Goal: Contribute content: Add original content to the website for others to see

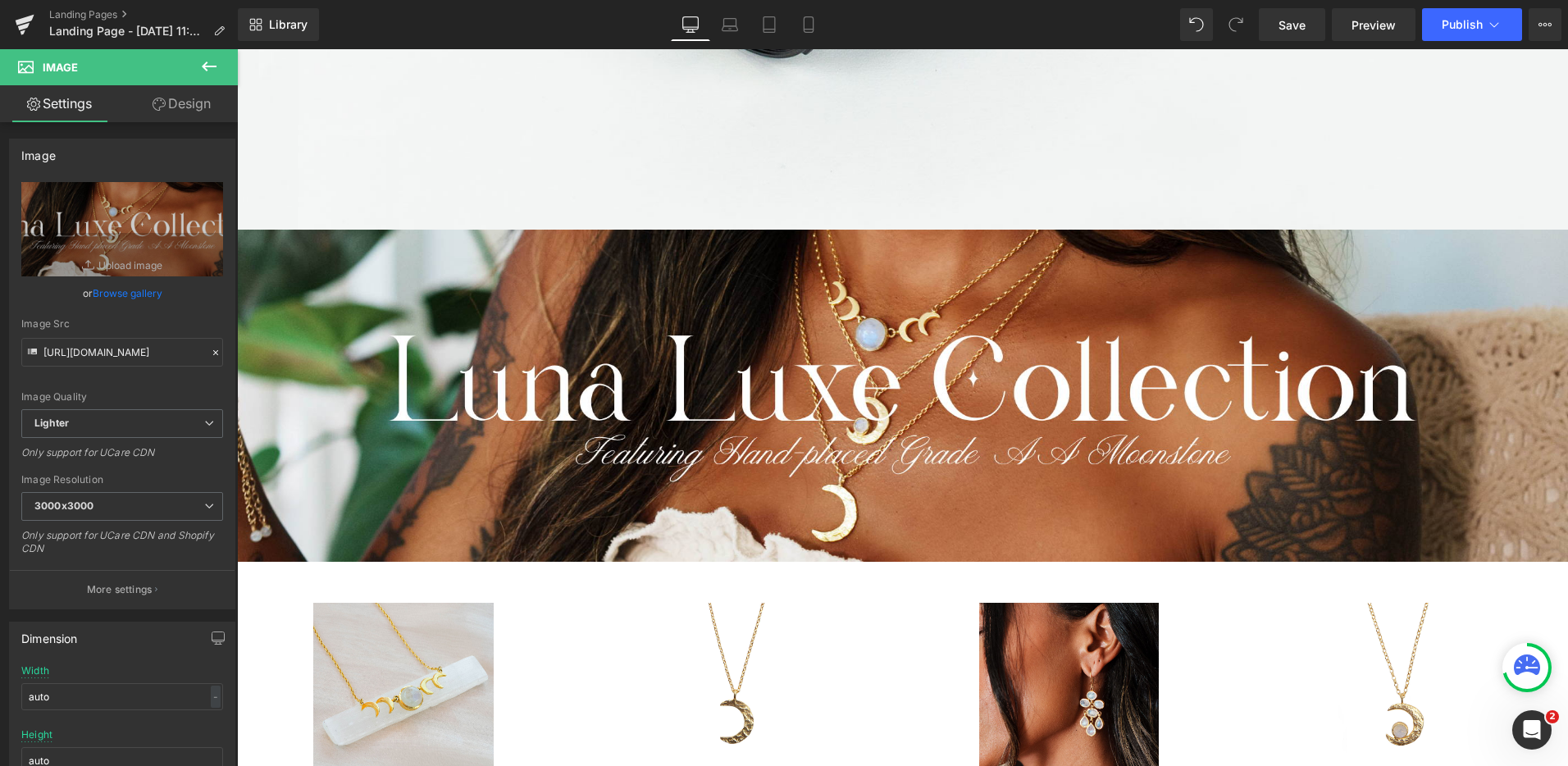
scroll to position [1684, 0]
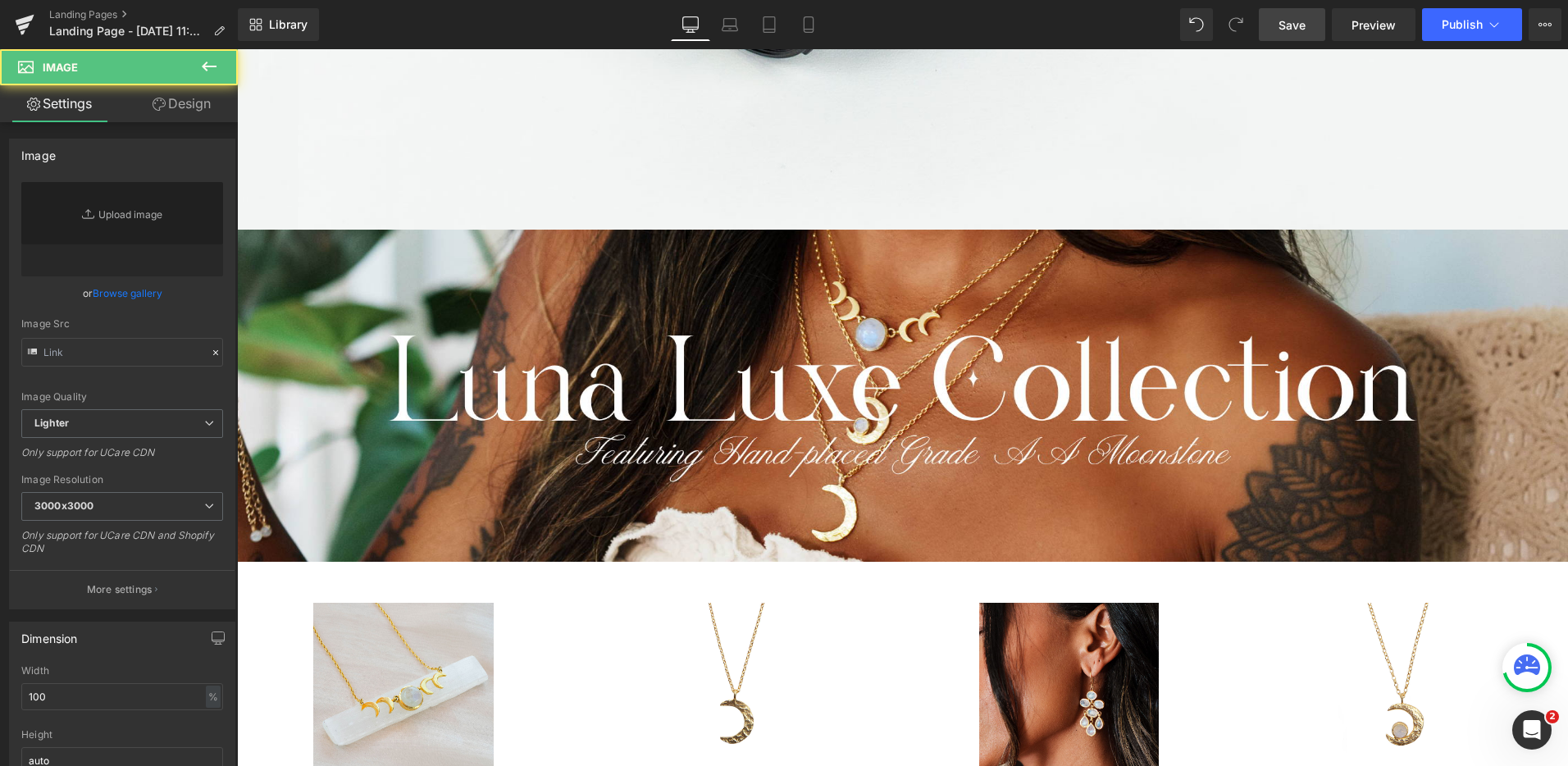
drag, startPoint x: 809, startPoint y: 20, endPoint x: 1184, endPoint y: 245, distance: 437.3
click at [809, 20] on icon at bounding box center [808, 24] width 16 height 16
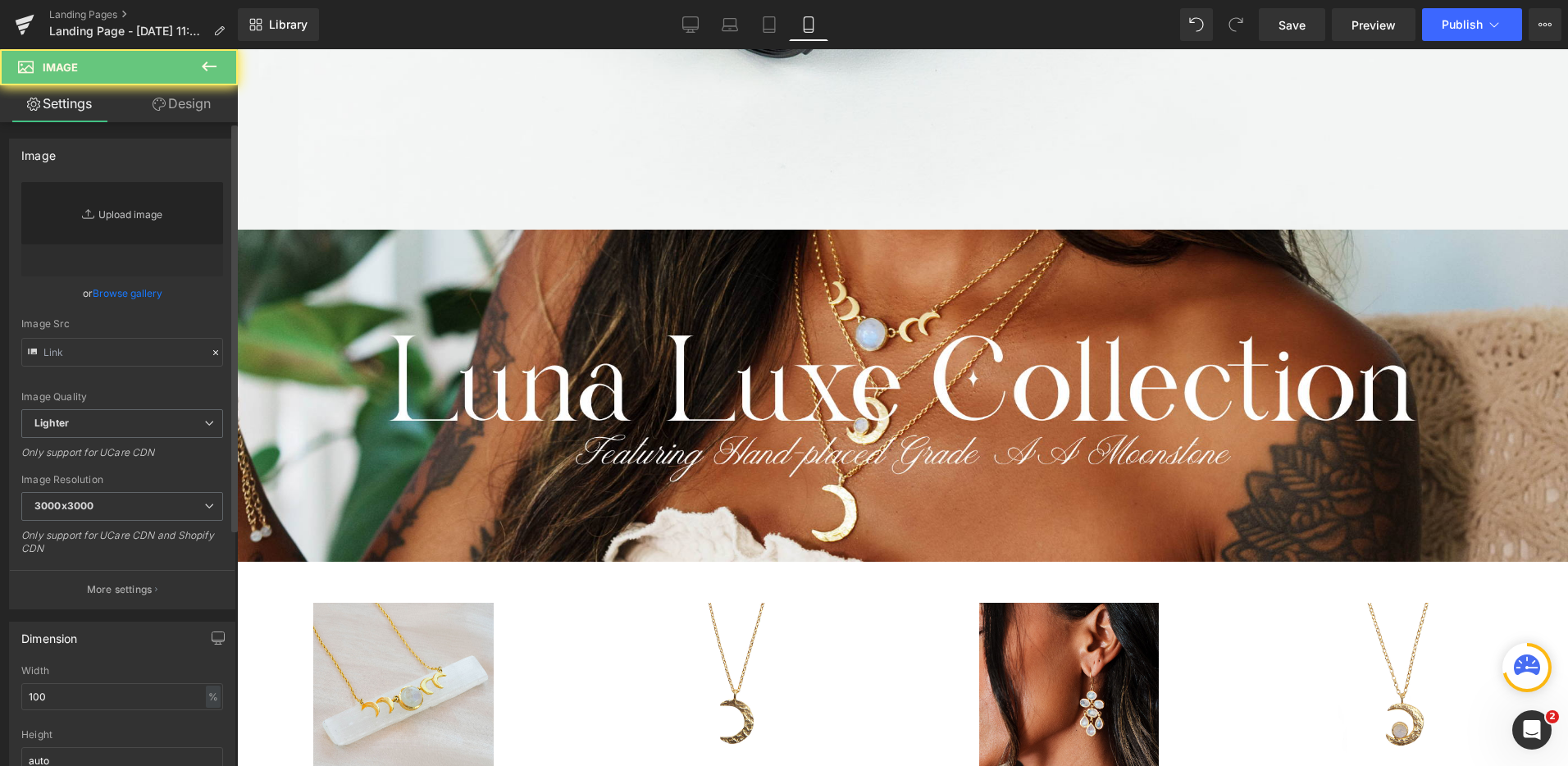
click at [174, 212] on link "Replace Image" at bounding box center [122, 229] width 202 height 95
click at [775, 20] on icon at bounding box center [768, 25] width 11 height 15
drag, startPoint x: 727, startPoint y: 31, endPoint x: 683, endPoint y: 34, distance: 44.1
click at [727, 31] on icon at bounding box center [730, 29] width 15 height 5
click at [682, 34] on link "Desktop" at bounding box center [691, 25] width 39 height 33
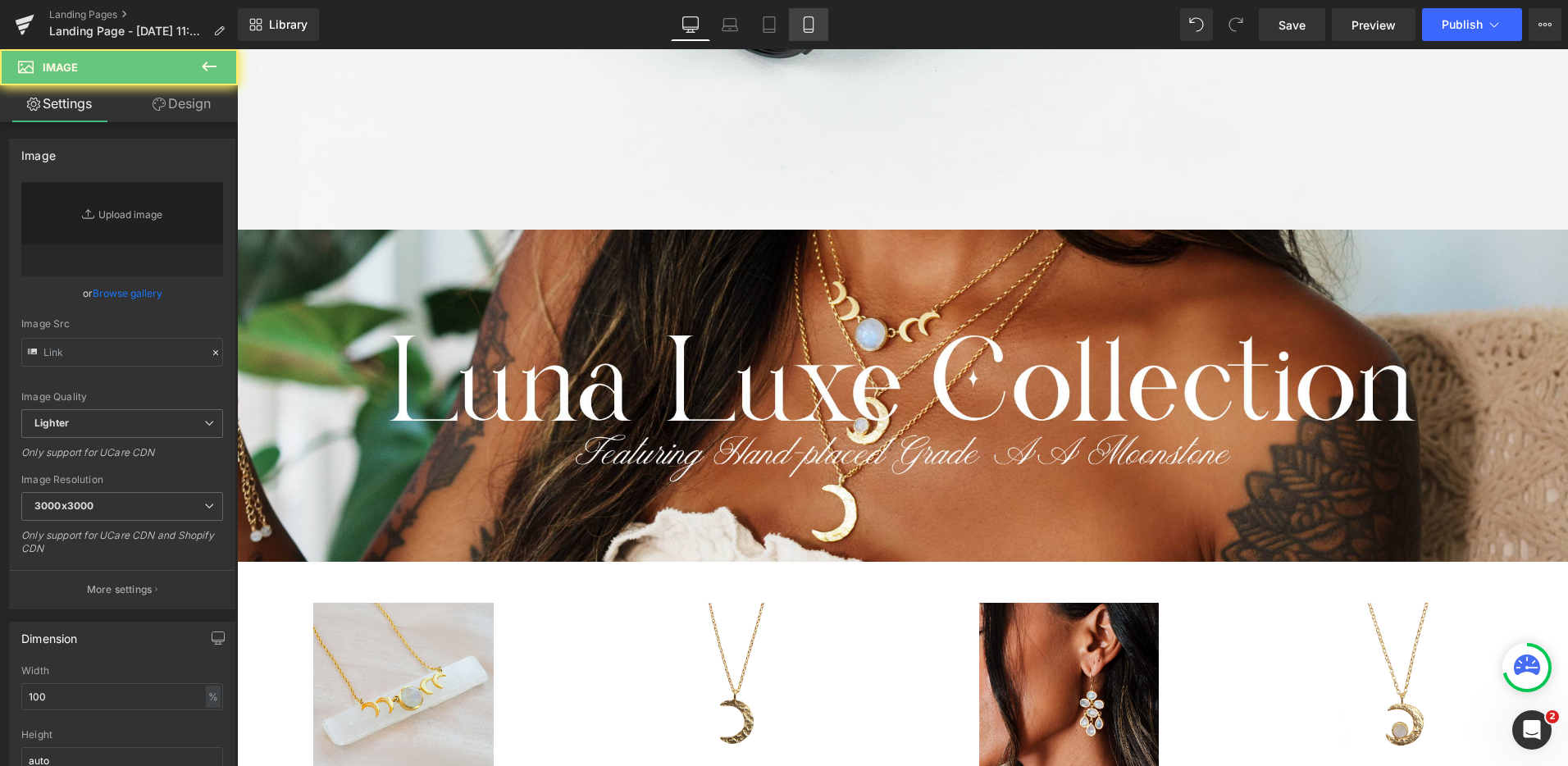
drag, startPoint x: 811, startPoint y: 32, endPoint x: 481, endPoint y: 51, distance: 330.5
click at [811, 32] on icon at bounding box center [808, 25] width 9 height 15
type input "C:\fakepath\Stone of Intuition.png"
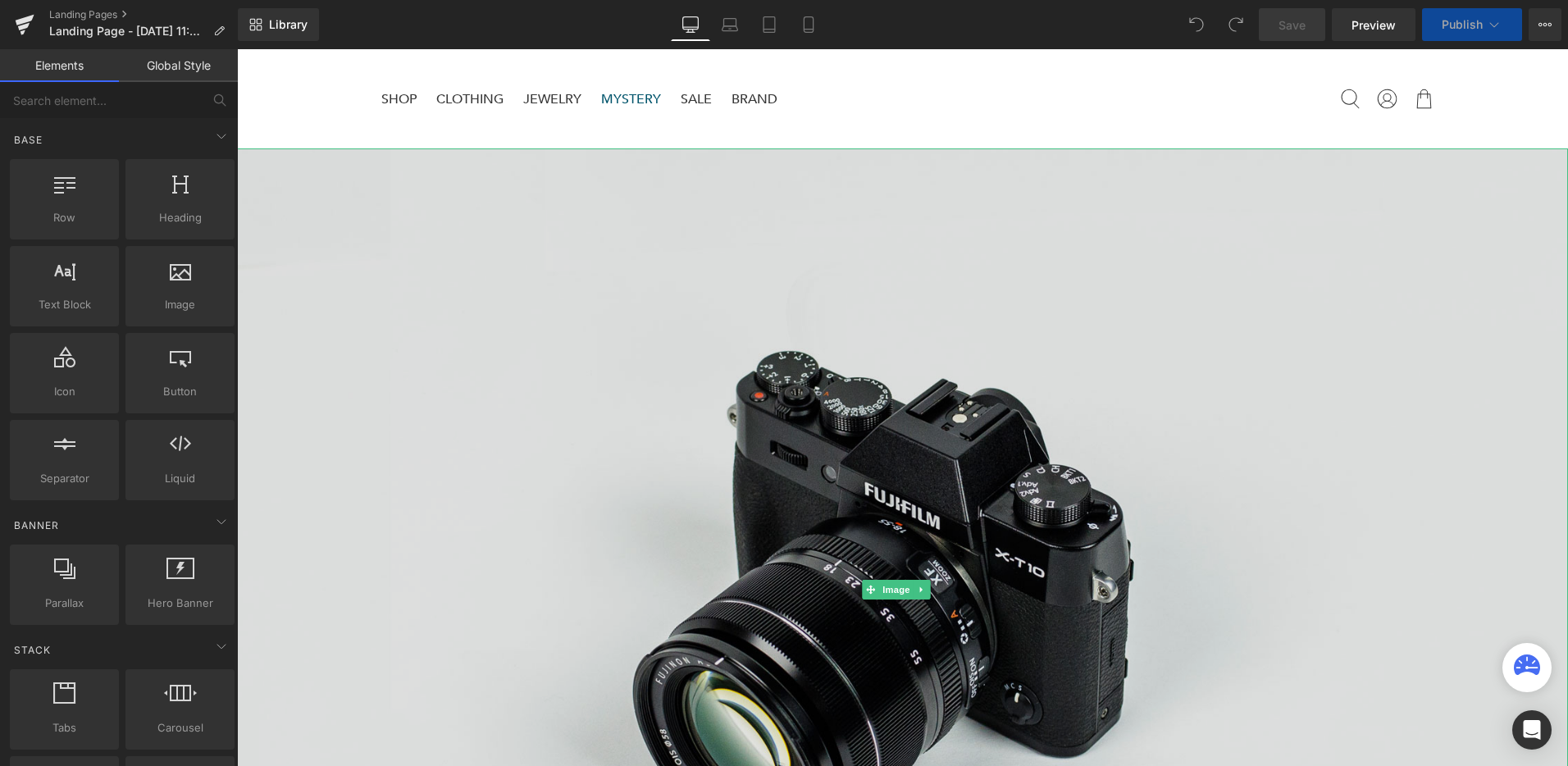
click at [743, 437] on img at bounding box center [902, 589] width 1331 height 882
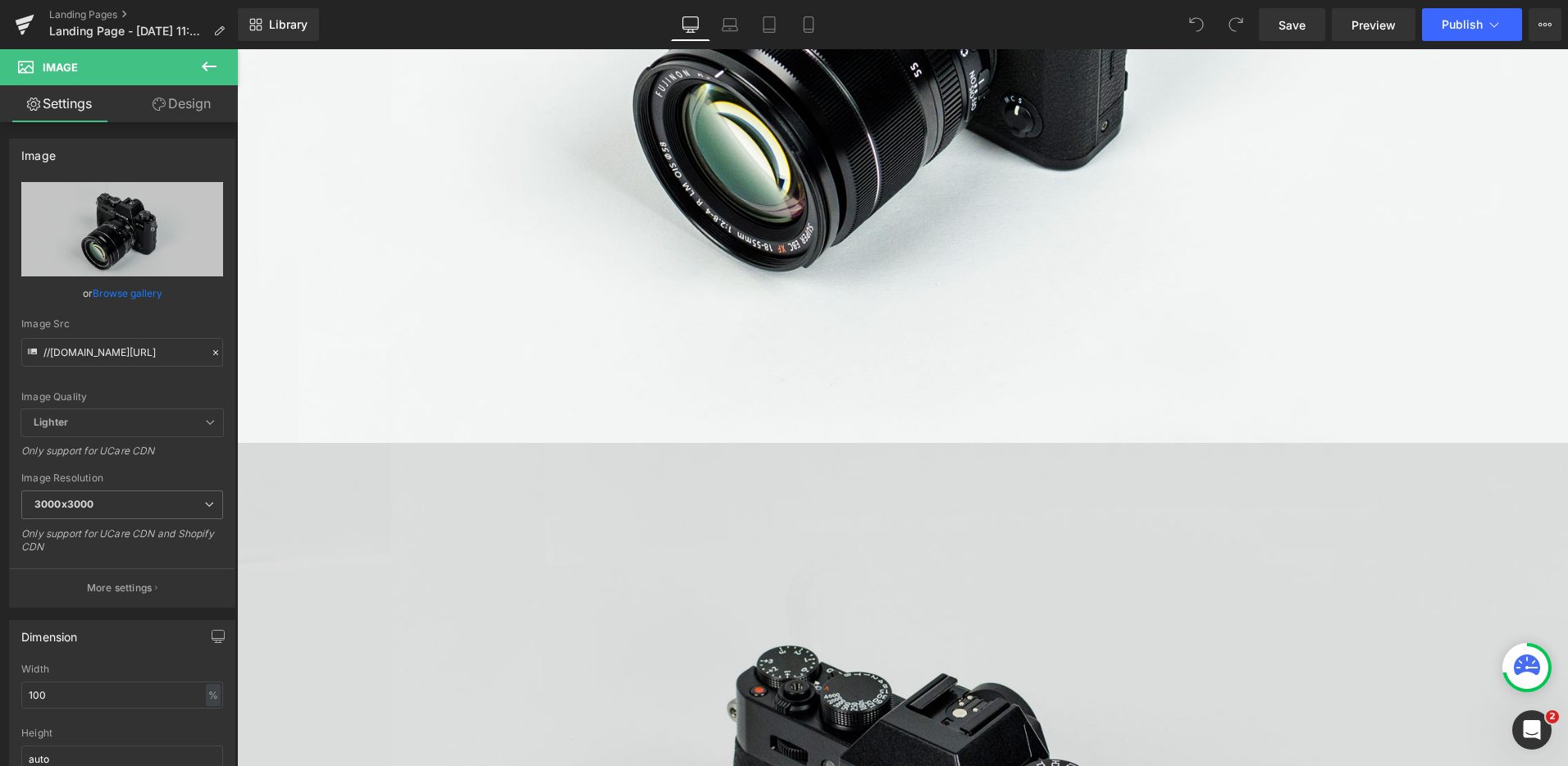
scroll to position [651, 0]
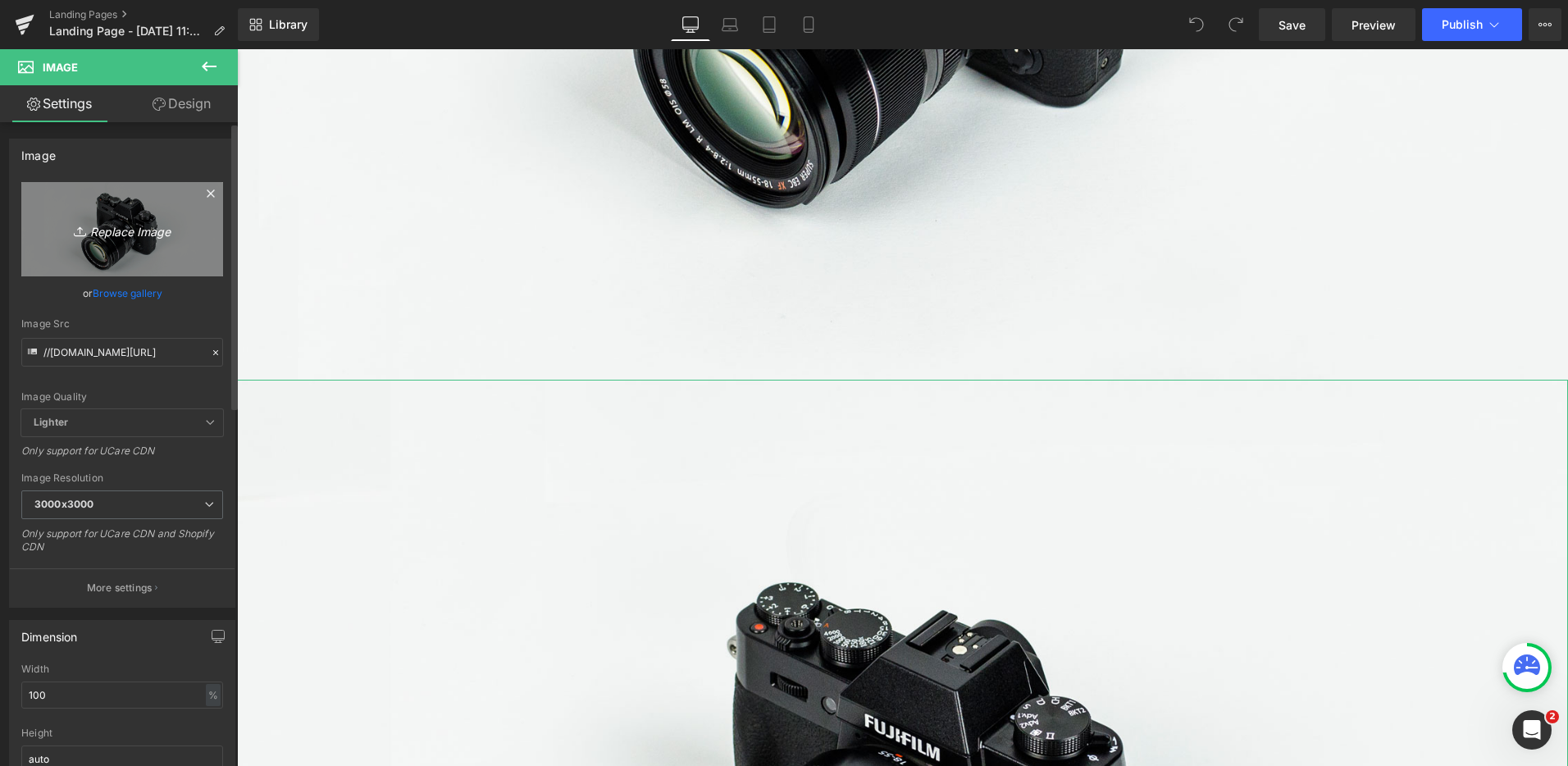
click at [154, 240] on link "Replace Image" at bounding box center [122, 229] width 202 height 95
type input "C:\fakepath\Stone of Intuition.png"
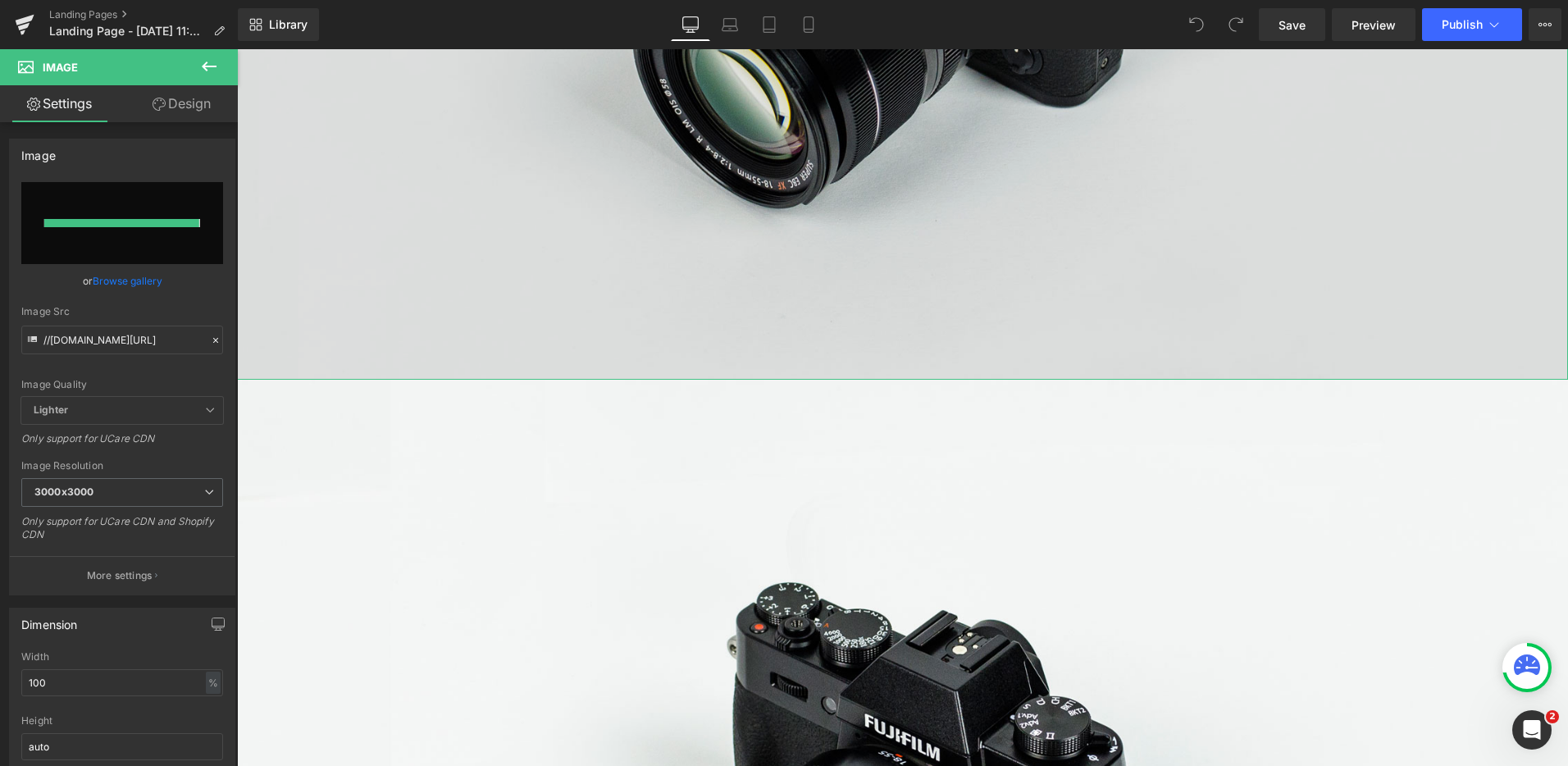
type input "https://ucarecdn.com/8c9311f5-5a84-4903-acdf-34c58118c92f/-/format/auto/-/previ…"
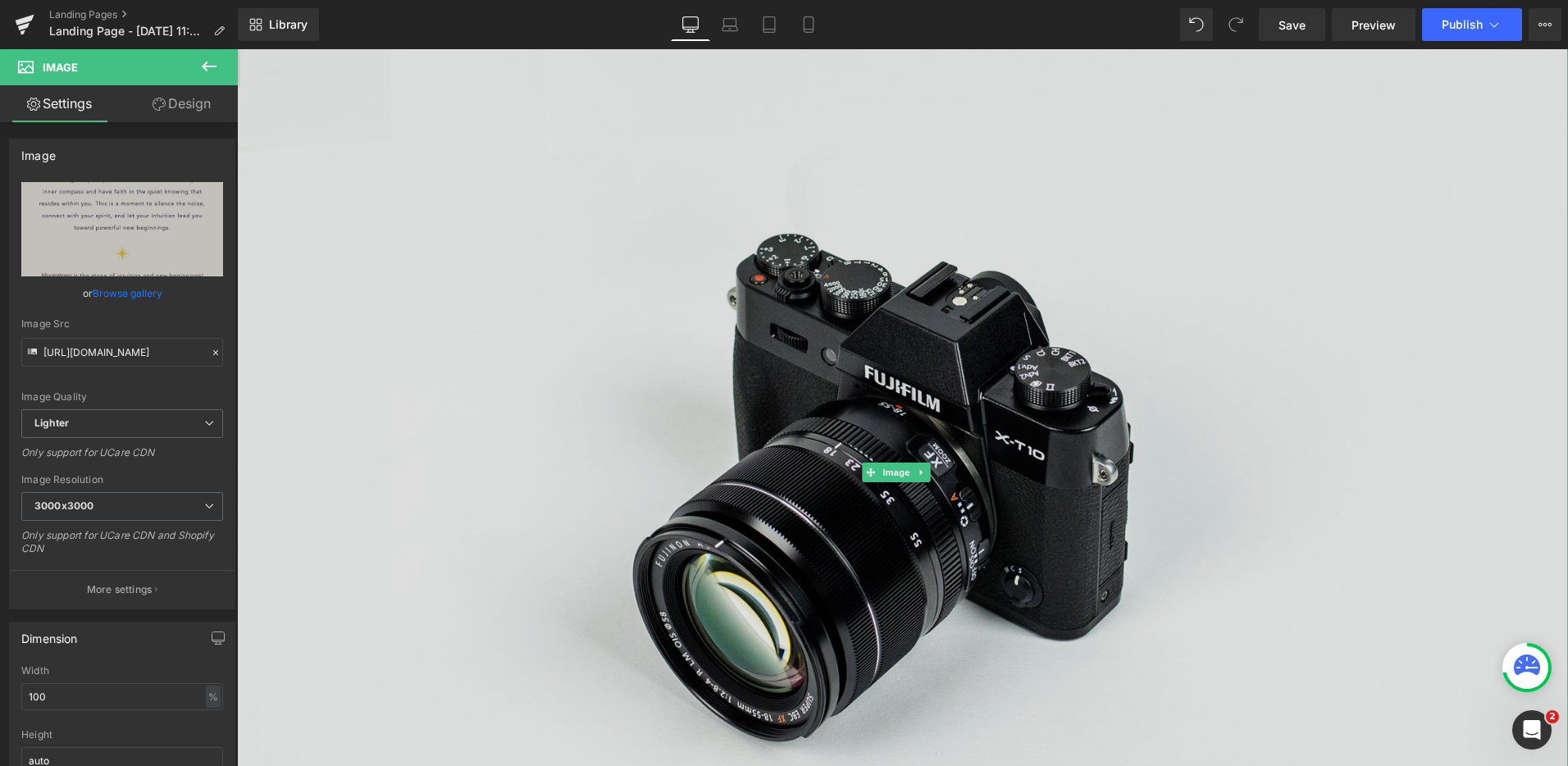
scroll to position [0, 0]
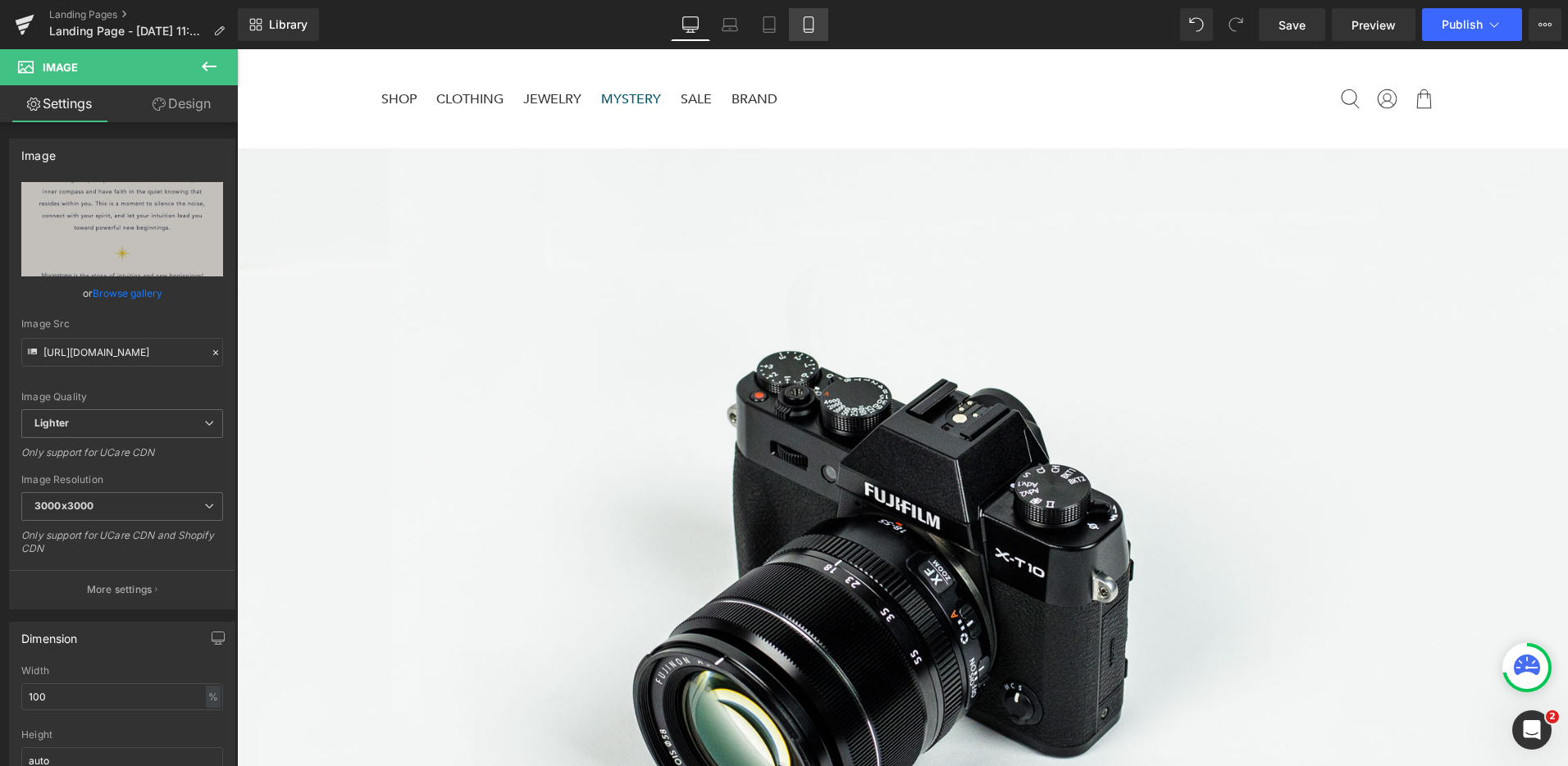
click at [805, 26] on icon at bounding box center [808, 25] width 9 height 15
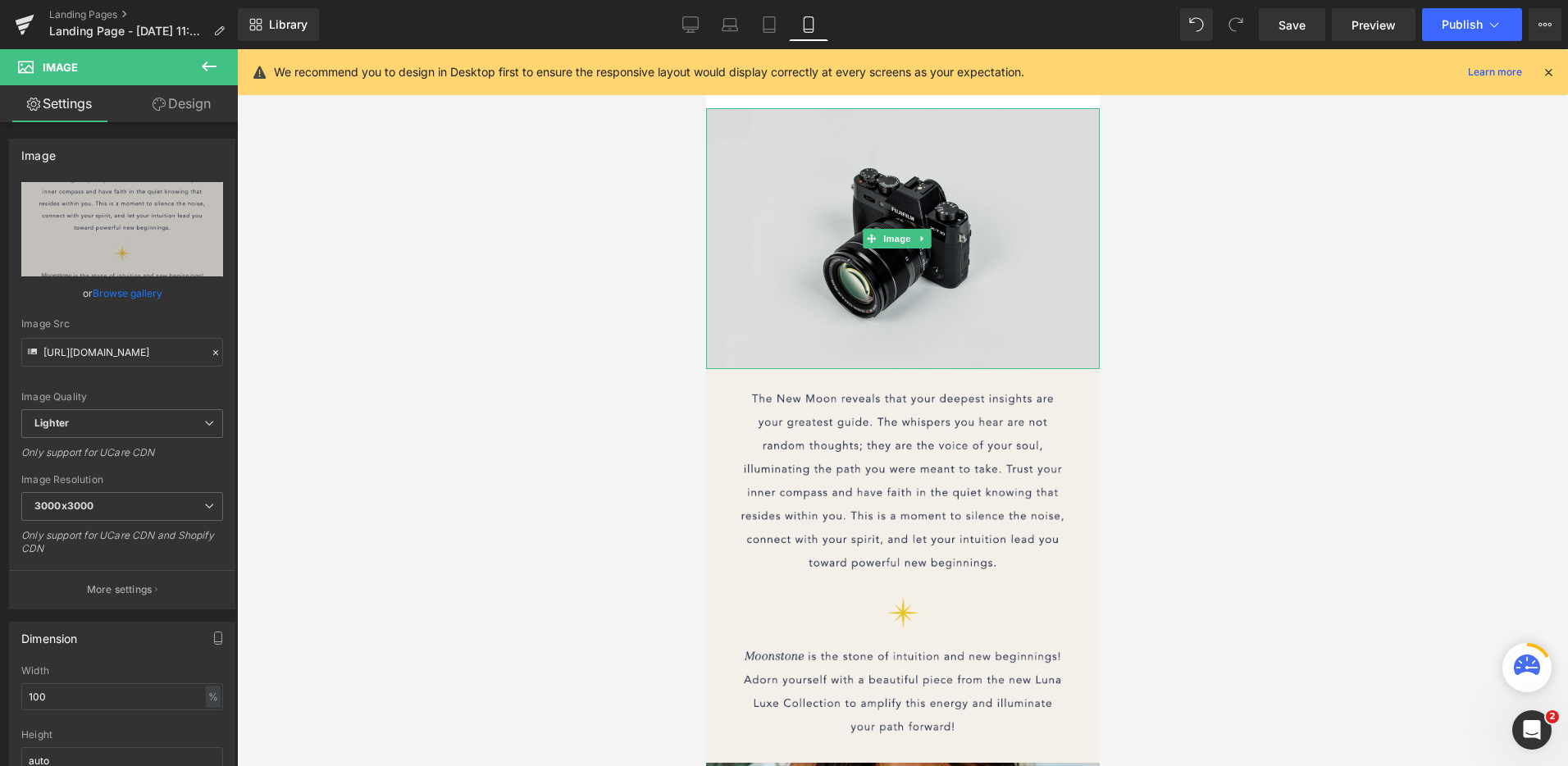
click at [976, 281] on img at bounding box center [902, 239] width 393 height 261
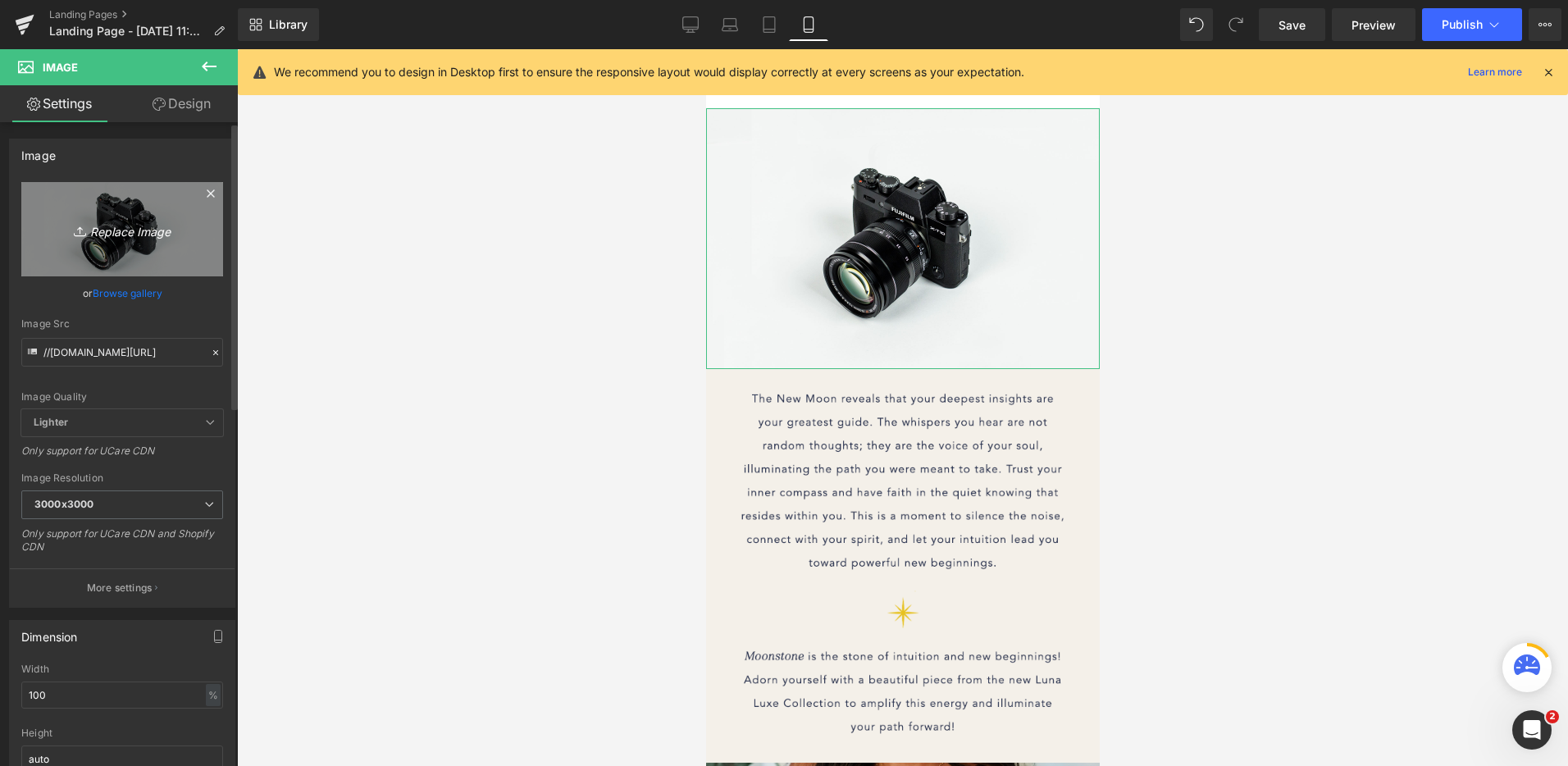
click at [123, 228] on icon "Replace Image" at bounding box center [122, 229] width 131 height 20
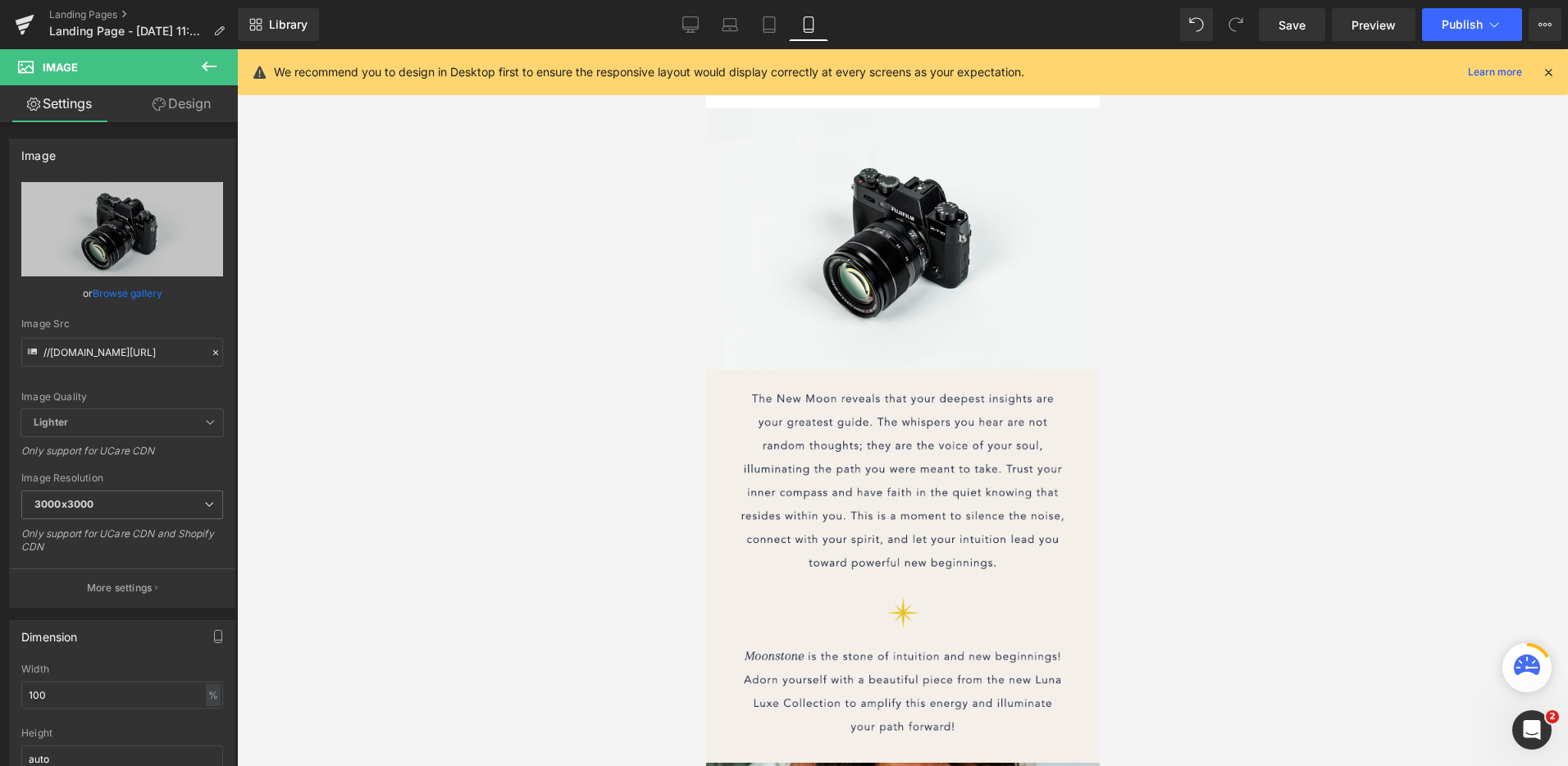
type input "C:\fakepath\The Stone of Intuition - Gold.png"
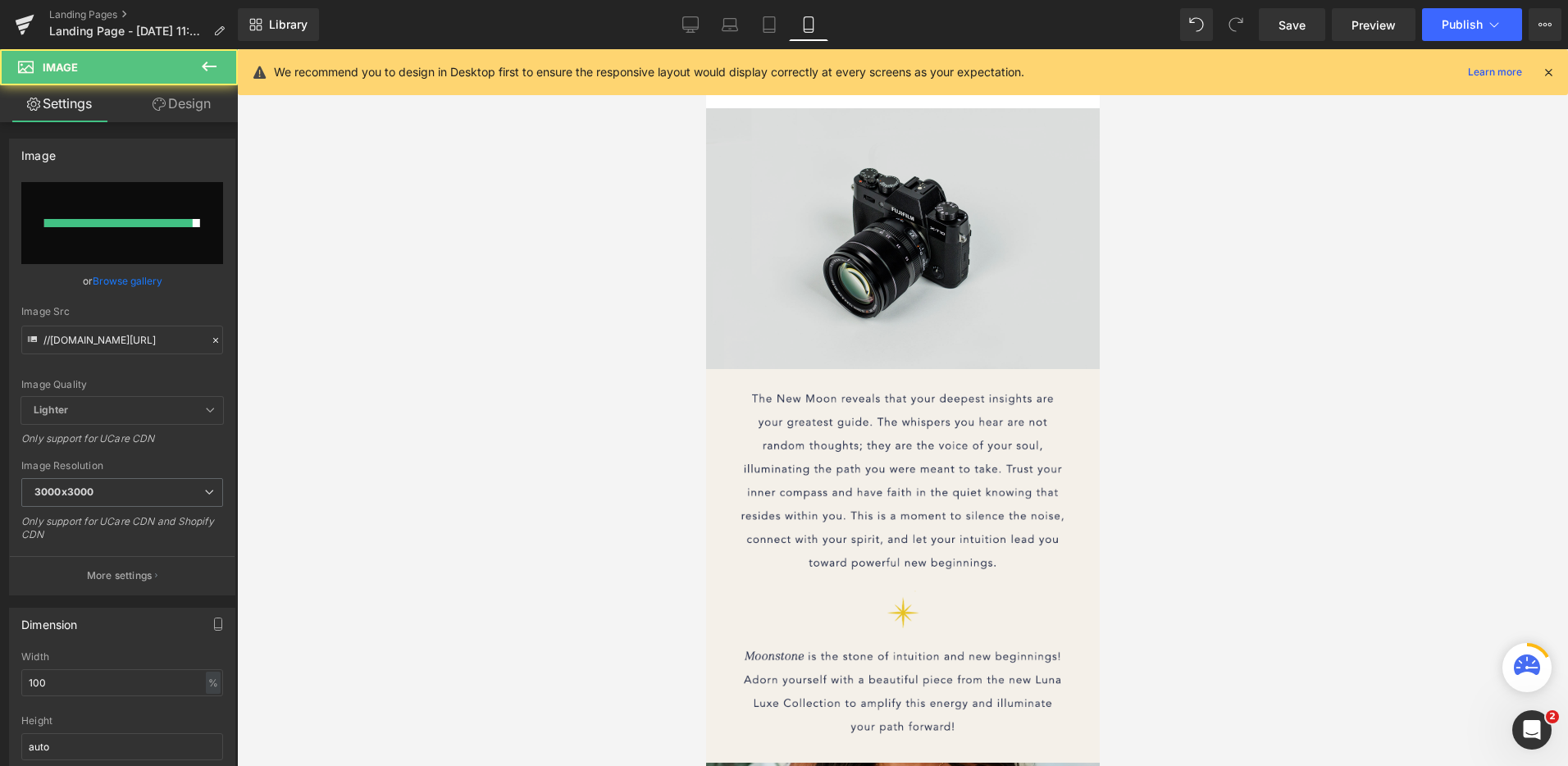
click at [844, 297] on img at bounding box center [902, 239] width 393 height 261
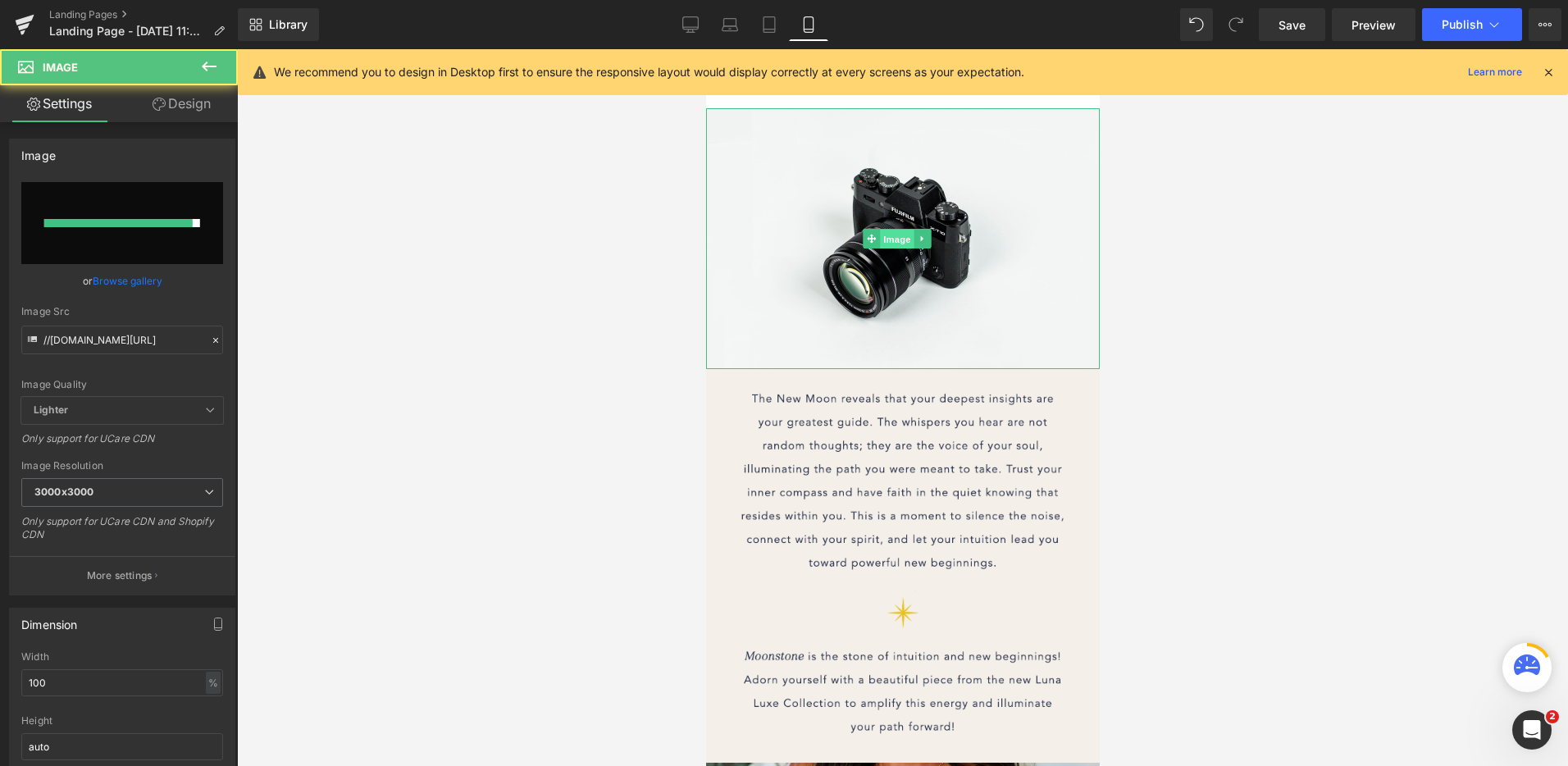
click at [899, 235] on span "Image" at bounding box center [896, 239] width 34 height 20
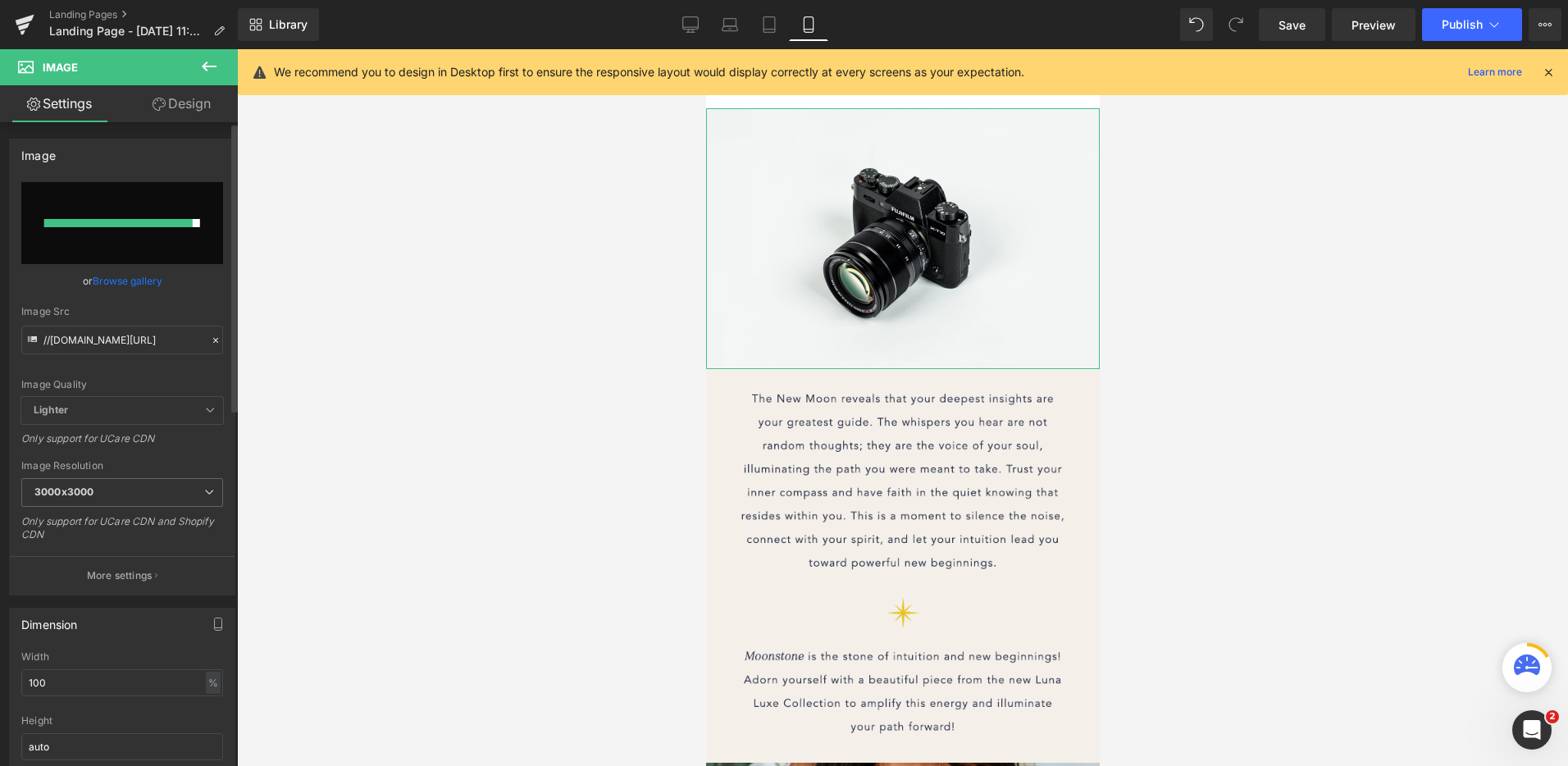
click at [130, 208] on input "file" at bounding box center [122, 223] width 202 height 82
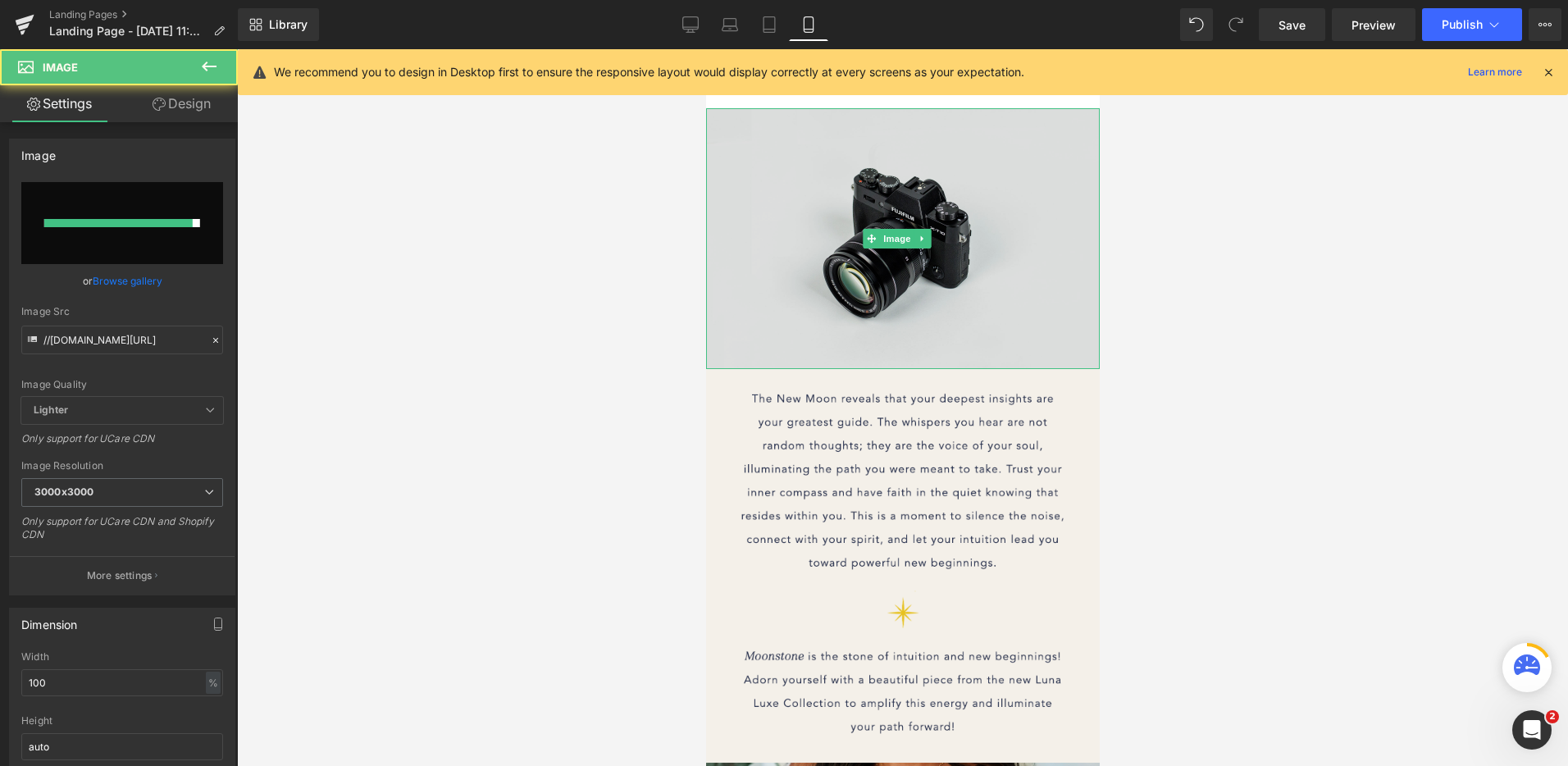
click at [872, 283] on img at bounding box center [902, 239] width 393 height 261
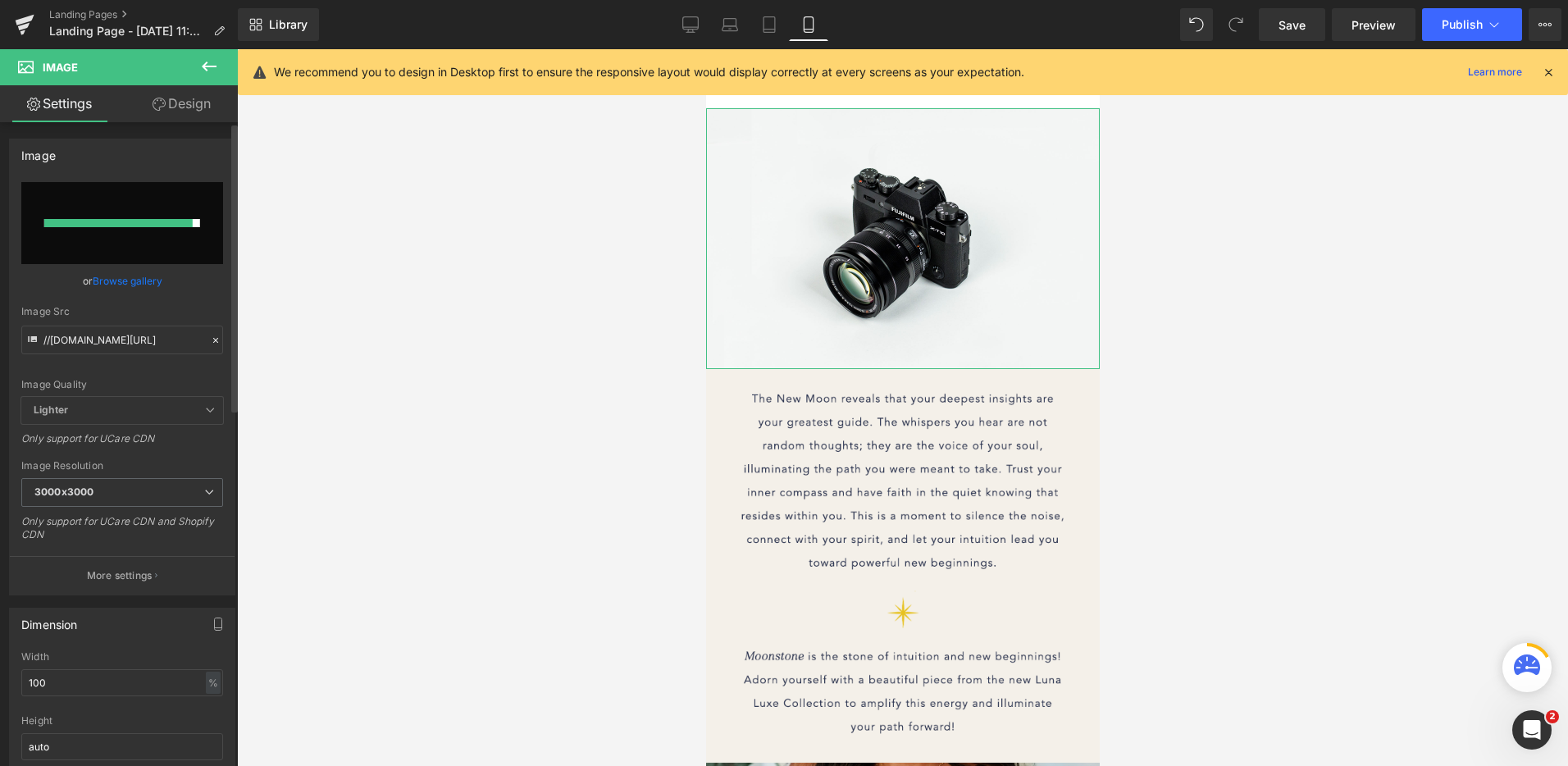
click at [147, 251] on input "file" at bounding box center [122, 223] width 202 height 82
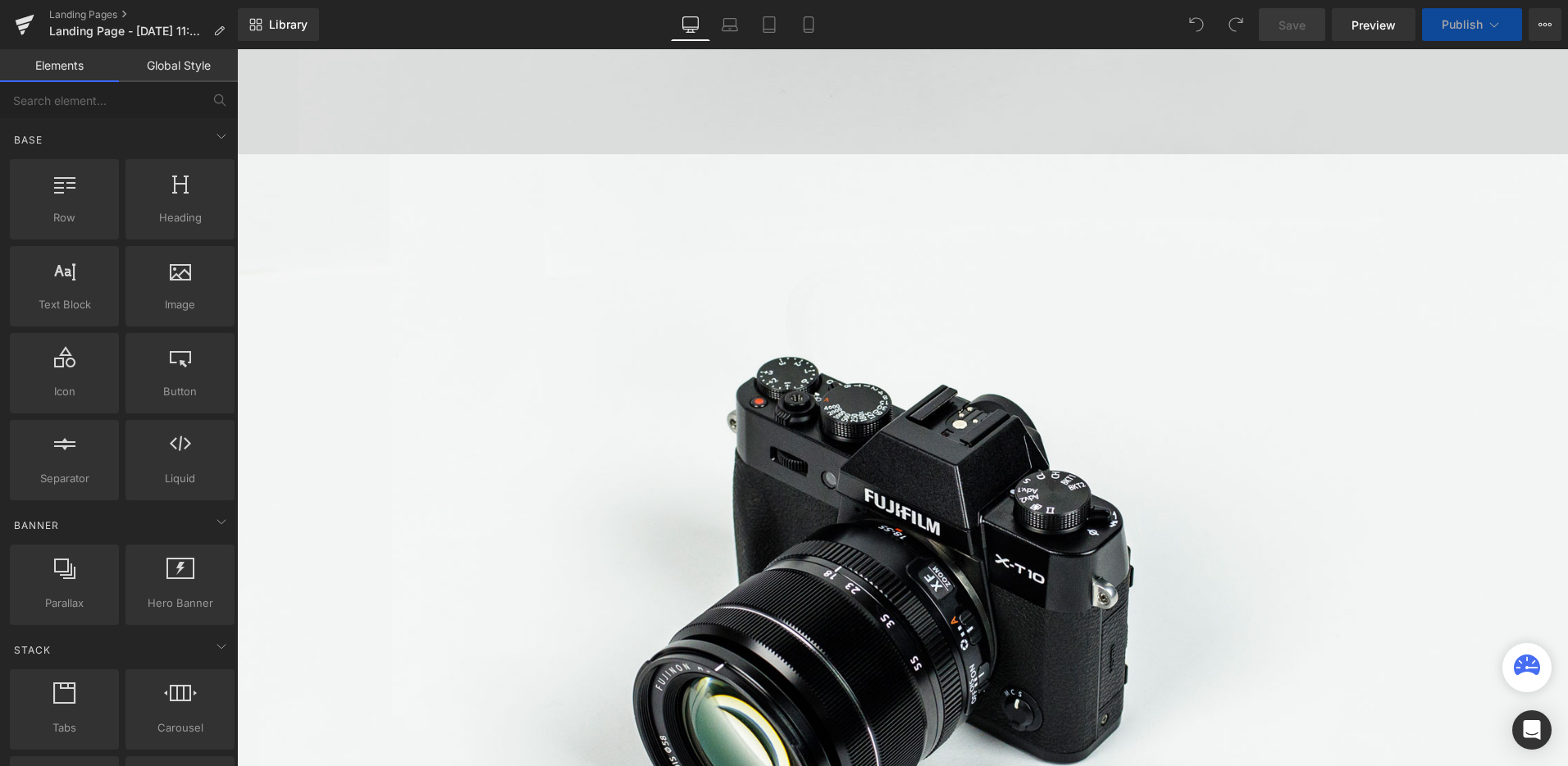
scroll to position [1094, 0]
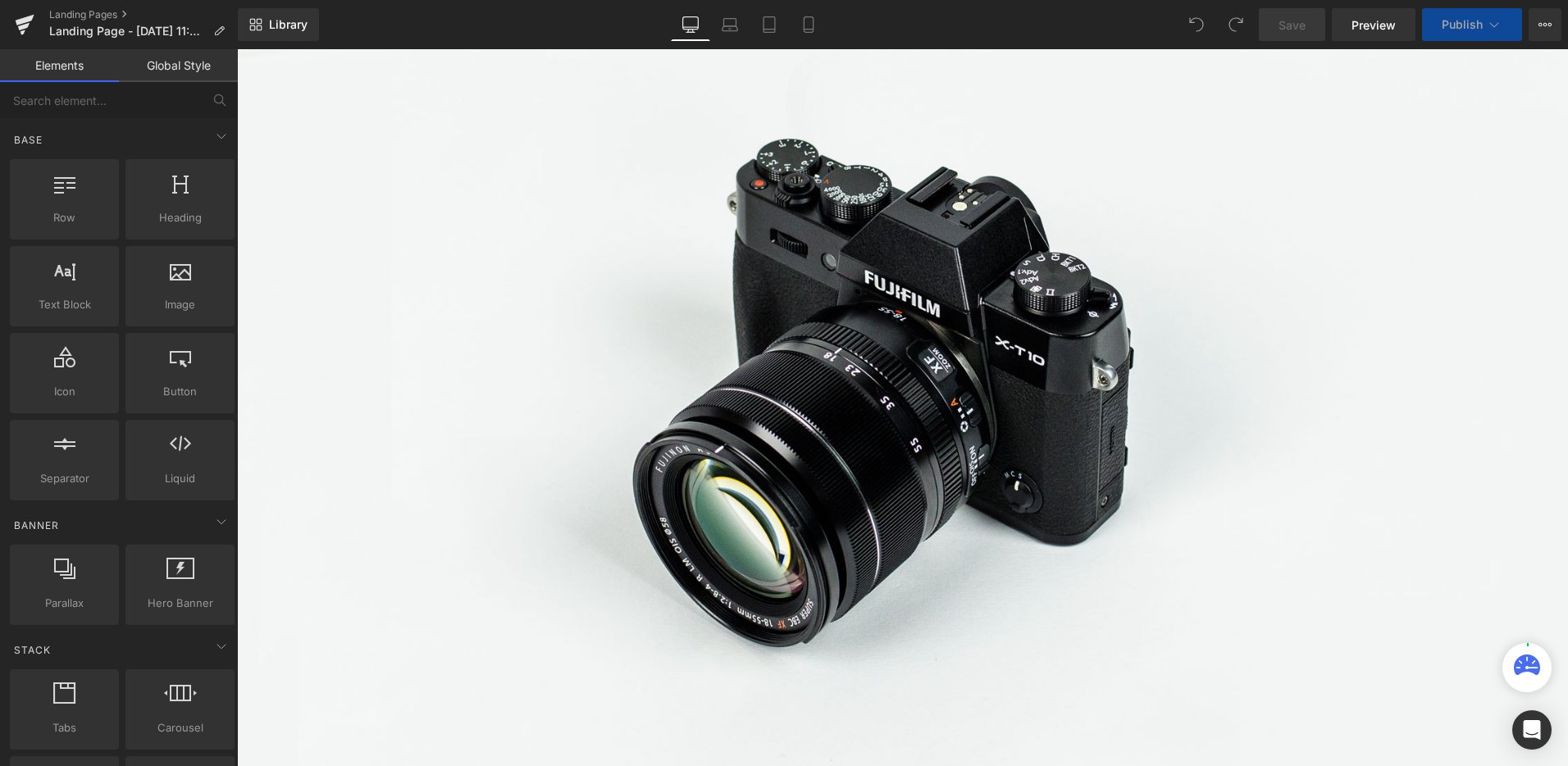
click at [1420, 429] on img at bounding box center [902, 377] width 1331 height 882
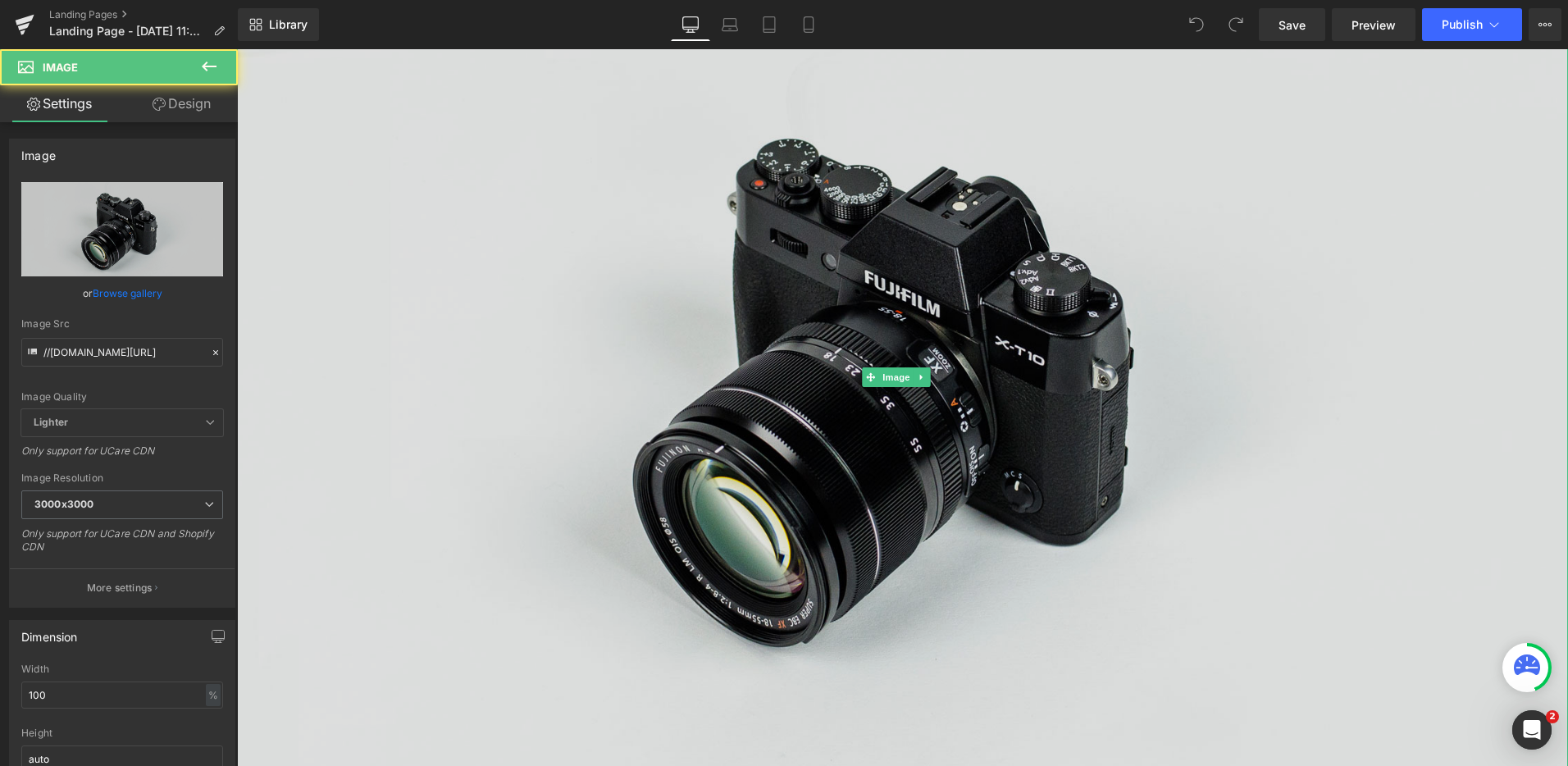
scroll to position [0, 0]
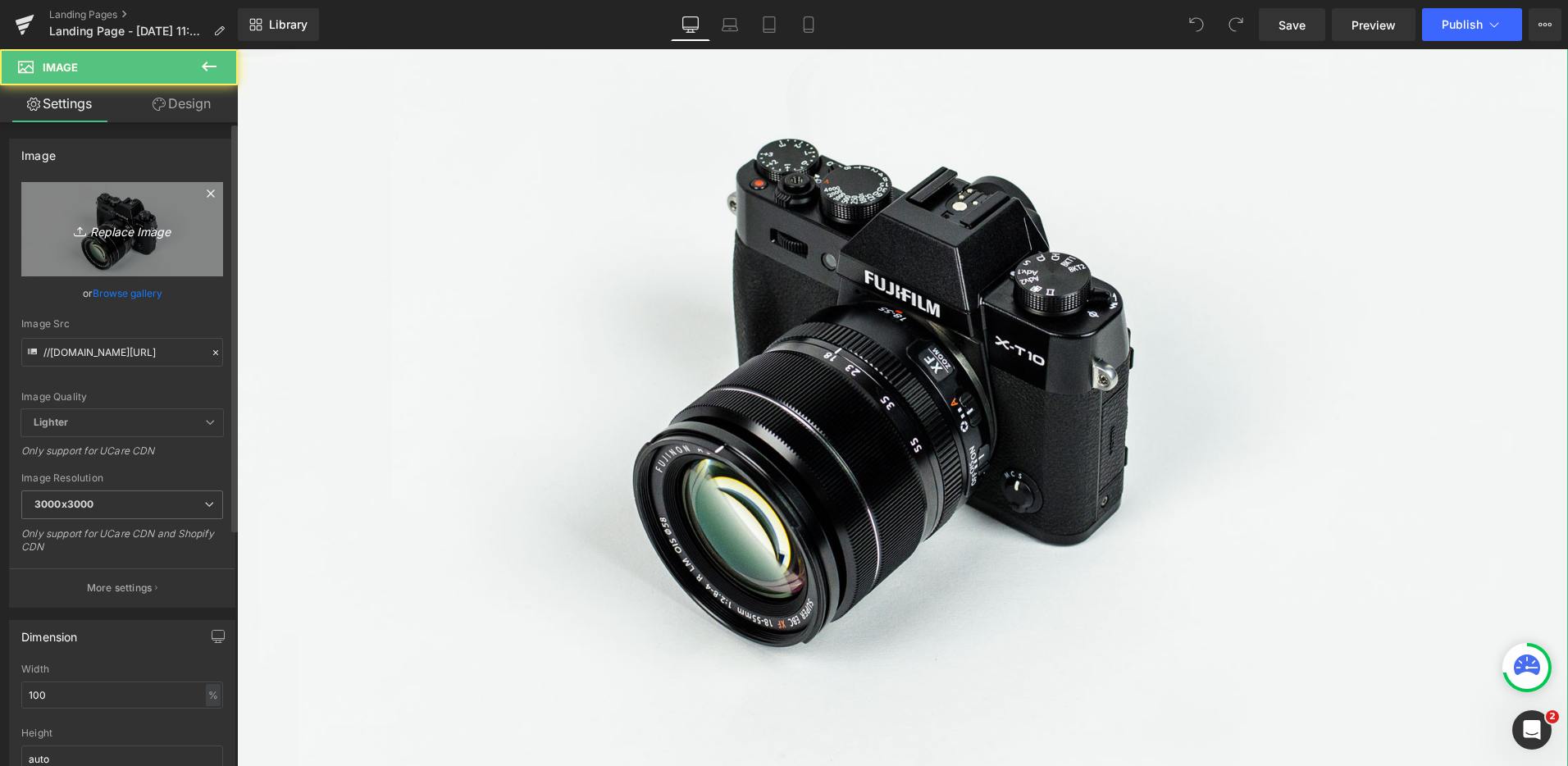
click at [123, 228] on icon "Replace Image" at bounding box center [122, 229] width 131 height 20
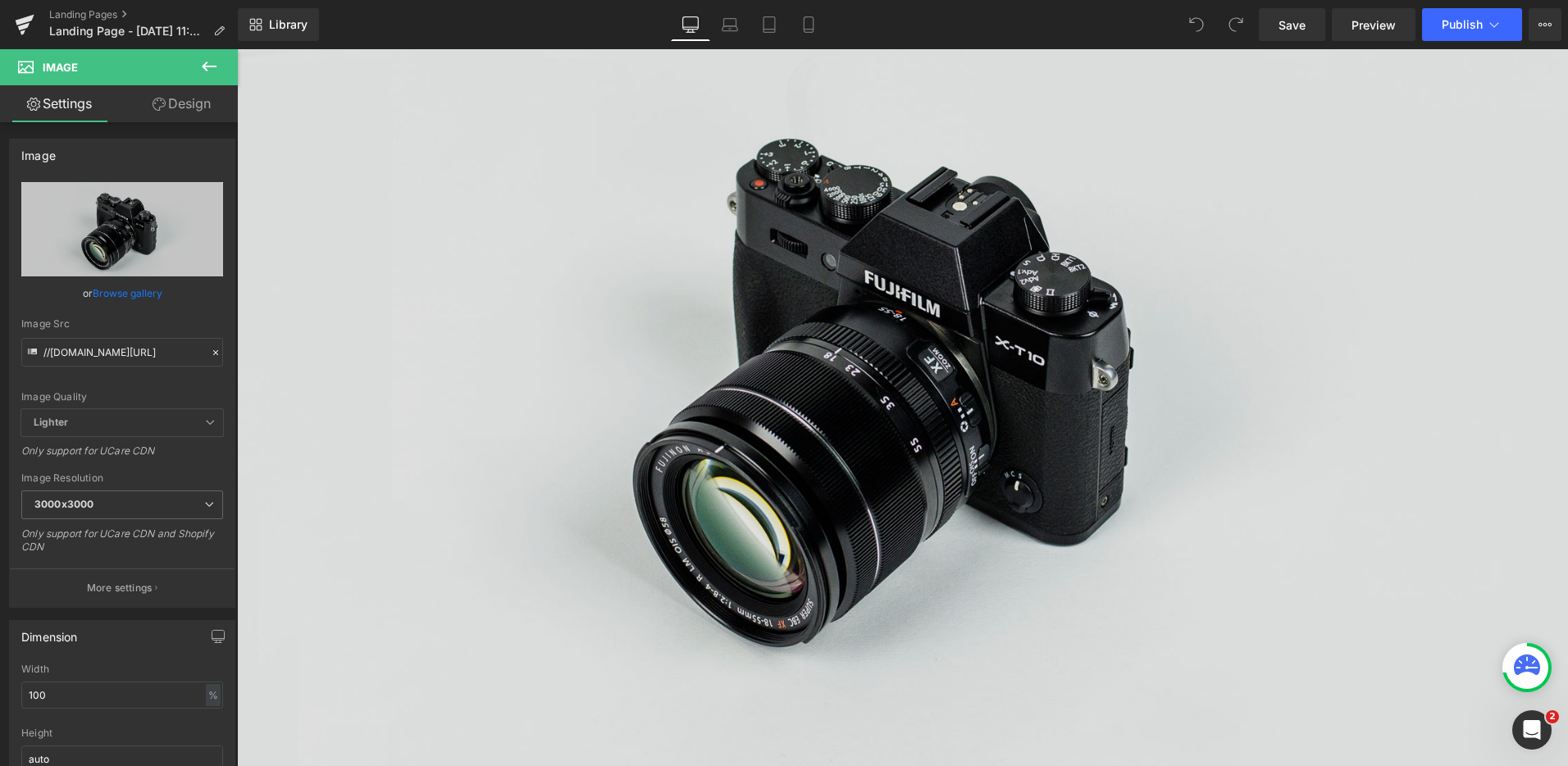
type input "C:\fakepath\Stone of Intuition.png"
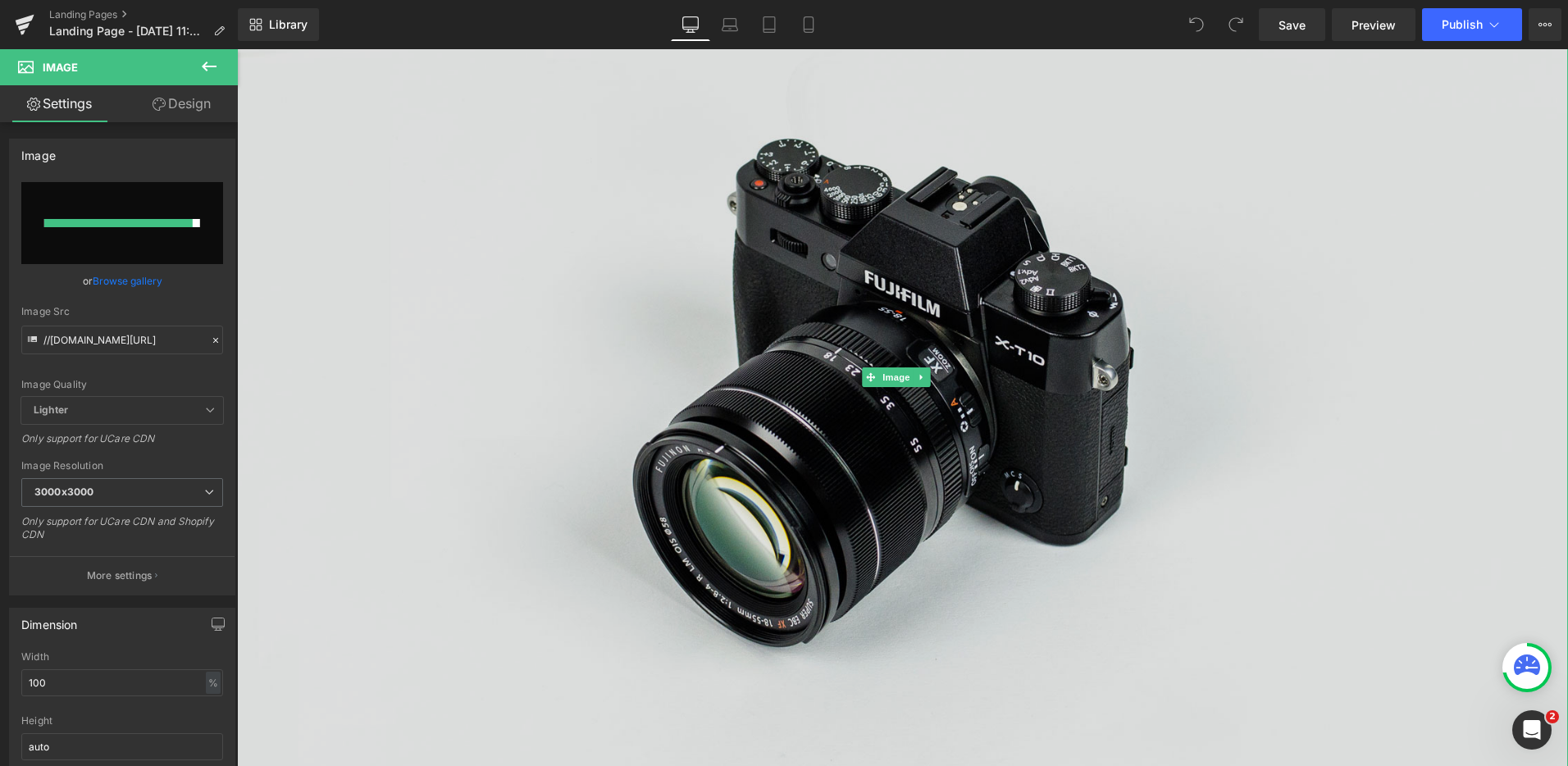
type input "https://ucarecdn.com/008500e7-09b5-43f4-8c24-ac1bcb325d6a/-/format/auto/-/previ…"
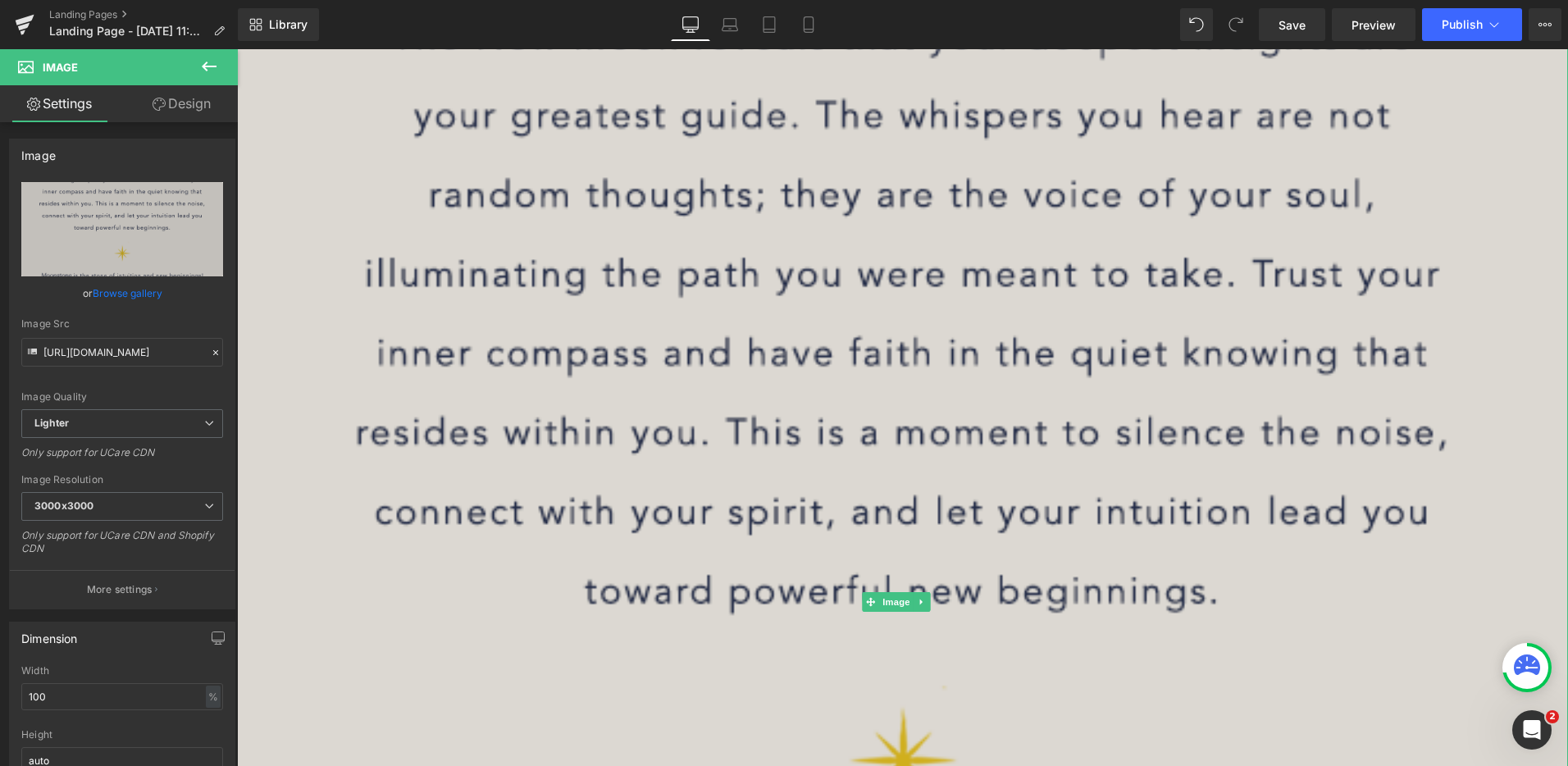
scroll to position [538, 0]
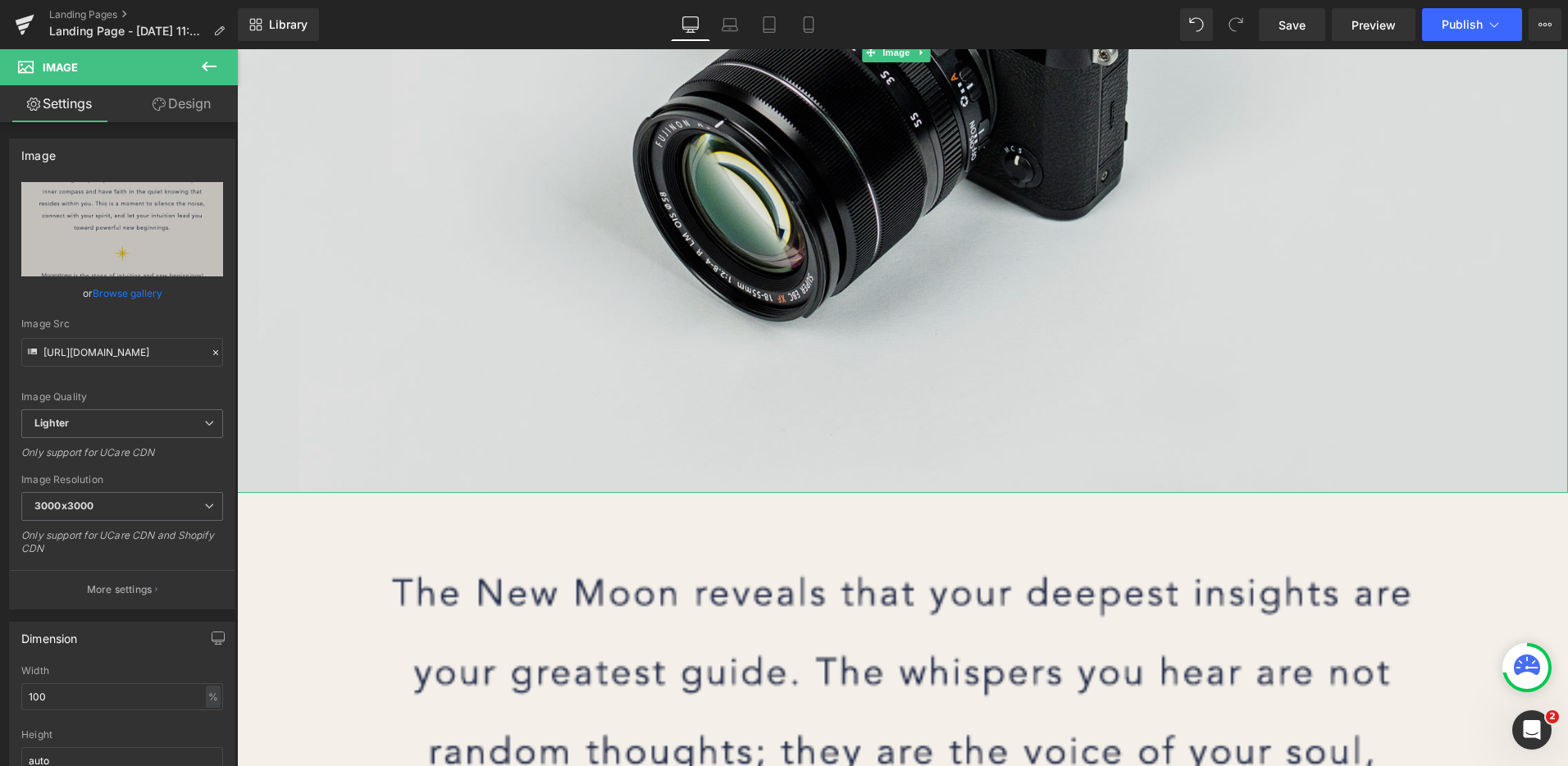
click at [1019, 350] on img at bounding box center [902, 52] width 1331 height 882
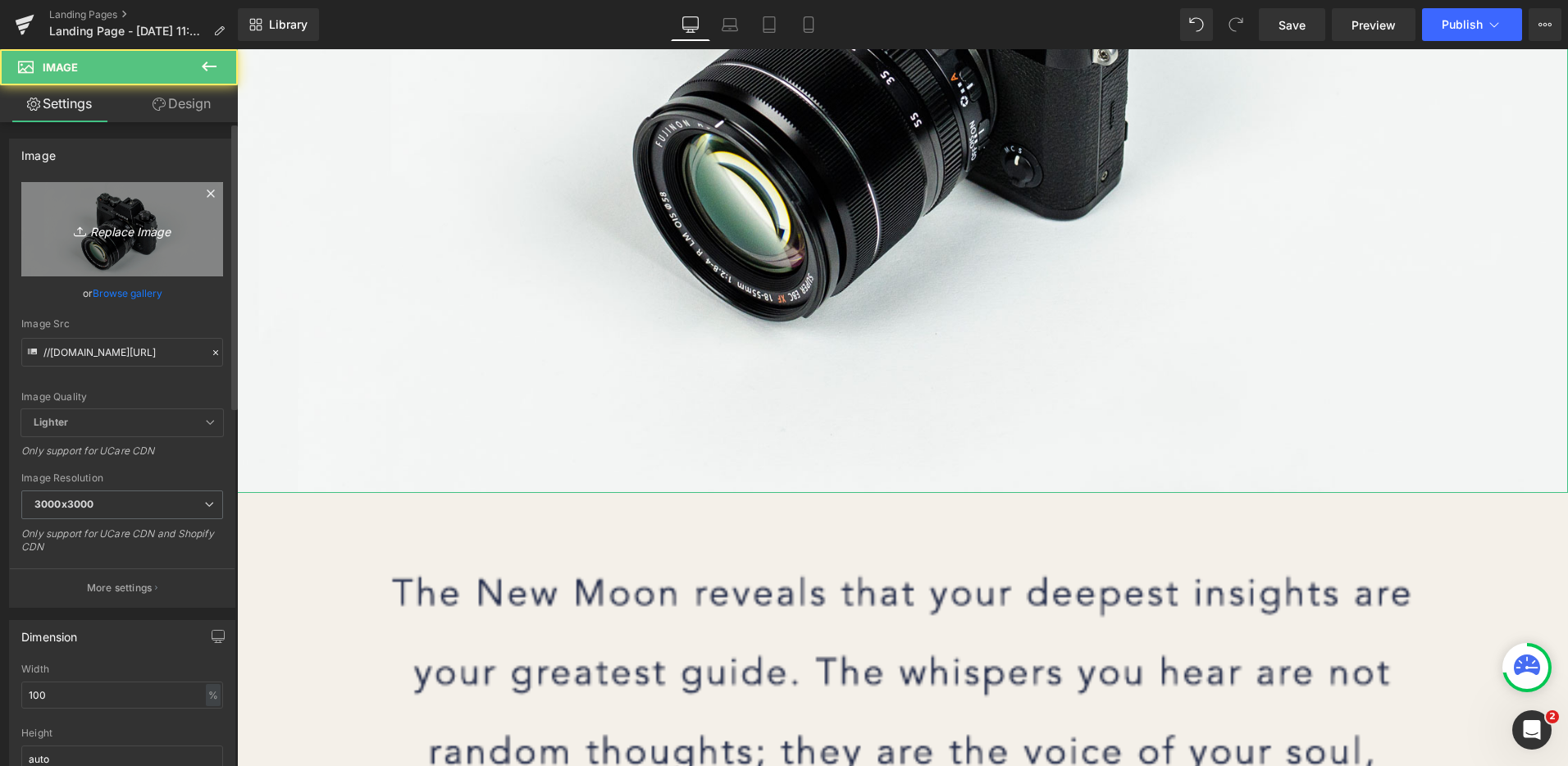
click at [98, 239] on link "Replace Image" at bounding box center [122, 229] width 202 height 95
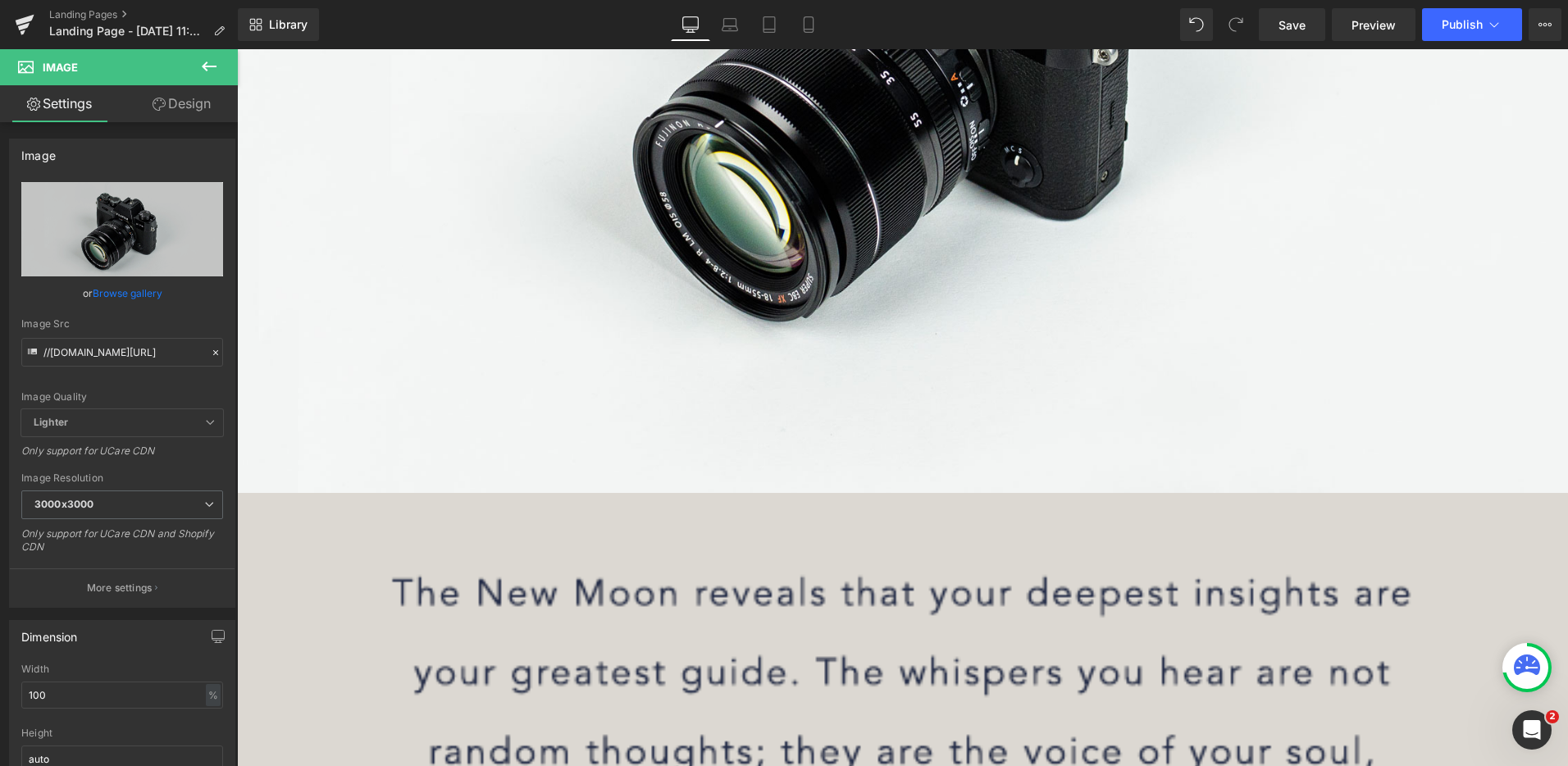
type input "C:\fakepath\The Stone of Intuition - Gold.png"
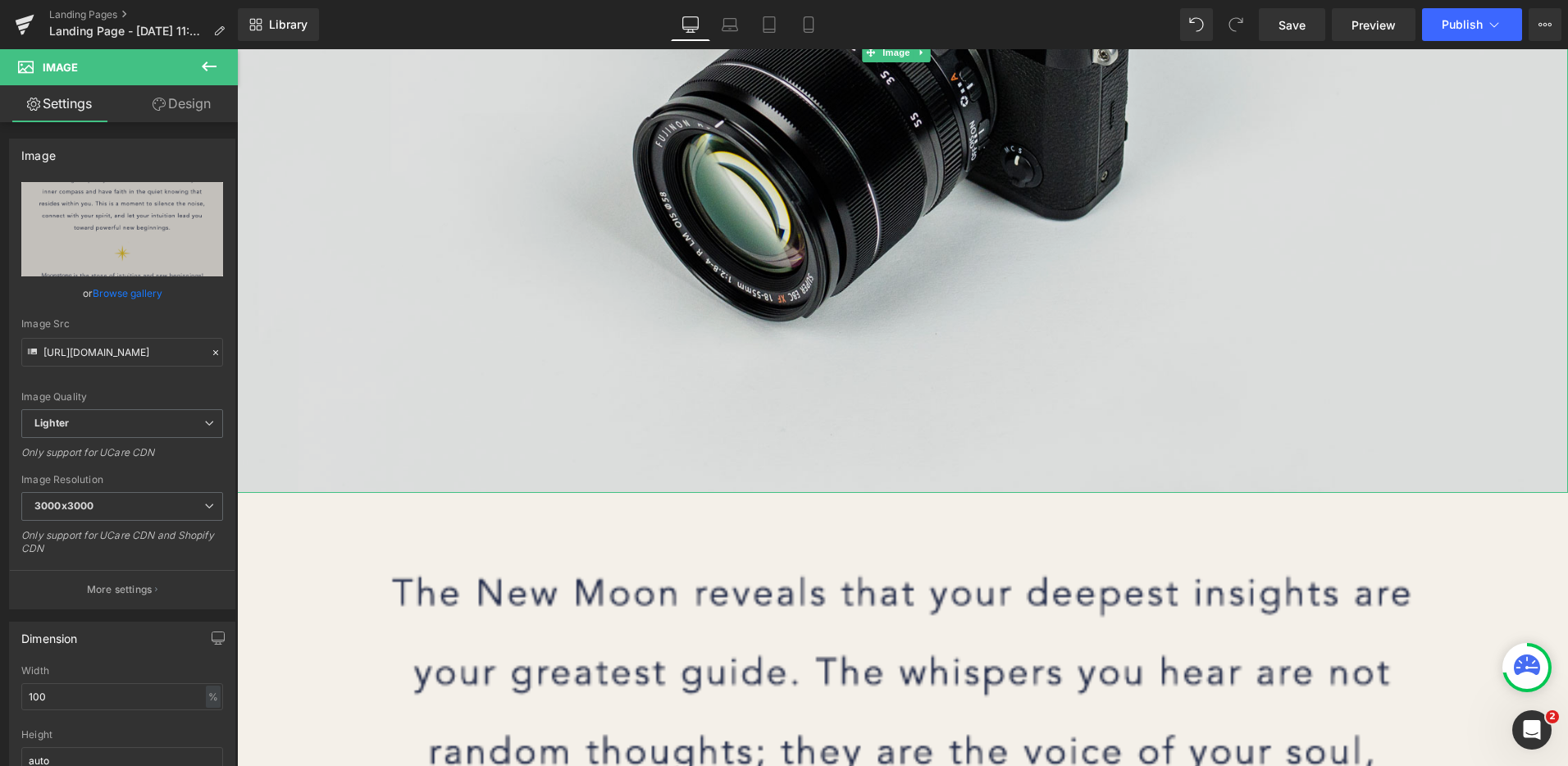
click at [958, 372] on img at bounding box center [902, 52] width 1331 height 882
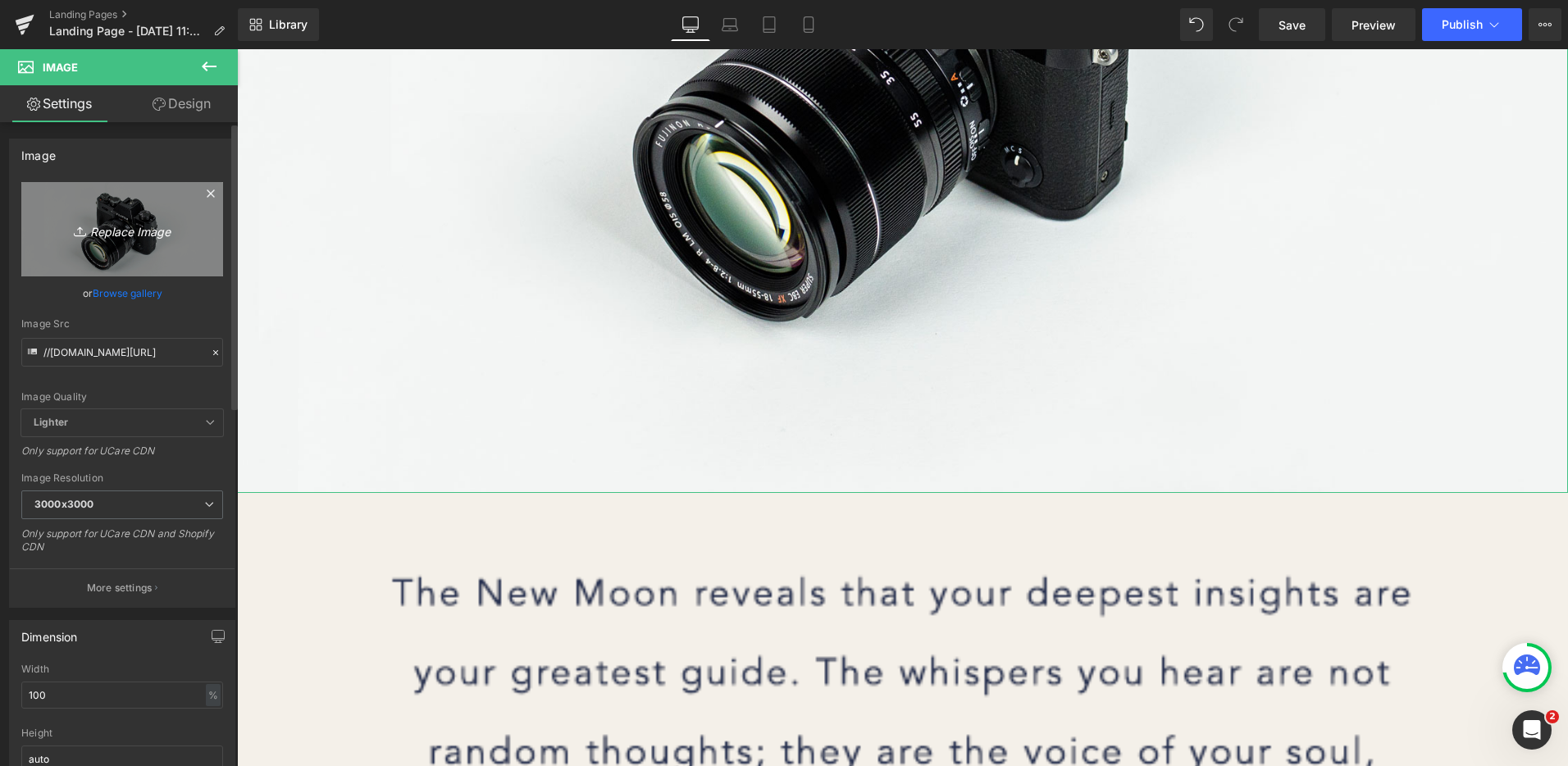
click at [123, 240] on link "Replace Image" at bounding box center [122, 229] width 202 height 95
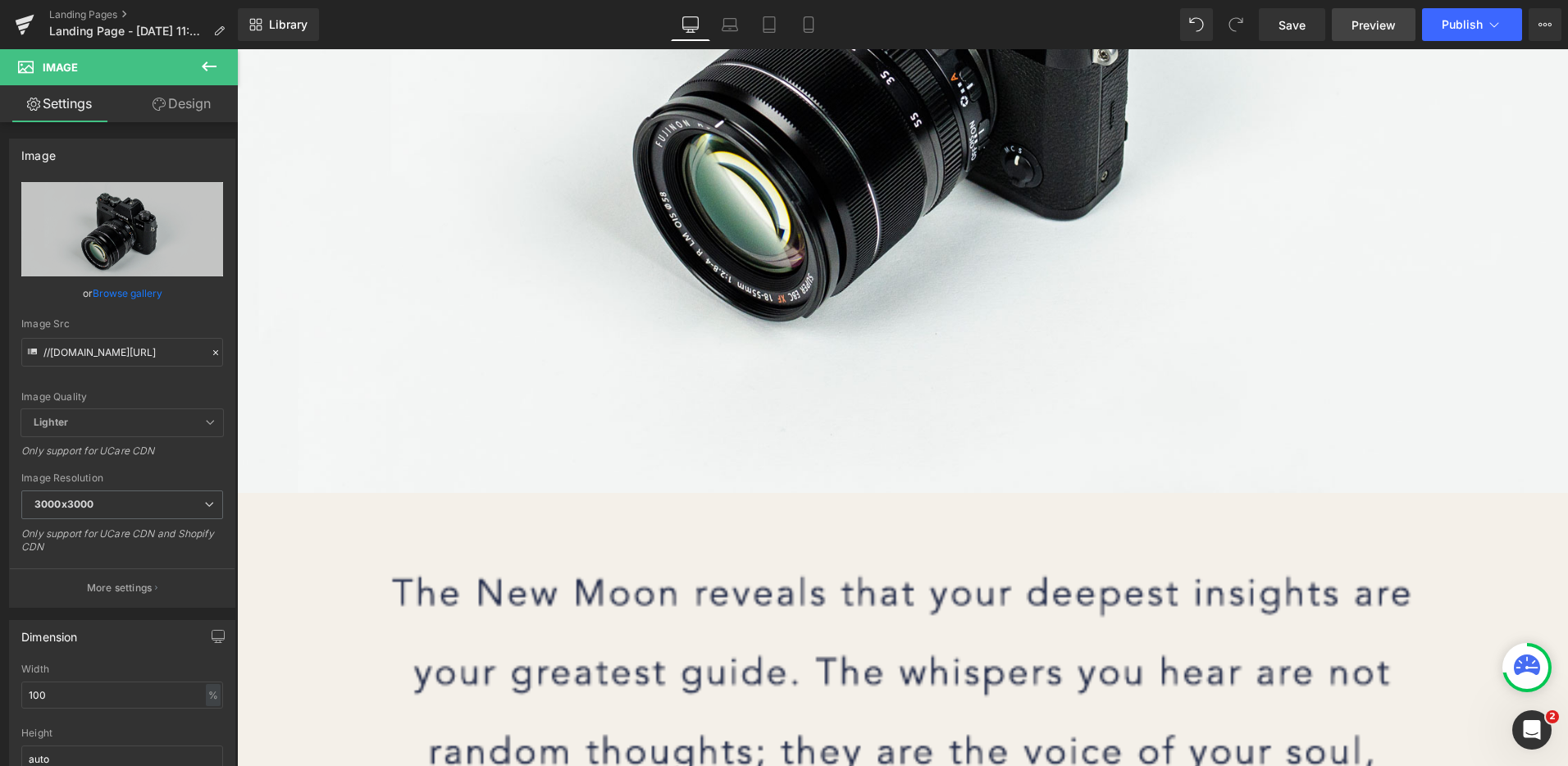
type input "C:\fakepath\The Stone of Intuition - Gold.png"
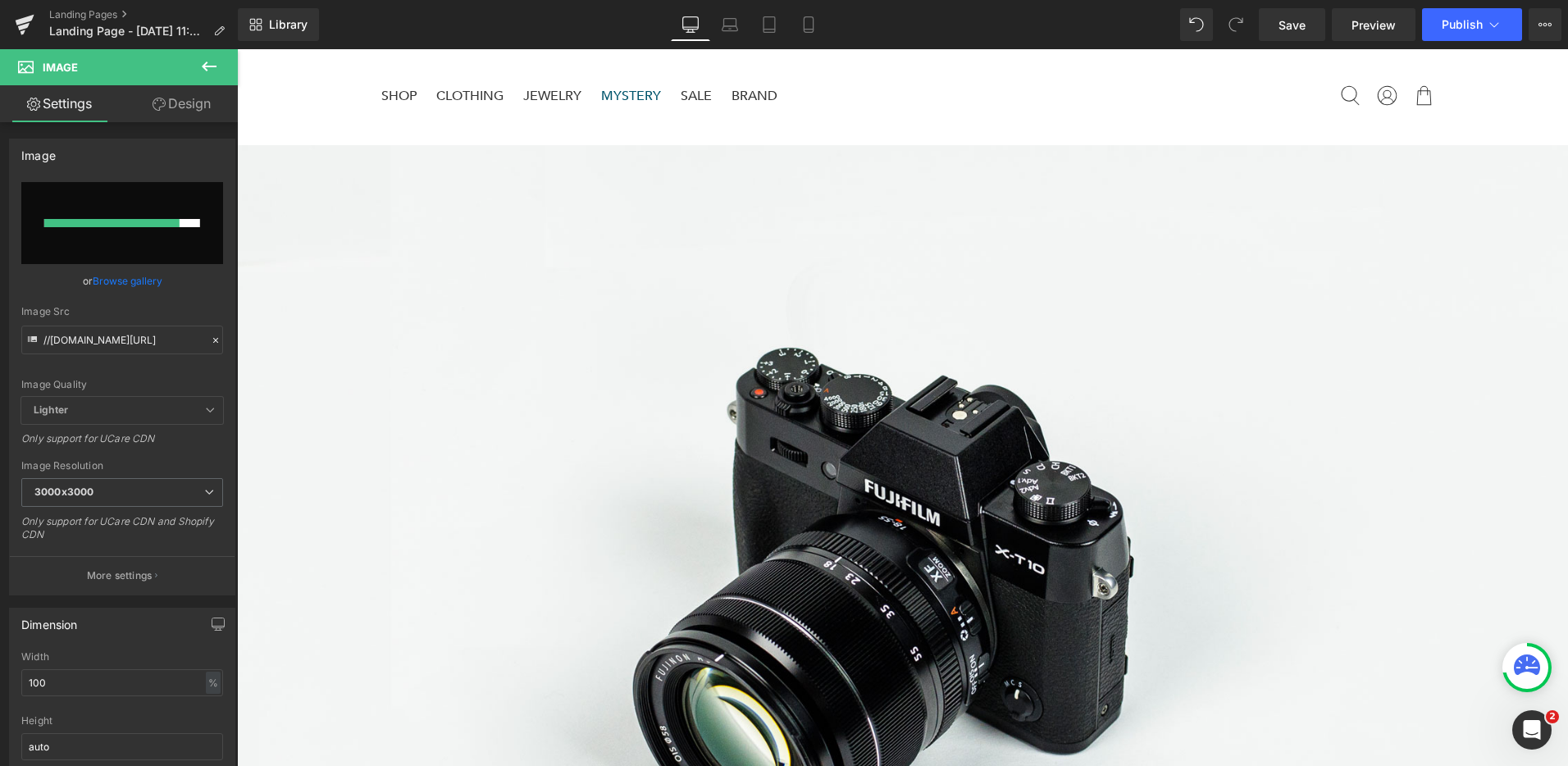
scroll to position [0, 0]
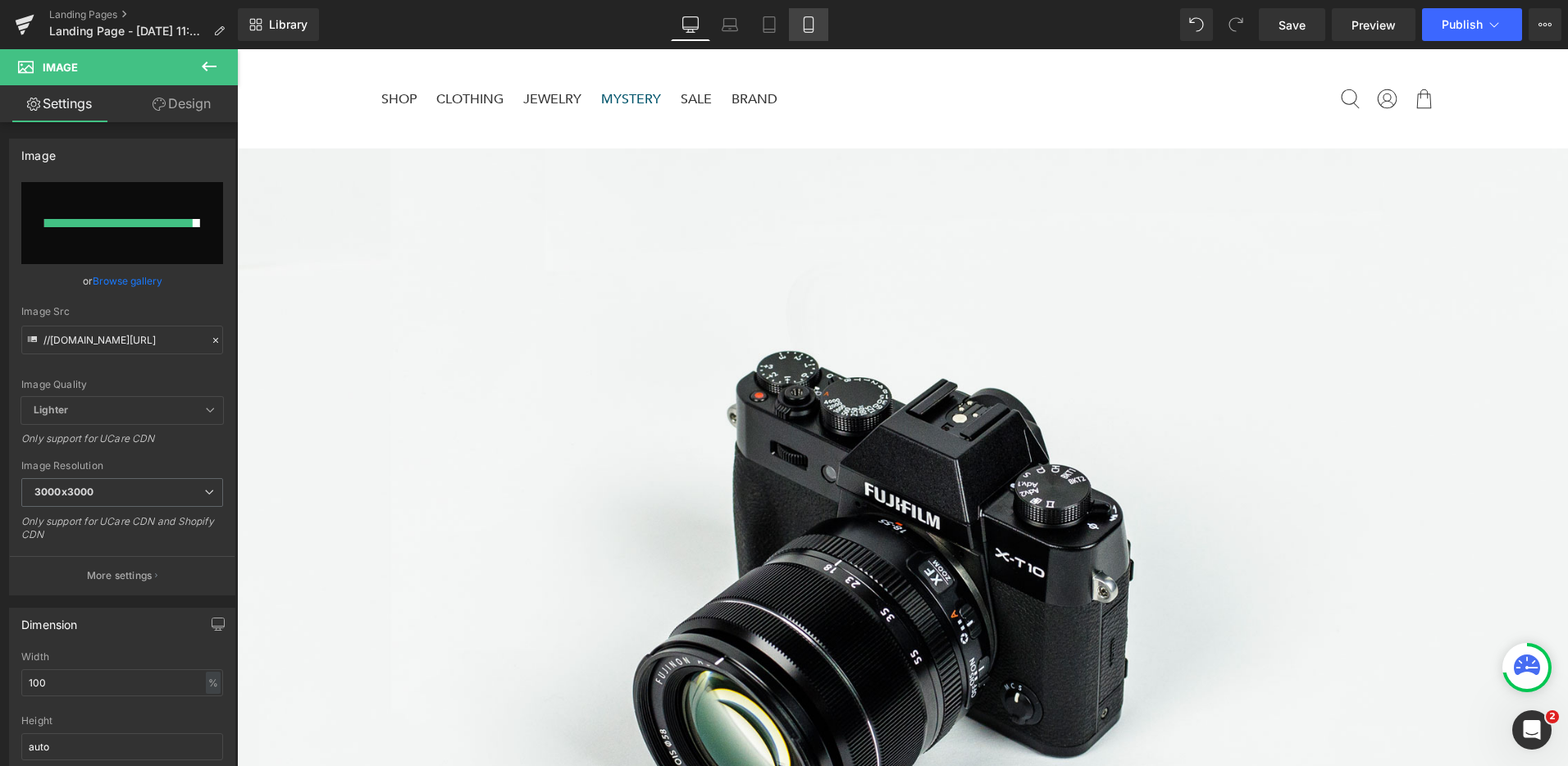
click at [813, 27] on icon at bounding box center [808, 24] width 16 height 16
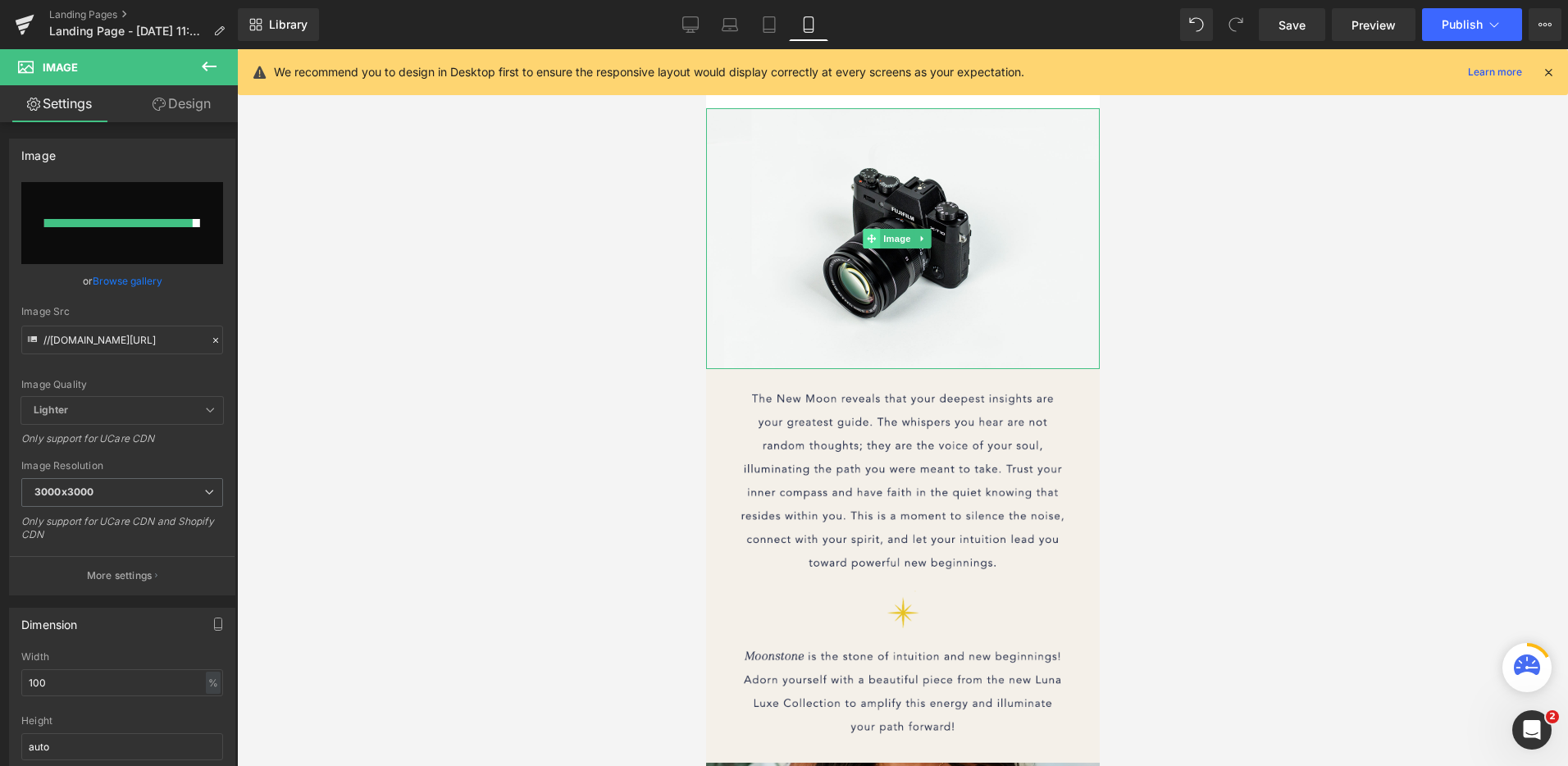
click at [870, 235] on icon at bounding box center [870, 238] width 9 height 9
click at [897, 235] on span "Image" at bounding box center [896, 239] width 34 height 20
click at [920, 239] on icon at bounding box center [921, 239] width 9 height 10
click at [82, 411] on span "Lighter" at bounding box center [122, 411] width 202 height 27
click at [189, 411] on span "Lighter" at bounding box center [122, 411] width 202 height 27
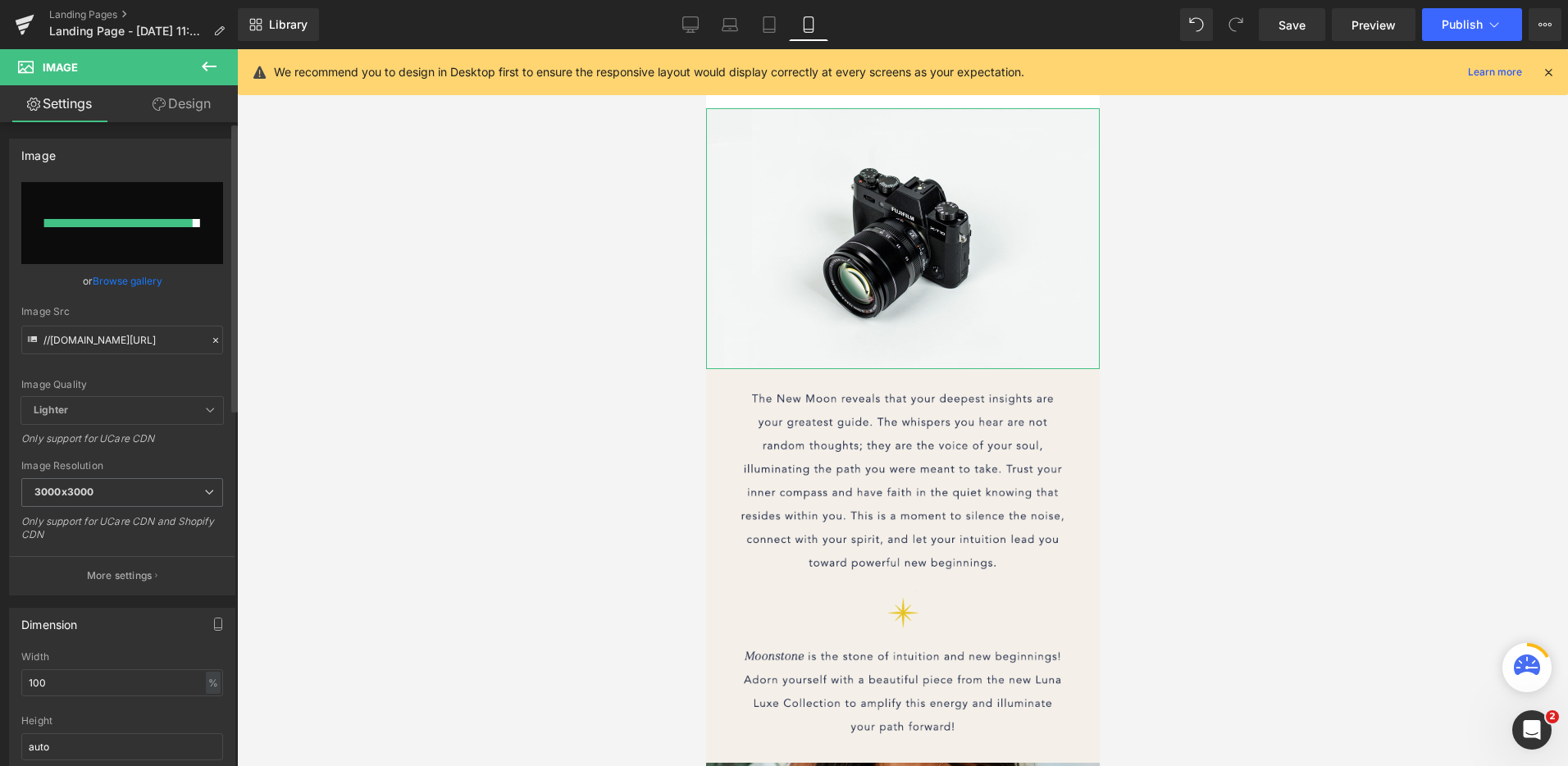
drag, startPoint x: 201, startPoint y: 413, endPoint x: 342, endPoint y: 419, distance: 141.1
click at [205, 413] on icon at bounding box center [210, 411] width 10 height 10
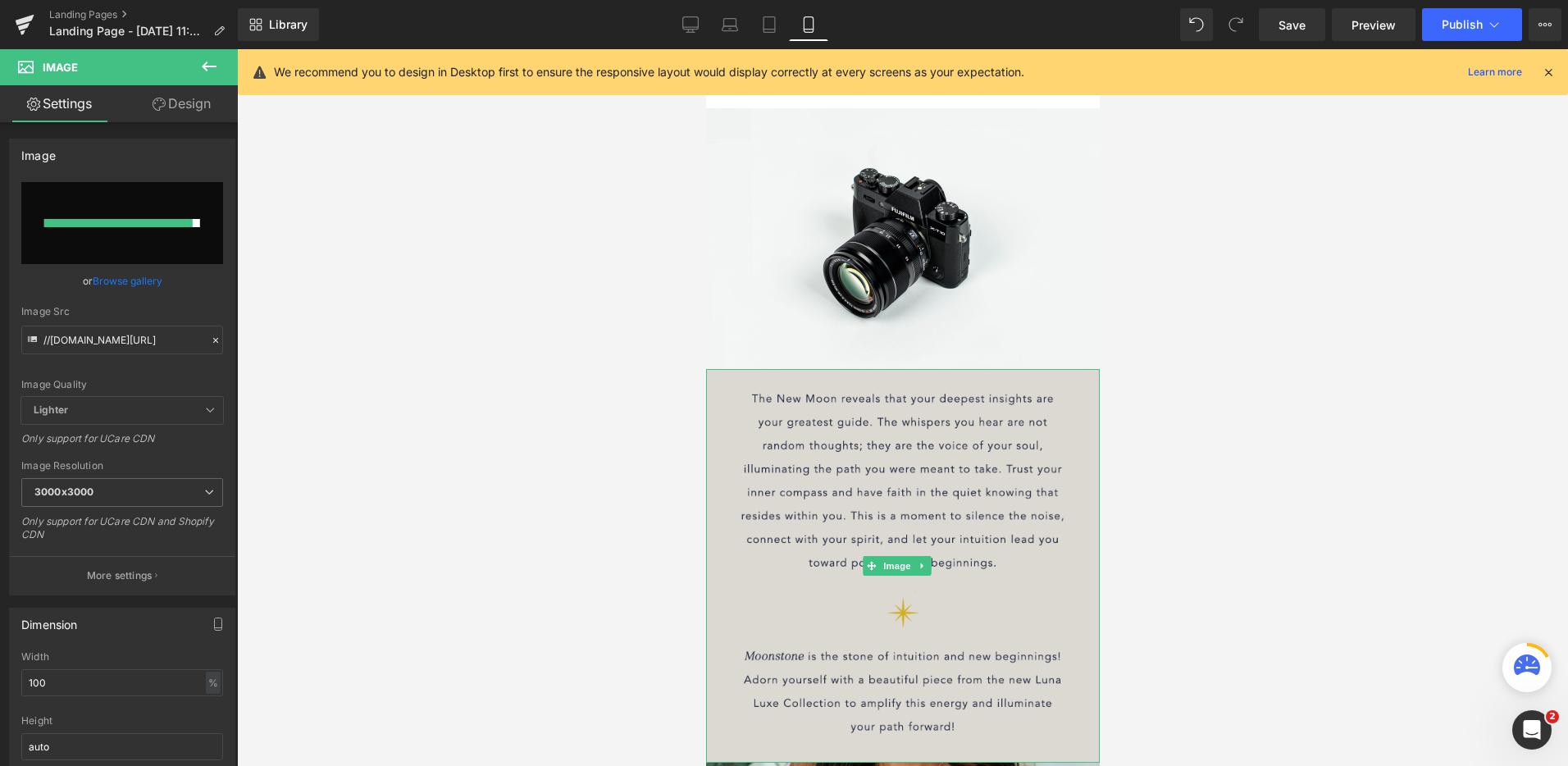
click at [986, 441] on img at bounding box center [902, 566] width 393 height 394
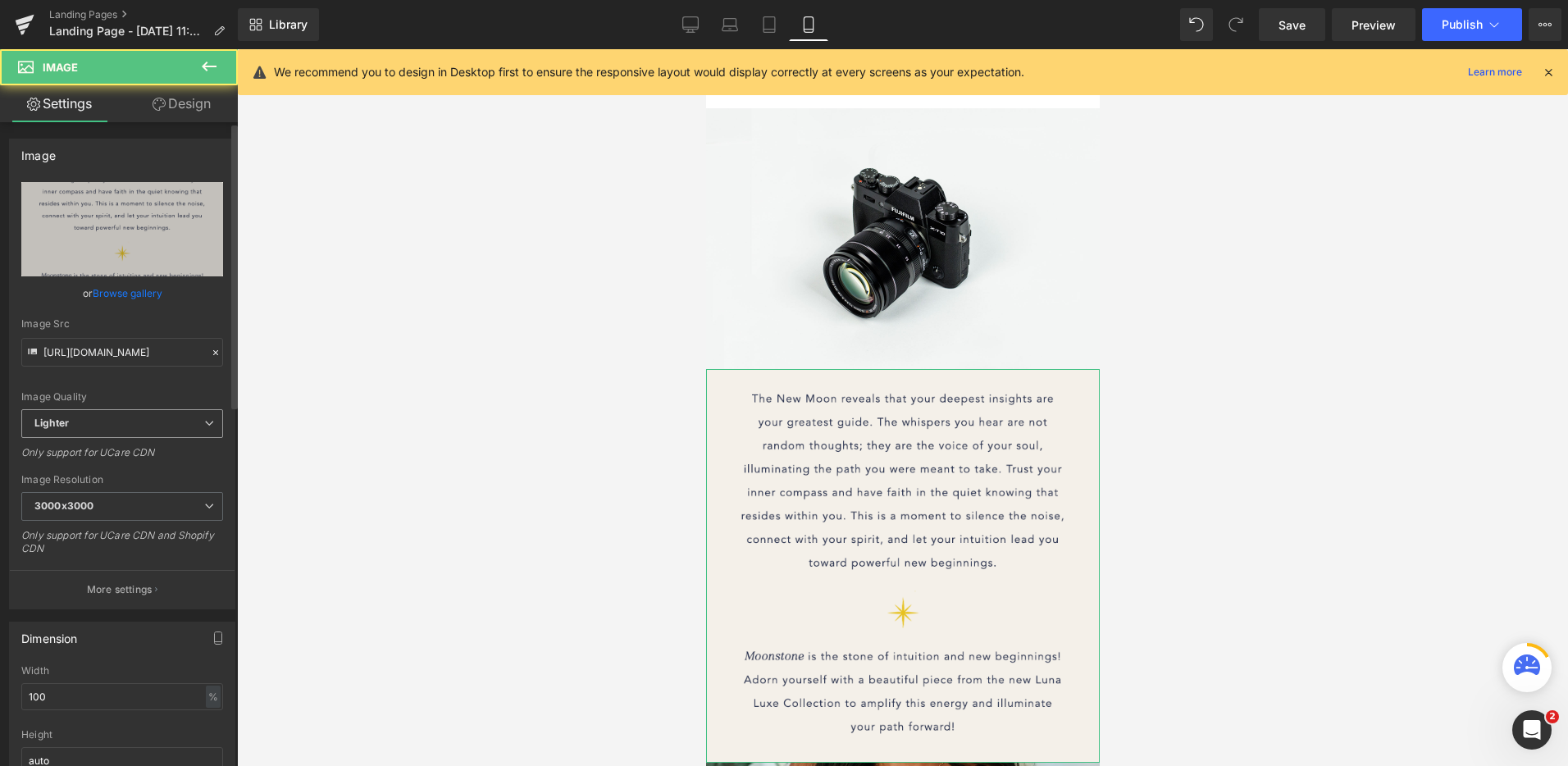
click at [204, 428] on icon at bounding box center [210, 423] width 10 height 10
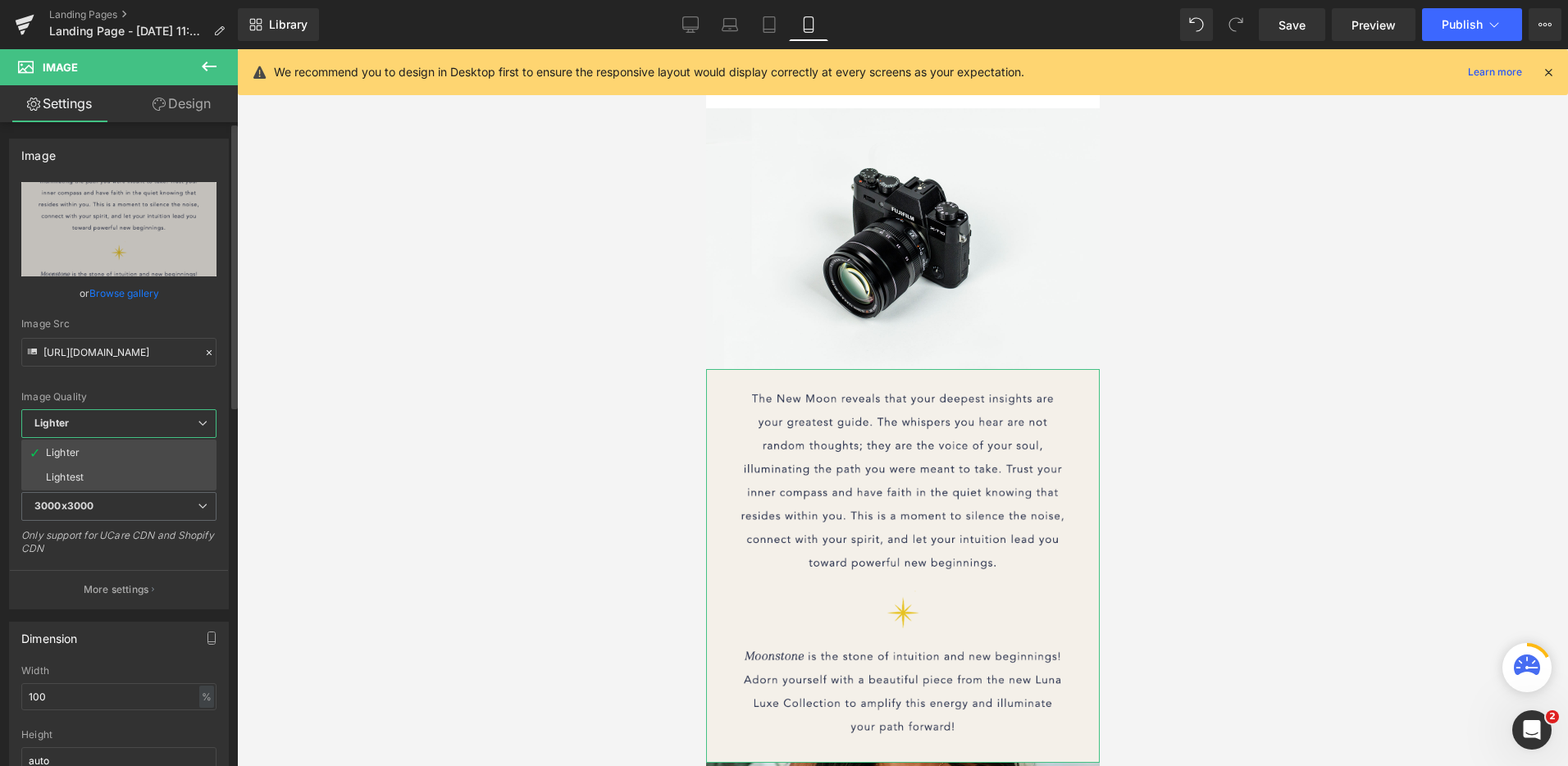
click at [123, 450] on li "Lighter" at bounding box center [118, 452] width 195 height 25
click at [162, 426] on span "Lighter" at bounding box center [122, 423] width 202 height 29
click at [123, 500] on span "3000x3000" at bounding box center [118, 507] width 195 height 29
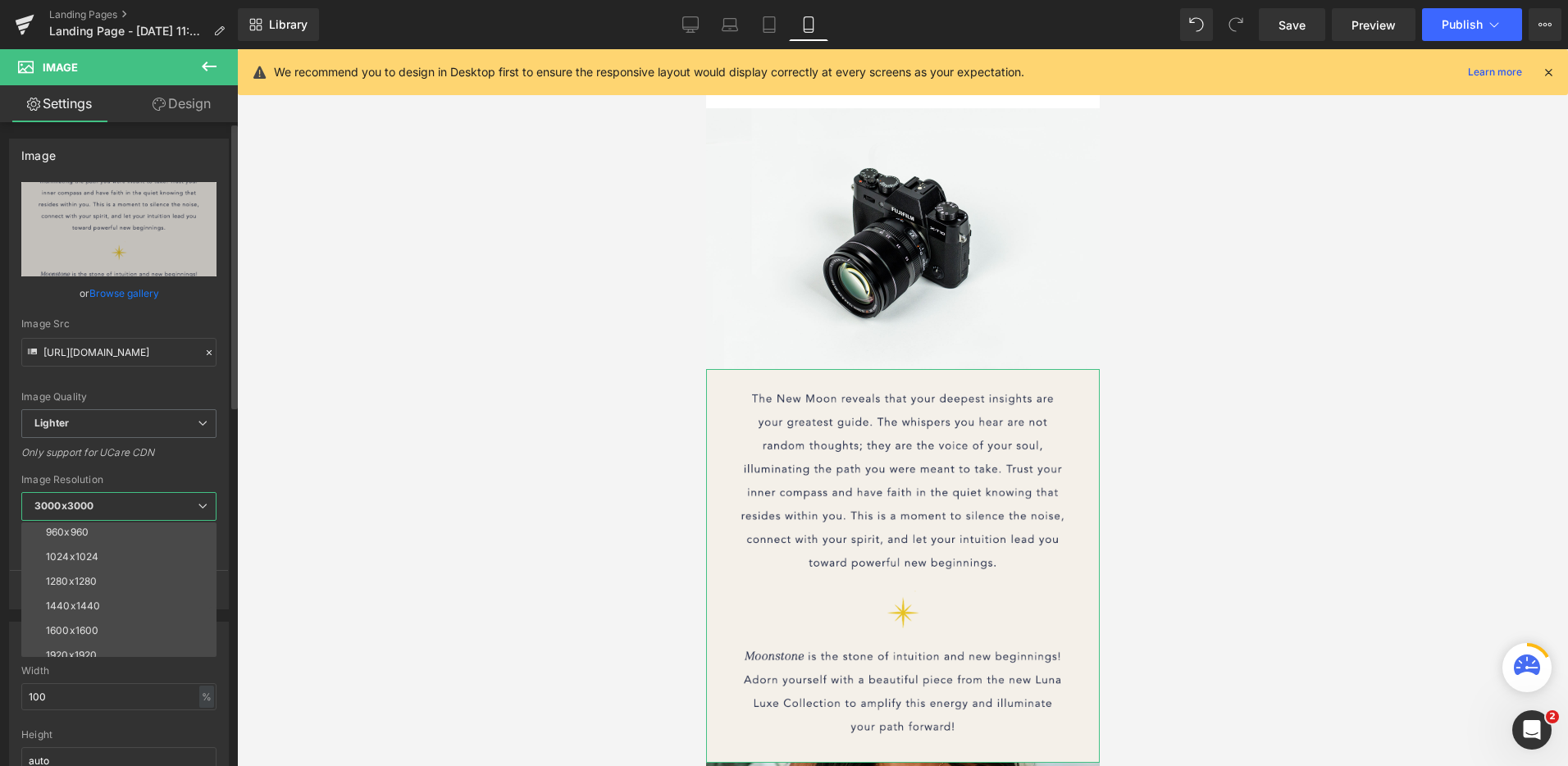
scroll to position [234, 0]
click at [109, 648] on li "3000x3000" at bounding box center [123, 644] width 203 height 25
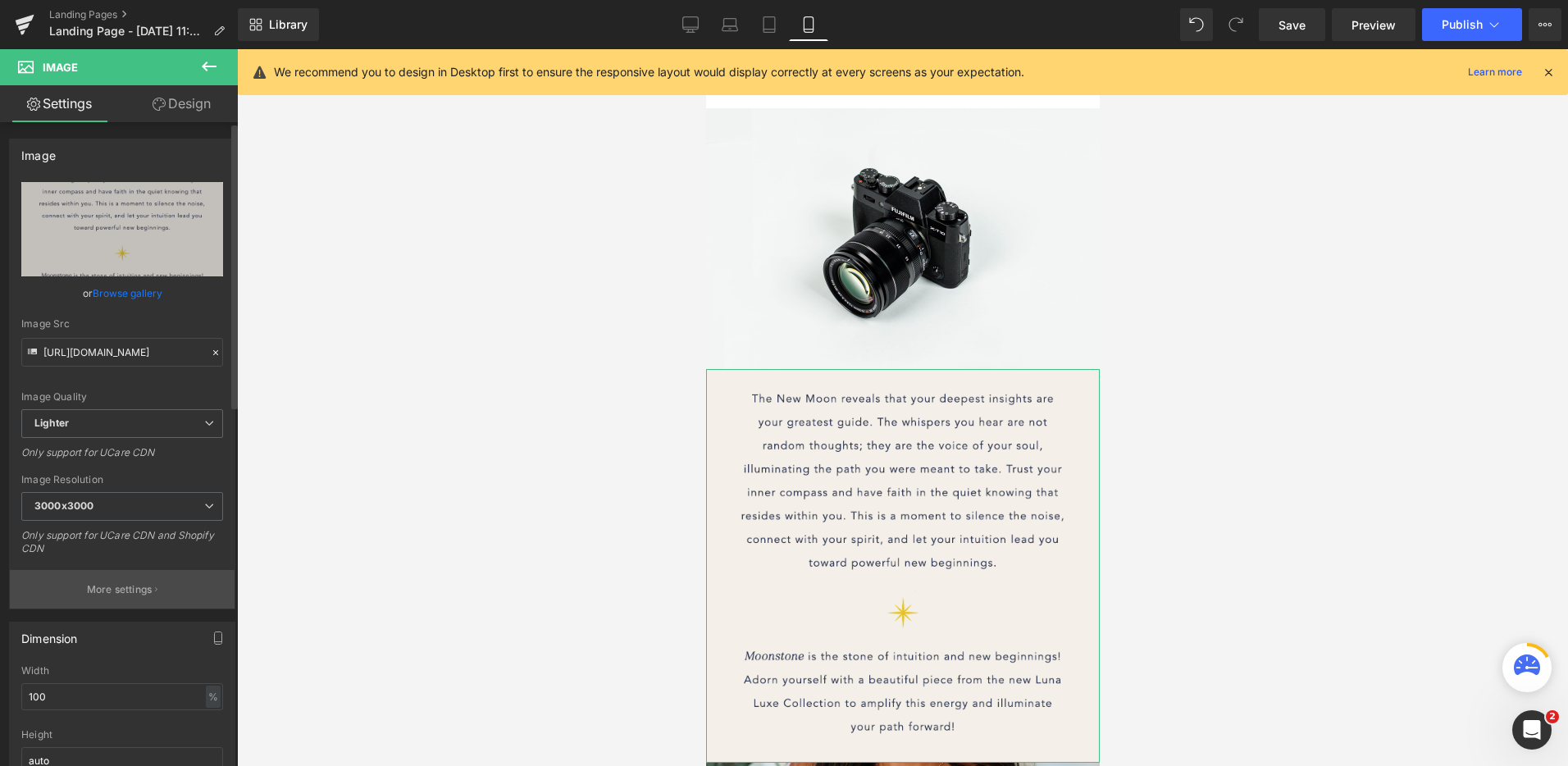
click at [142, 589] on p "More settings" at bounding box center [119, 590] width 66 height 14
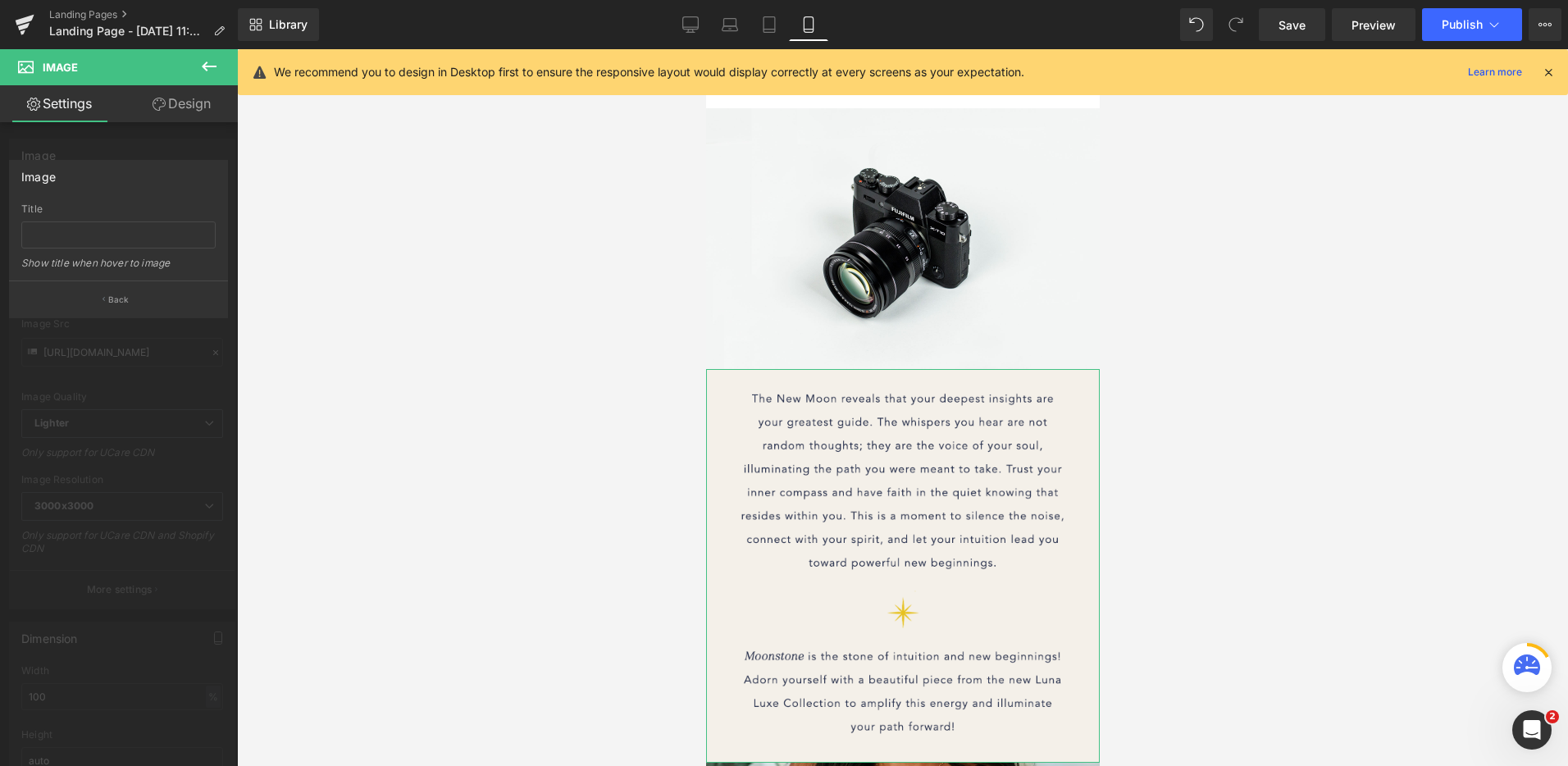
click at [113, 300] on p "Back" at bounding box center [118, 300] width 21 height 12
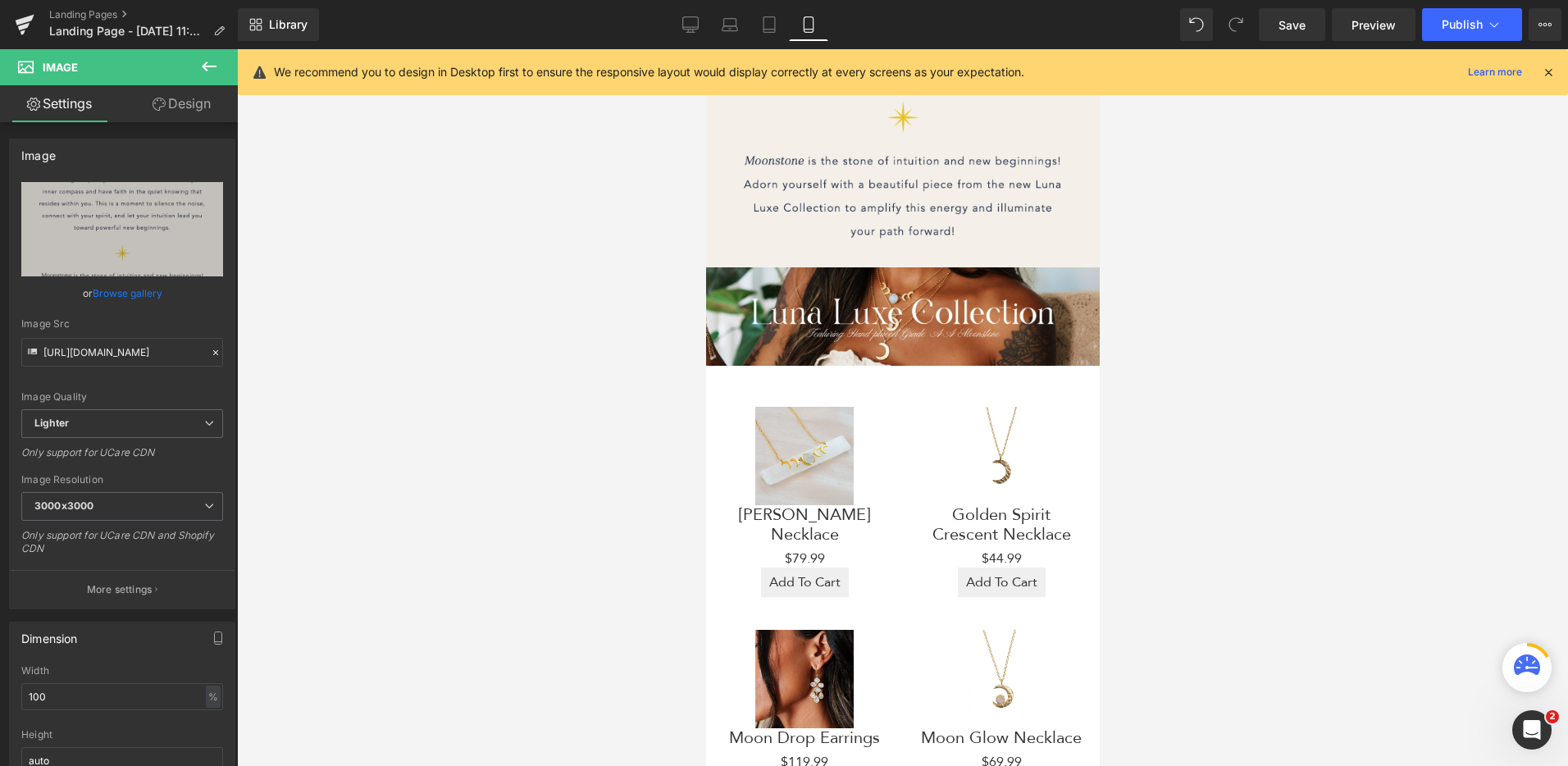
scroll to position [0, 0]
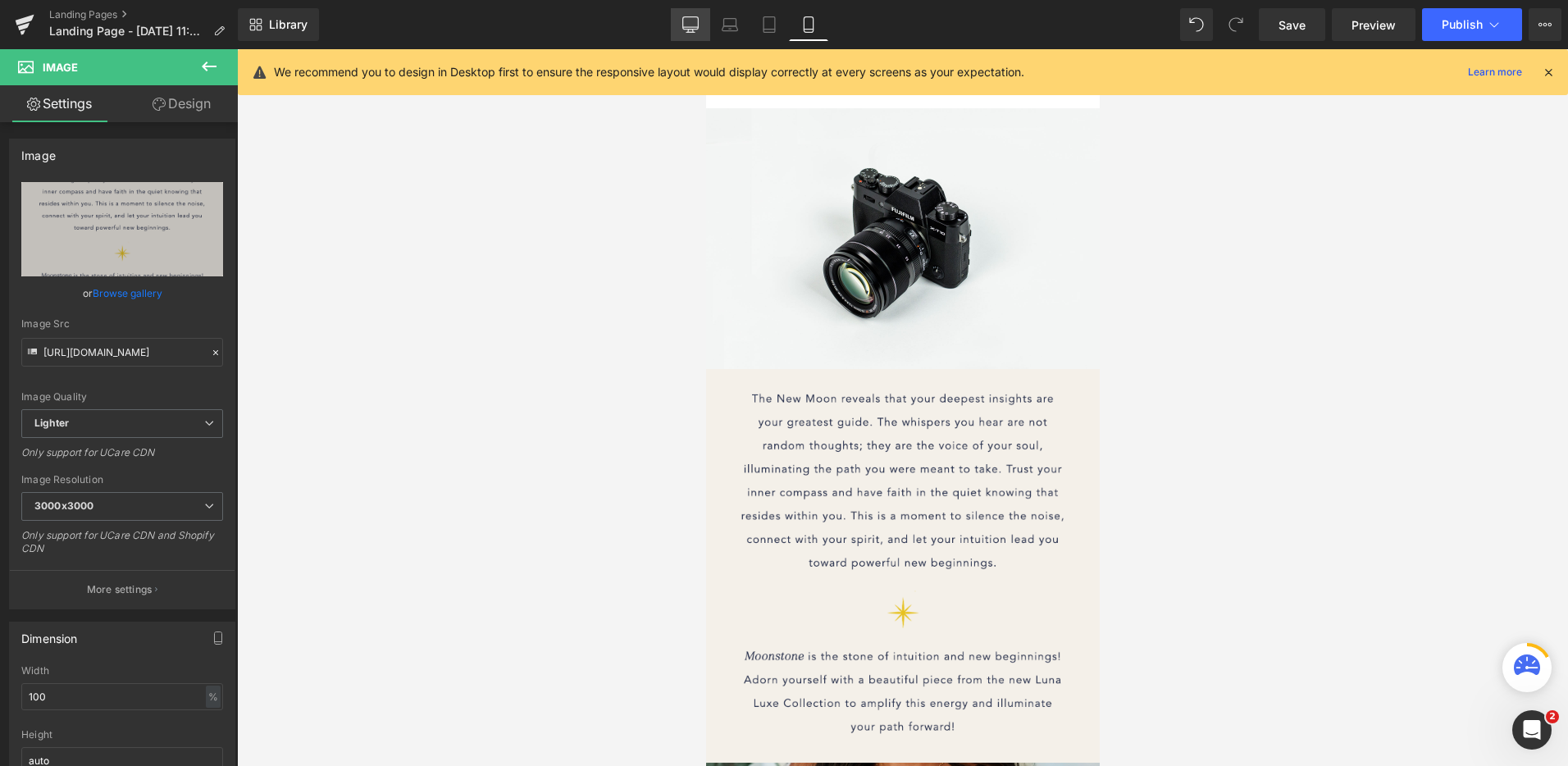
click at [690, 26] on icon at bounding box center [690, 24] width 16 height 16
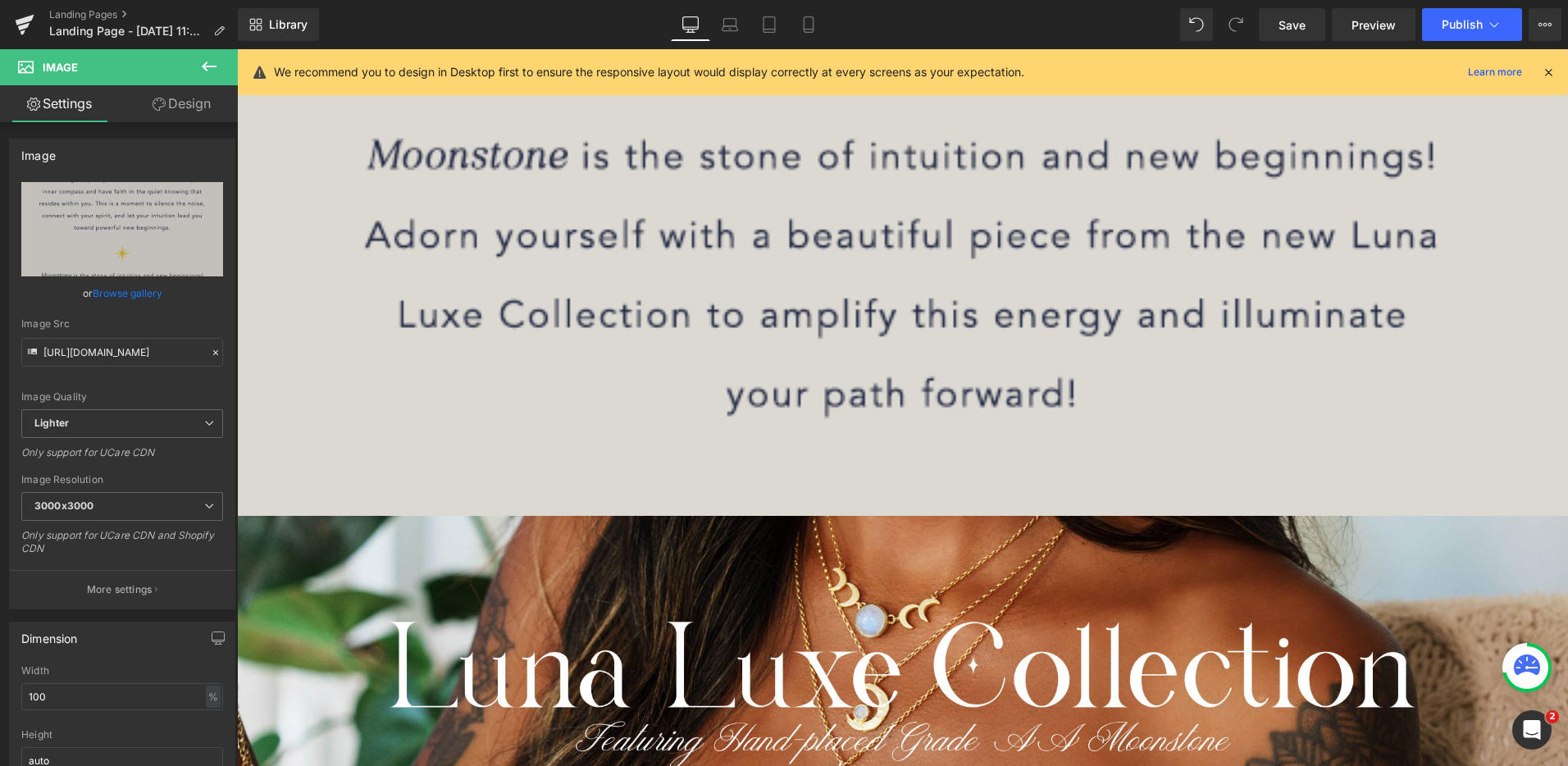
scroll to position [1712, 0]
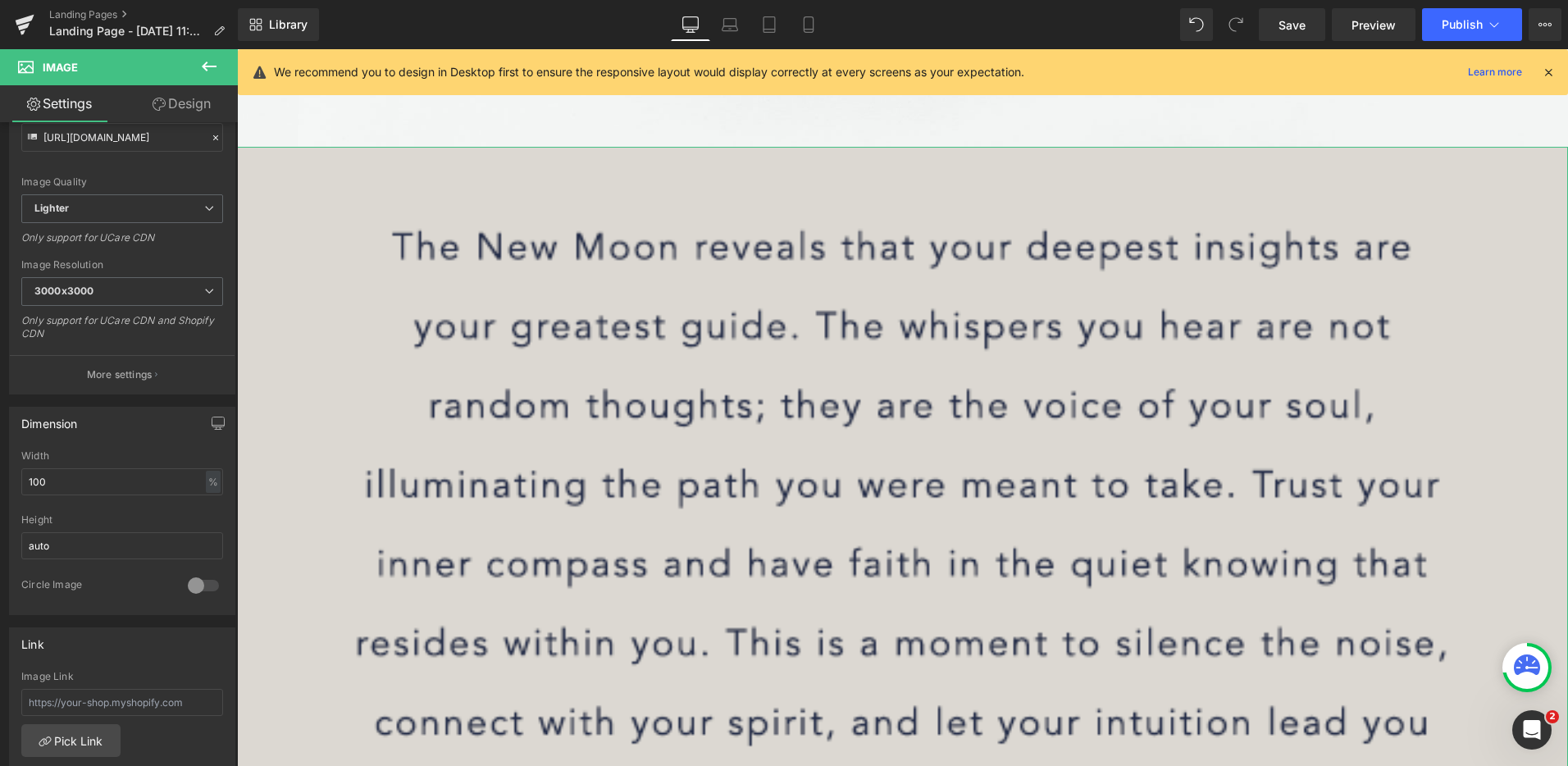
scroll to position [887, 0]
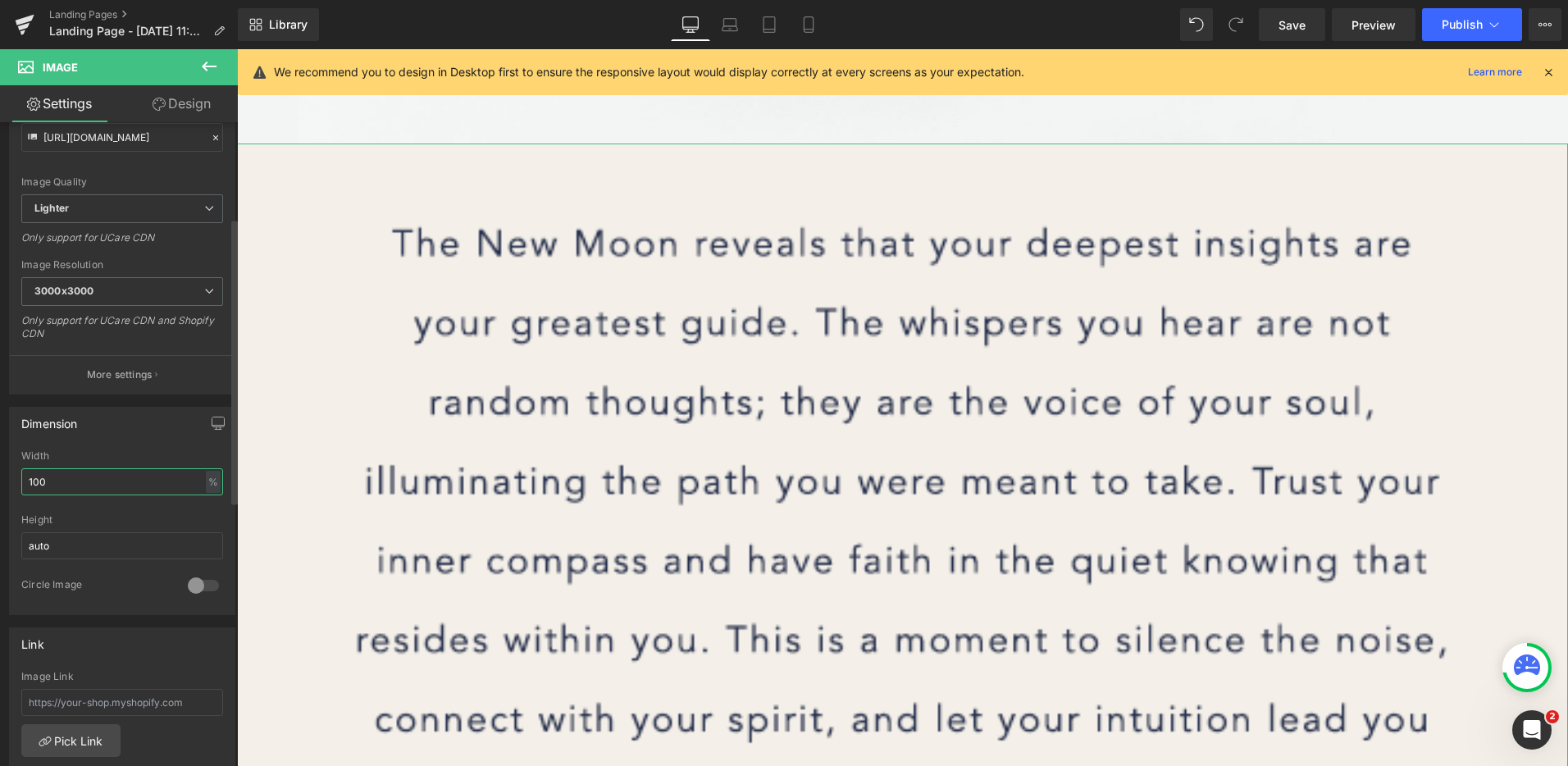
click at [79, 487] on input "100" at bounding box center [122, 482] width 202 height 27
click at [82, 481] on input "100" at bounding box center [122, 482] width 202 height 27
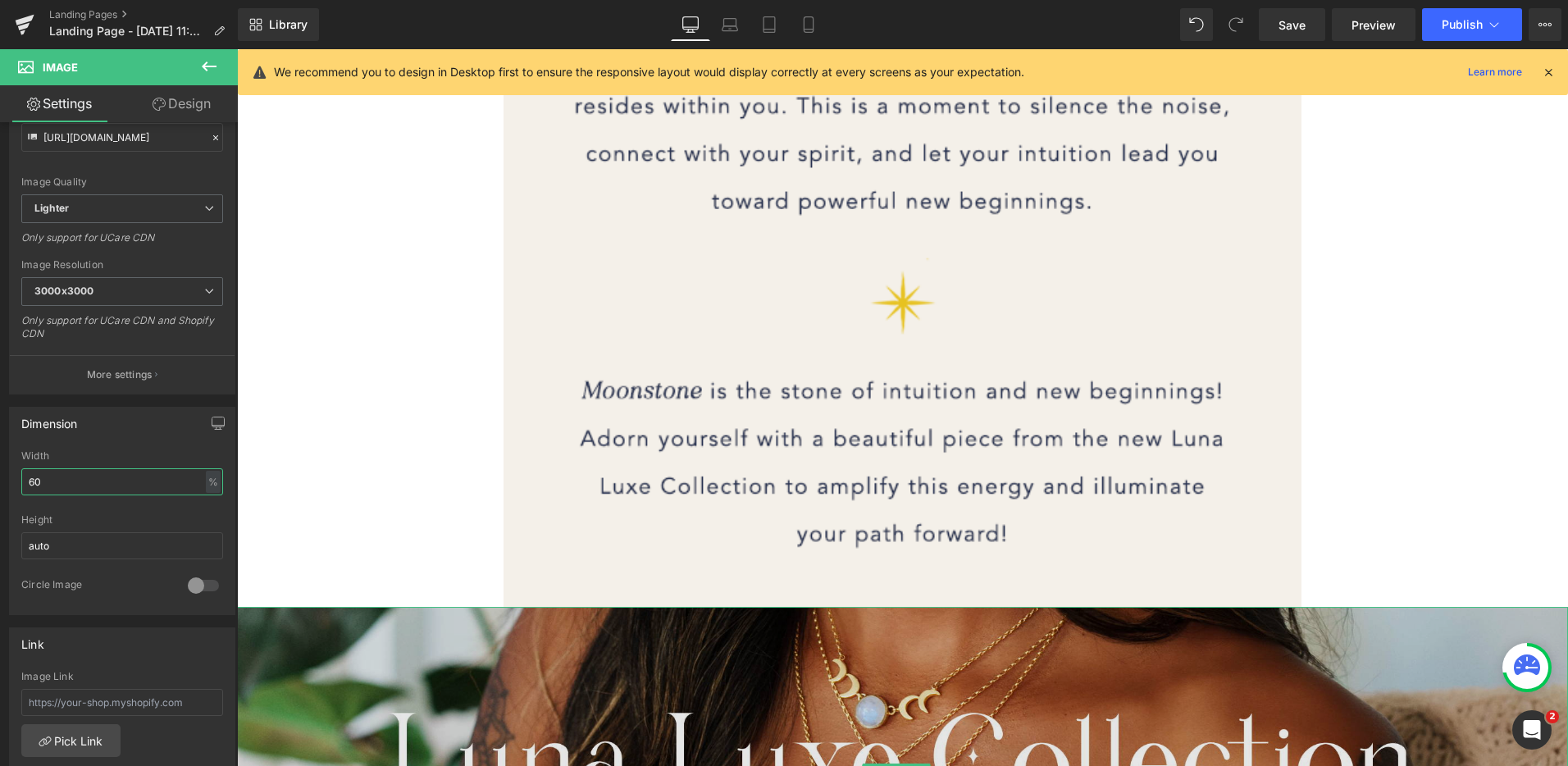
scroll to position [1110, 0]
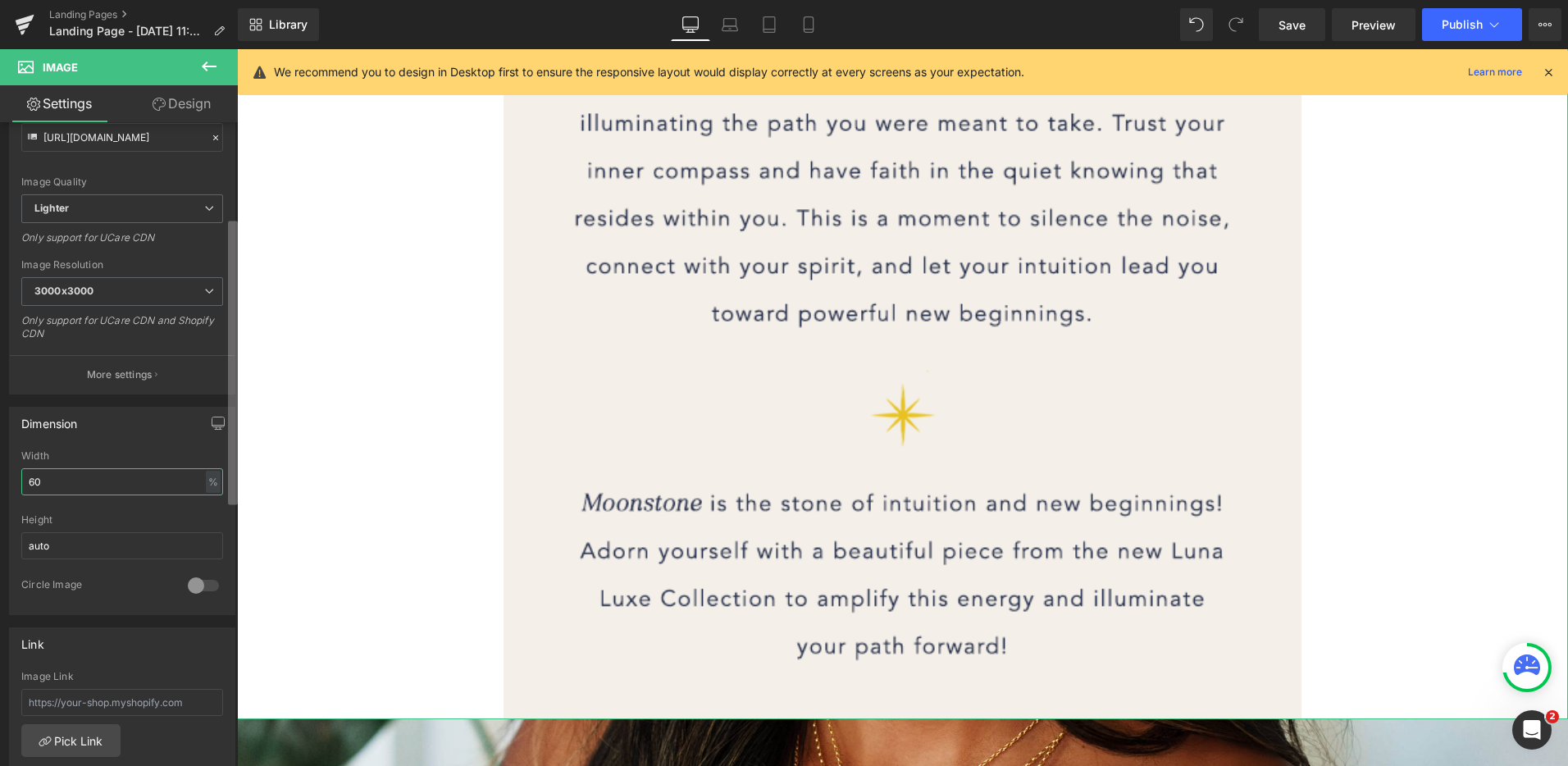
type input "6"
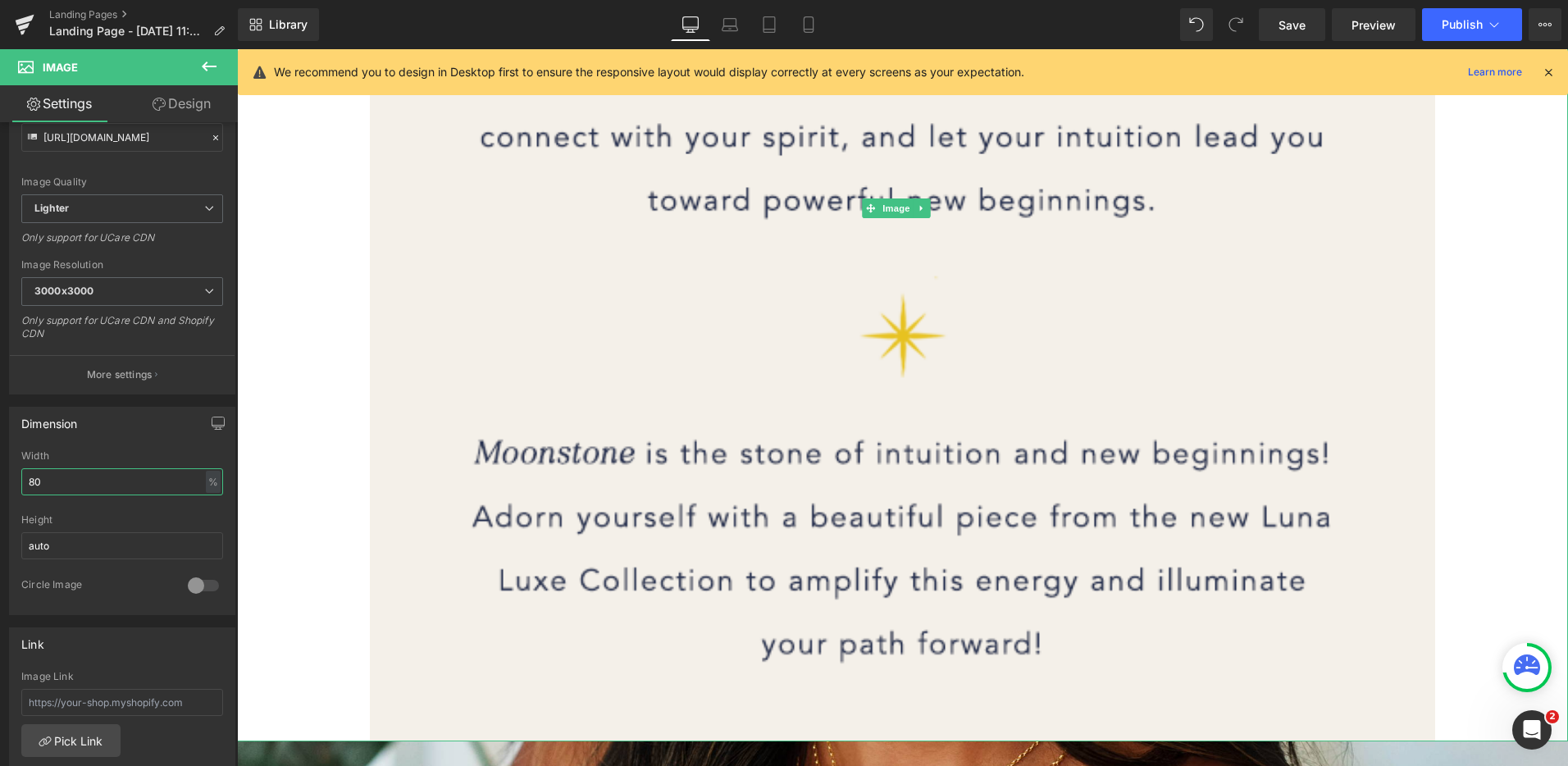
scroll to position [1350, 0]
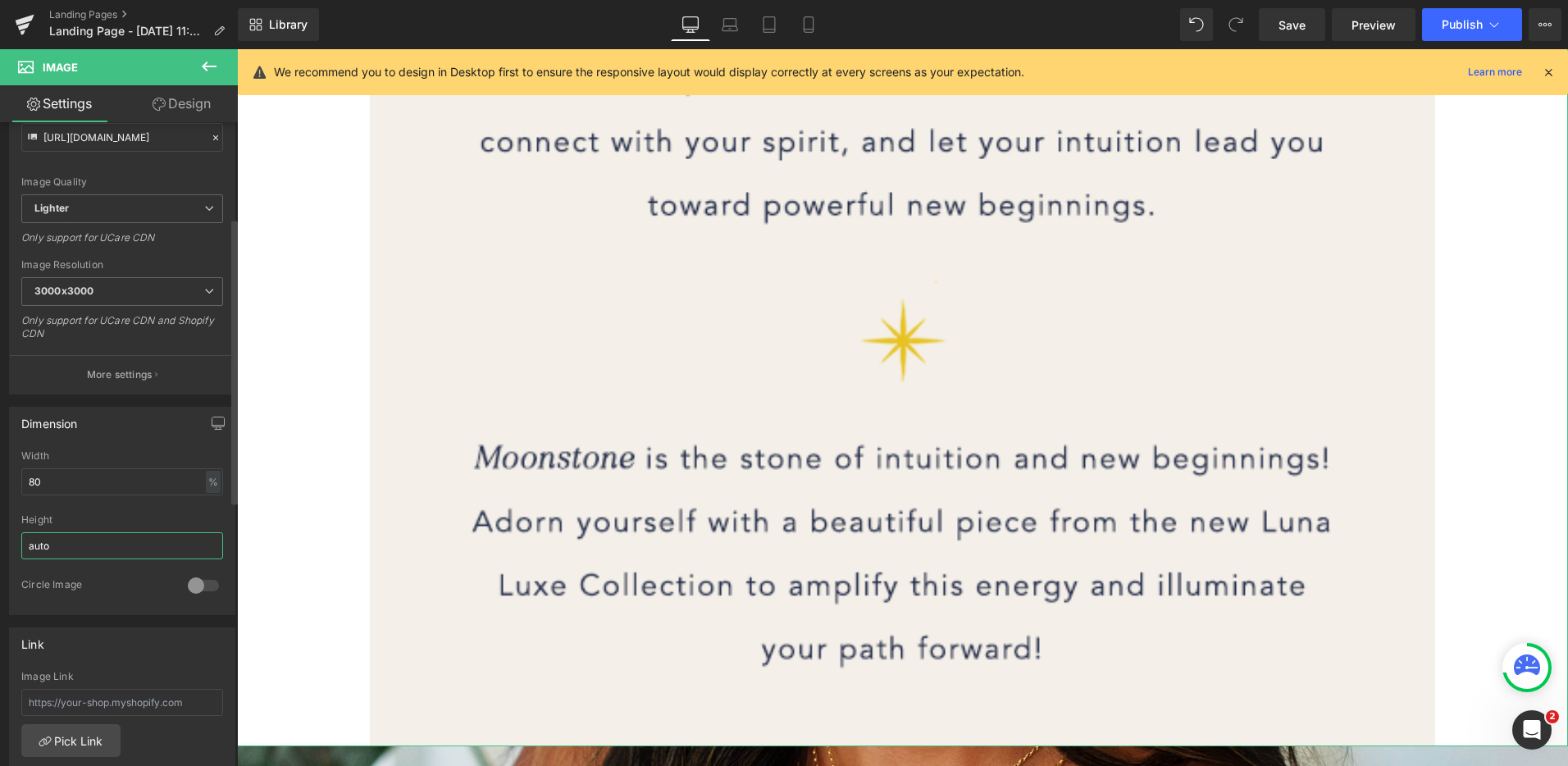
click at [90, 548] on input "auto" at bounding box center [122, 546] width 202 height 27
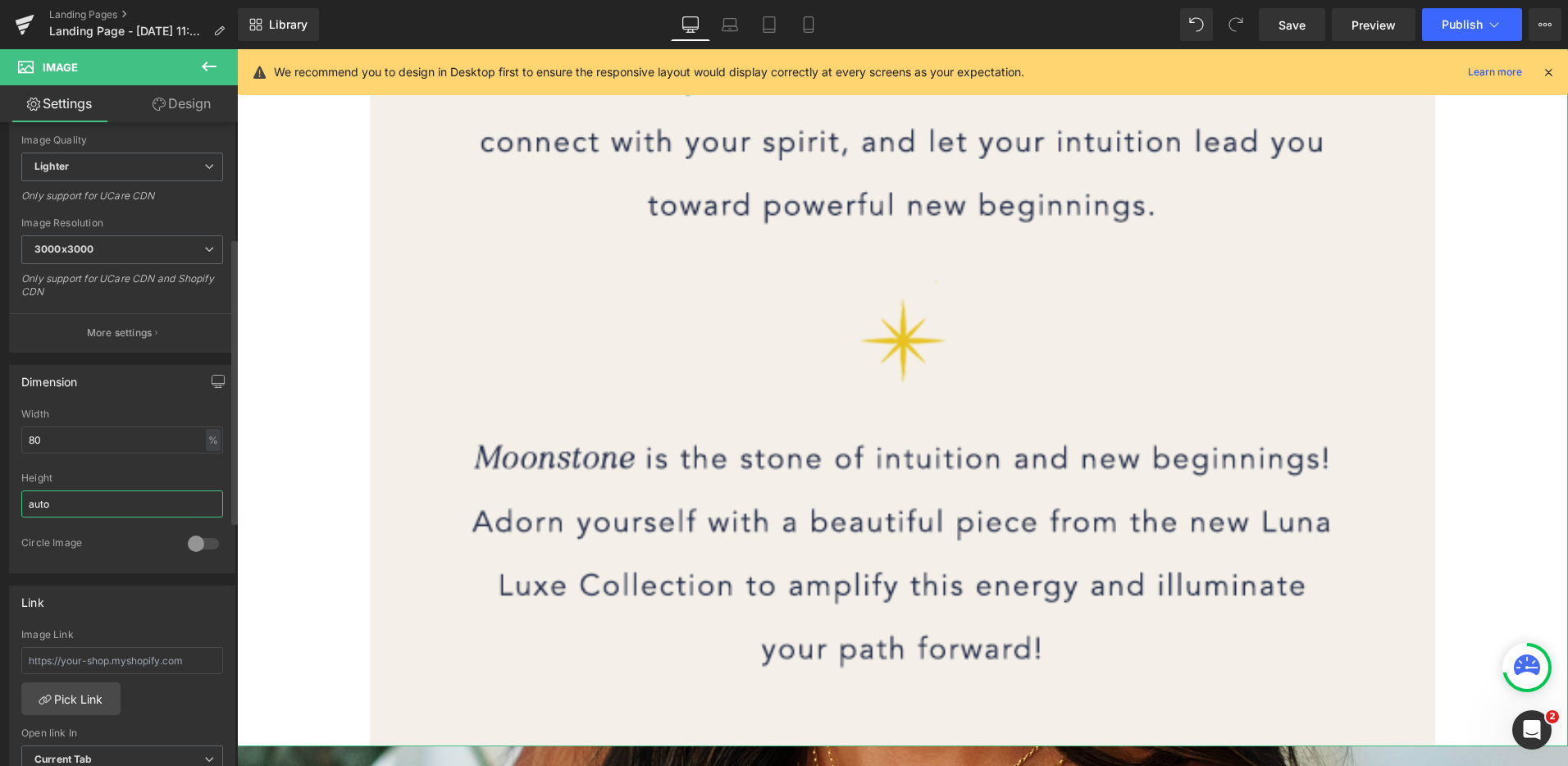
scroll to position [256, 0]
click at [43, 438] on input "80" at bounding box center [122, 441] width 202 height 27
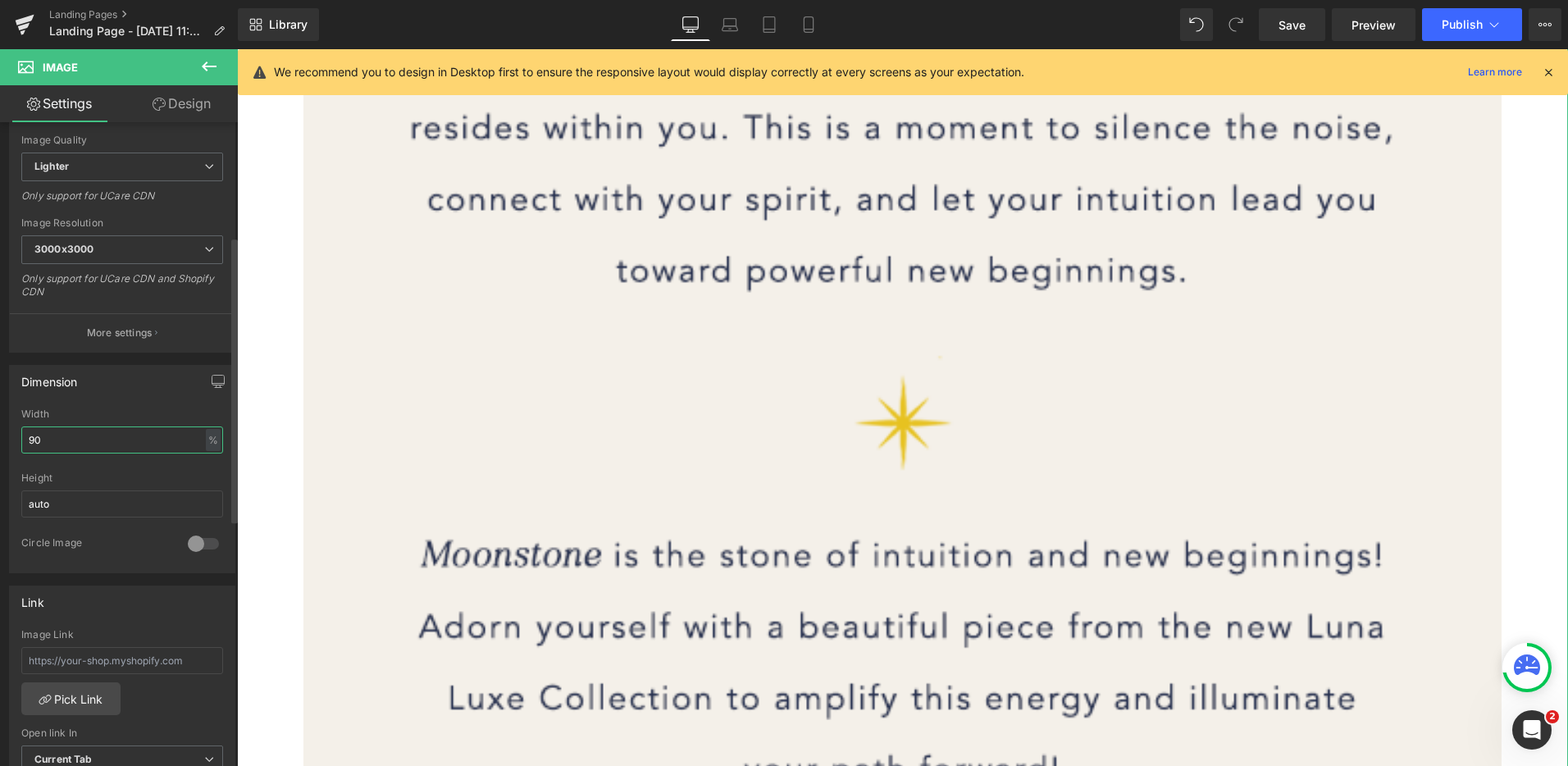
click at [75, 435] on input "90" at bounding box center [122, 441] width 202 height 27
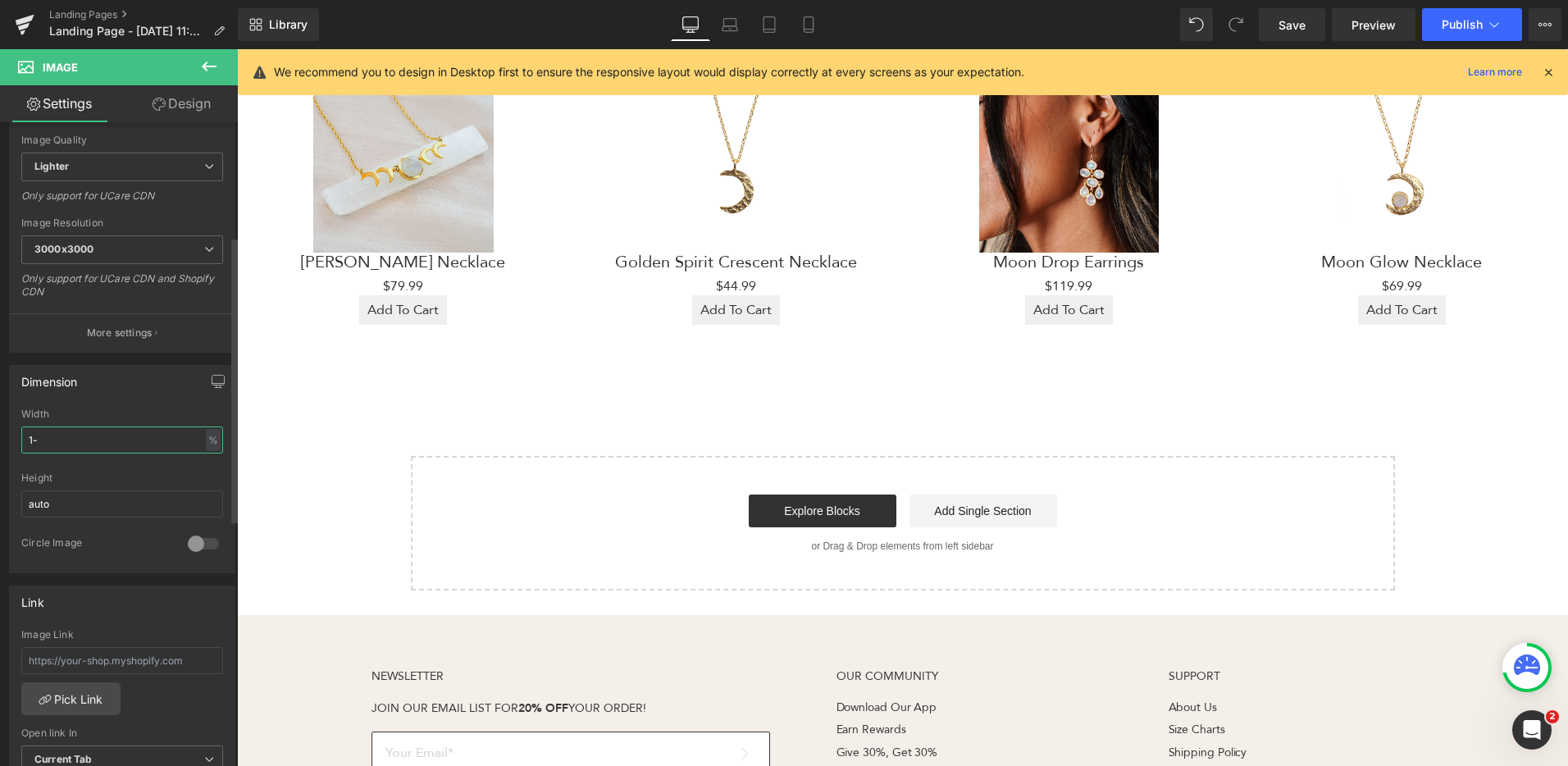
type input "1"
type input "0"
type input "100"
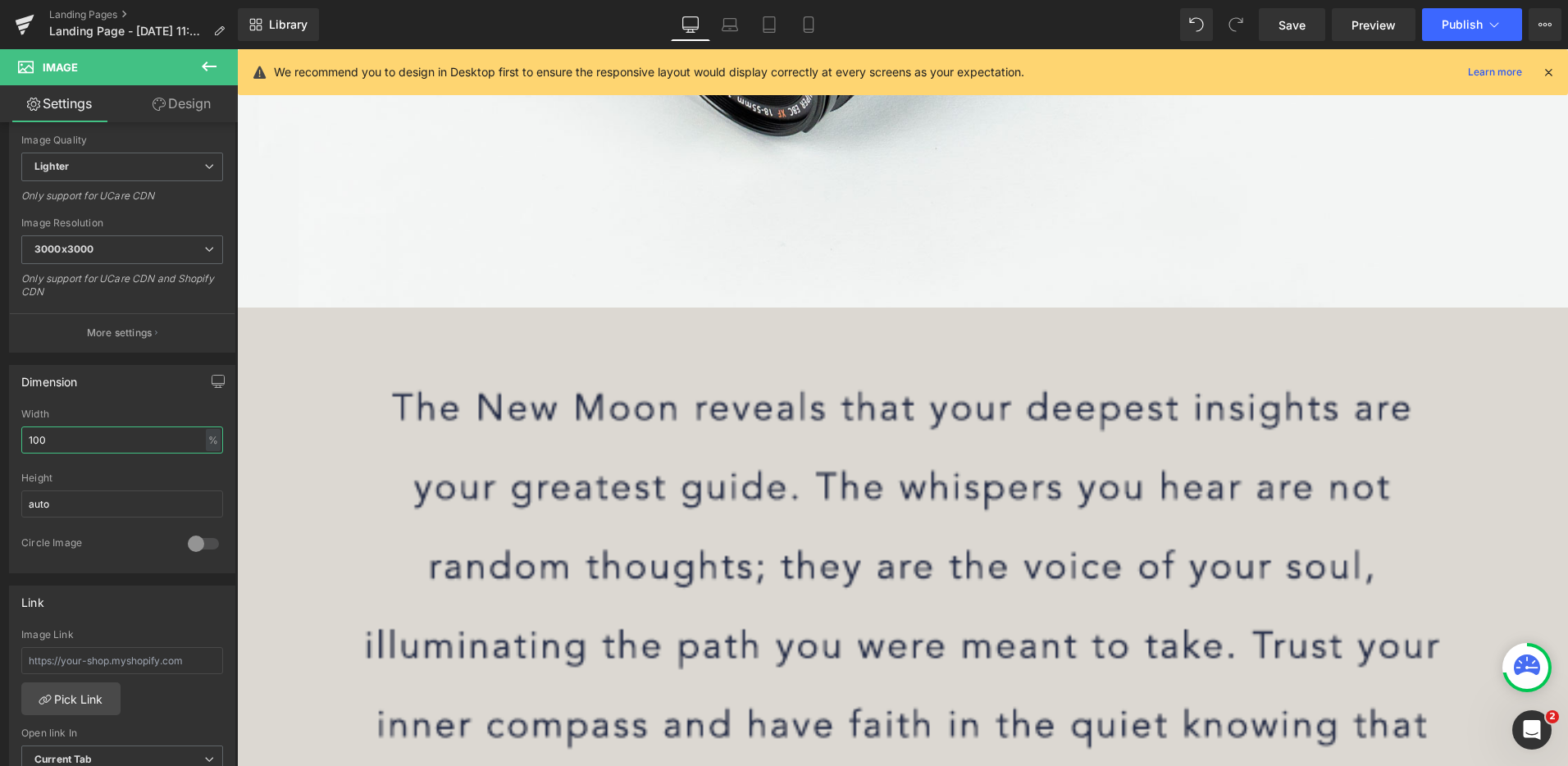
scroll to position [0, 0]
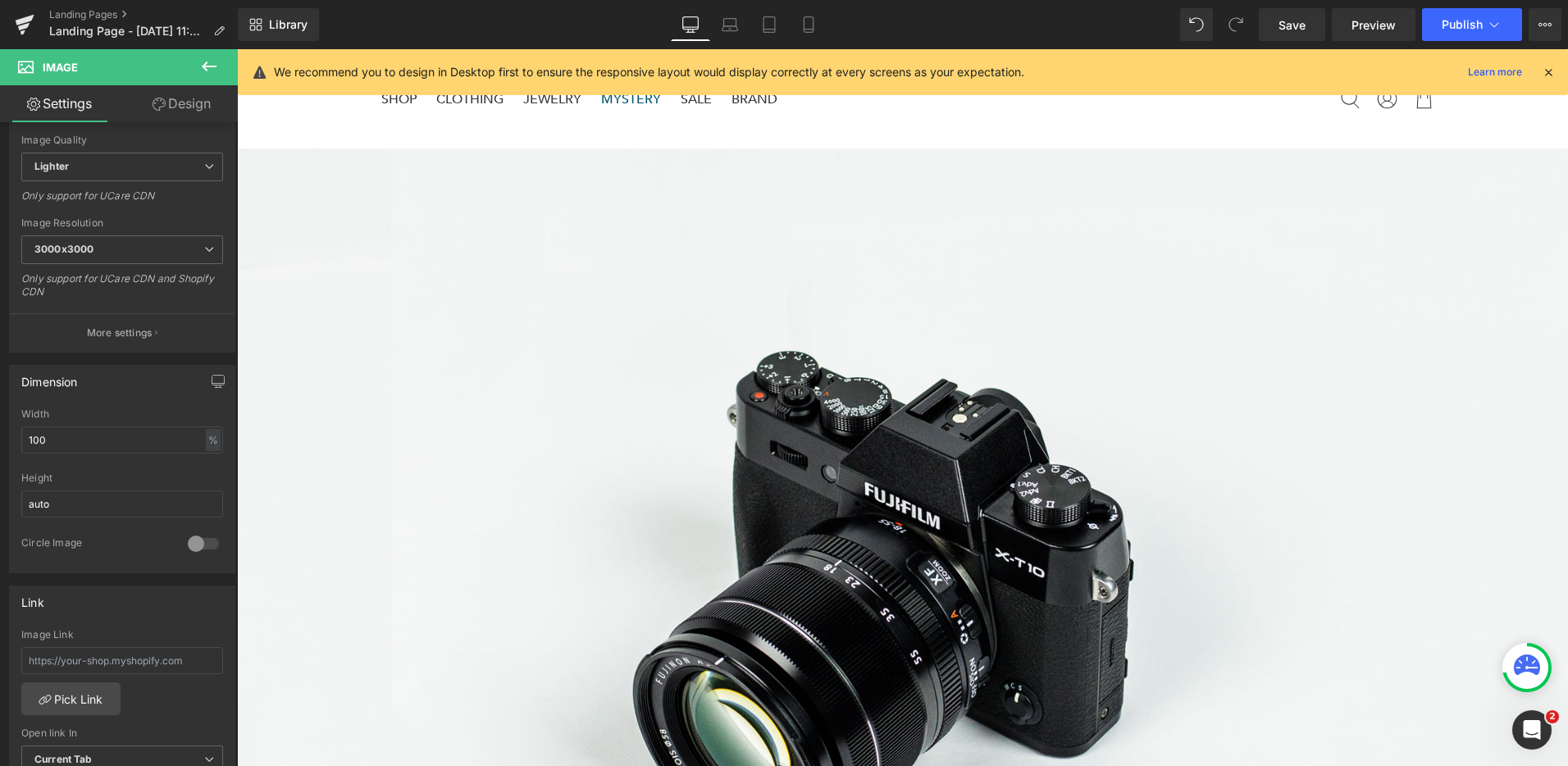
click at [1094, 418] on img at bounding box center [902, 589] width 1331 height 882
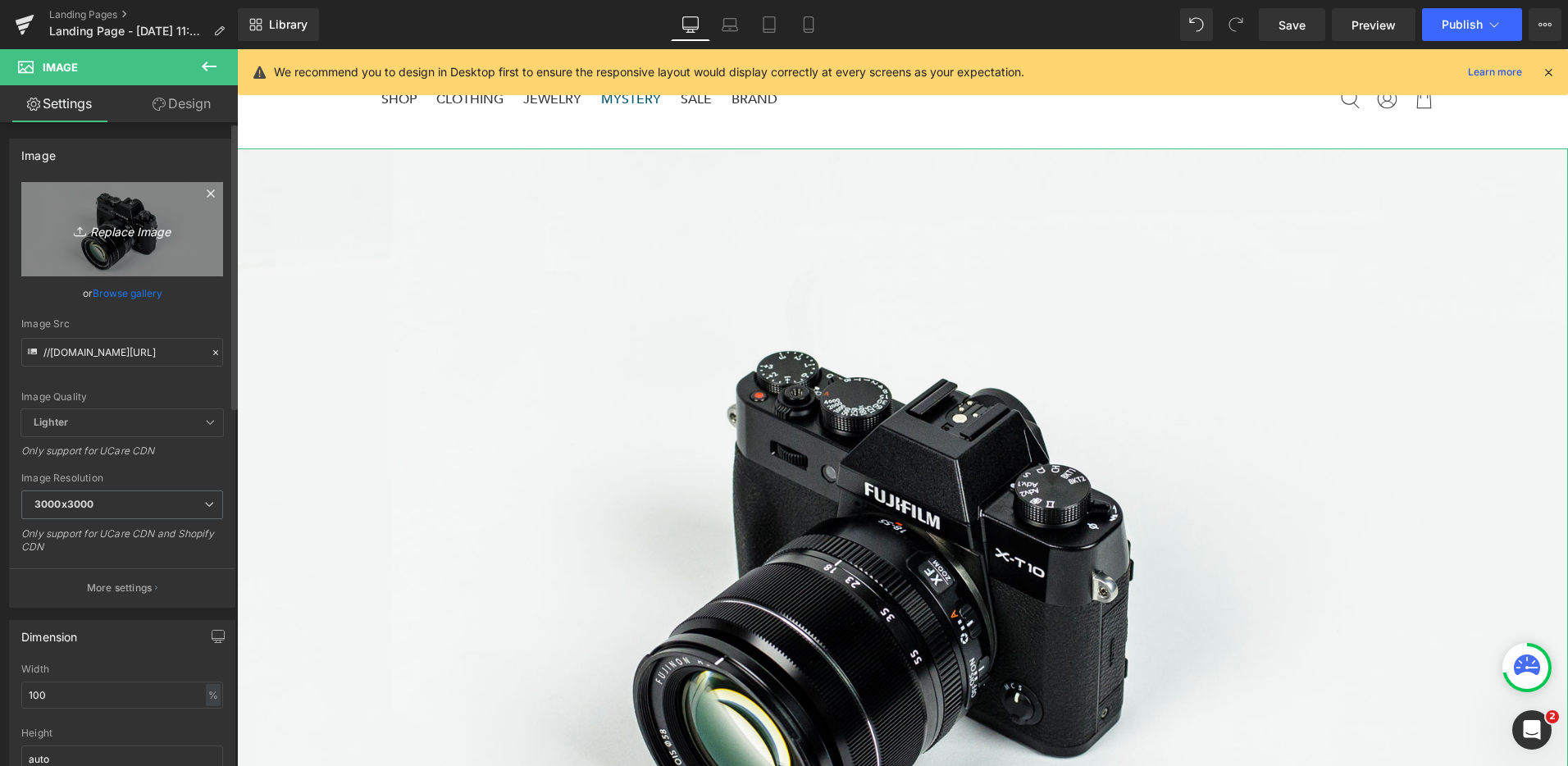
click at [122, 204] on link "Replace Image" at bounding box center [122, 229] width 202 height 95
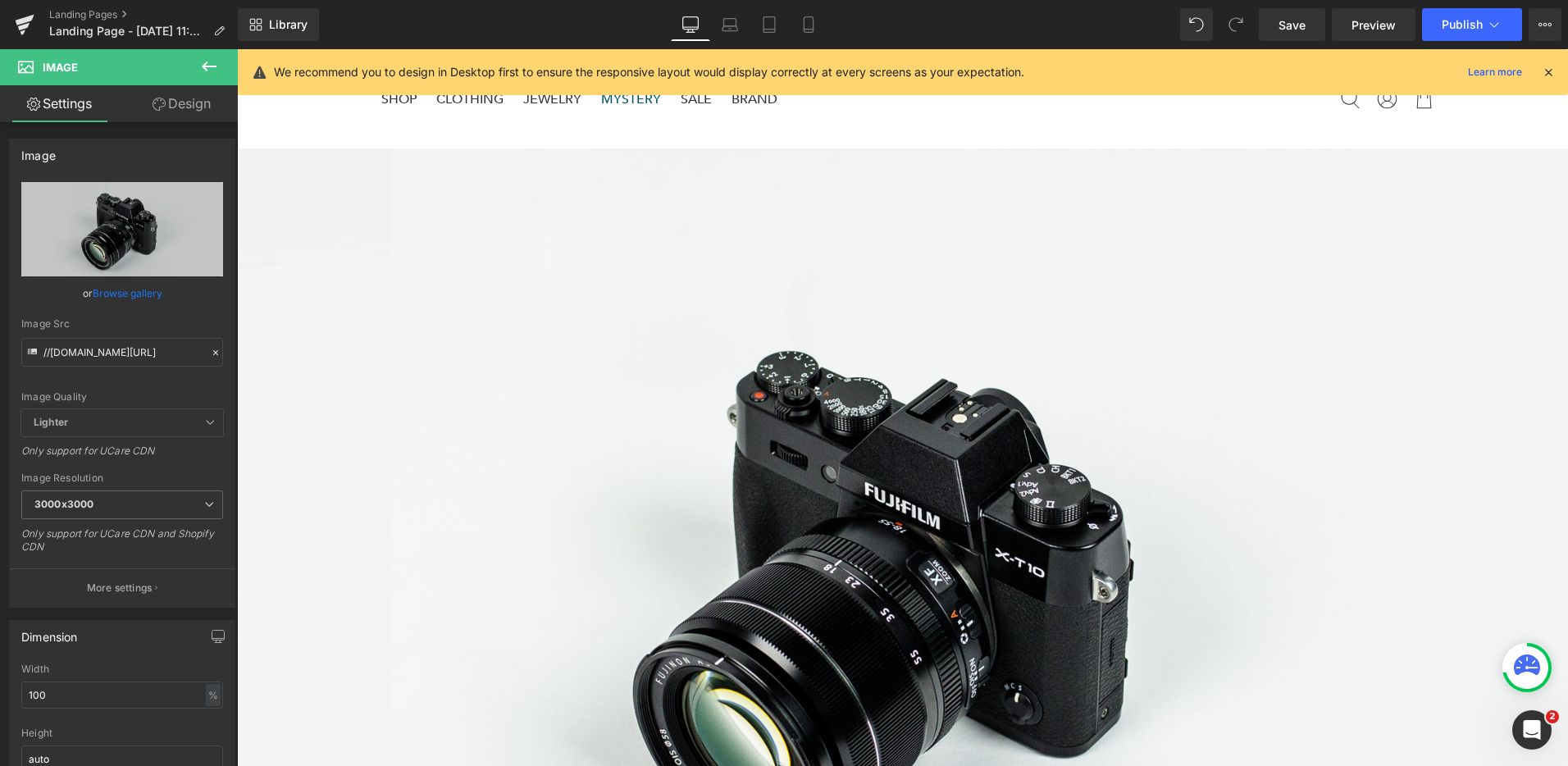
type input "C:\fakepath\The Stone of Intuition - Gold.png"
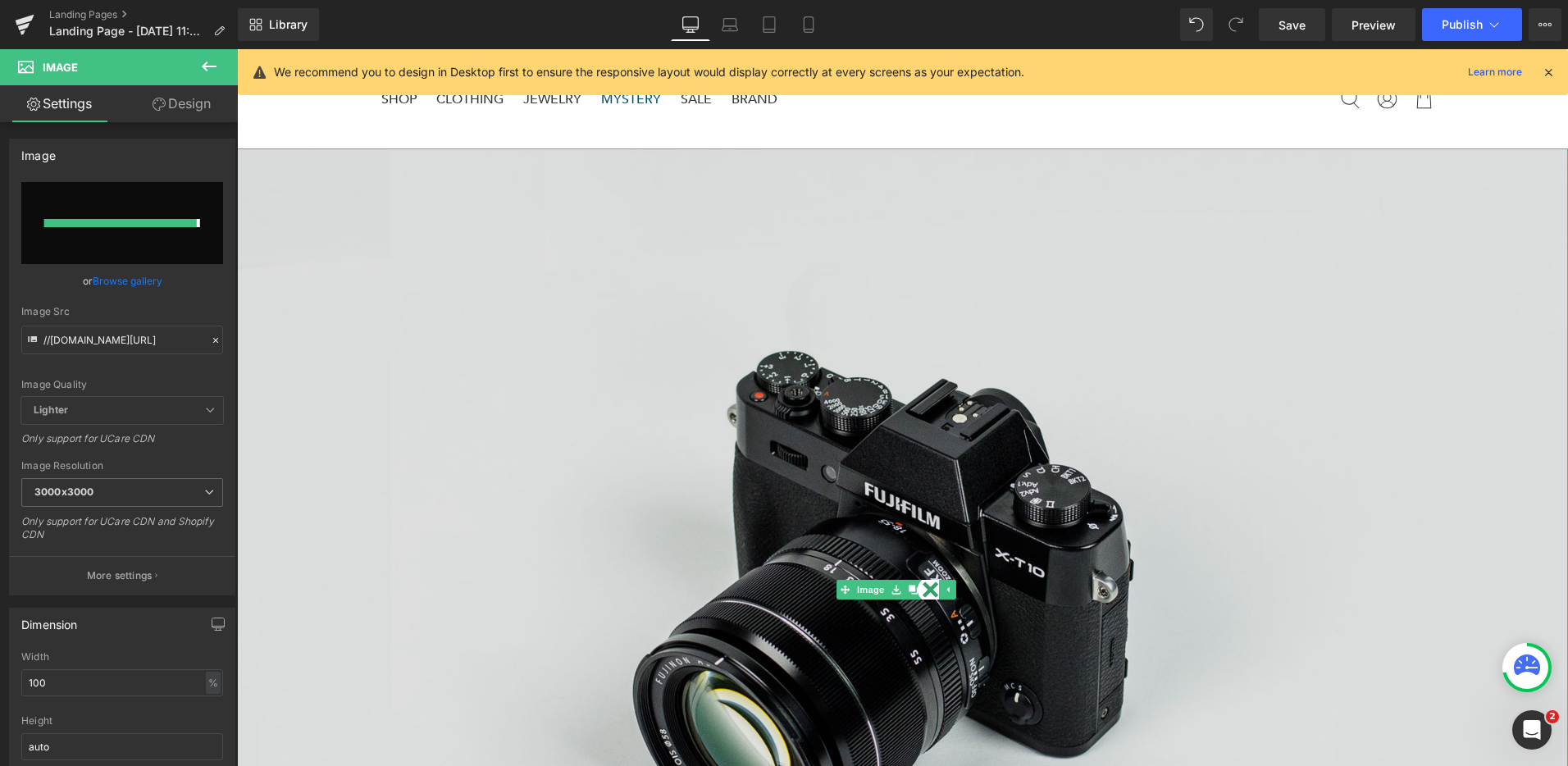
type input "https://ucarecdn.com/90f95d54-bf17-495e-9aac-22c1f7039c19/-/format/auto/-/previ…"
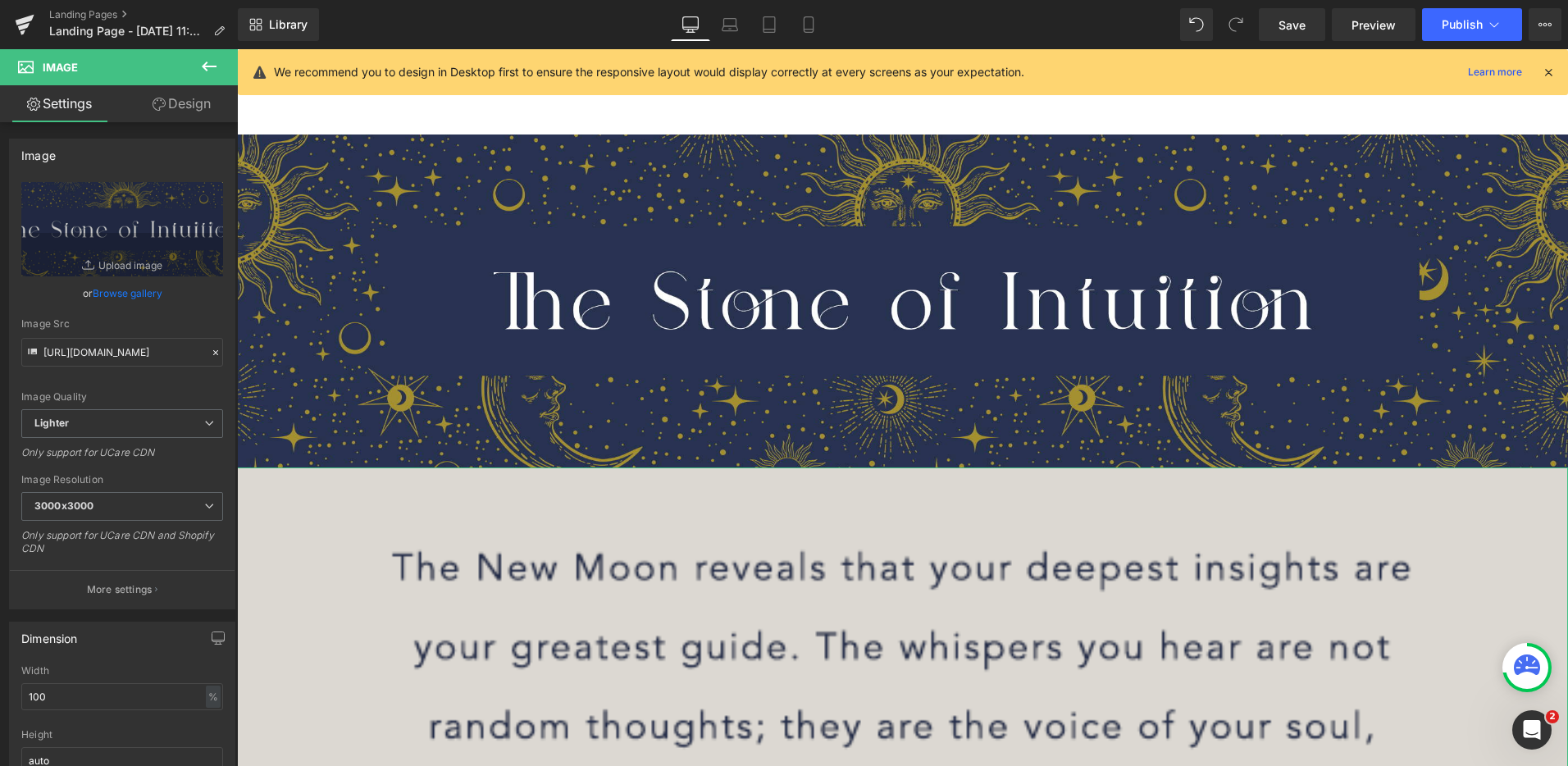
scroll to position [31, 0]
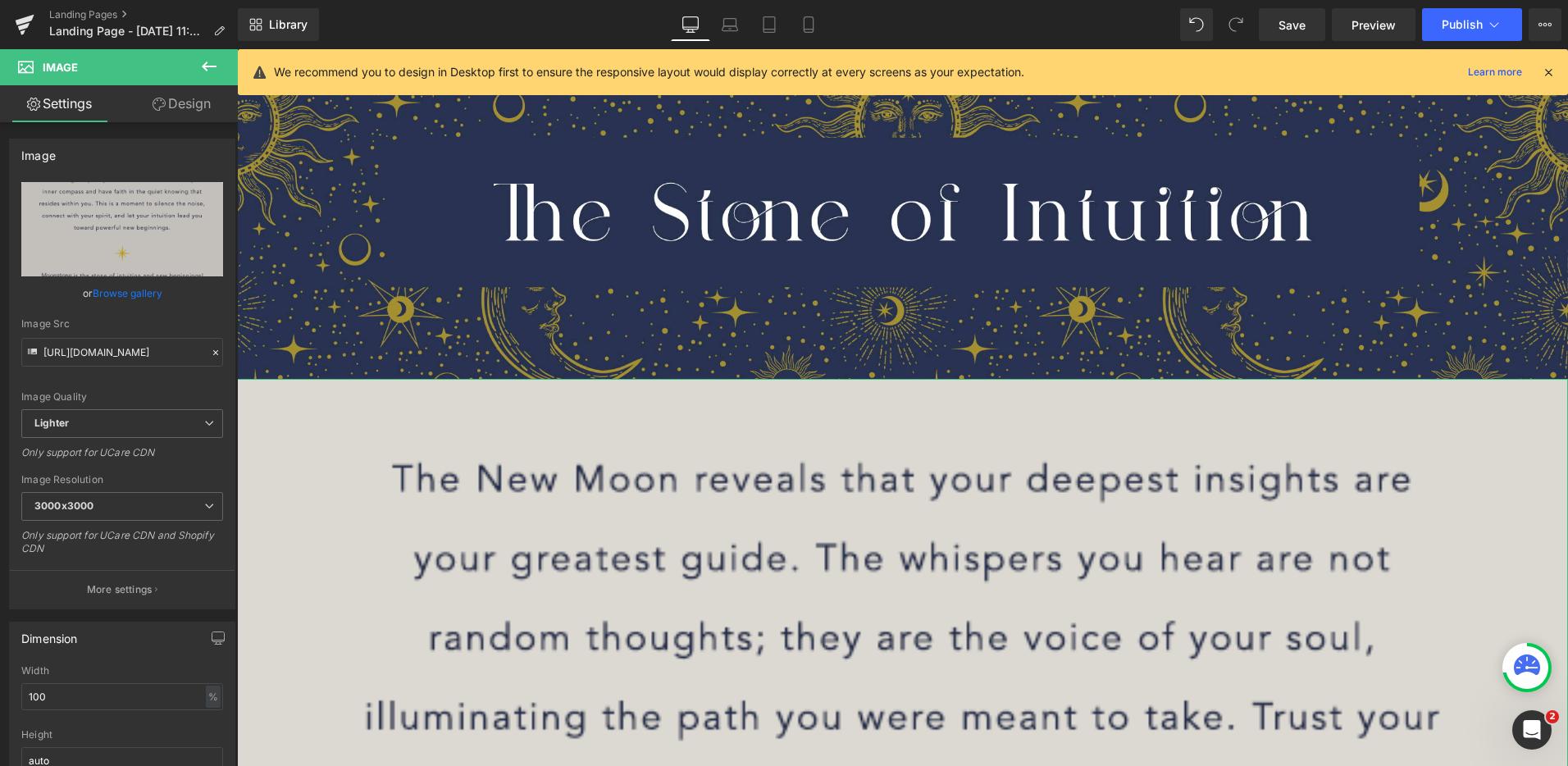
scroll to position [0, 0]
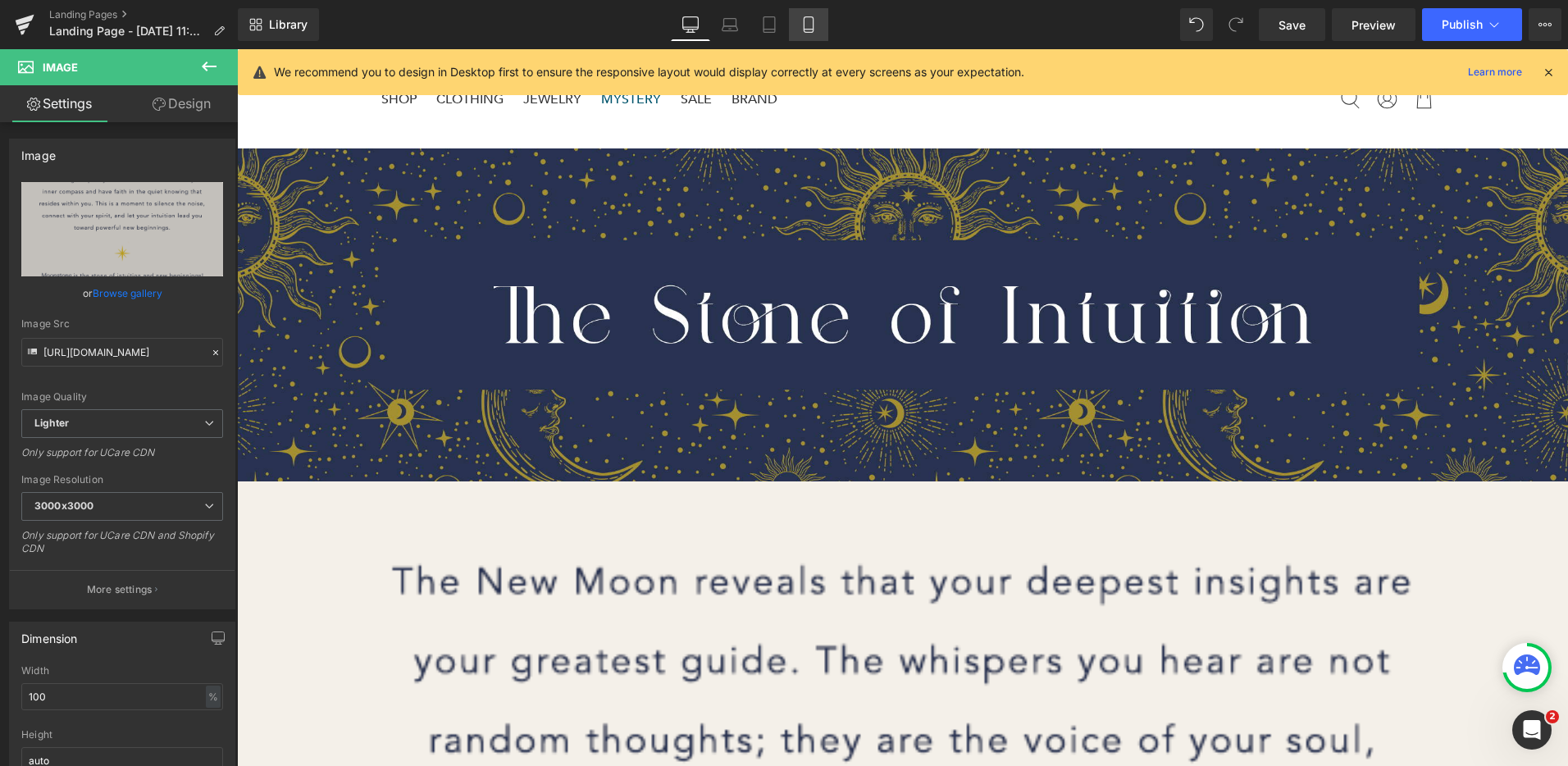
click at [809, 12] on link "Mobile" at bounding box center [808, 25] width 39 height 33
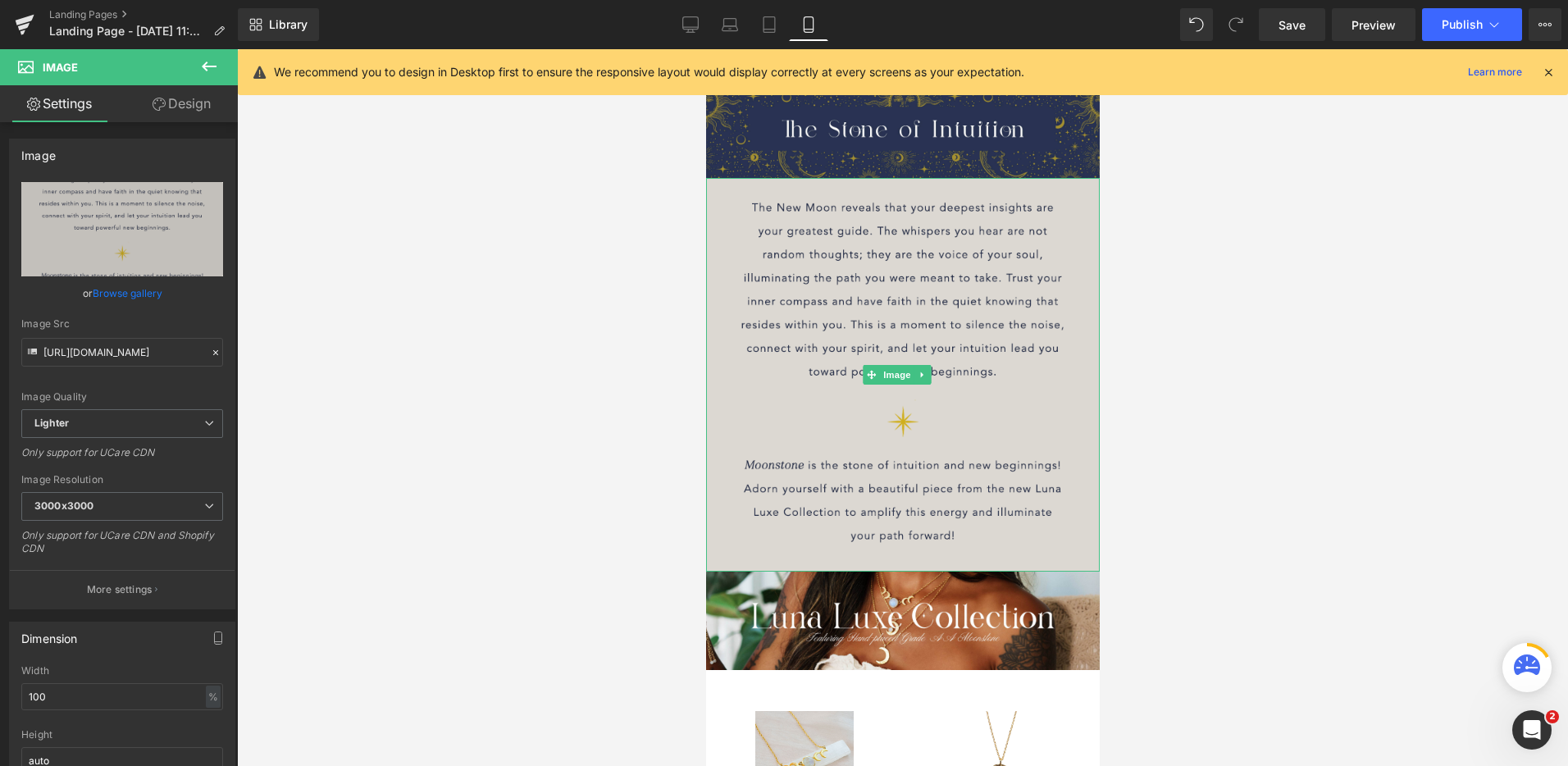
scroll to position [32, 0]
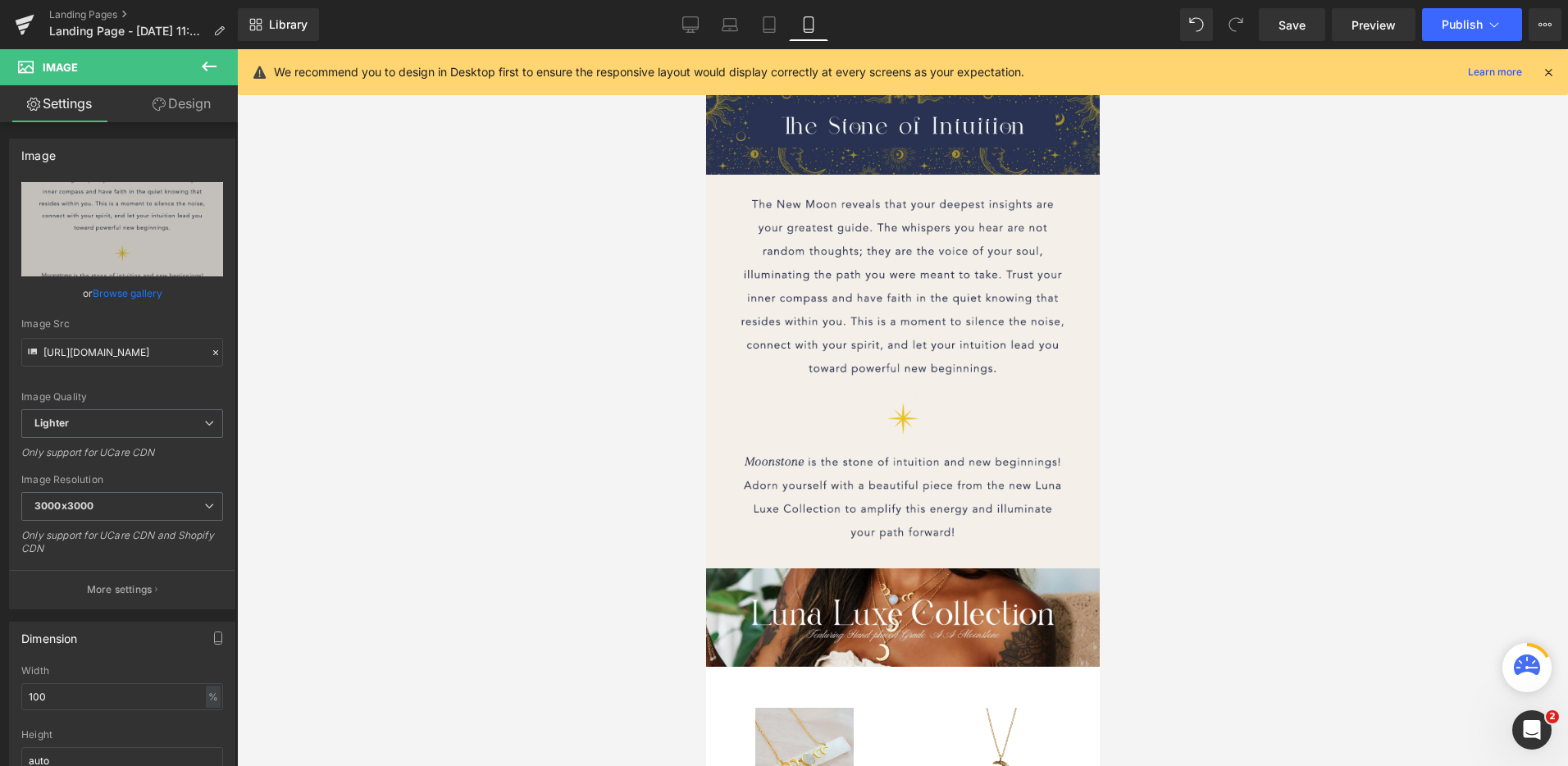
click at [697, 37] on link "Desktop" at bounding box center [691, 25] width 39 height 33
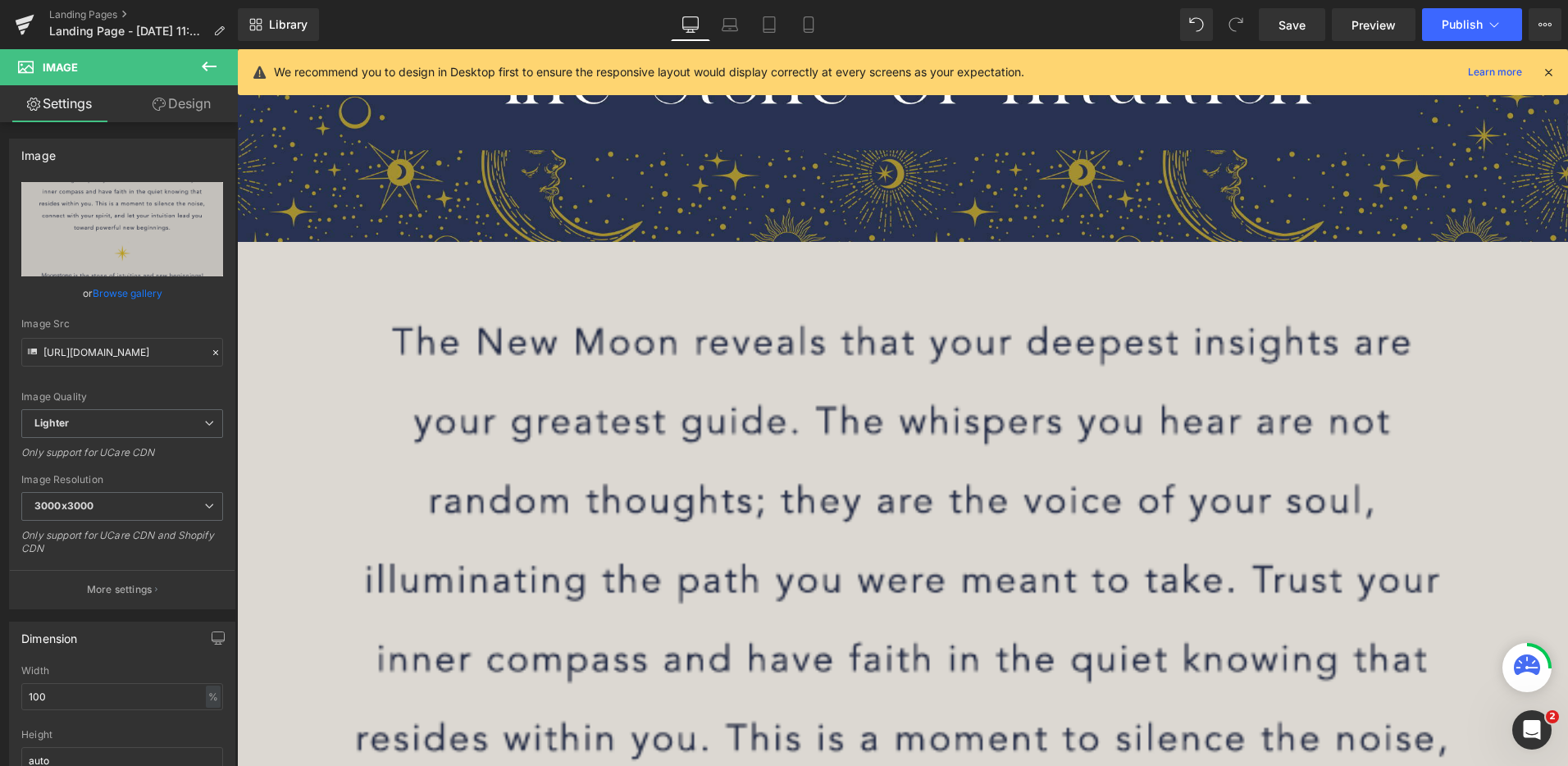
scroll to position [307, 0]
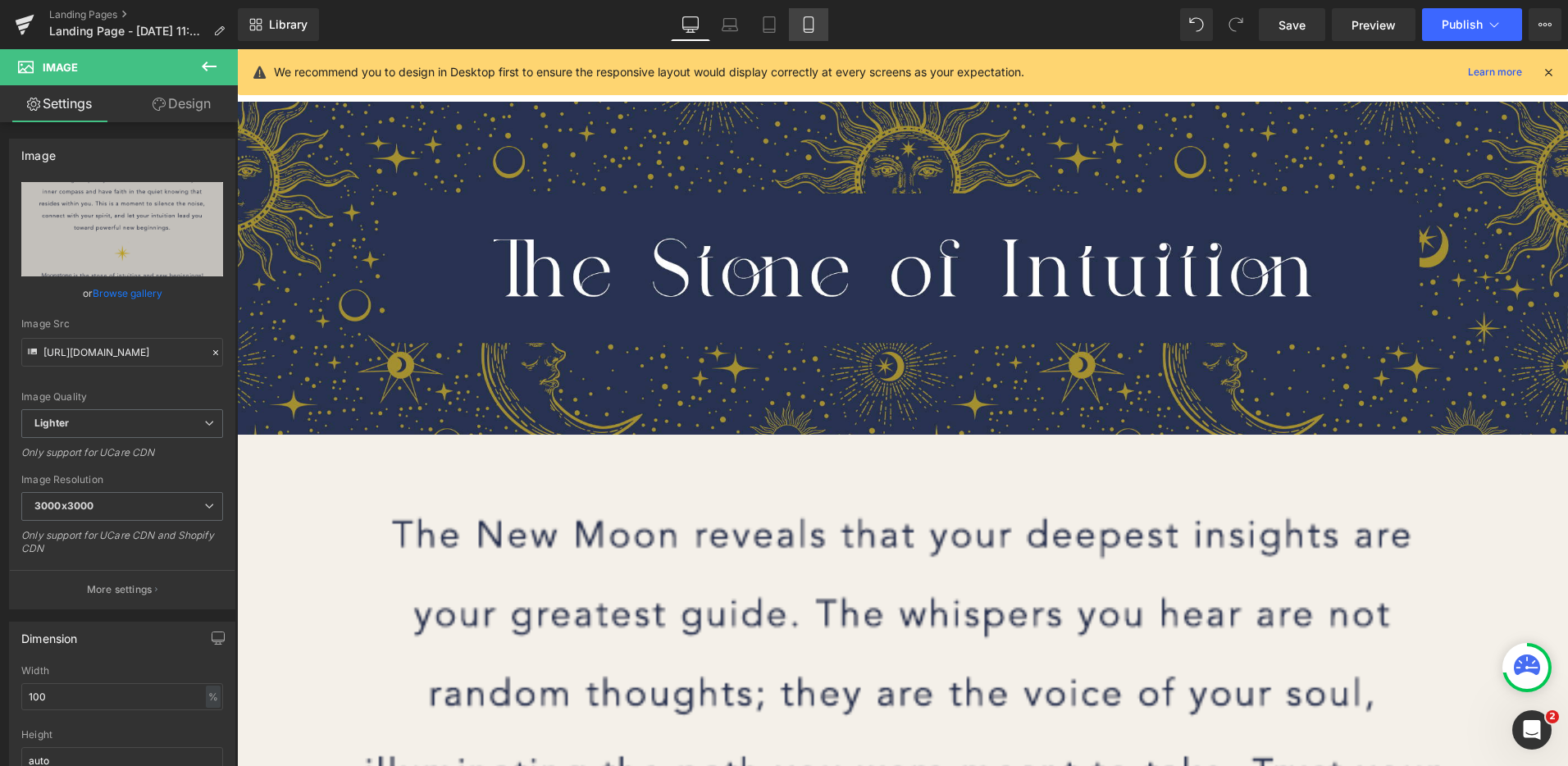
click at [802, 33] on link "Mobile" at bounding box center [808, 25] width 39 height 33
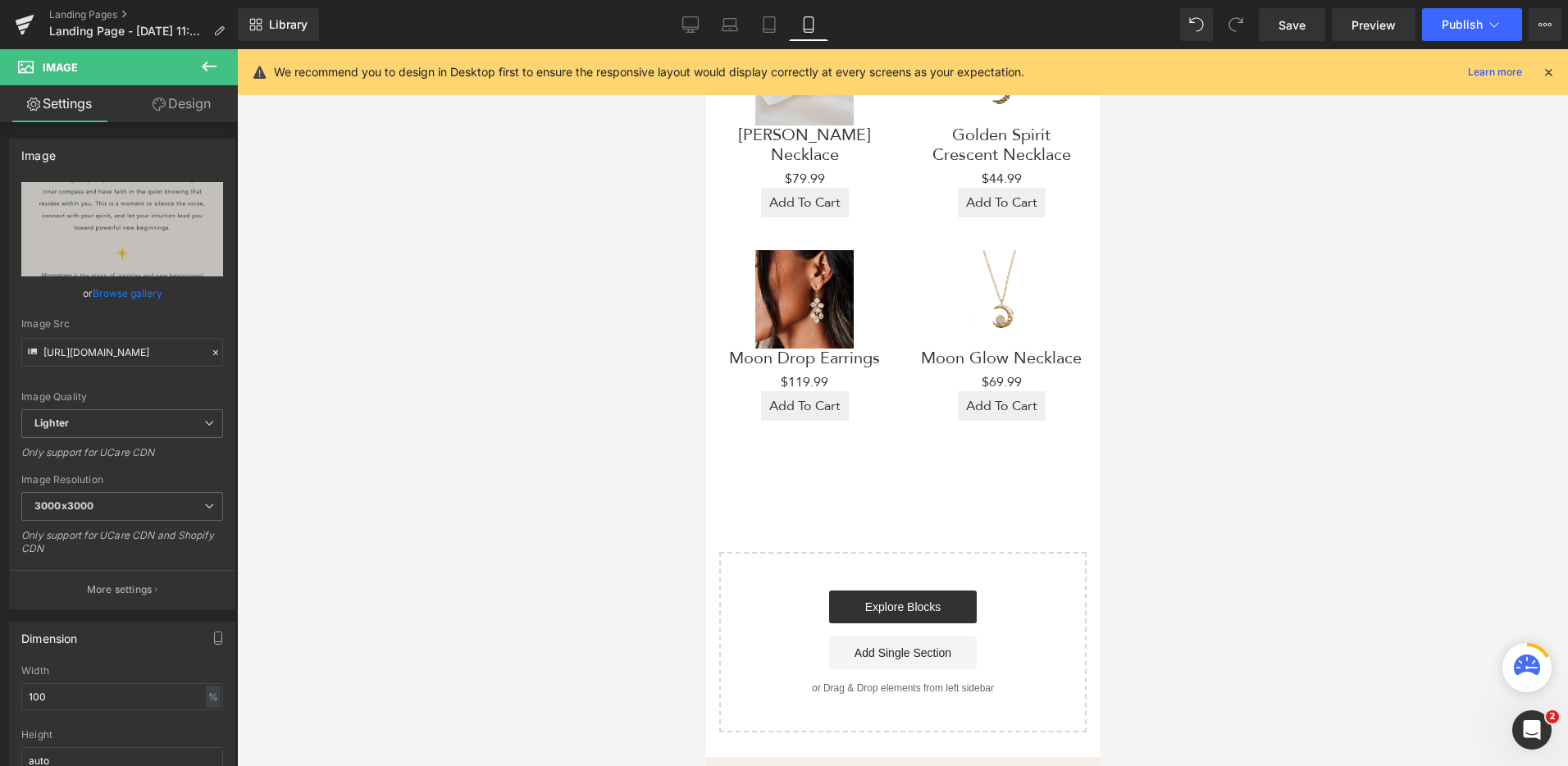
scroll to position [0, 0]
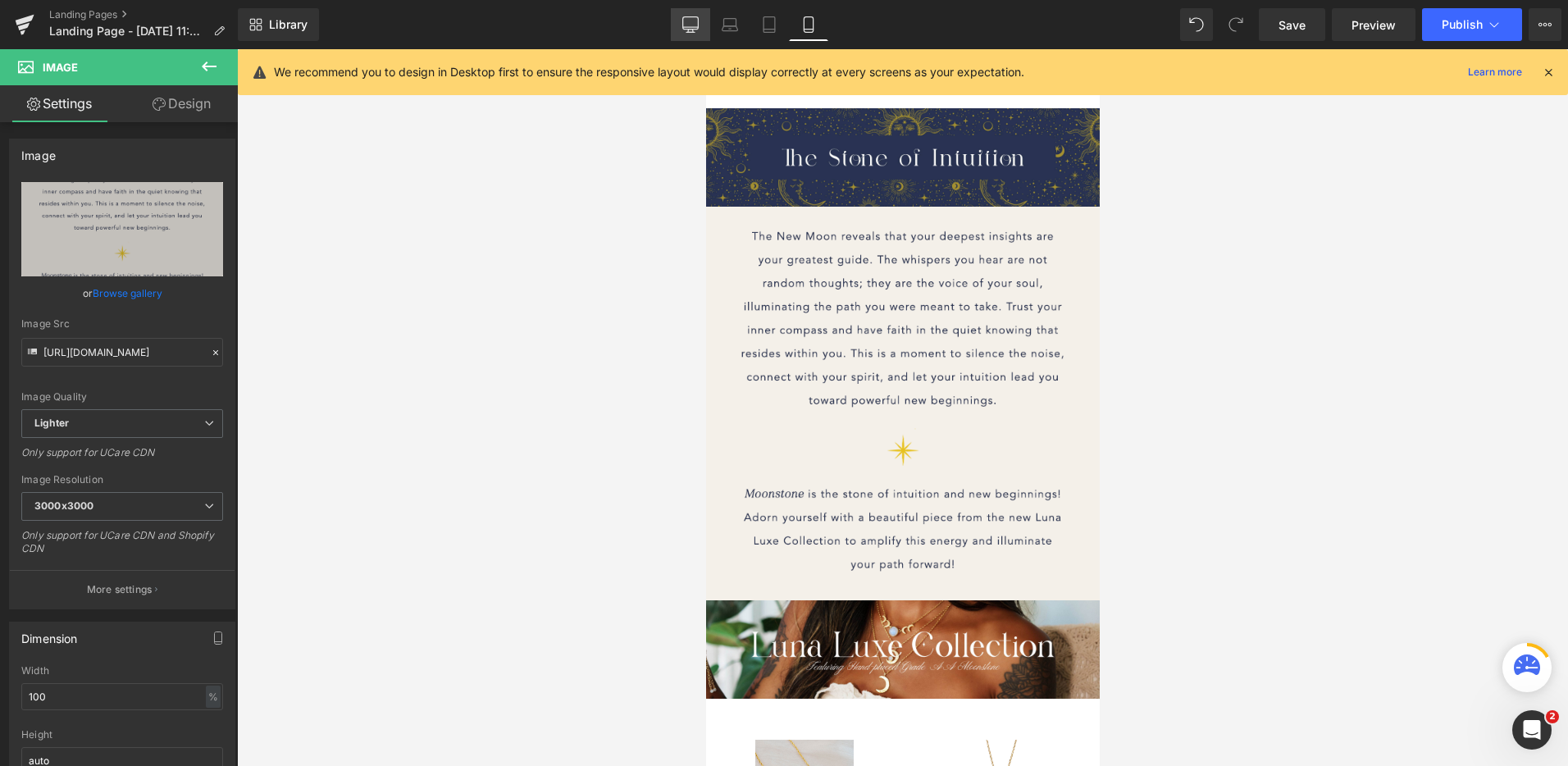
click at [692, 33] on link "Desktop" at bounding box center [691, 25] width 39 height 33
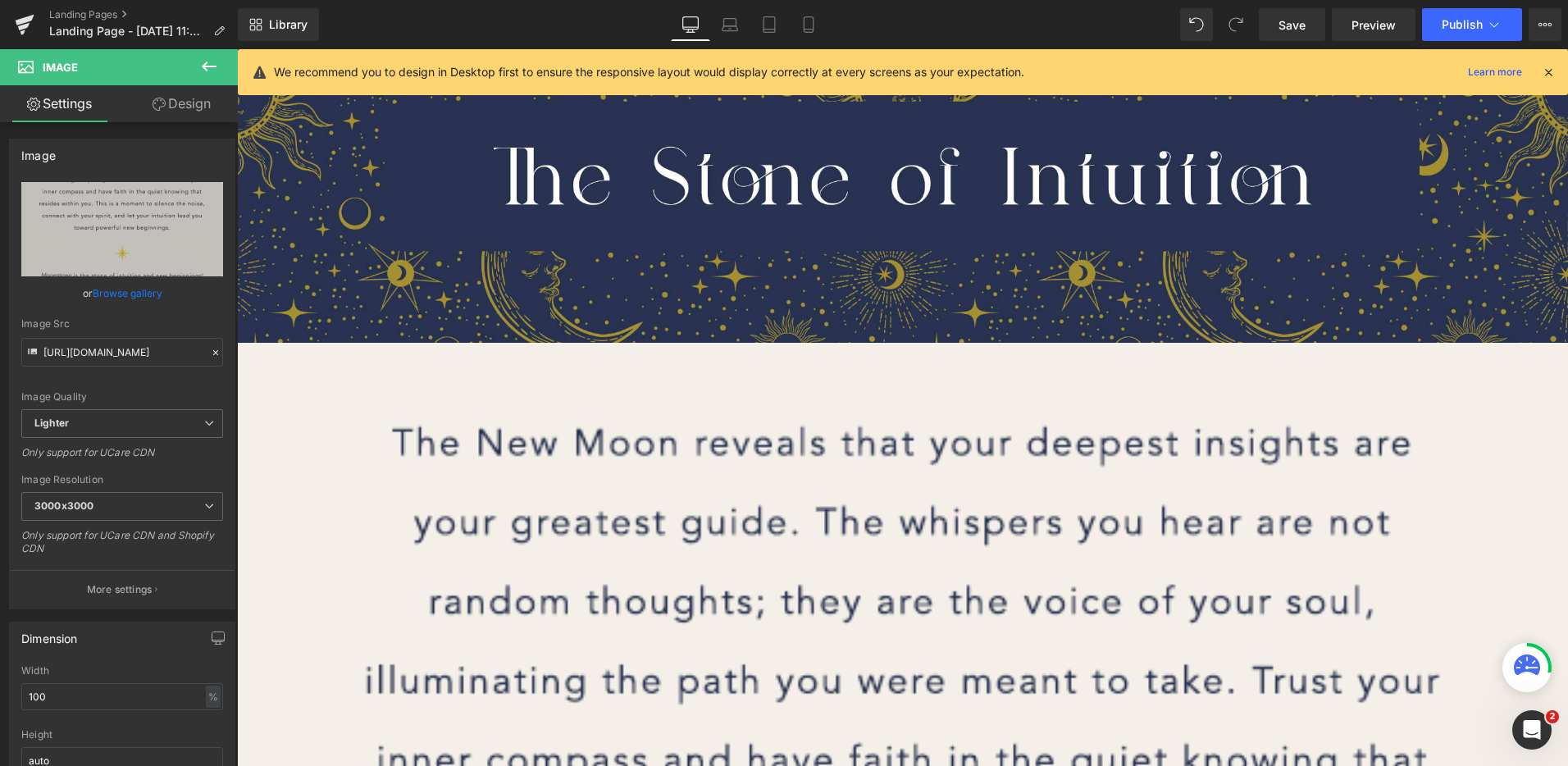
scroll to position [274, 0]
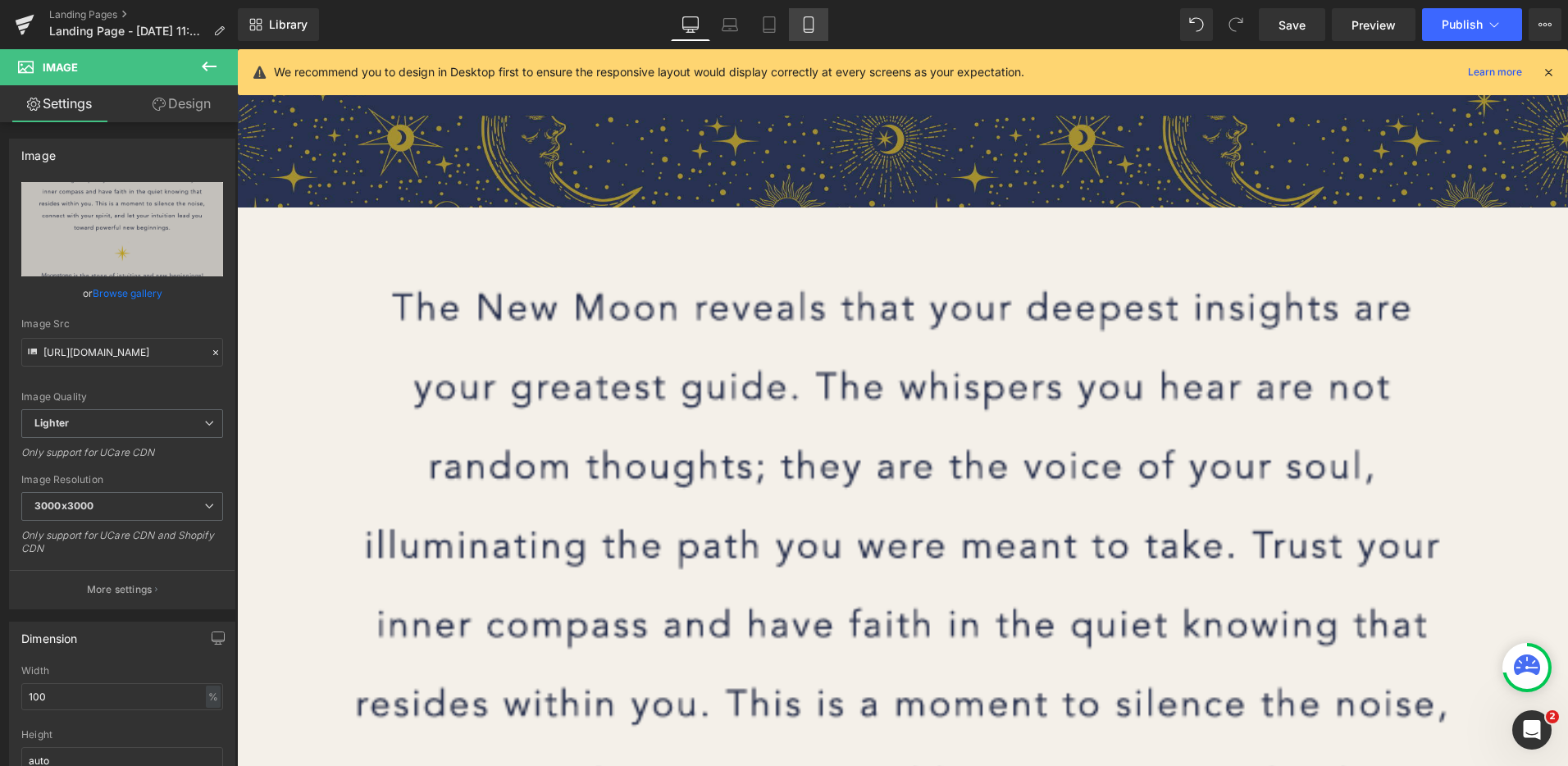
click at [801, 33] on link "Mobile" at bounding box center [808, 25] width 39 height 33
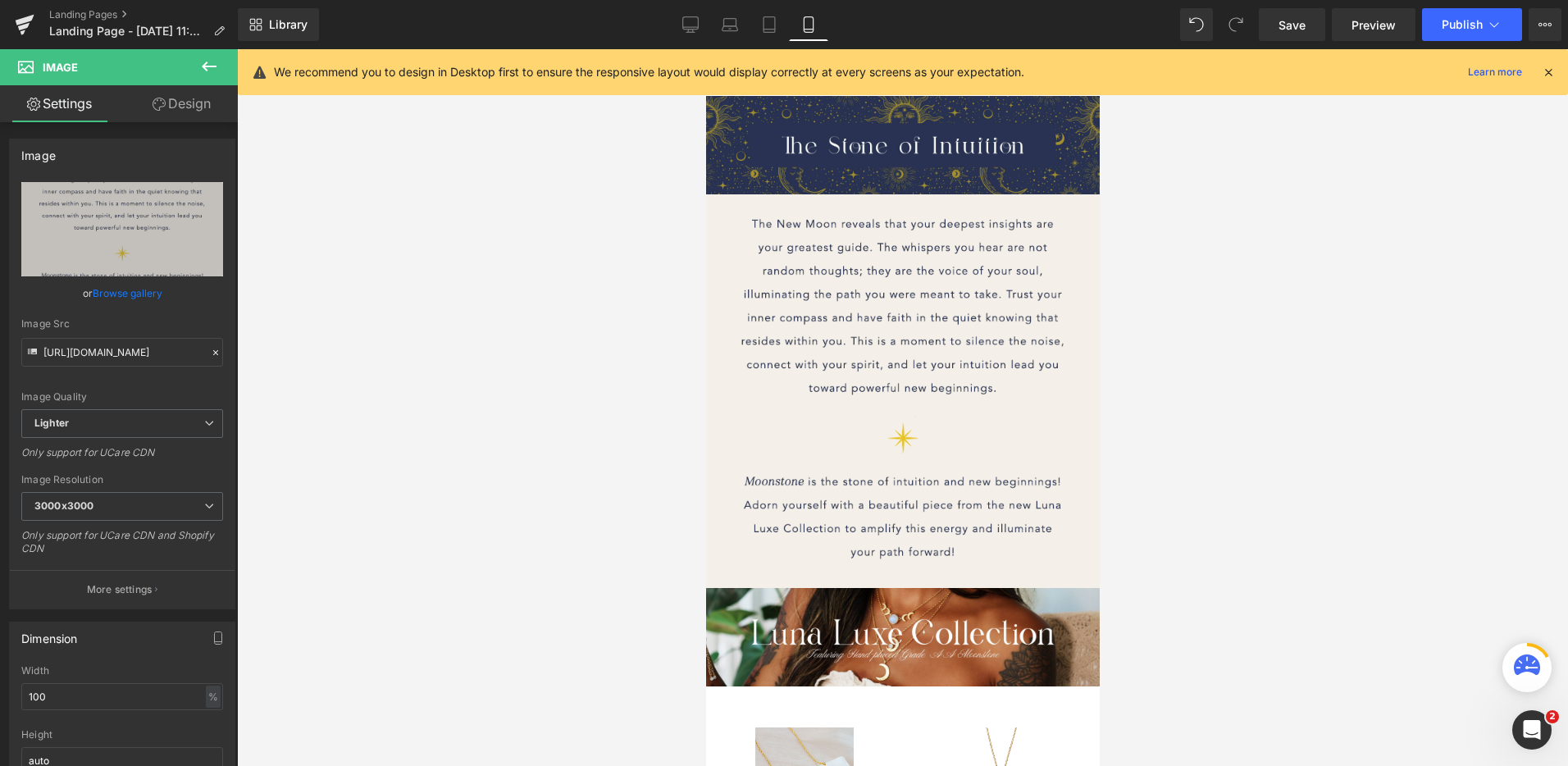
scroll to position [0, 0]
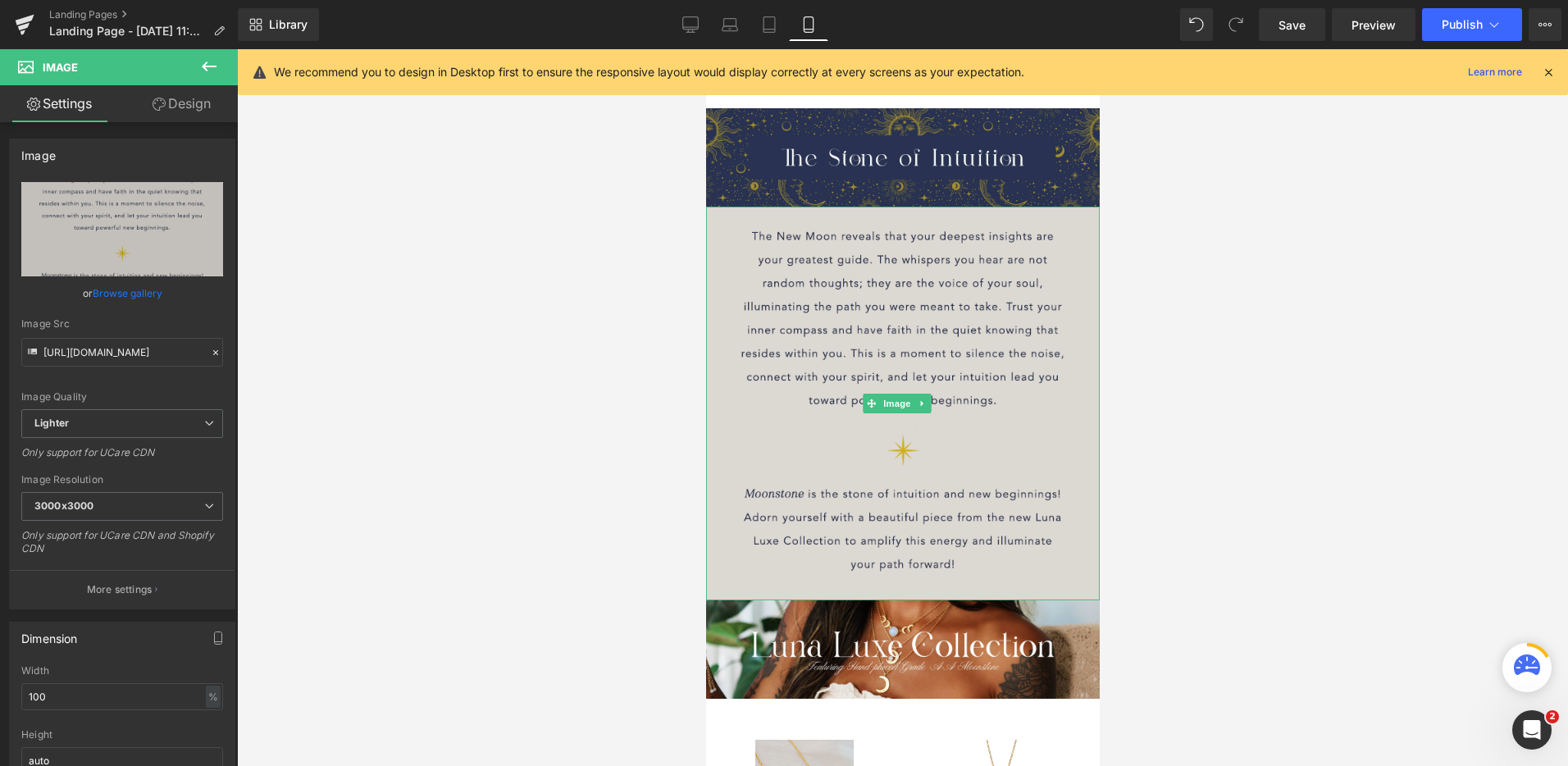
click at [866, 352] on img at bounding box center [902, 404] width 393 height 394
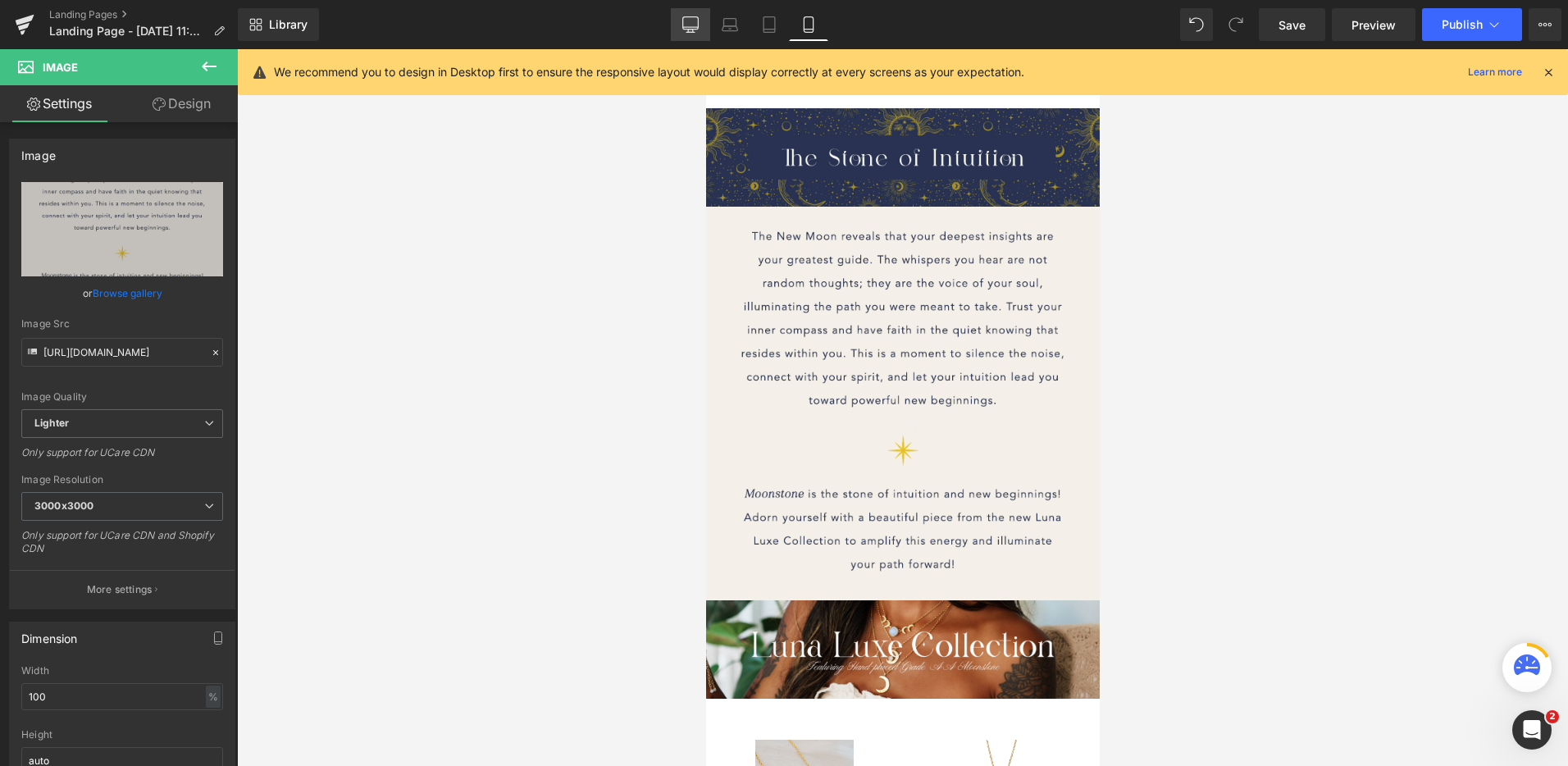
click at [700, 26] on link "Desktop" at bounding box center [691, 25] width 39 height 33
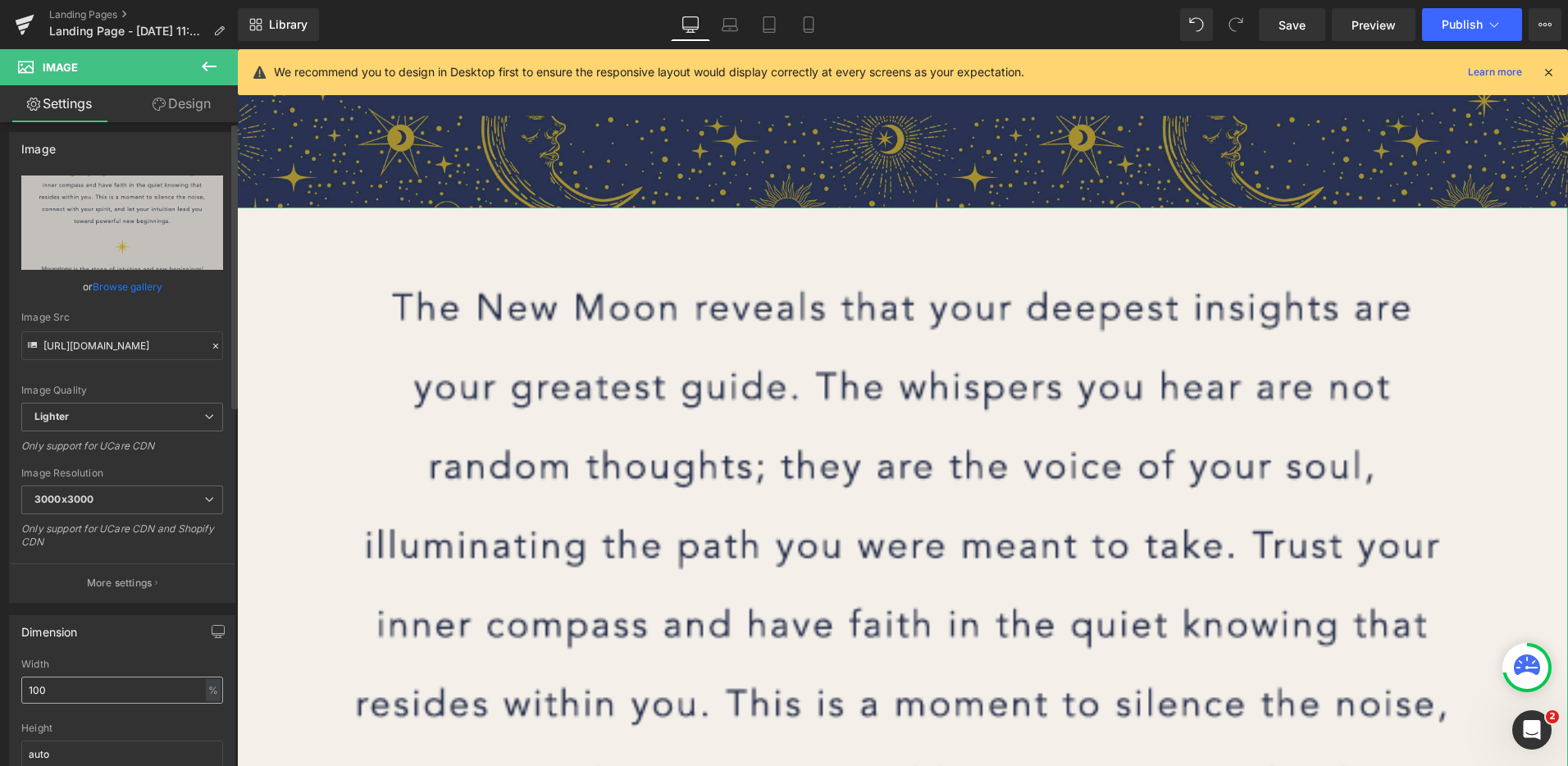
scroll to position [25, 0]
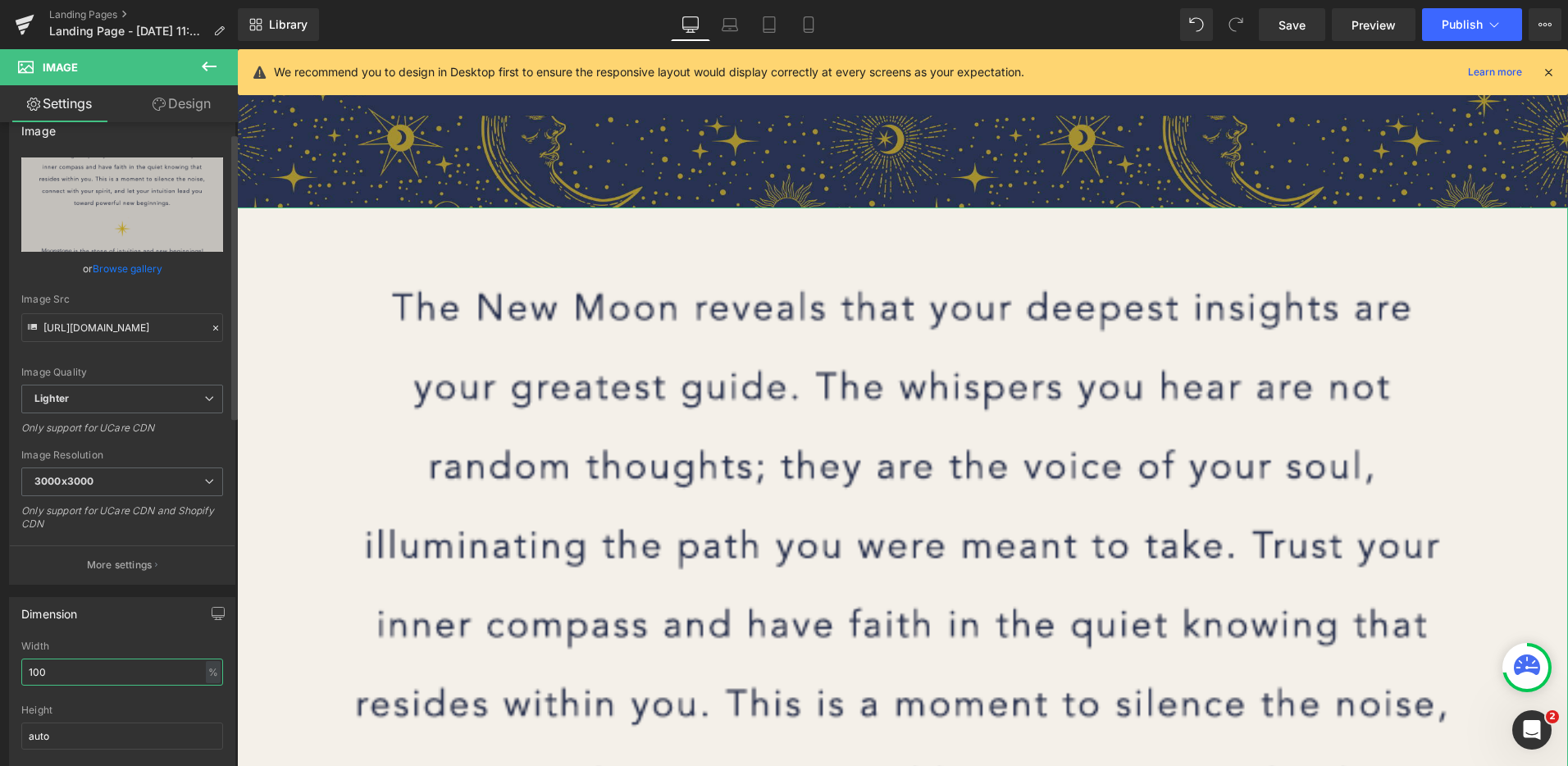
click at [86, 676] on input "100" at bounding box center [122, 672] width 202 height 27
type input "1"
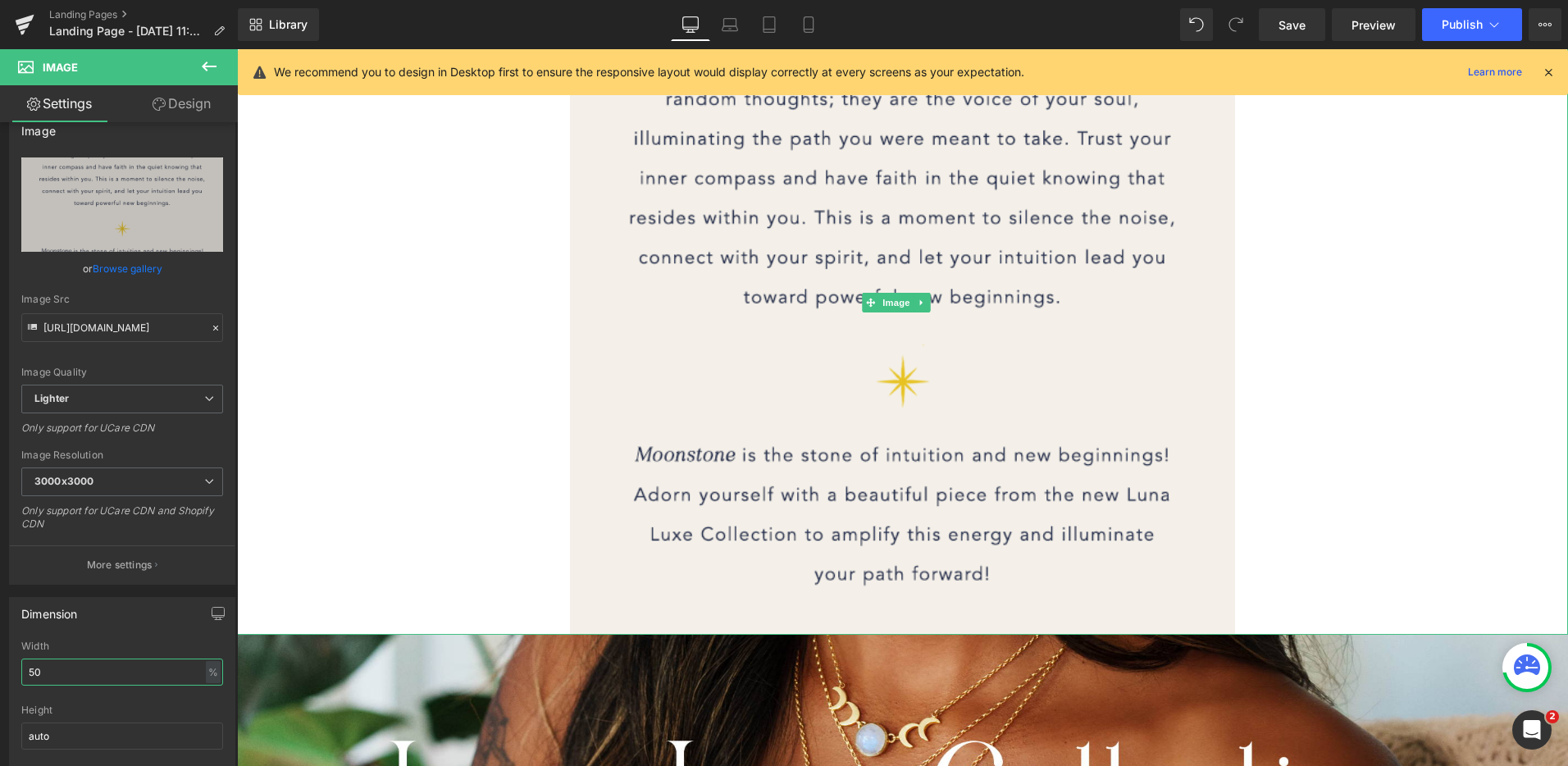
scroll to position [291, 0]
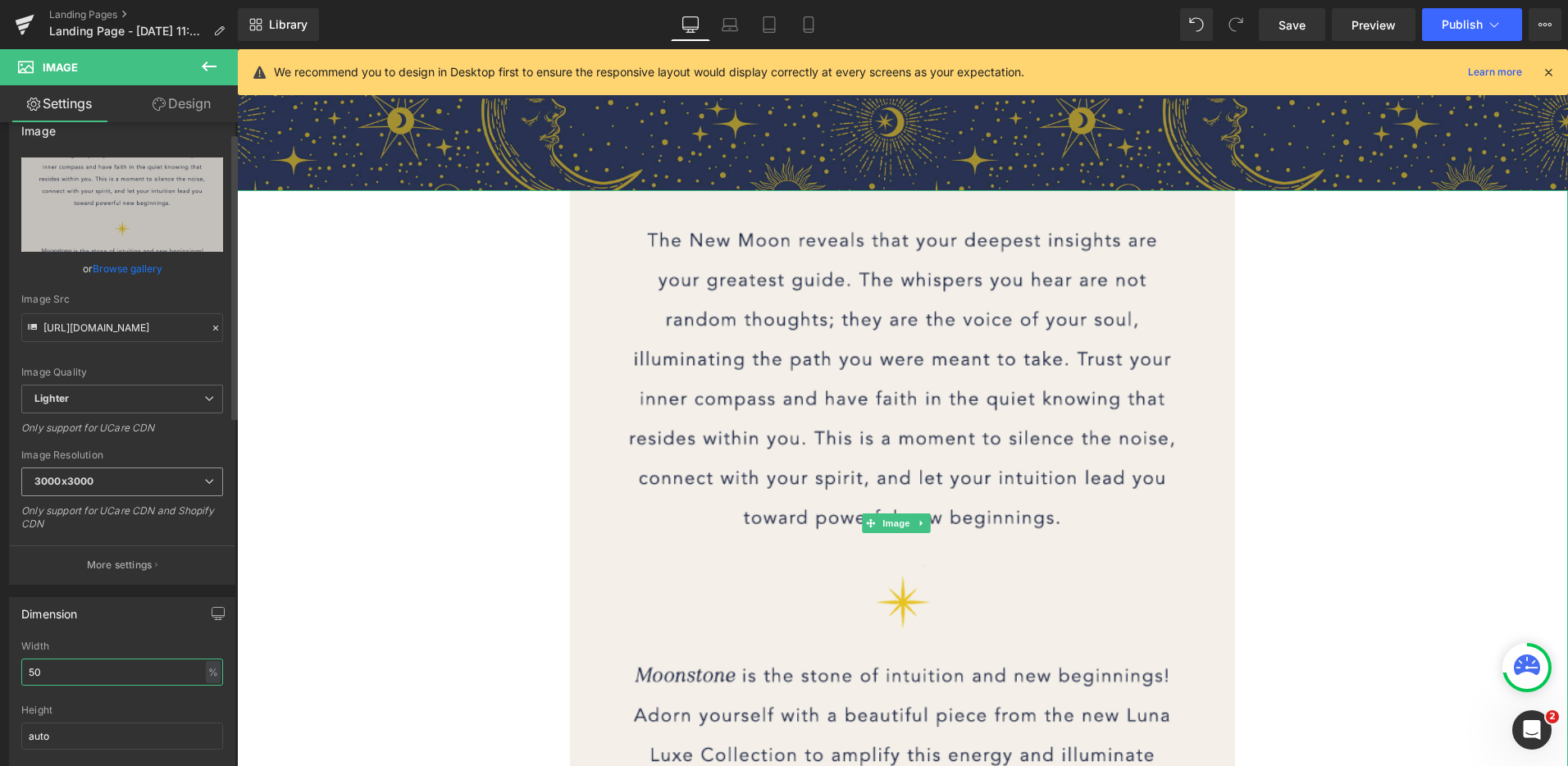
type input "50"
click at [161, 488] on span "3000x3000" at bounding box center [122, 482] width 202 height 29
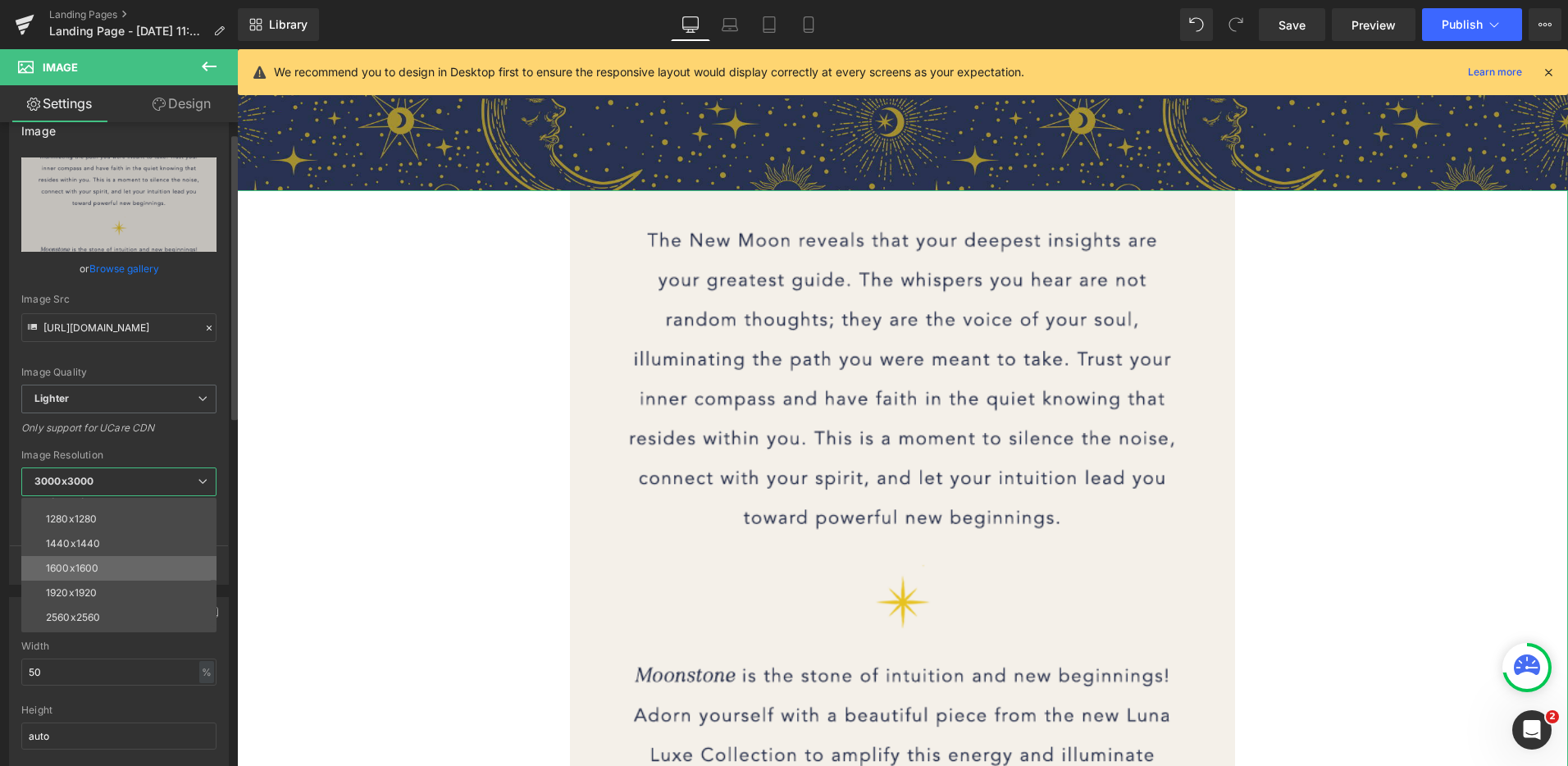
scroll to position [234, 0]
click at [106, 600] on li "2560x2560" at bounding box center [123, 596] width 203 height 25
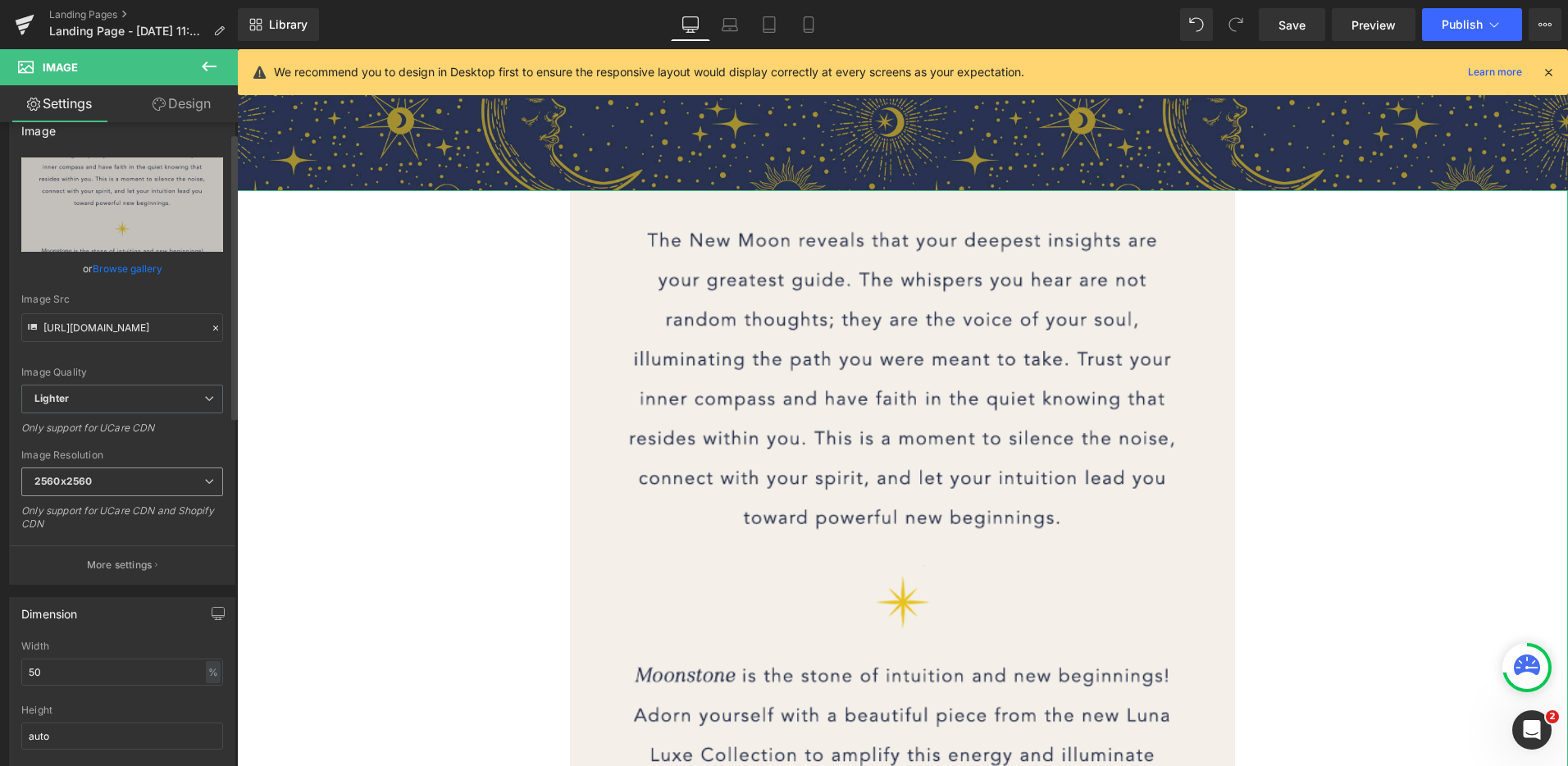
click at [117, 491] on span "2560x2560" at bounding box center [122, 482] width 202 height 29
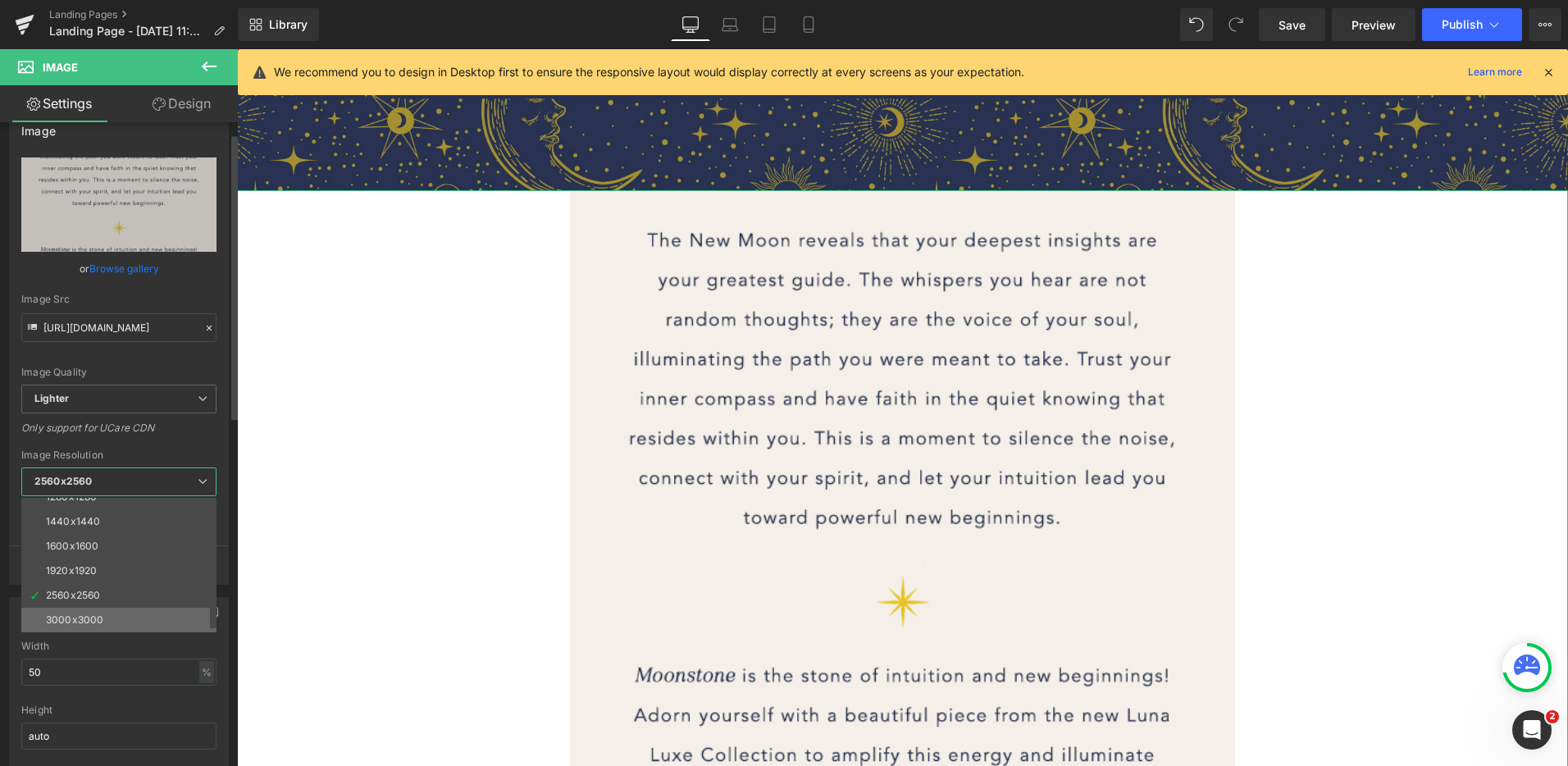
click at [95, 619] on div "3000x3000" at bounding box center [74, 619] width 57 height 11
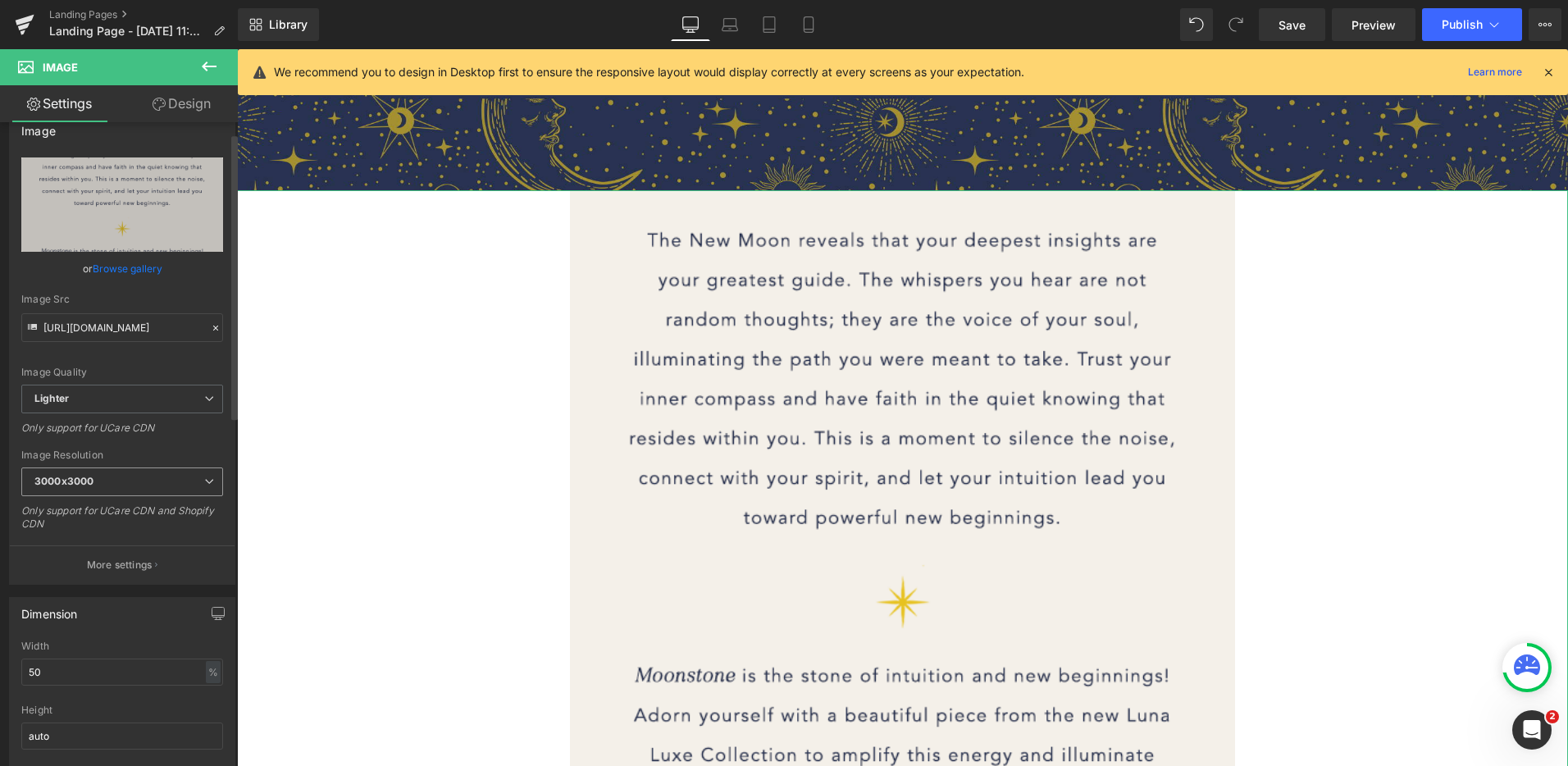
click at [121, 485] on span "3000x3000" at bounding box center [122, 482] width 202 height 29
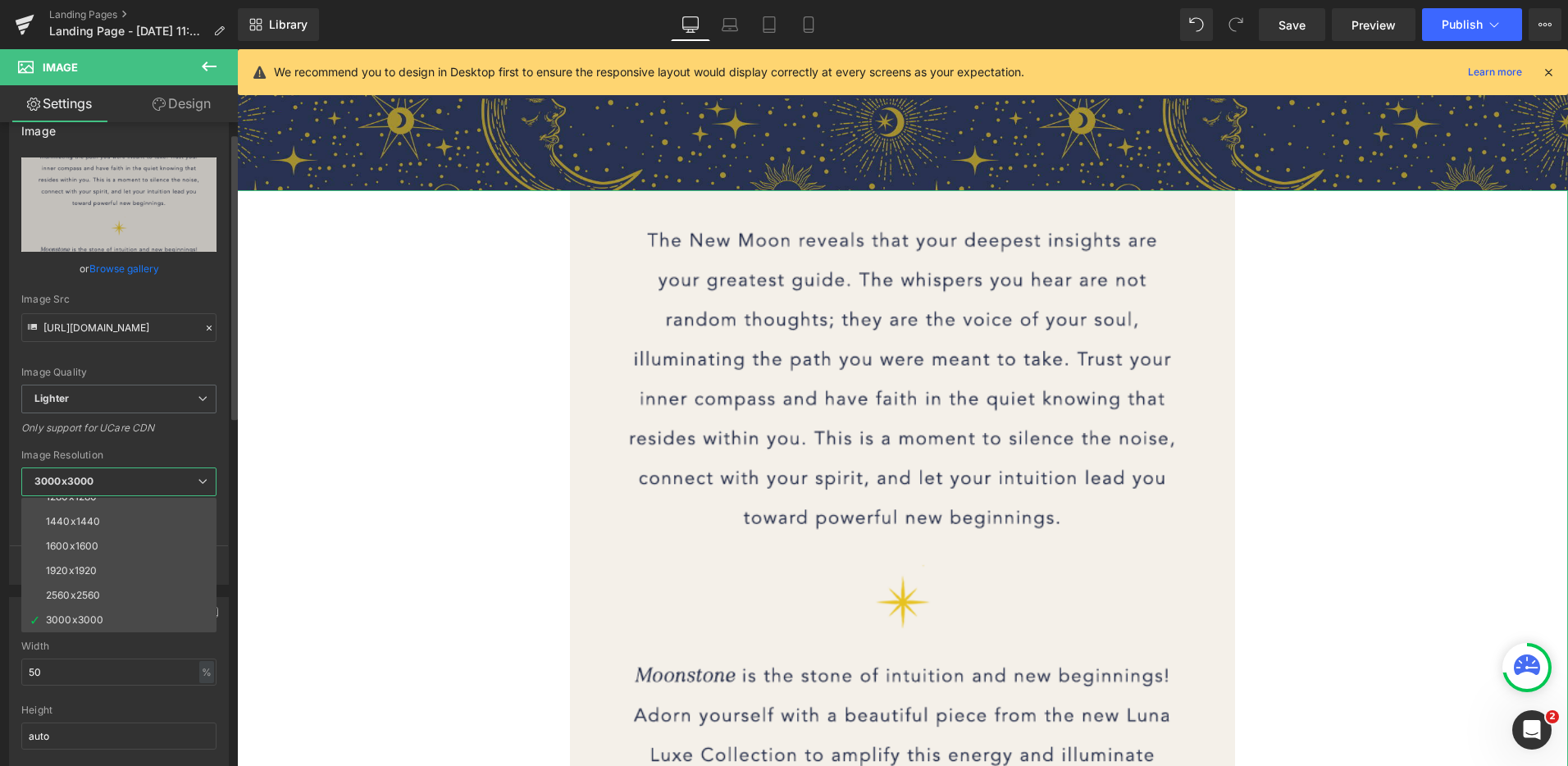
scroll to position [0, 0]
click at [114, 513] on li "100x100" at bounding box center [123, 510] width 203 height 25
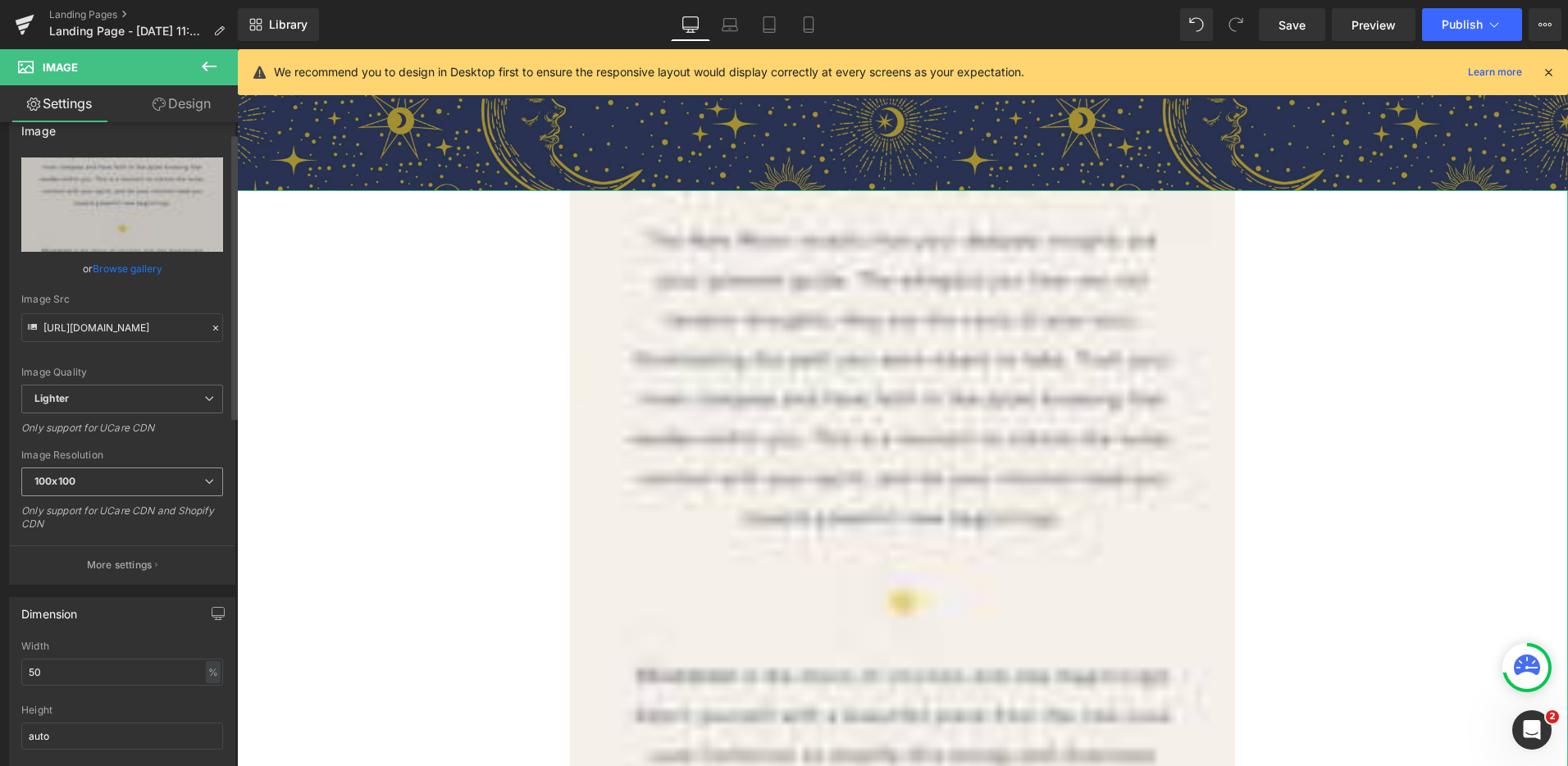
click at [123, 478] on span "100x100" at bounding box center [122, 482] width 202 height 29
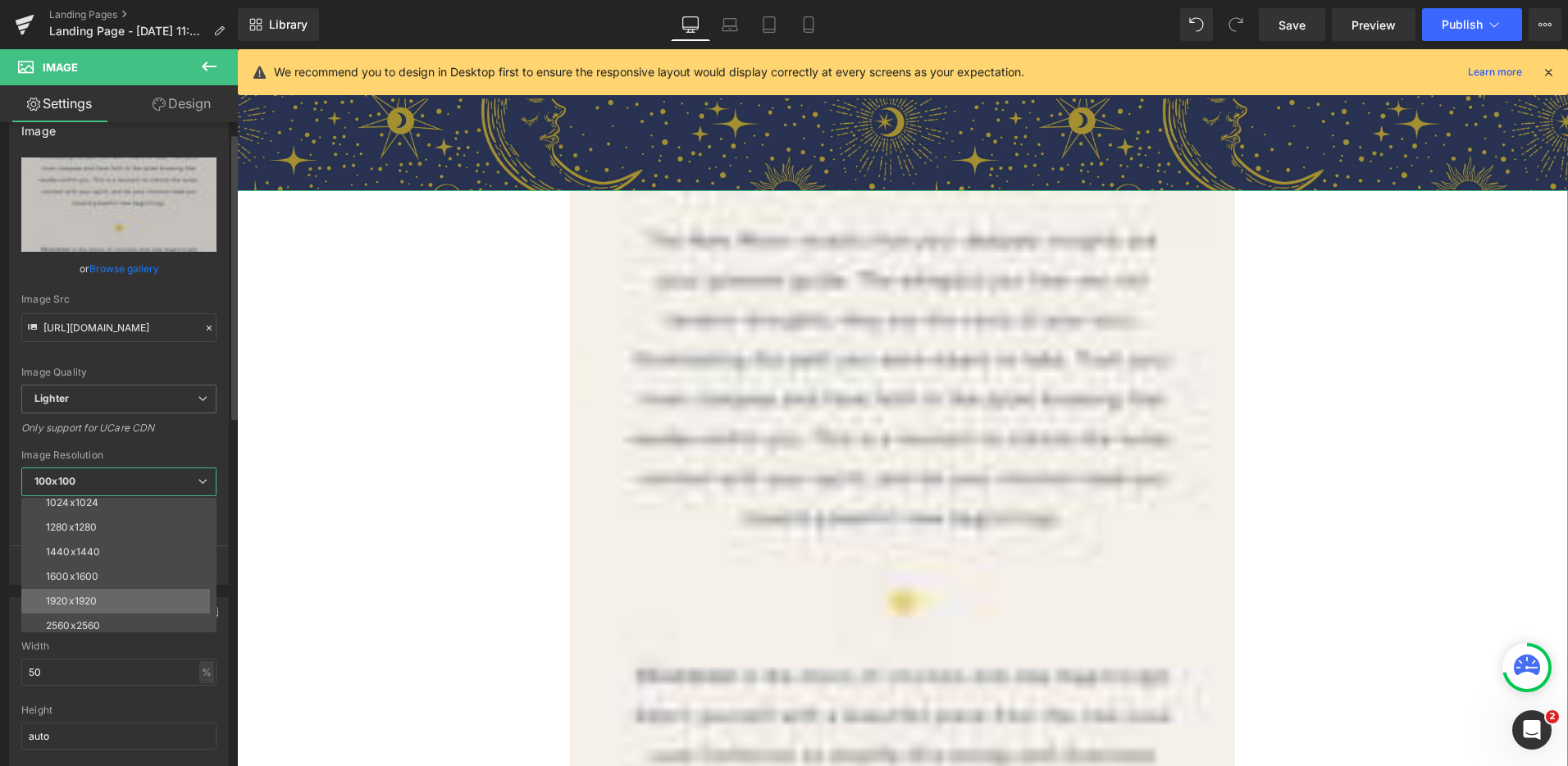
scroll to position [234, 0]
click at [134, 627] on li "3000x3000" at bounding box center [123, 619] width 203 height 25
type input "https://ucarecdn.com/008500e7-09b5-43f4-8c24-ac1bcb325d6a/-/format/auto/-/previ…"
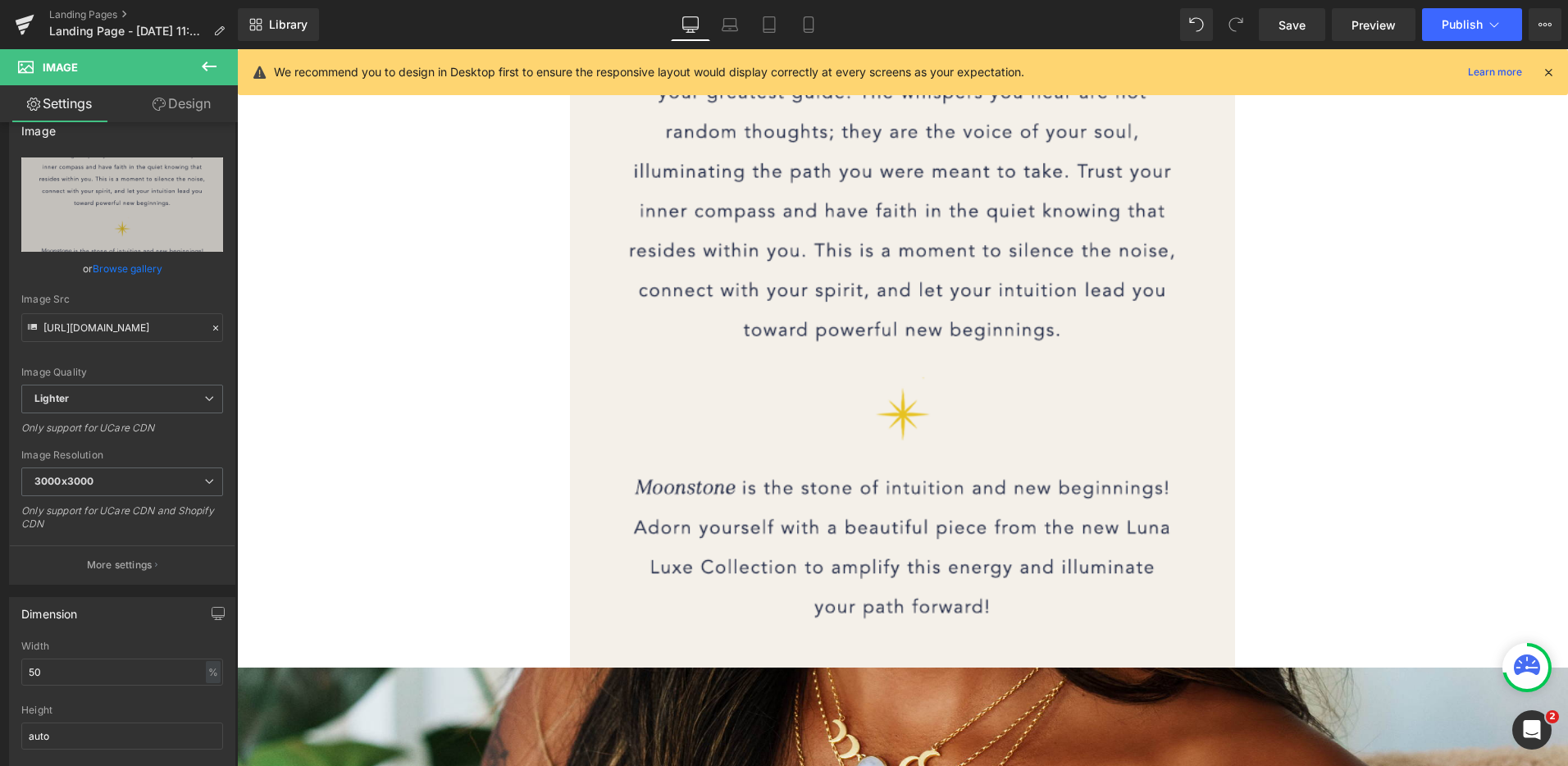
scroll to position [480, 0]
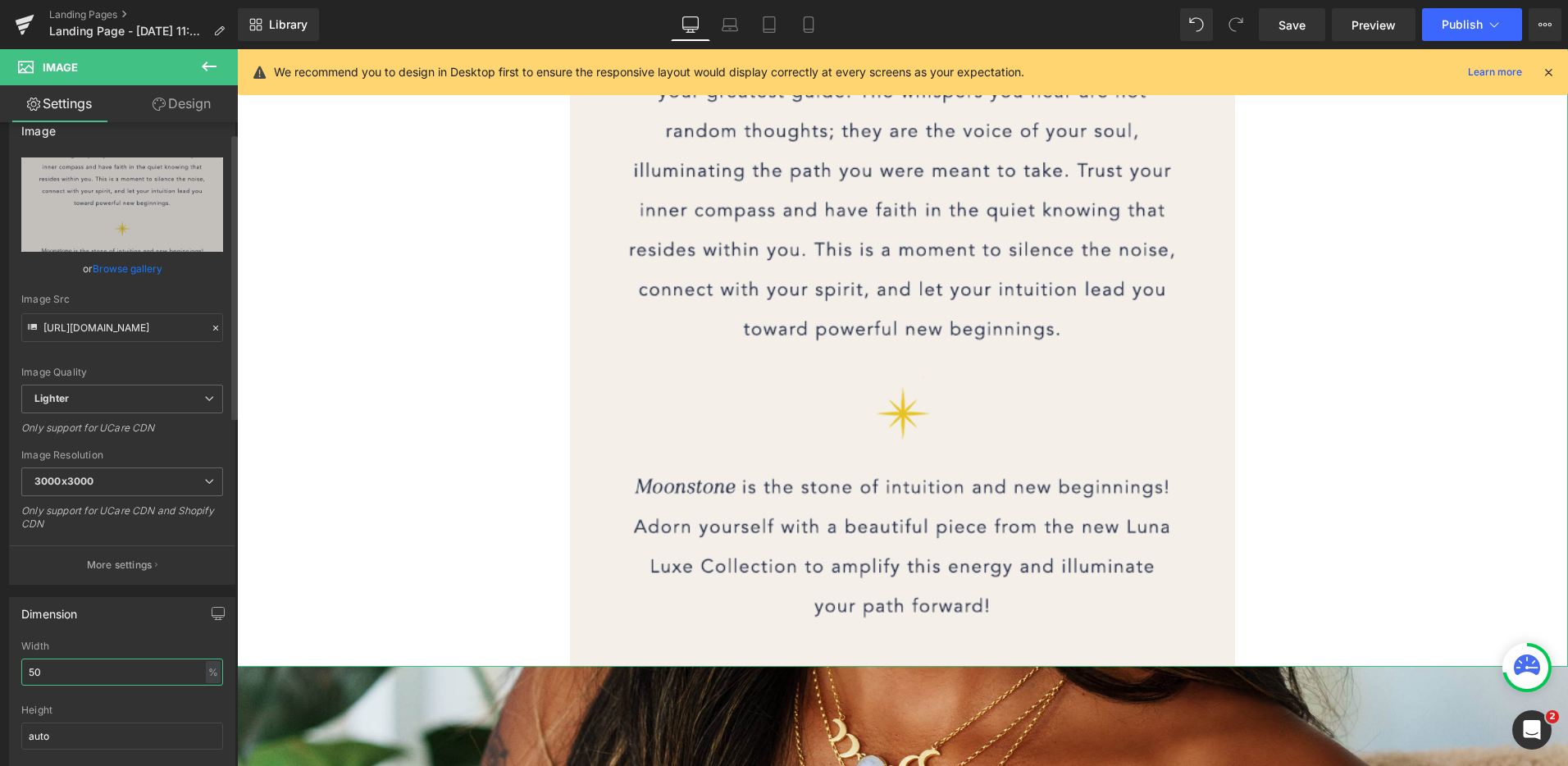
click at [57, 677] on input "50" at bounding box center [122, 672] width 202 height 27
type input "5"
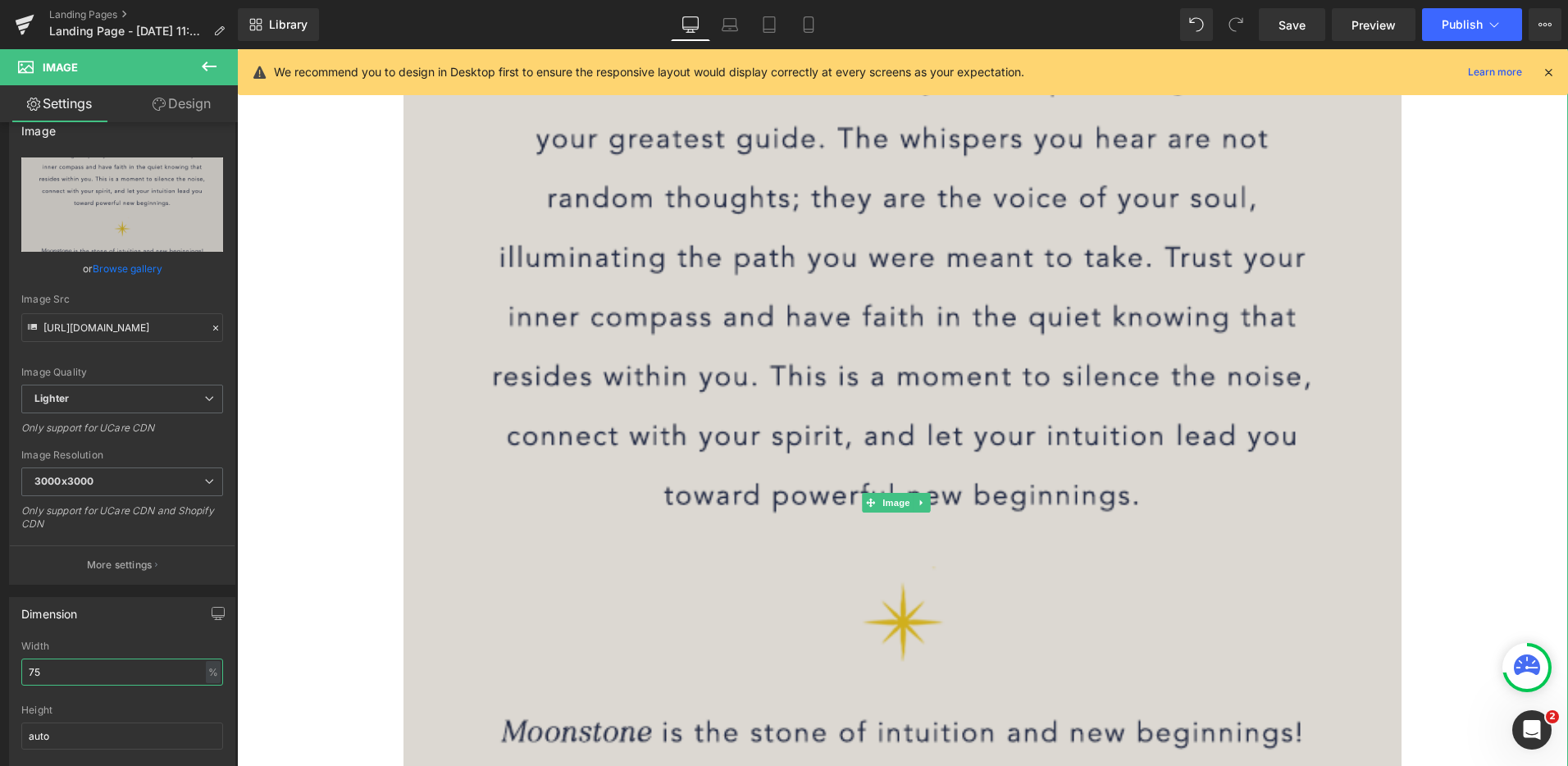
scroll to position [476, 0]
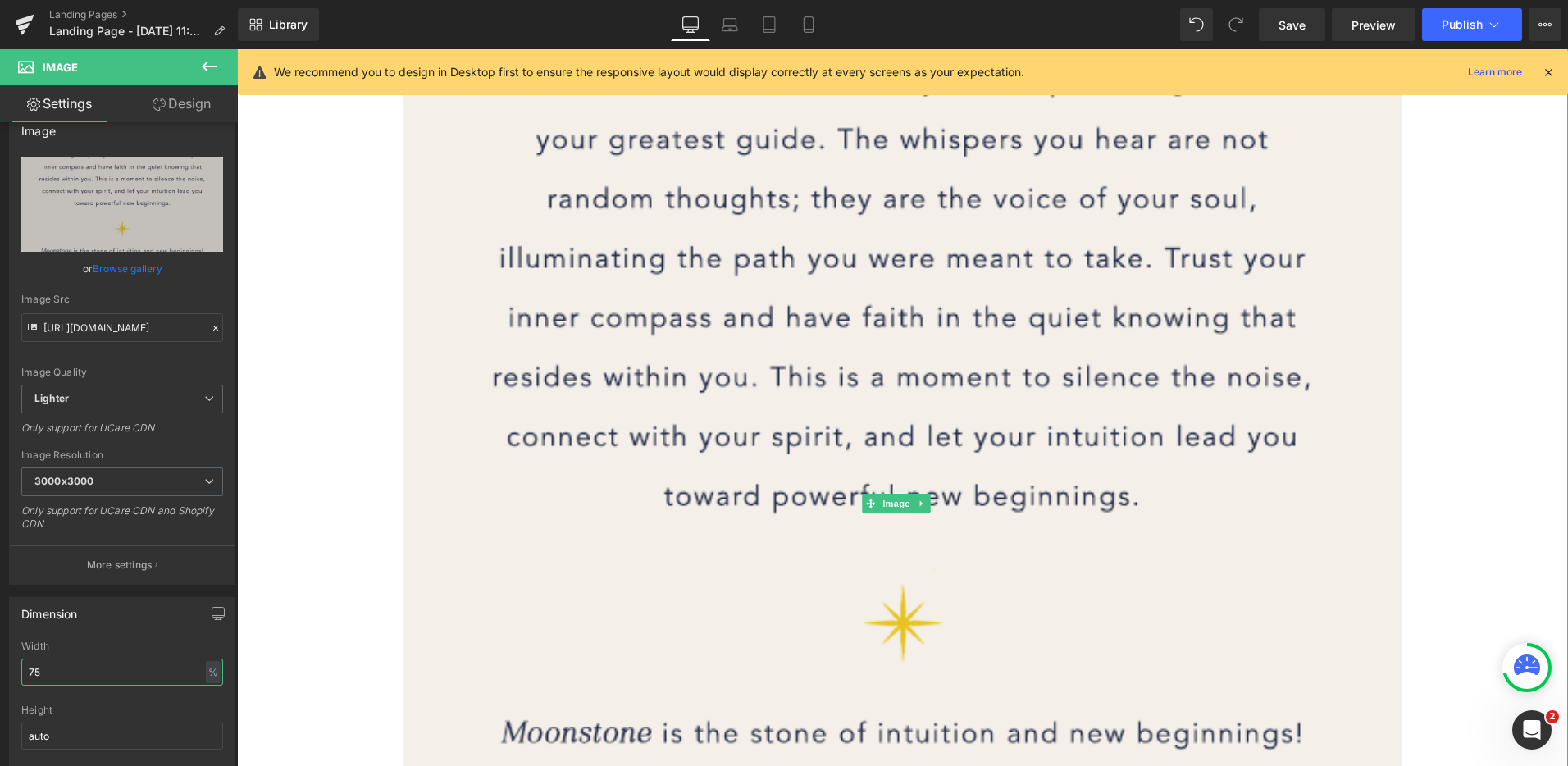
type input "7"
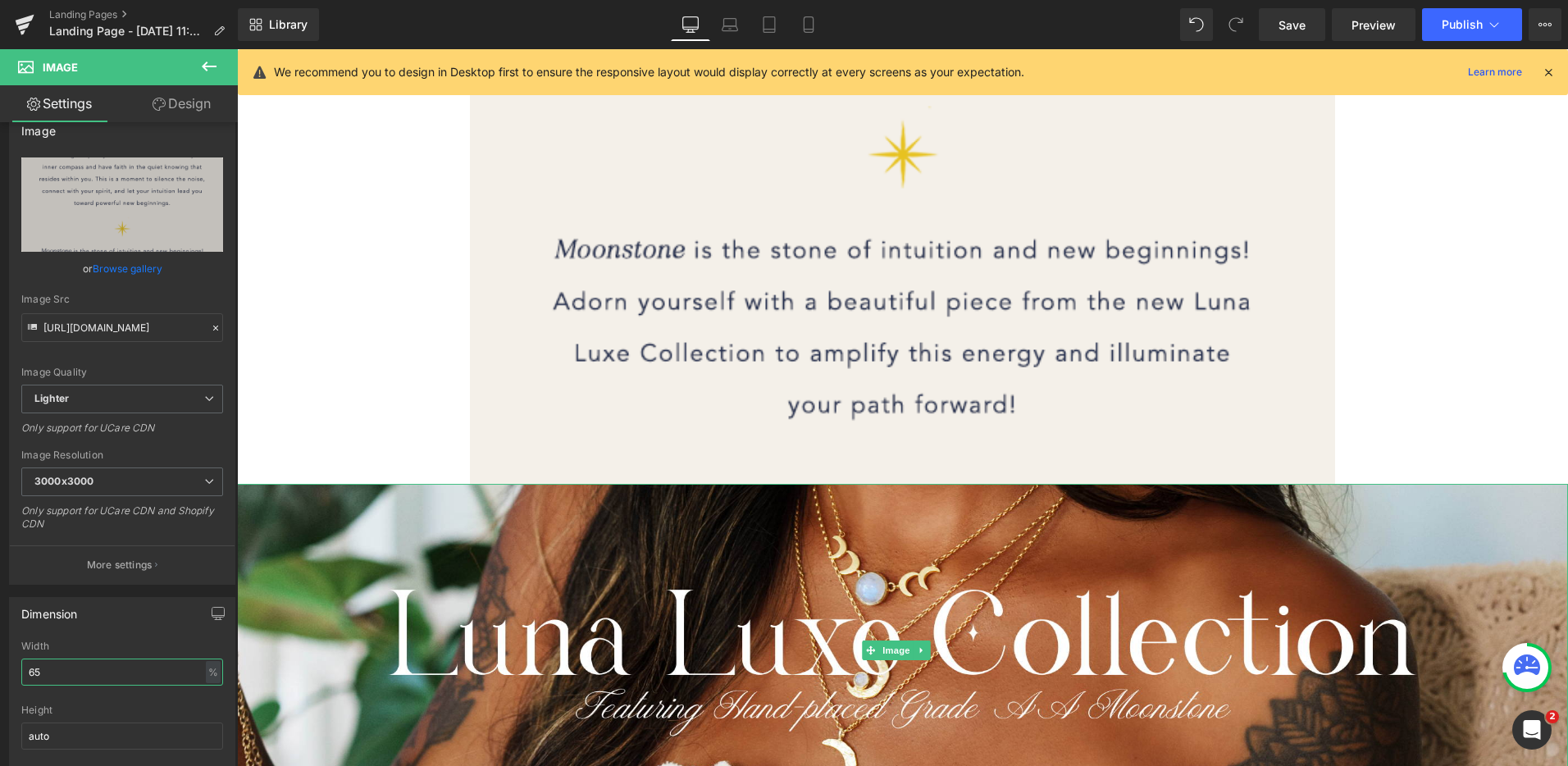
scroll to position [860, 0]
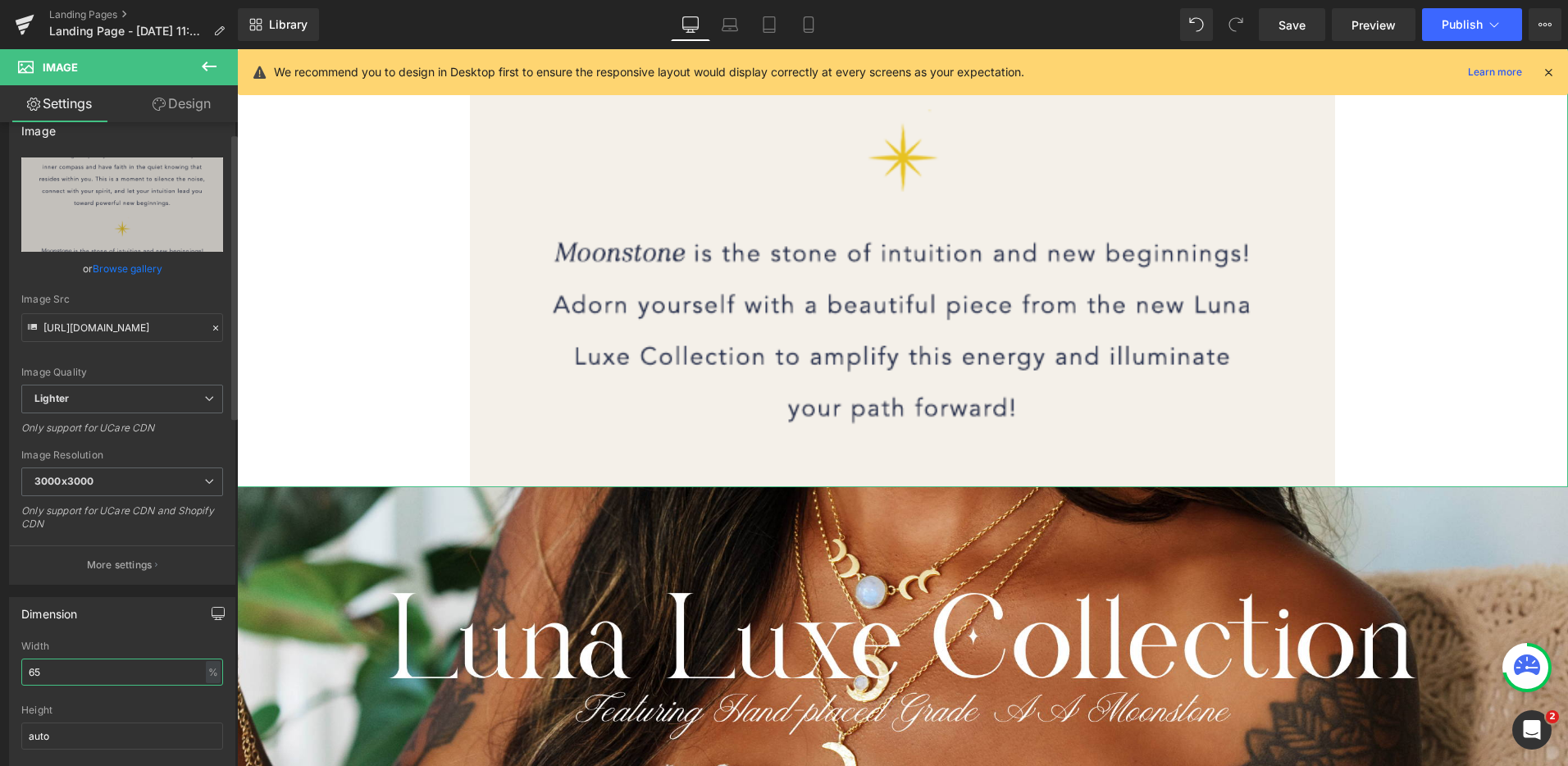
type input "6"
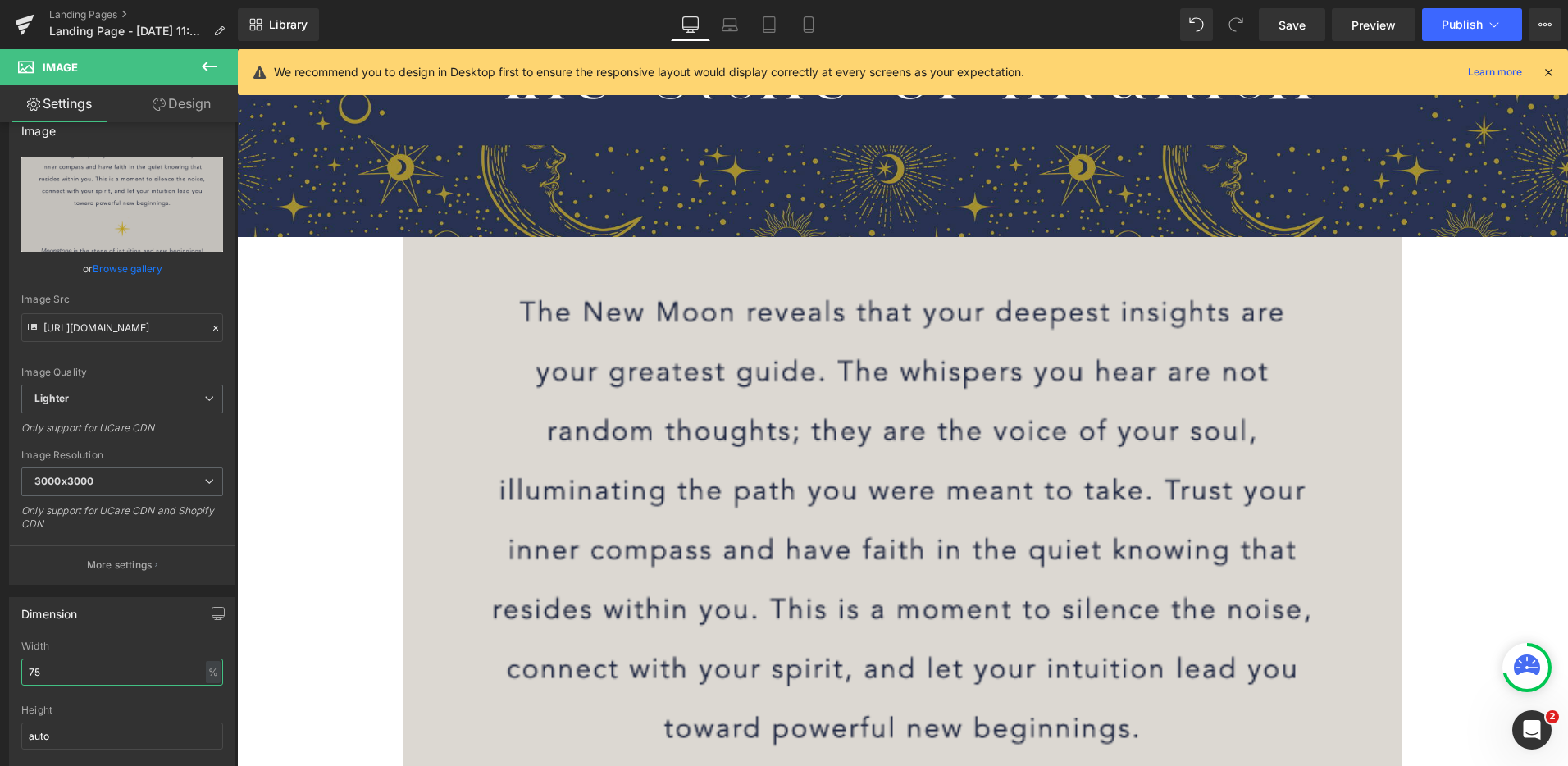
scroll to position [37, 0]
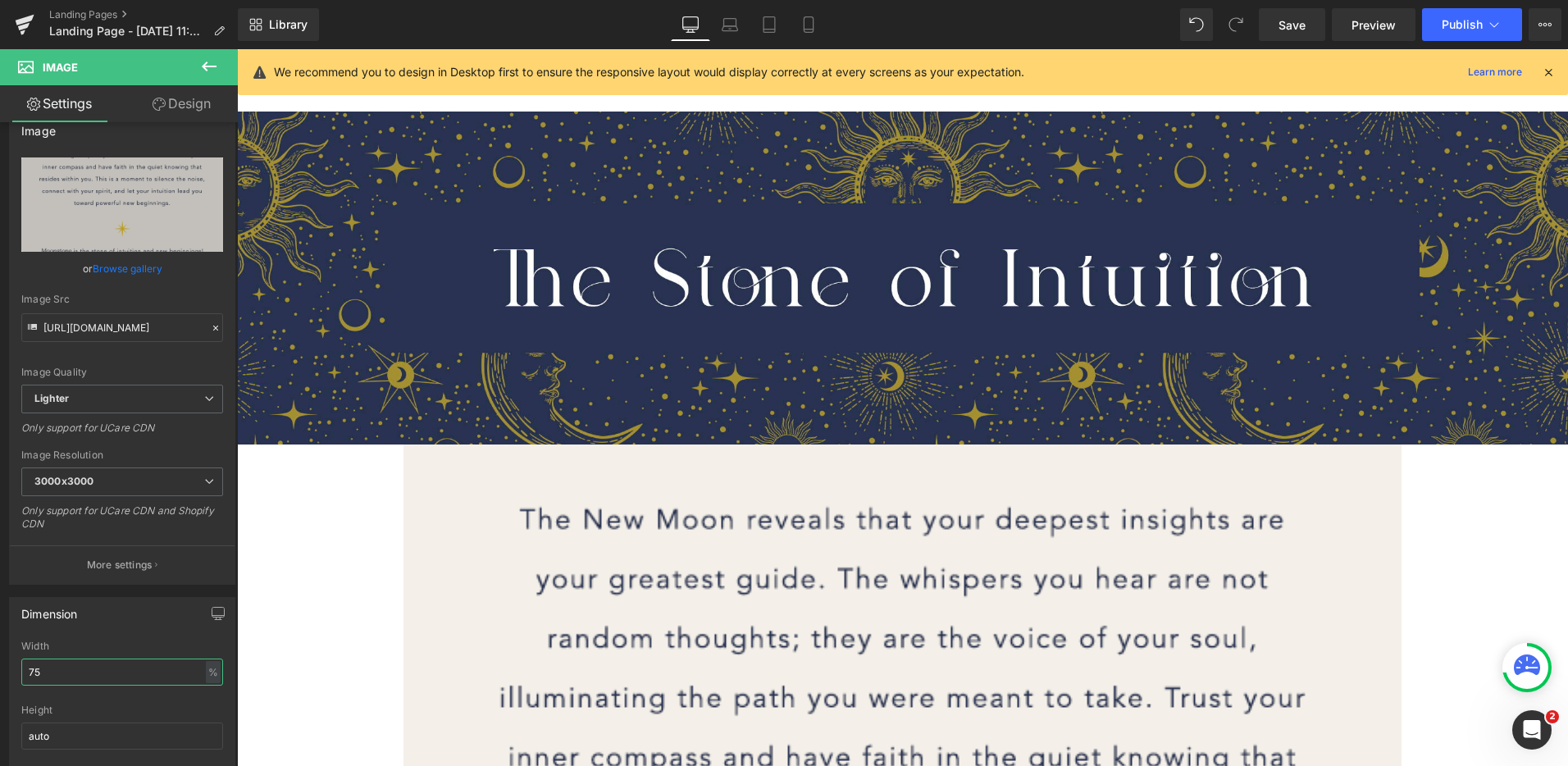
type input "75"
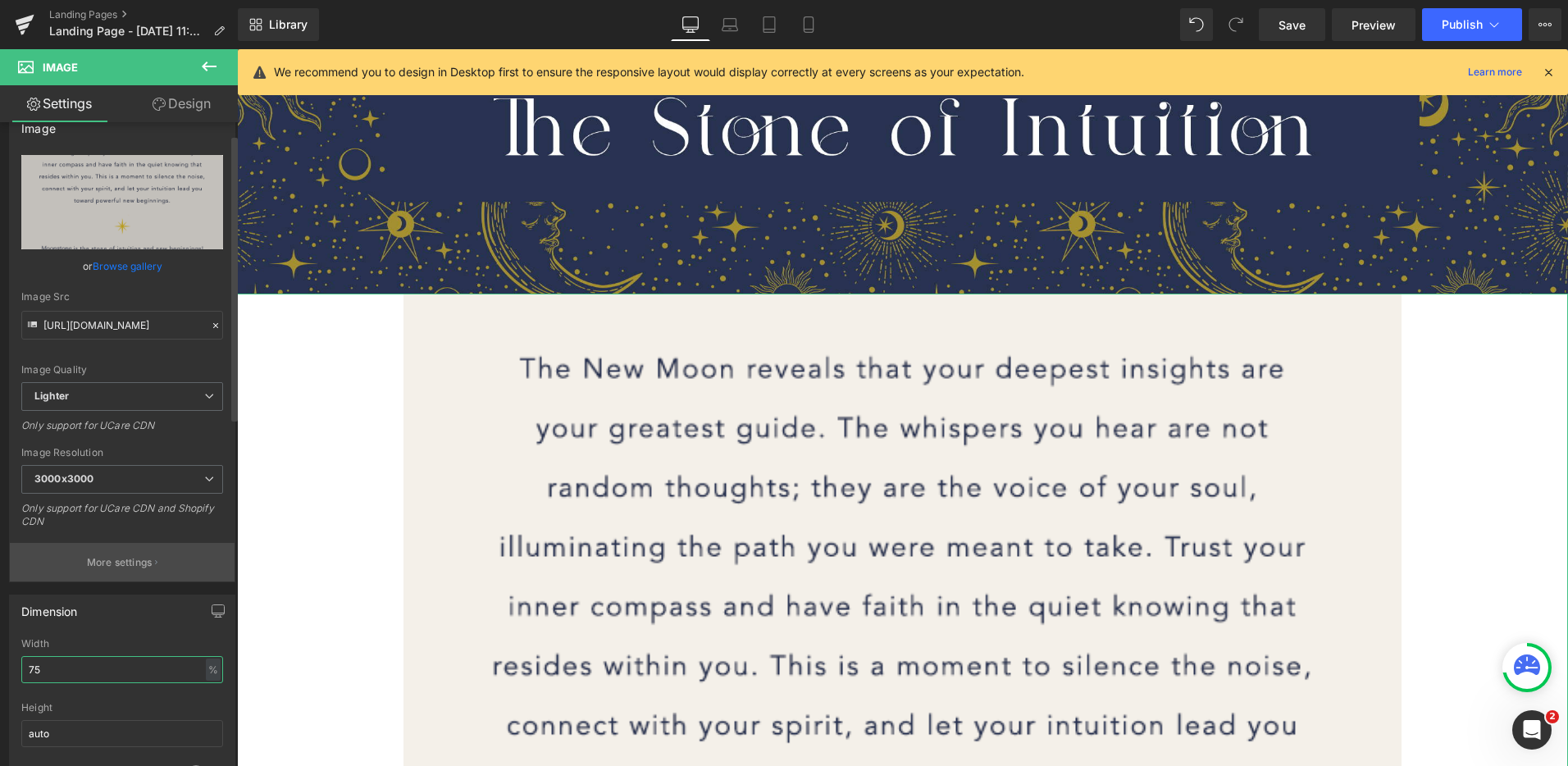
scroll to position [28, 0]
click at [70, 671] on input "75" at bounding box center [122, 669] width 202 height 27
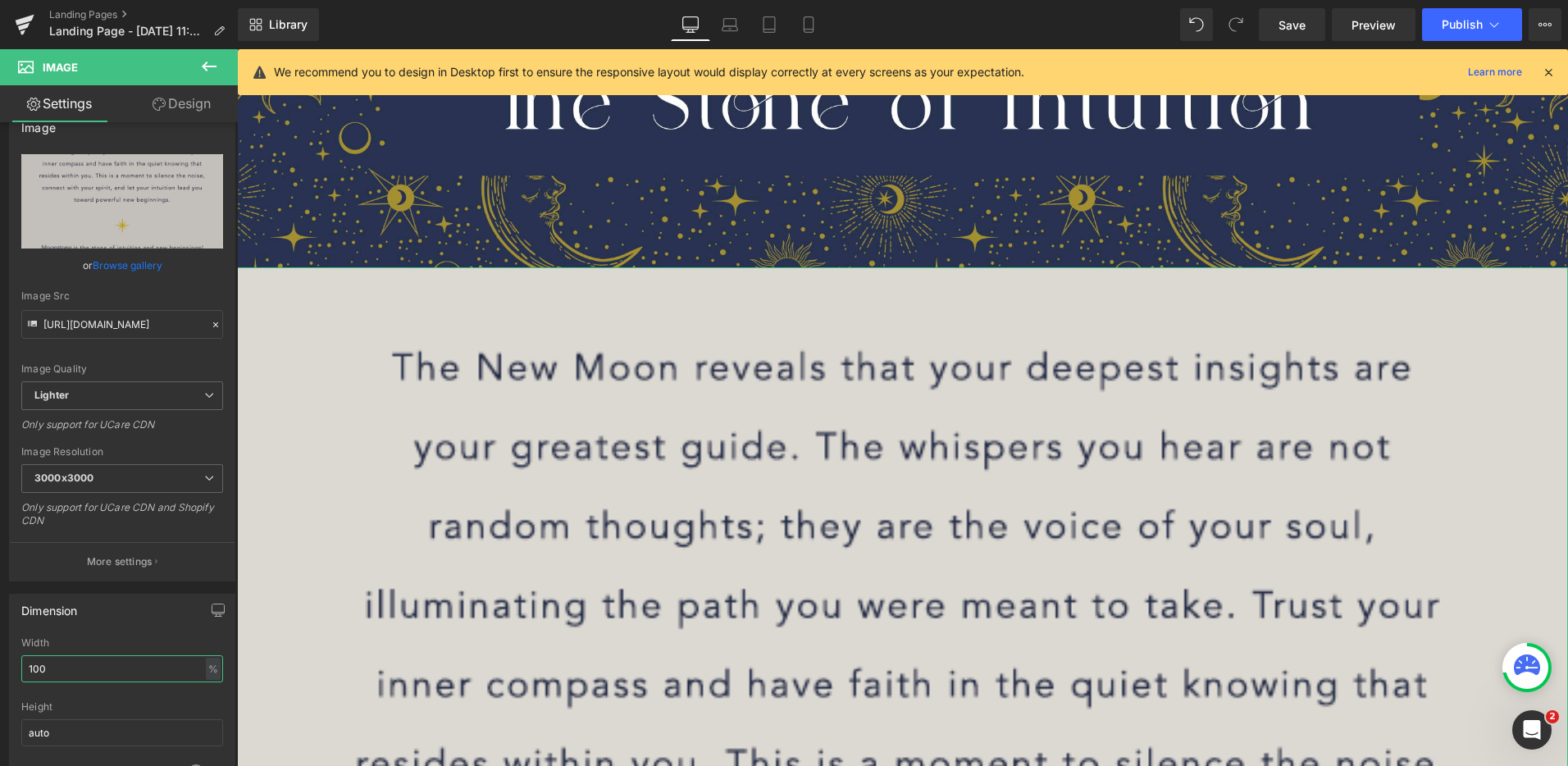
scroll to position [0, 0]
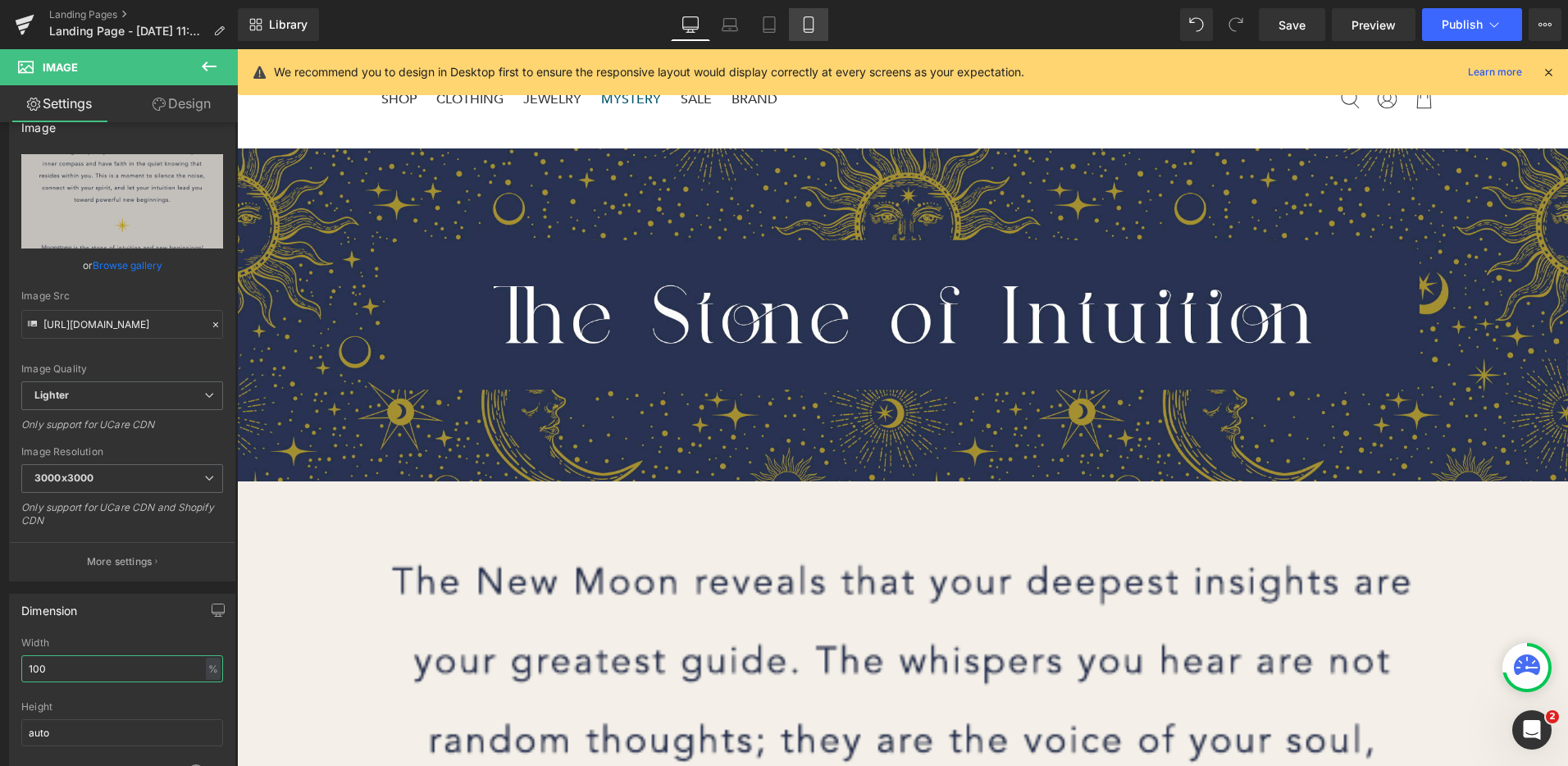
type input "100"
click at [814, 34] on link "Mobile" at bounding box center [808, 25] width 39 height 33
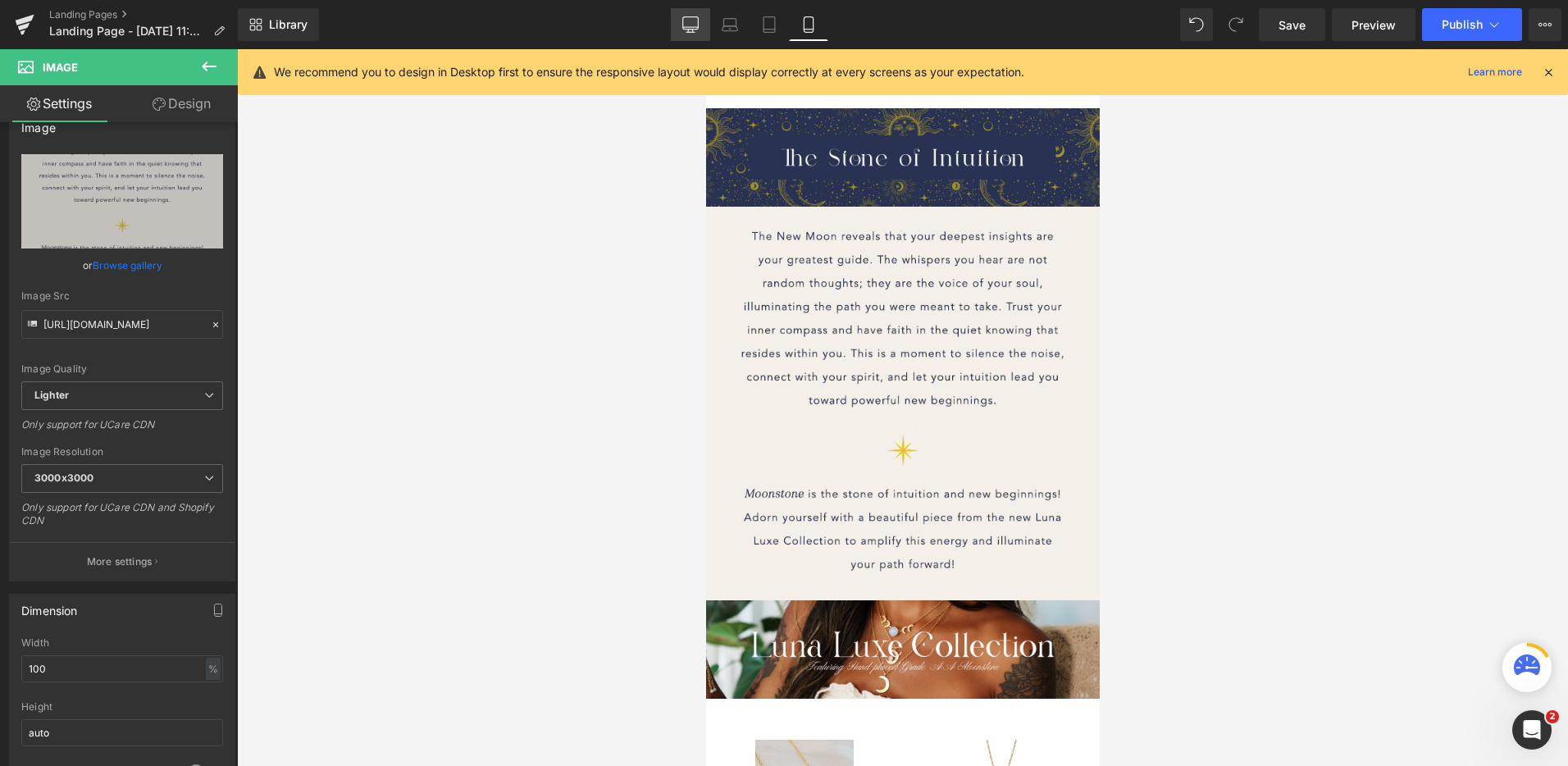
click at [689, 26] on icon at bounding box center [690, 24] width 16 height 16
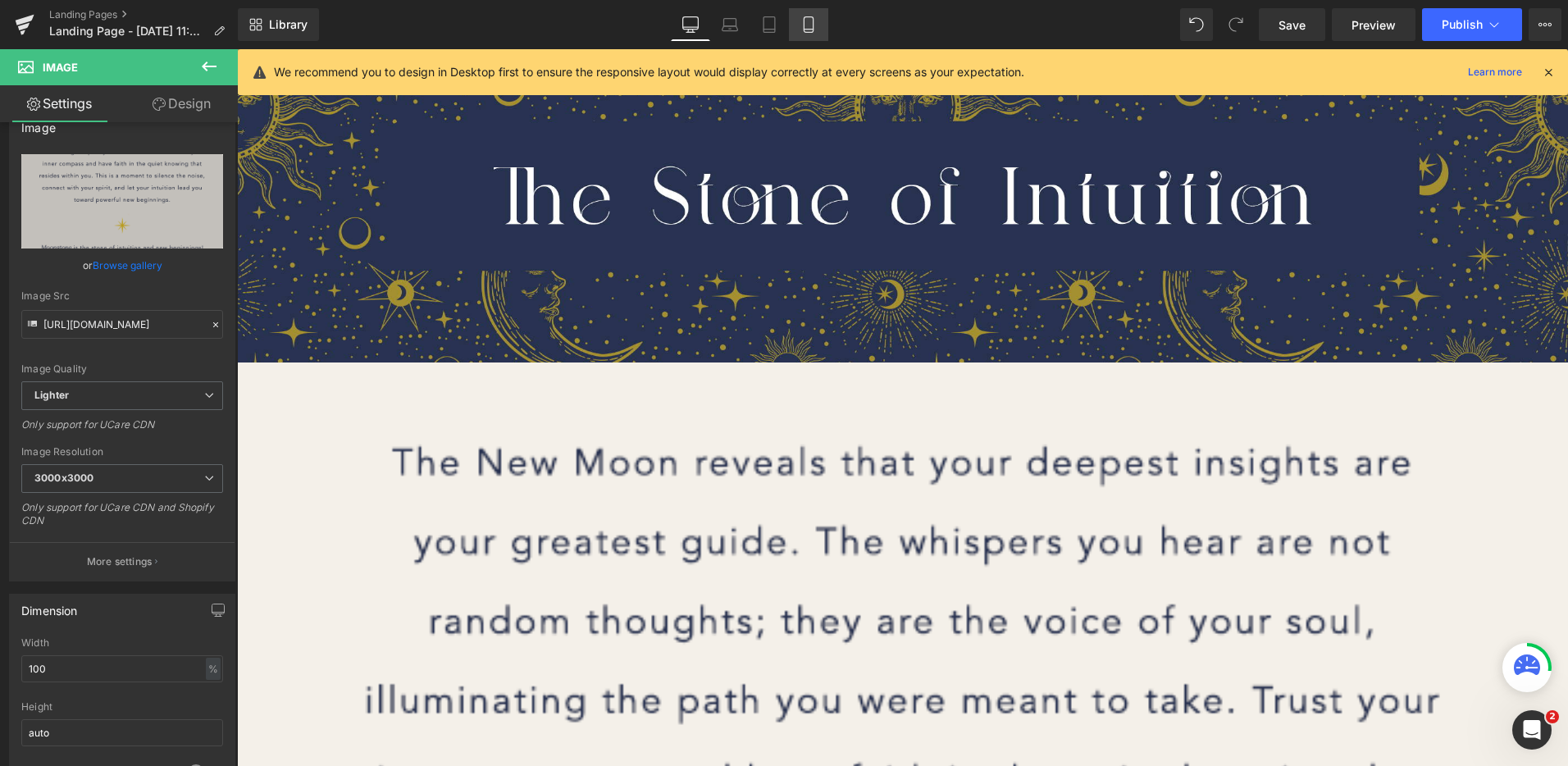
scroll to position [274, 0]
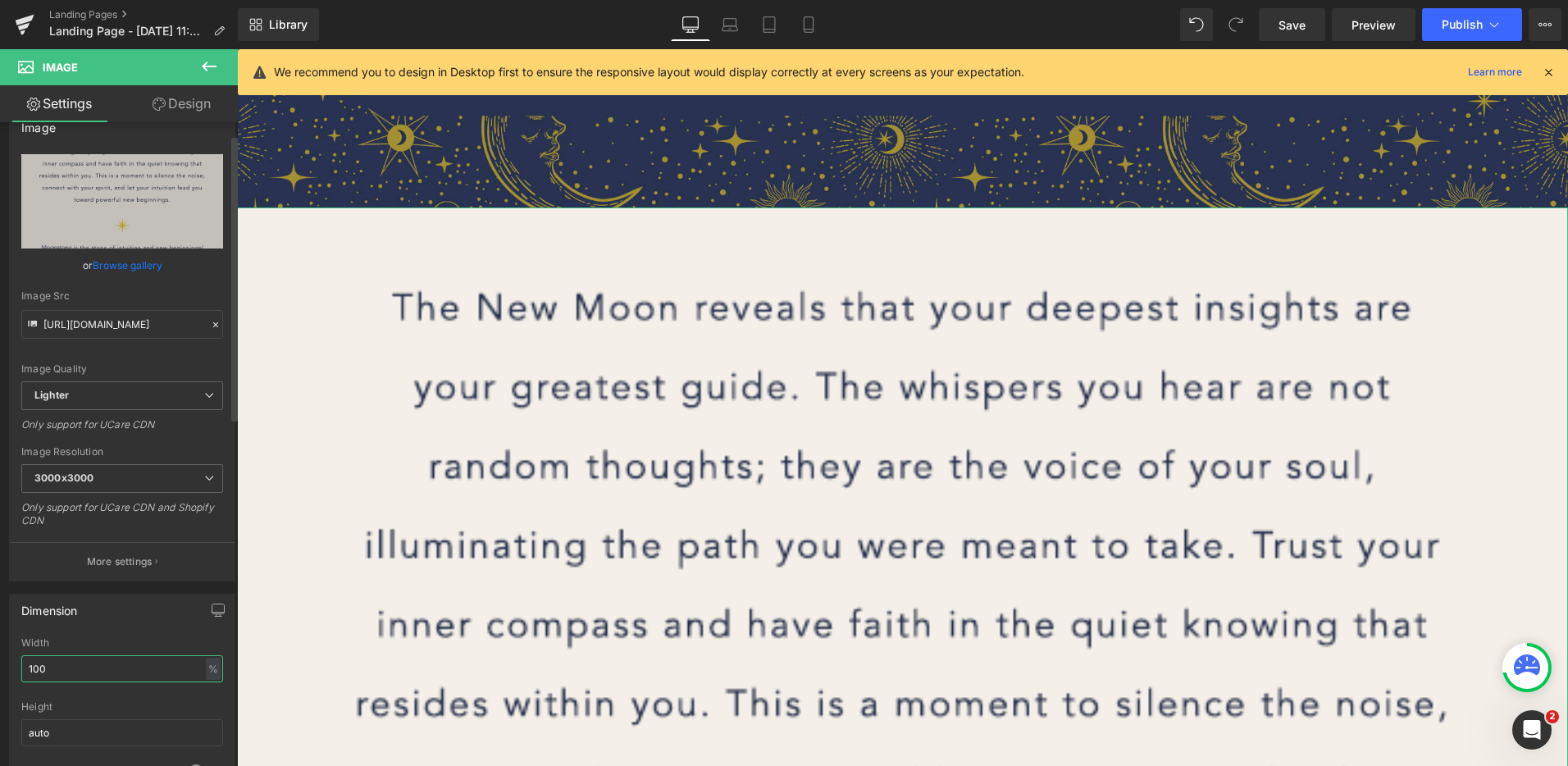
click at [95, 671] on input "100" at bounding box center [122, 669] width 202 height 27
click at [94, 671] on input "100" at bounding box center [122, 669] width 202 height 27
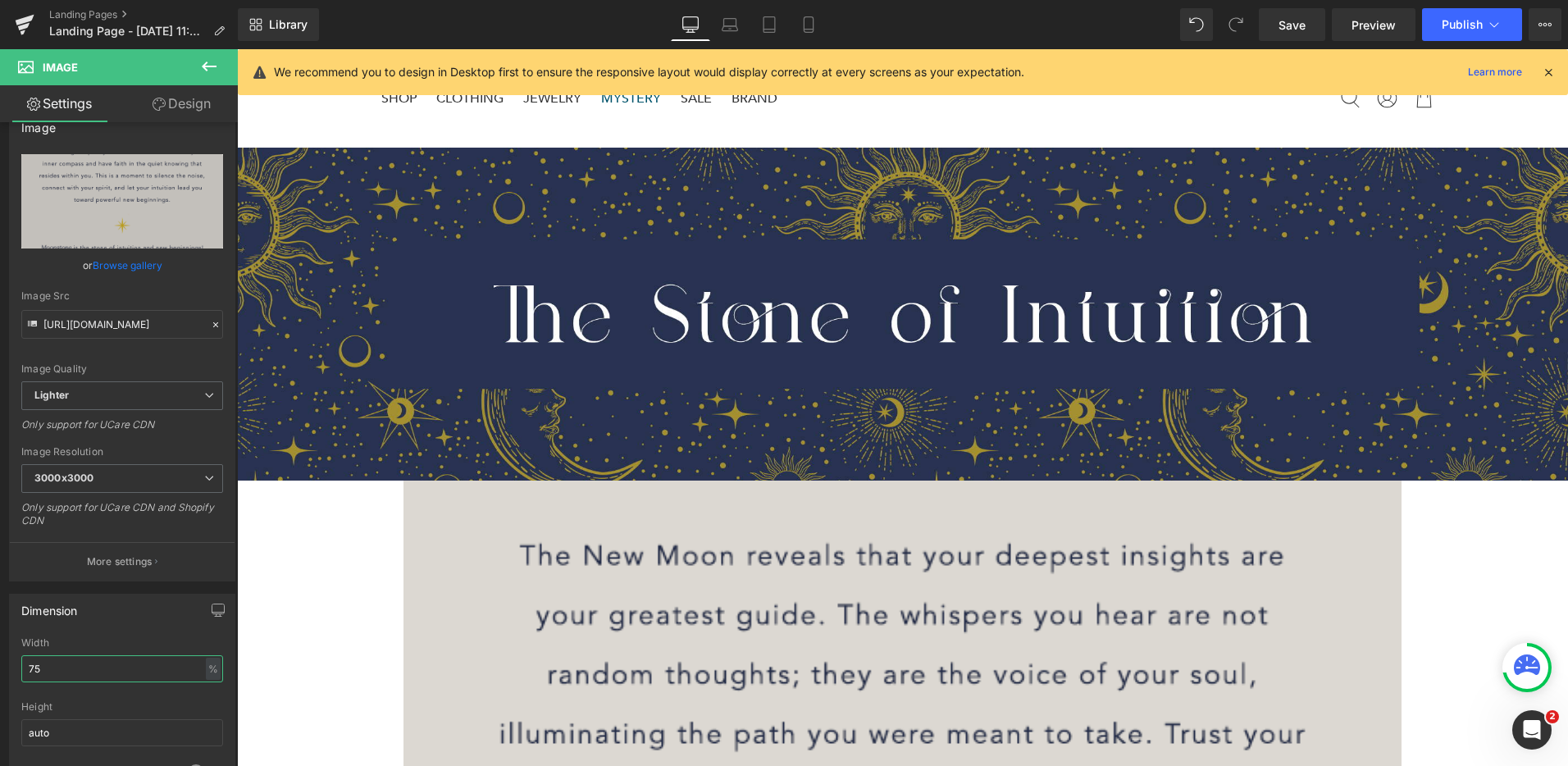
scroll to position [155, 0]
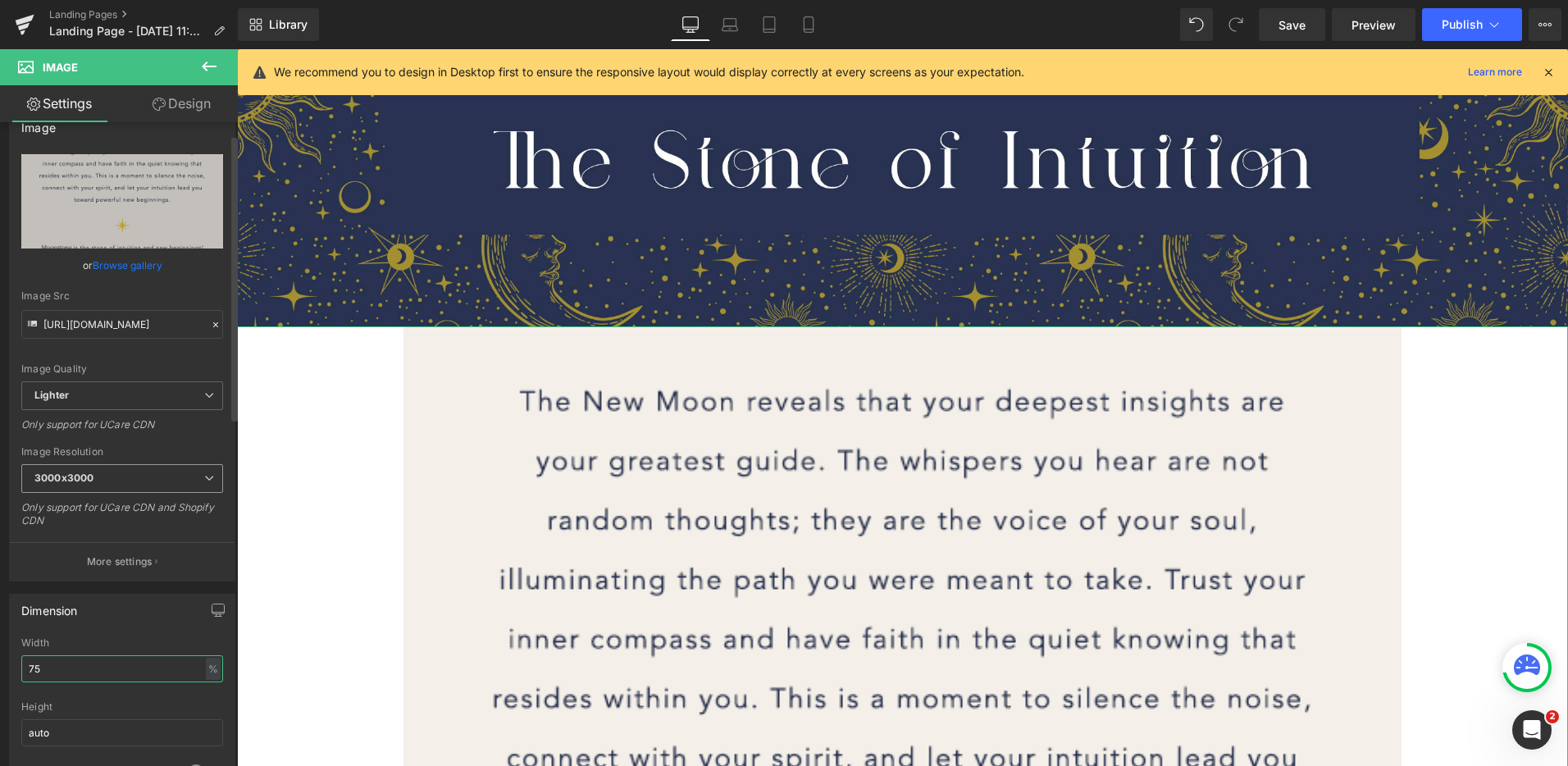
type input "75"
click at [128, 485] on span "3000x3000" at bounding box center [122, 479] width 202 height 29
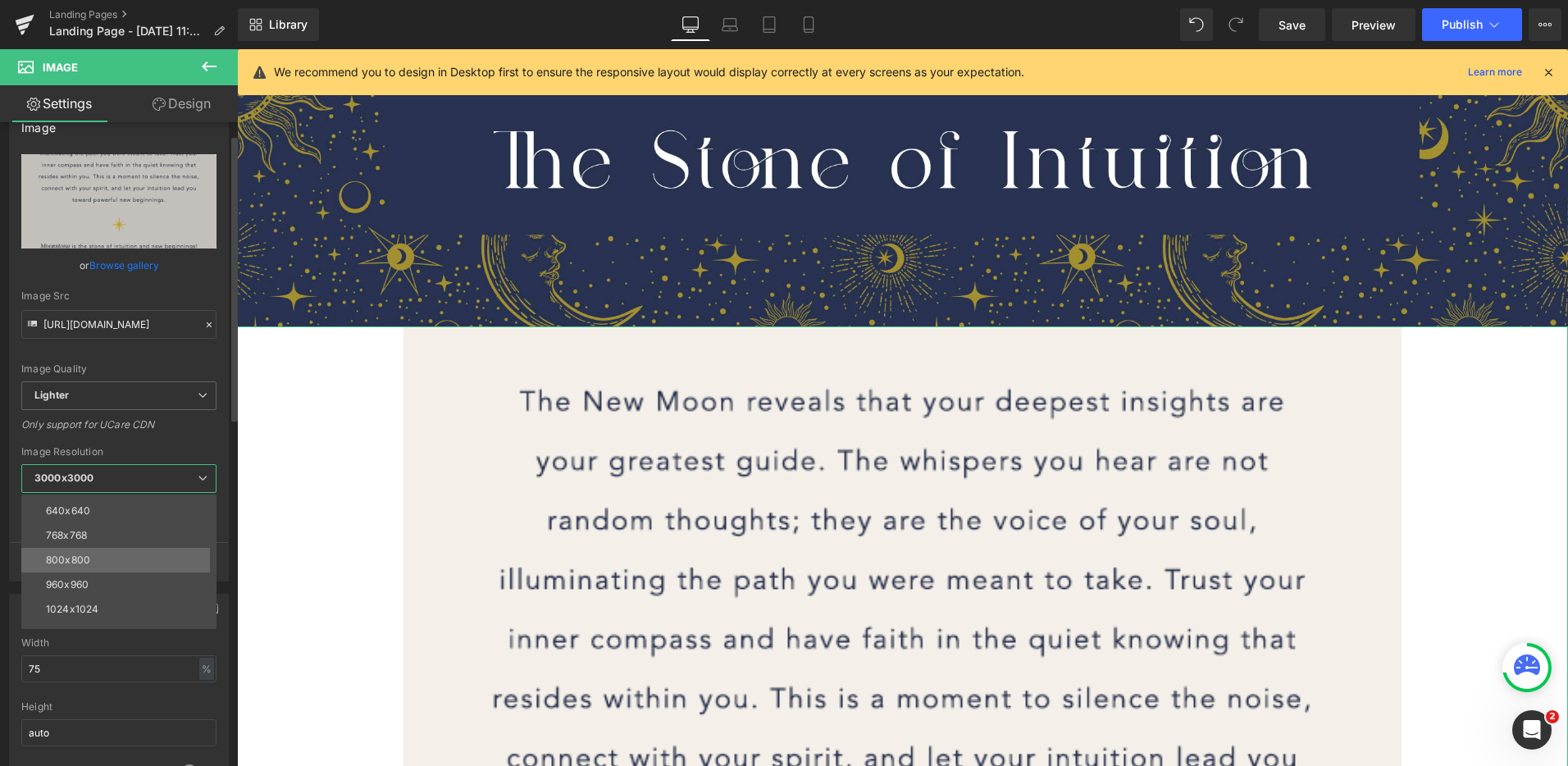
scroll to position [78, 0]
click at [91, 522] on li "640x640" at bounding box center [123, 528] width 203 height 25
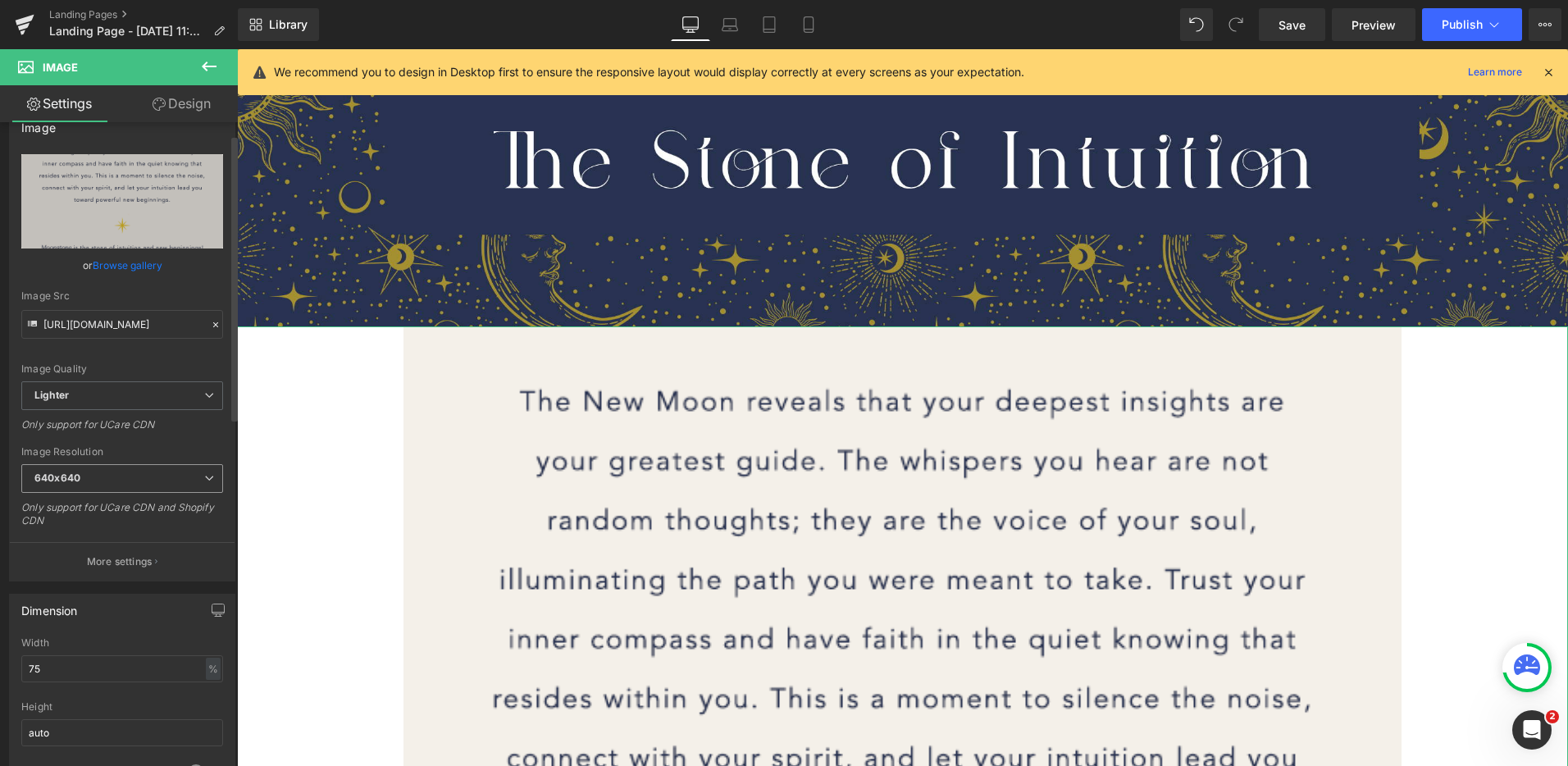
click at [133, 467] on span "640x640" at bounding box center [122, 479] width 202 height 29
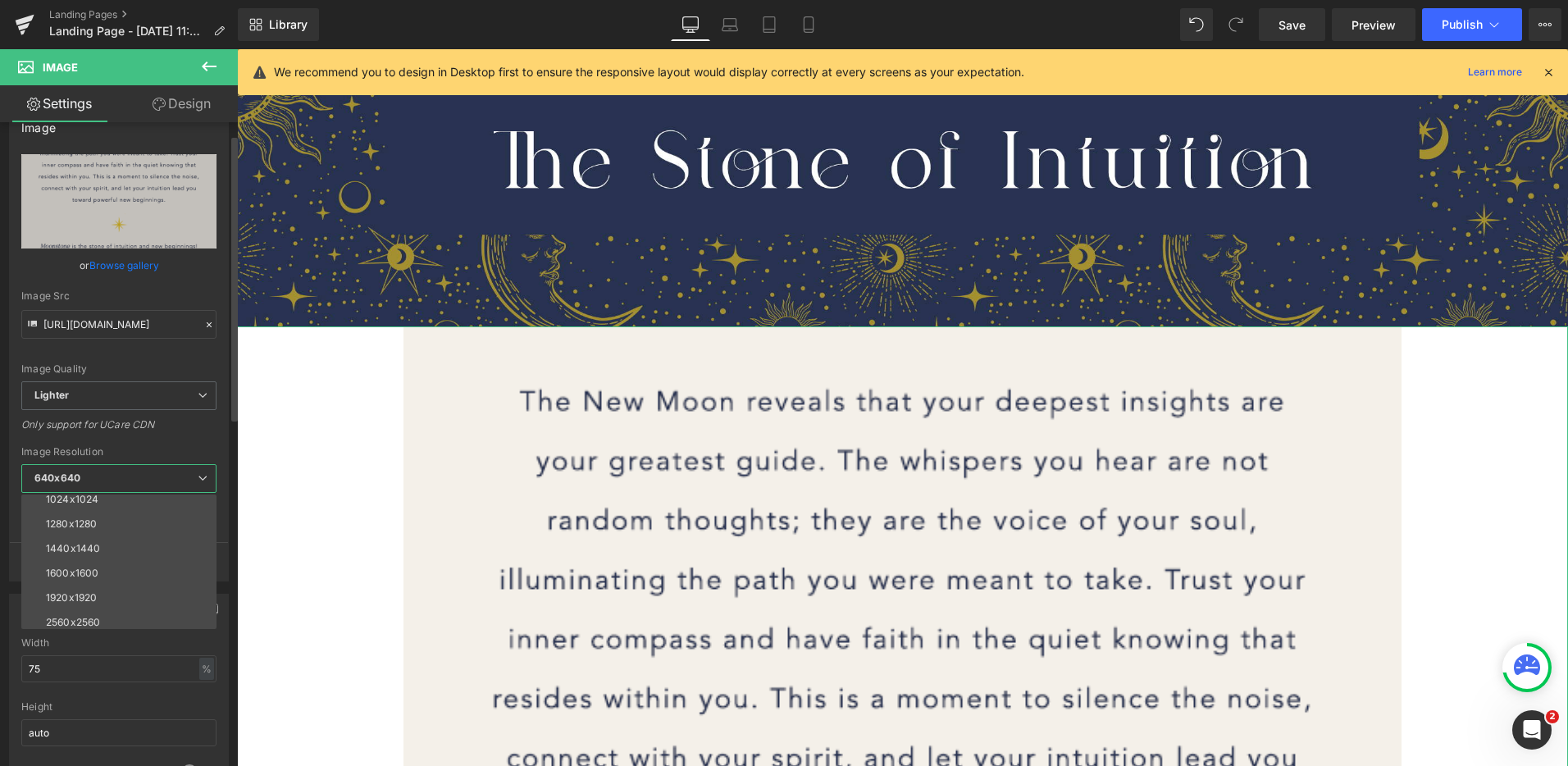
scroll to position [234, 0]
drag, startPoint x: 101, startPoint y: 625, endPoint x: 227, endPoint y: 475, distance: 195.9
click at [101, 625] on li "3000x3000" at bounding box center [123, 617] width 203 height 25
type input "https://ucarecdn.com/008500e7-09b5-43f4-8c24-ac1bcb325d6a/-/format/auto/-/previ…"
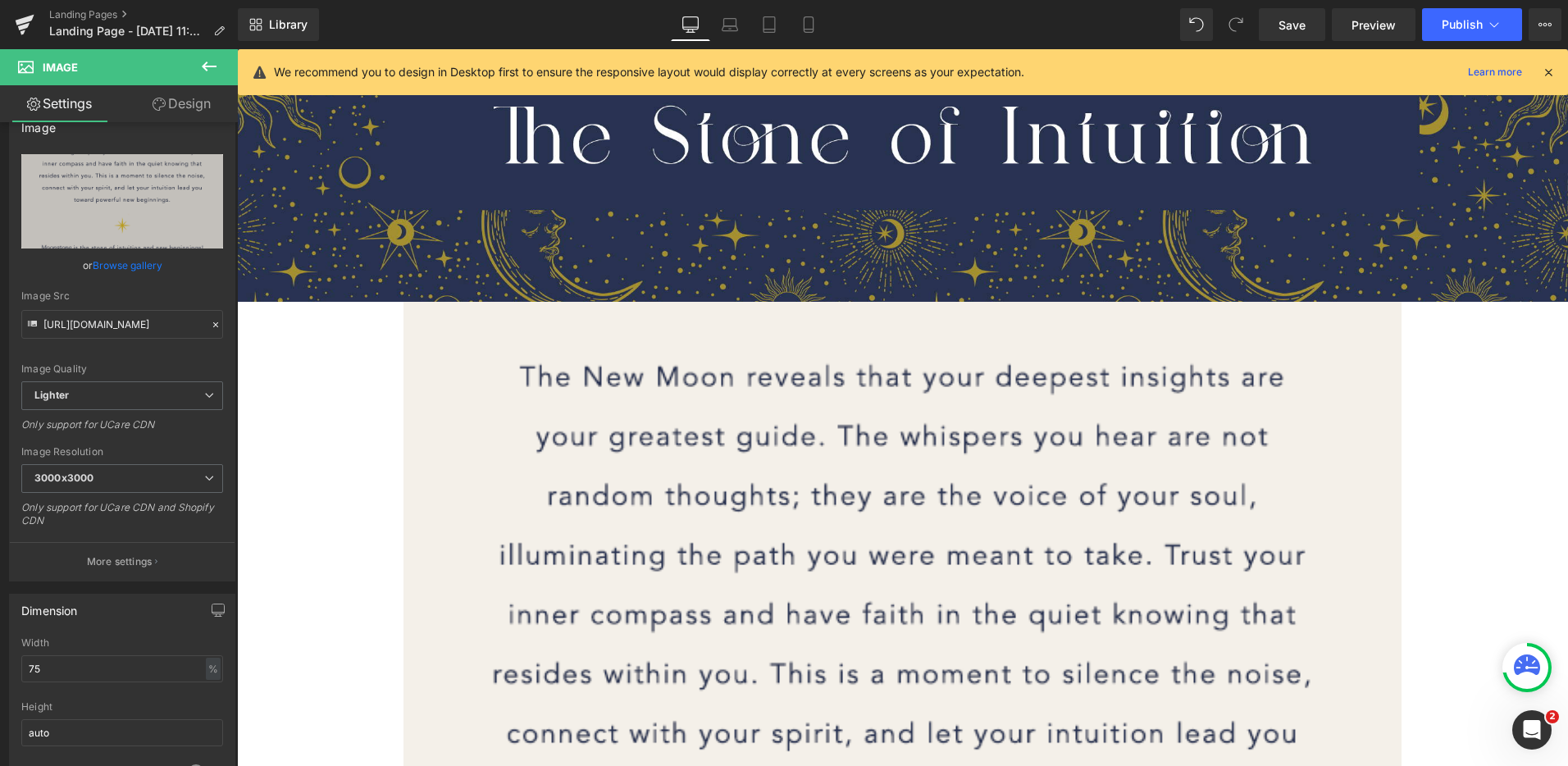
scroll to position [0, 0]
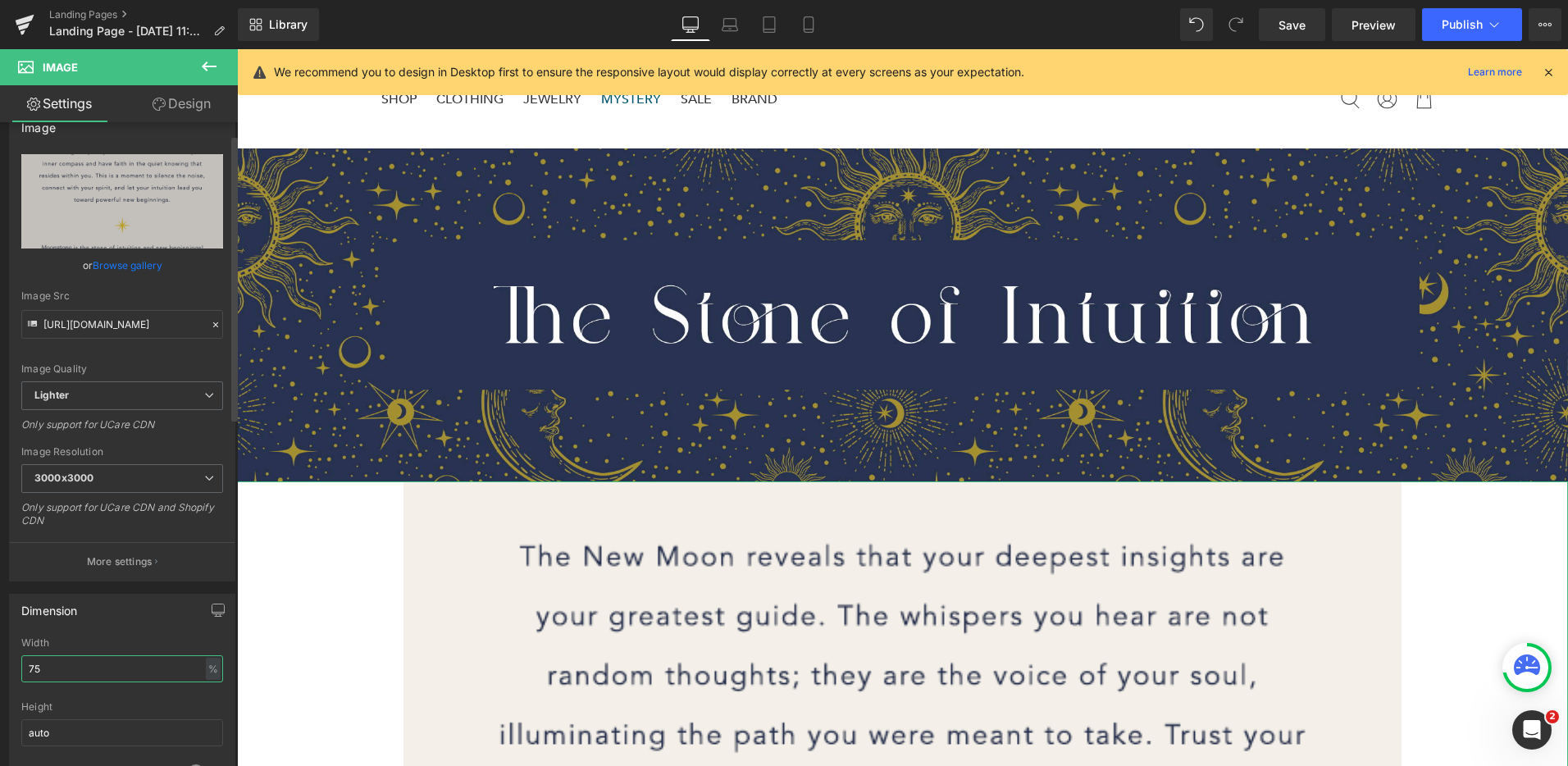
click at [61, 666] on input "75" at bounding box center [122, 669] width 202 height 27
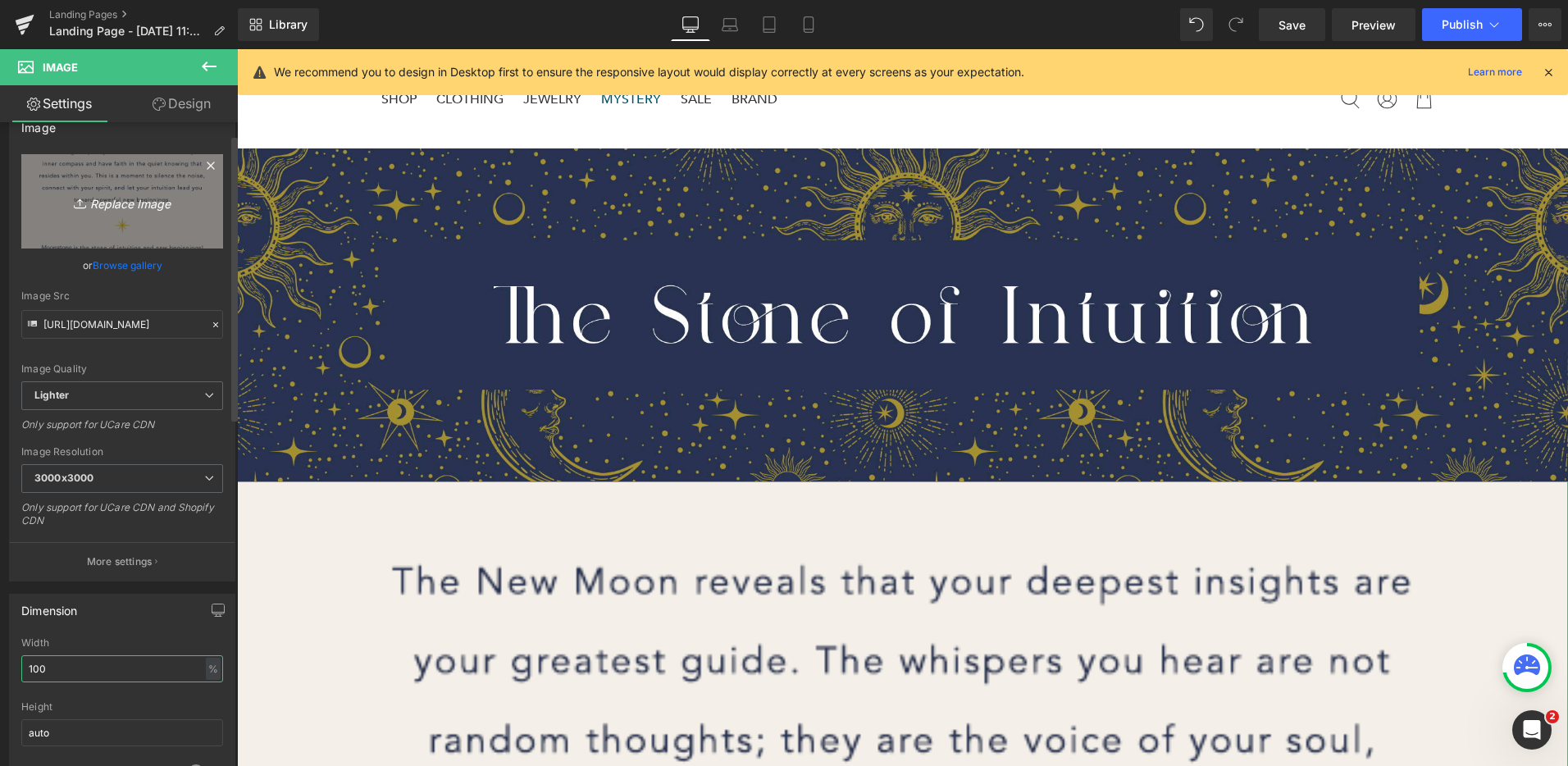
type input "100"
click at [140, 220] on link "Replace Image" at bounding box center [122, 201] width 202 height 95
click at [94, 208] on icon "Replace Image" at bounding box center [122, 201] width 131 height 20
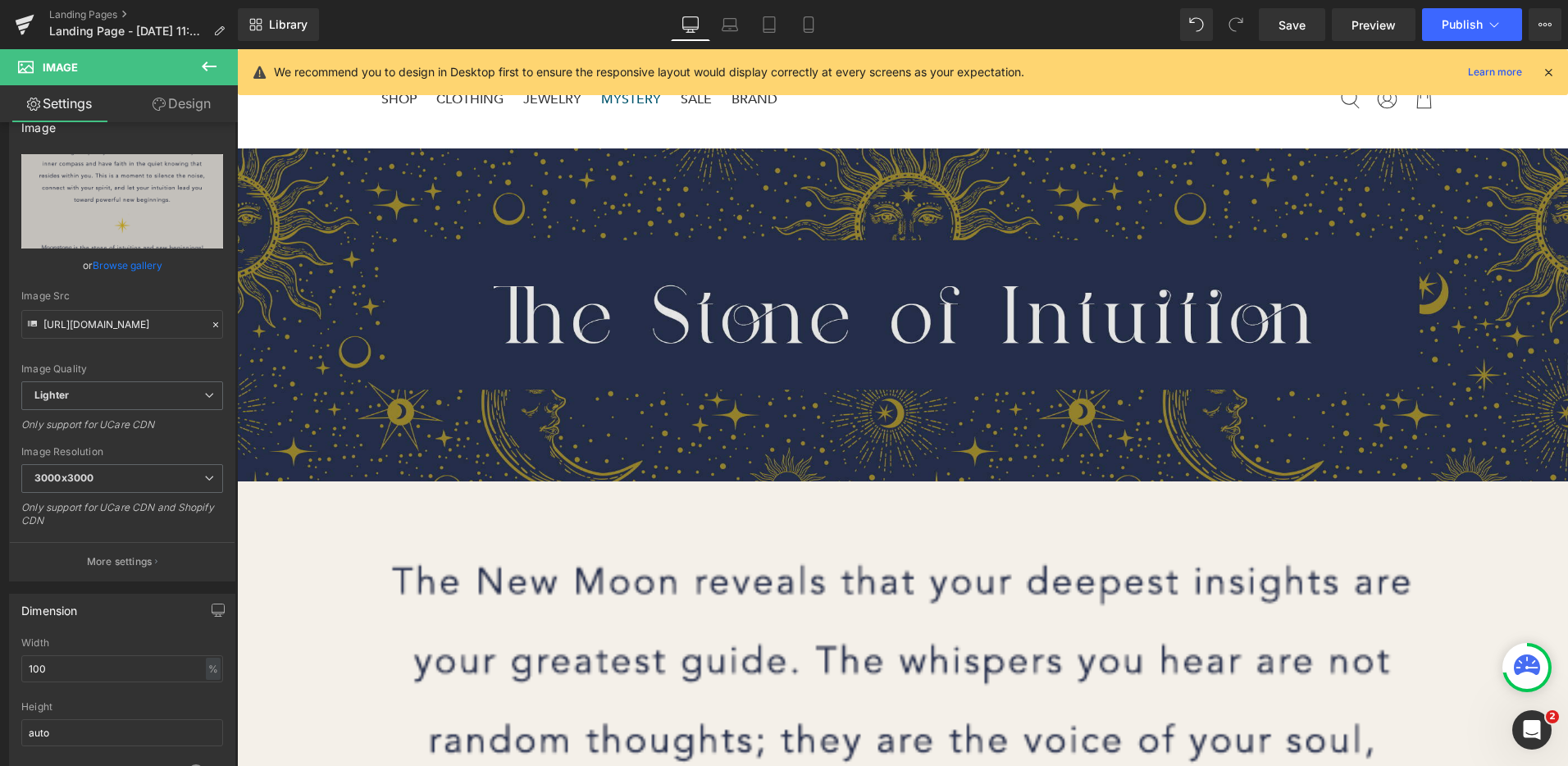
type input "C:\fakepath\Stone of Inner Radiance-2.png"
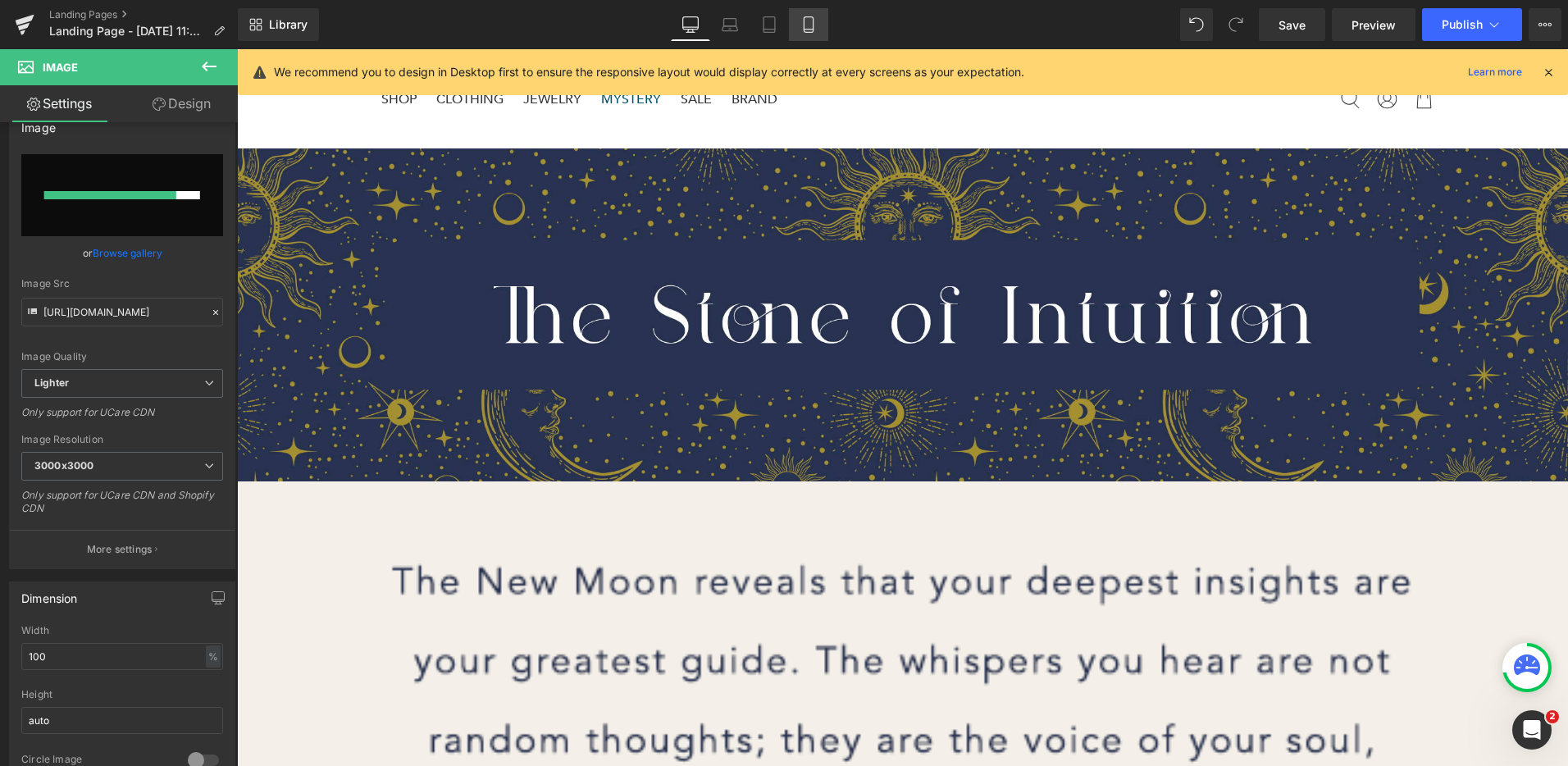
click at [799, 21] on link "Mobile" at bounding box center [808, 25] width 39 height 33
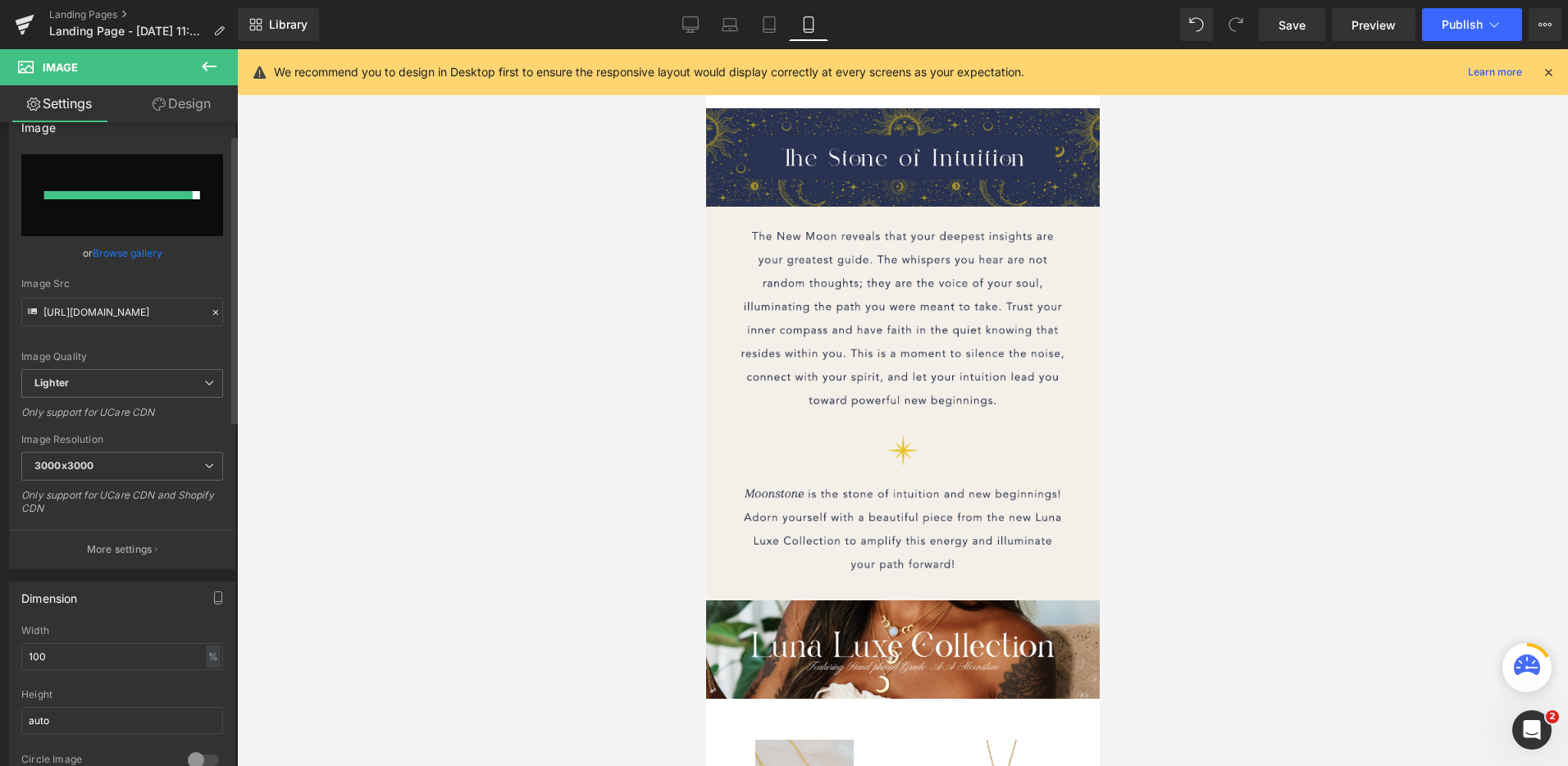
click at [177, 204] on input "file" at bounding box center [122, 195] width 202 height 82
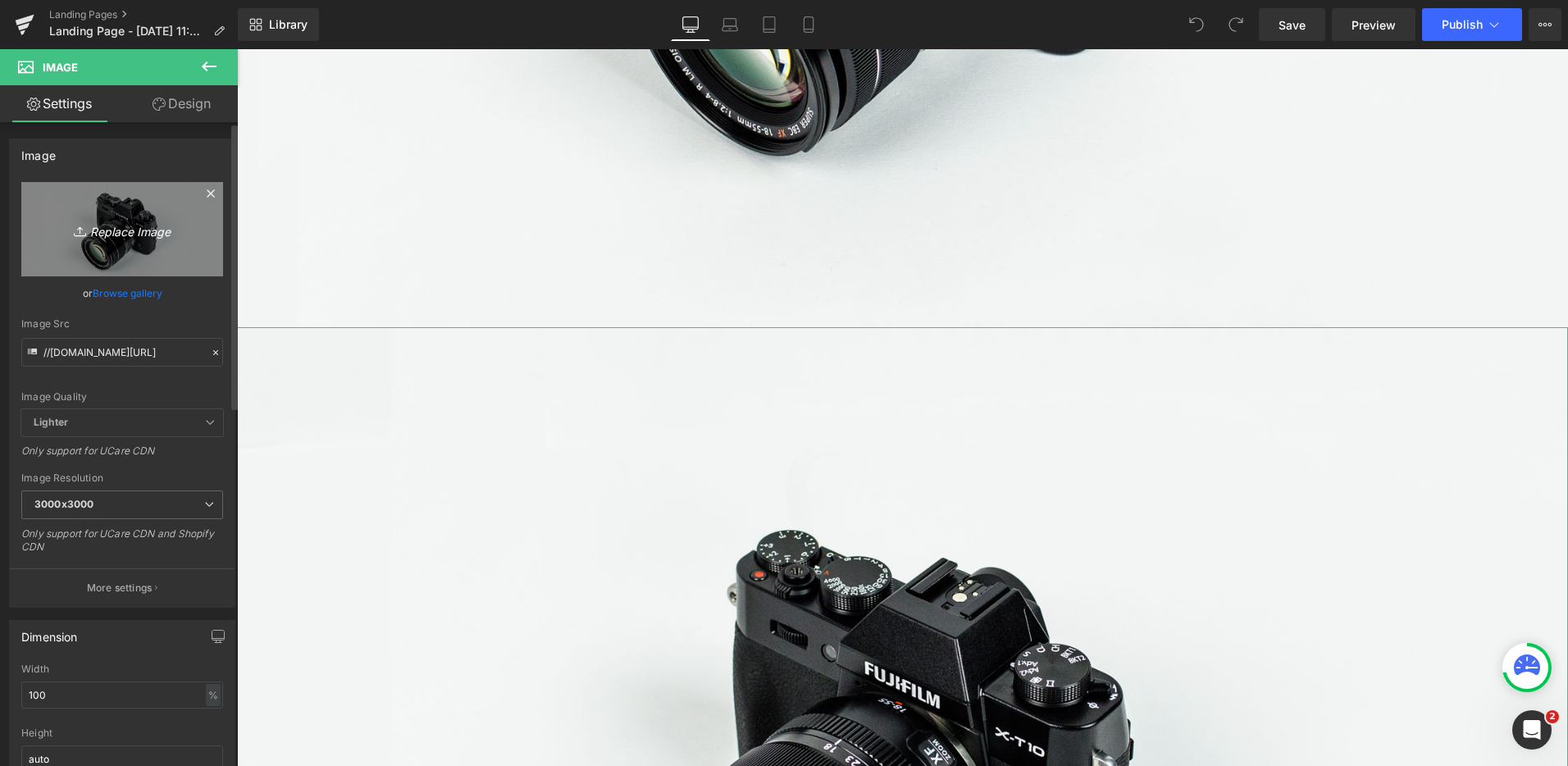
click at [133, 214] on link "Replace Image" at bounding box center [122, 229] width 202 height 95
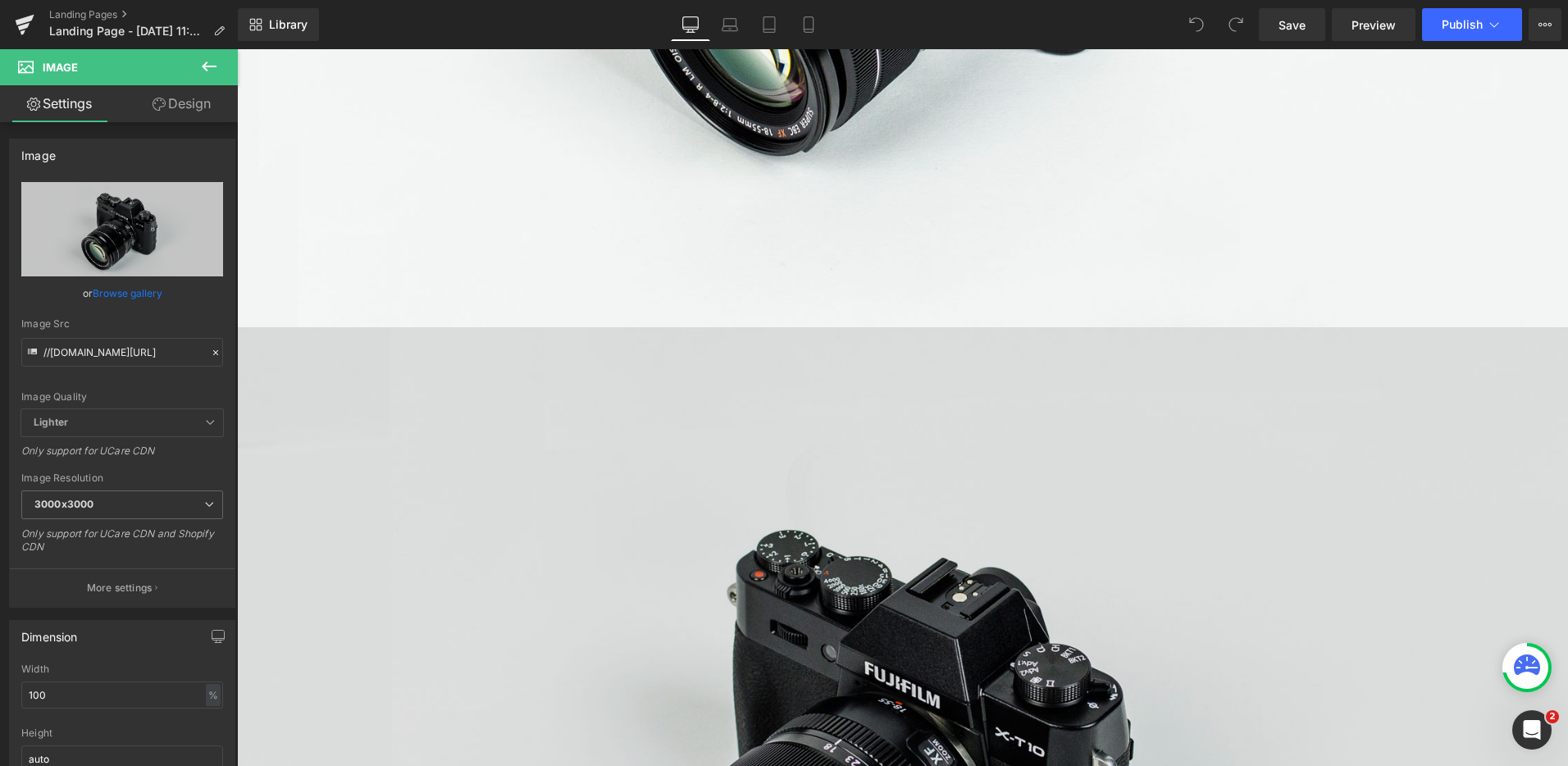
type input "C:\fakepath\Stone of Inner Radiance-2.png"
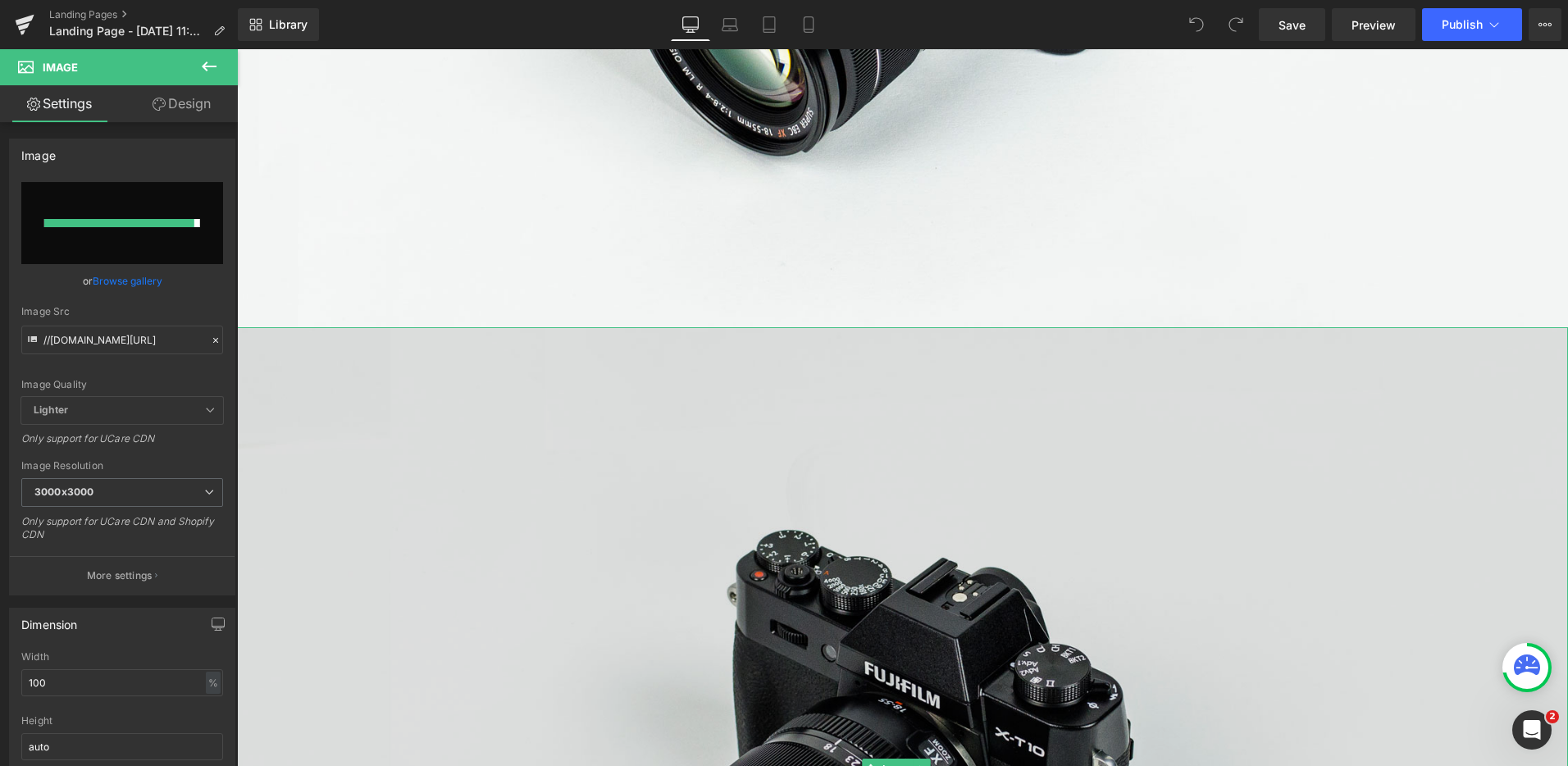
type input "https://ucarecdn.com/ebc69e67-7ead-4fbb-8a53-61c9fb0851ef/-/format/auto/-/previ…"
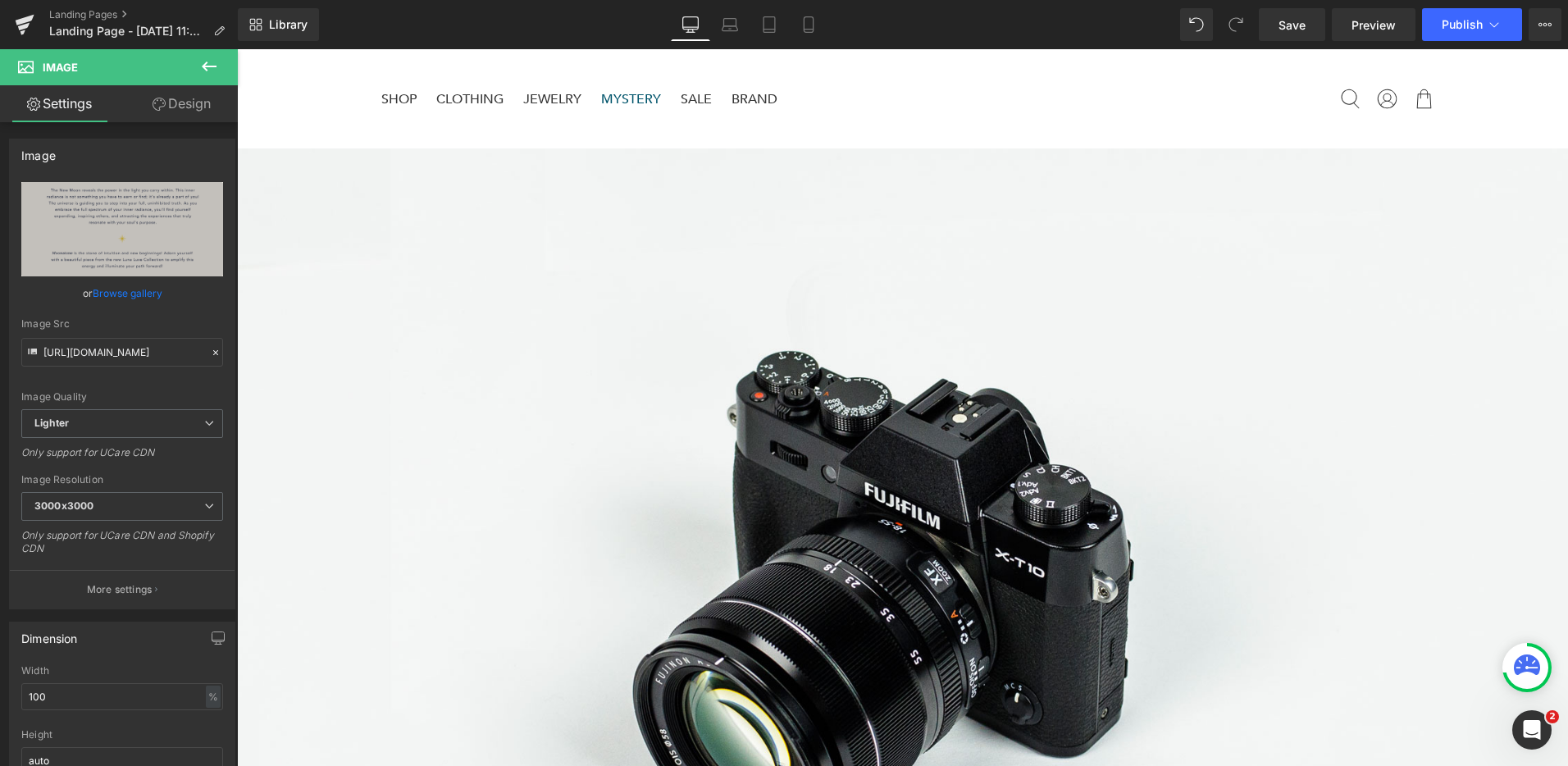
click at [807, 42] on div "Library Desktop Desktop Laptop Tablet Mobile Save Preview Publish Scheduled Vie…" at bounding box center [903, 25] width 1330 height 49
click at [810, 37] on link "Mobile" at bounding box center [808, 25] width 39 height 33
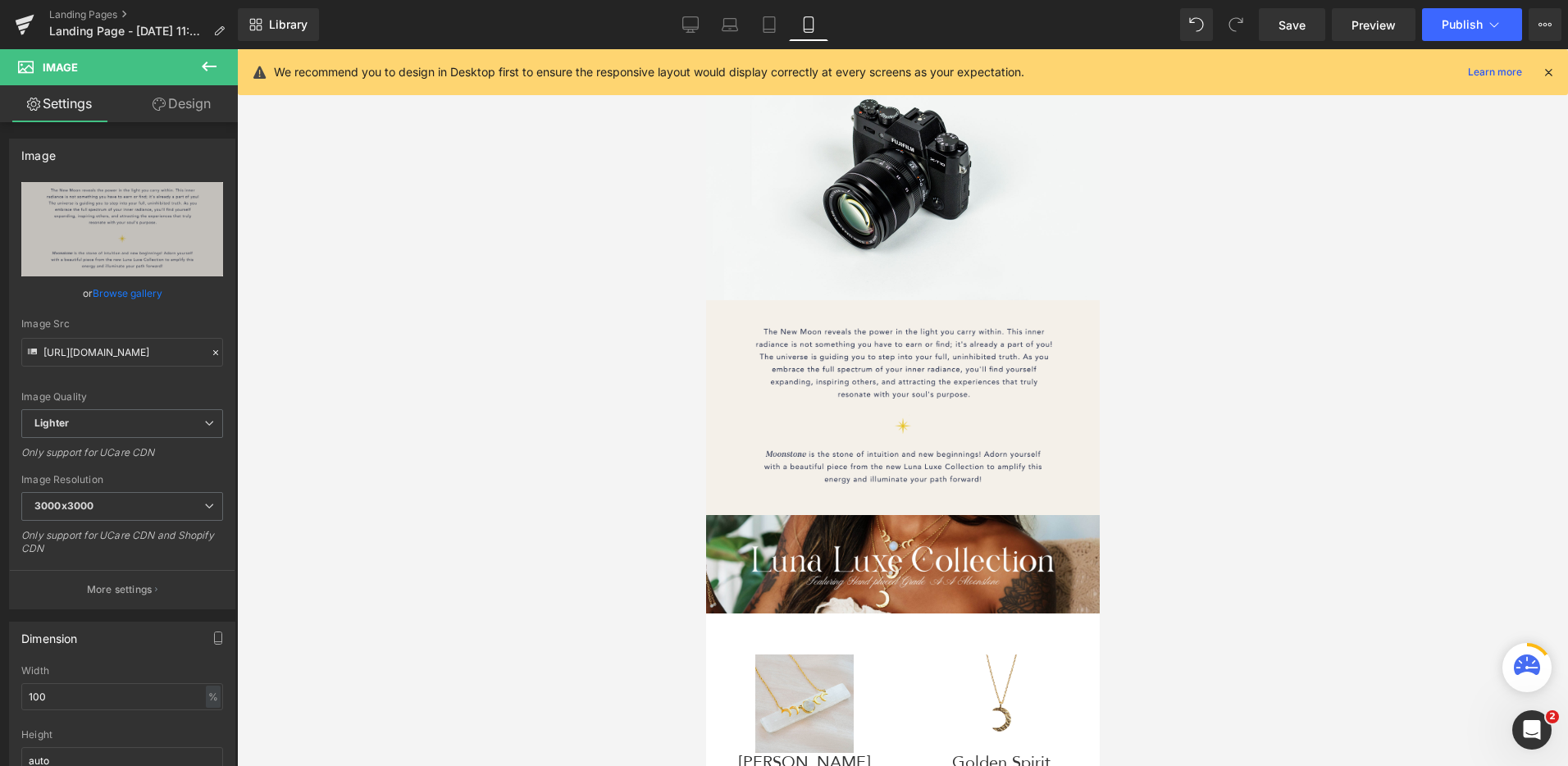
scroll to position [70, 0]
click at [695, 26] on icon at bounding box center [690, 24] width 16 height 16
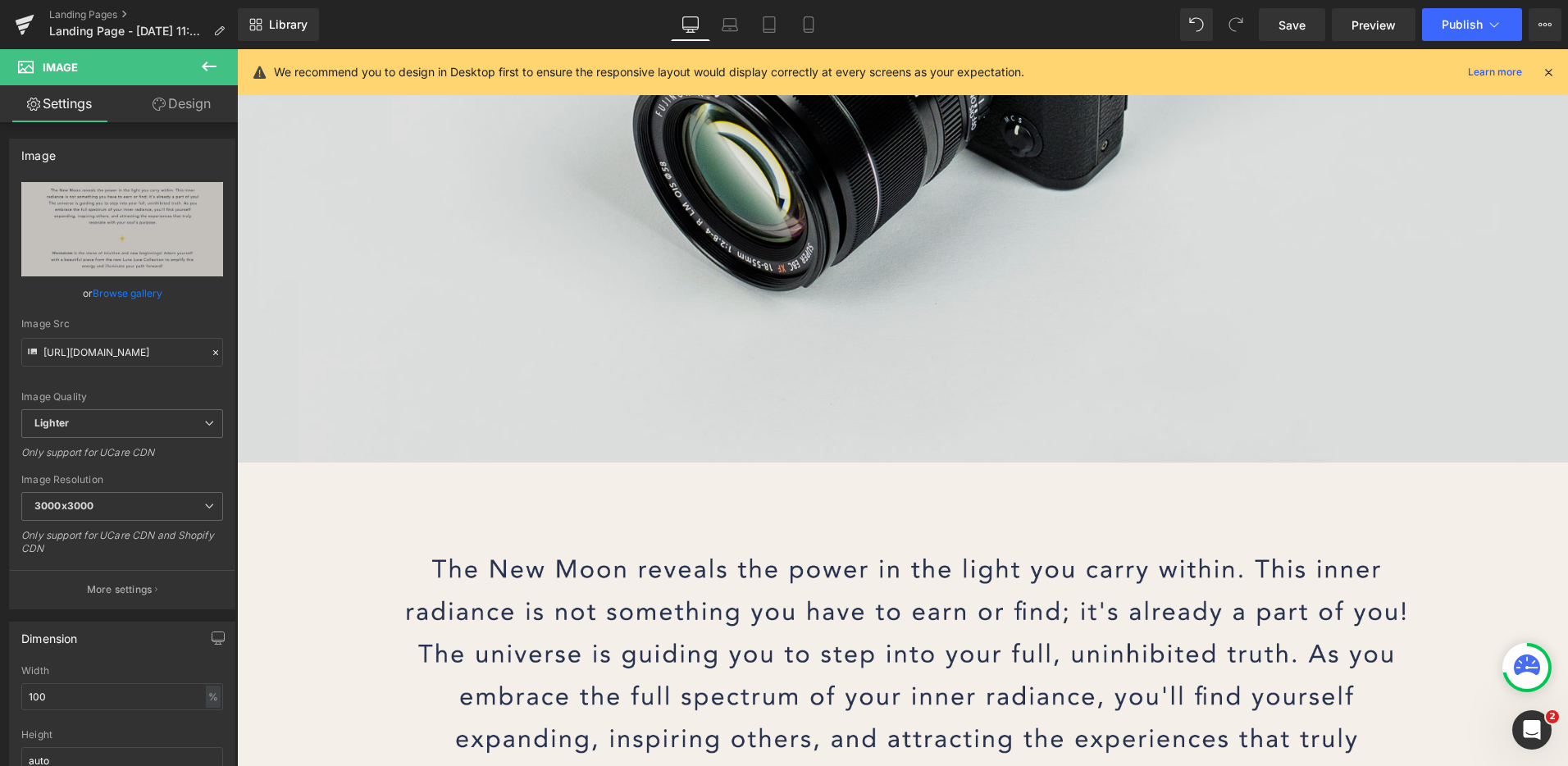
scroll to position [46, 0]
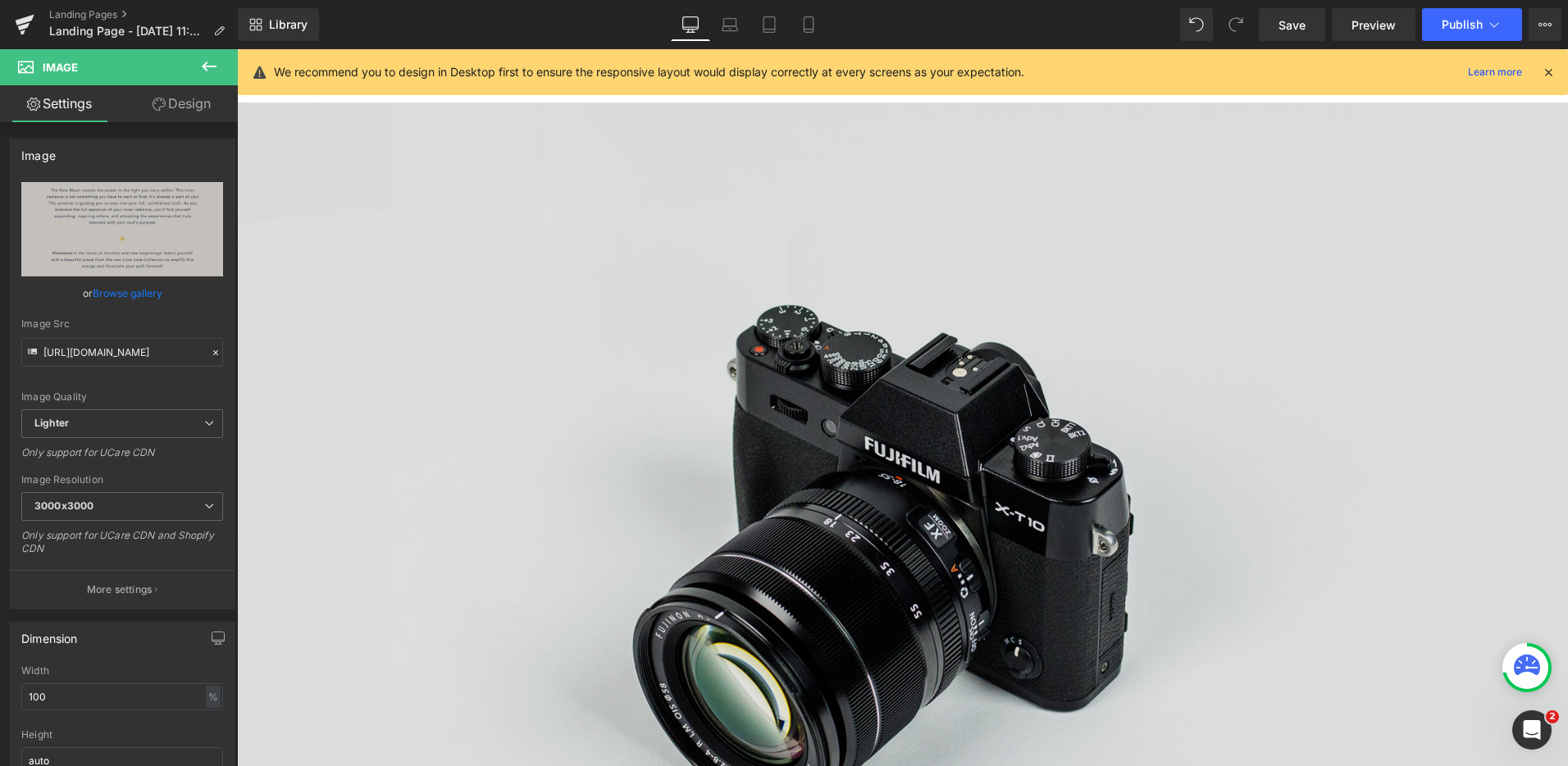
click at [902, 419] on img at bounding box center [902, 543] width 1331 height 882
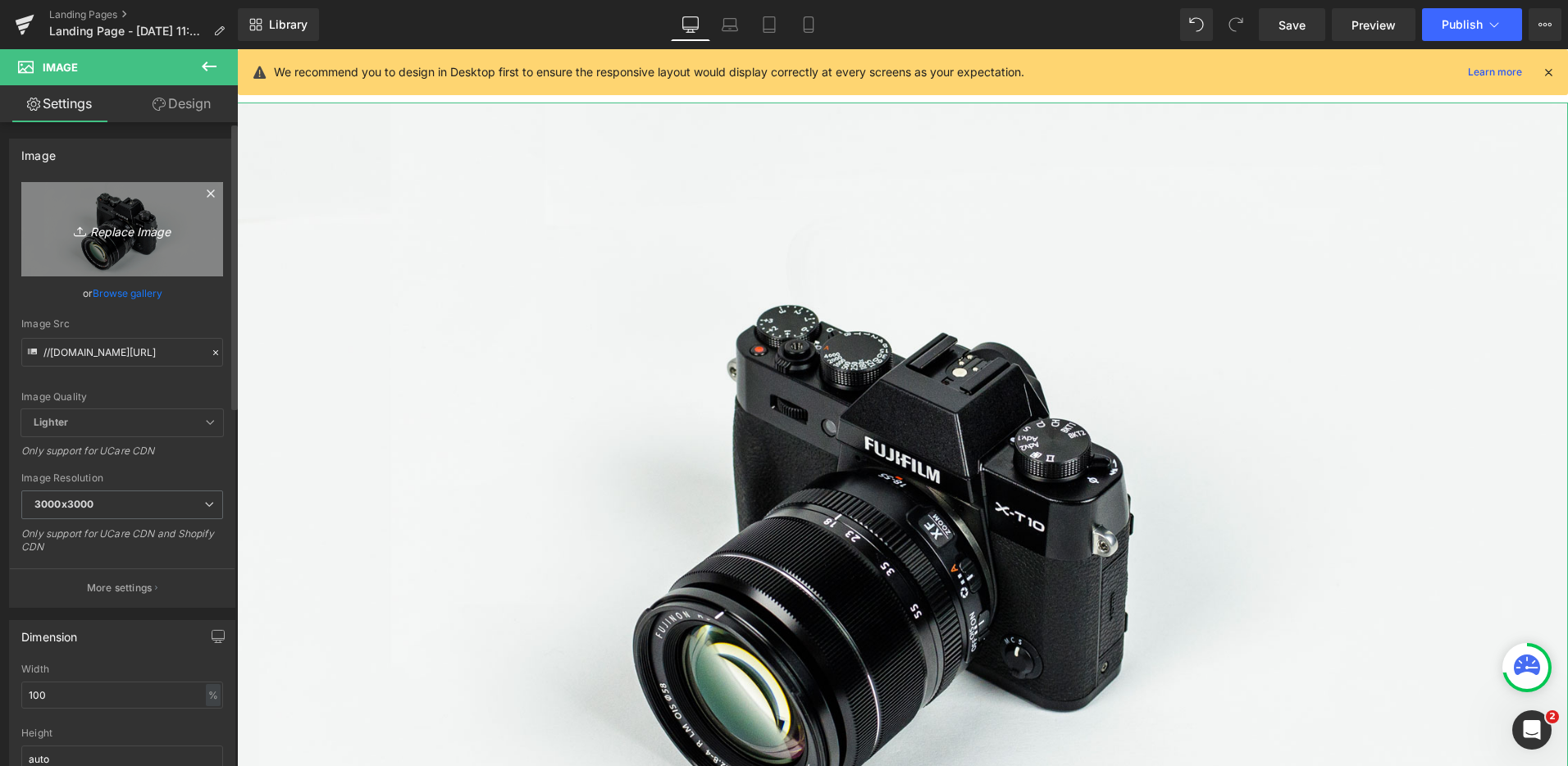
click at [143, 242] on link "Replace Image" at bounding box center [122, 229] width 202 height 95
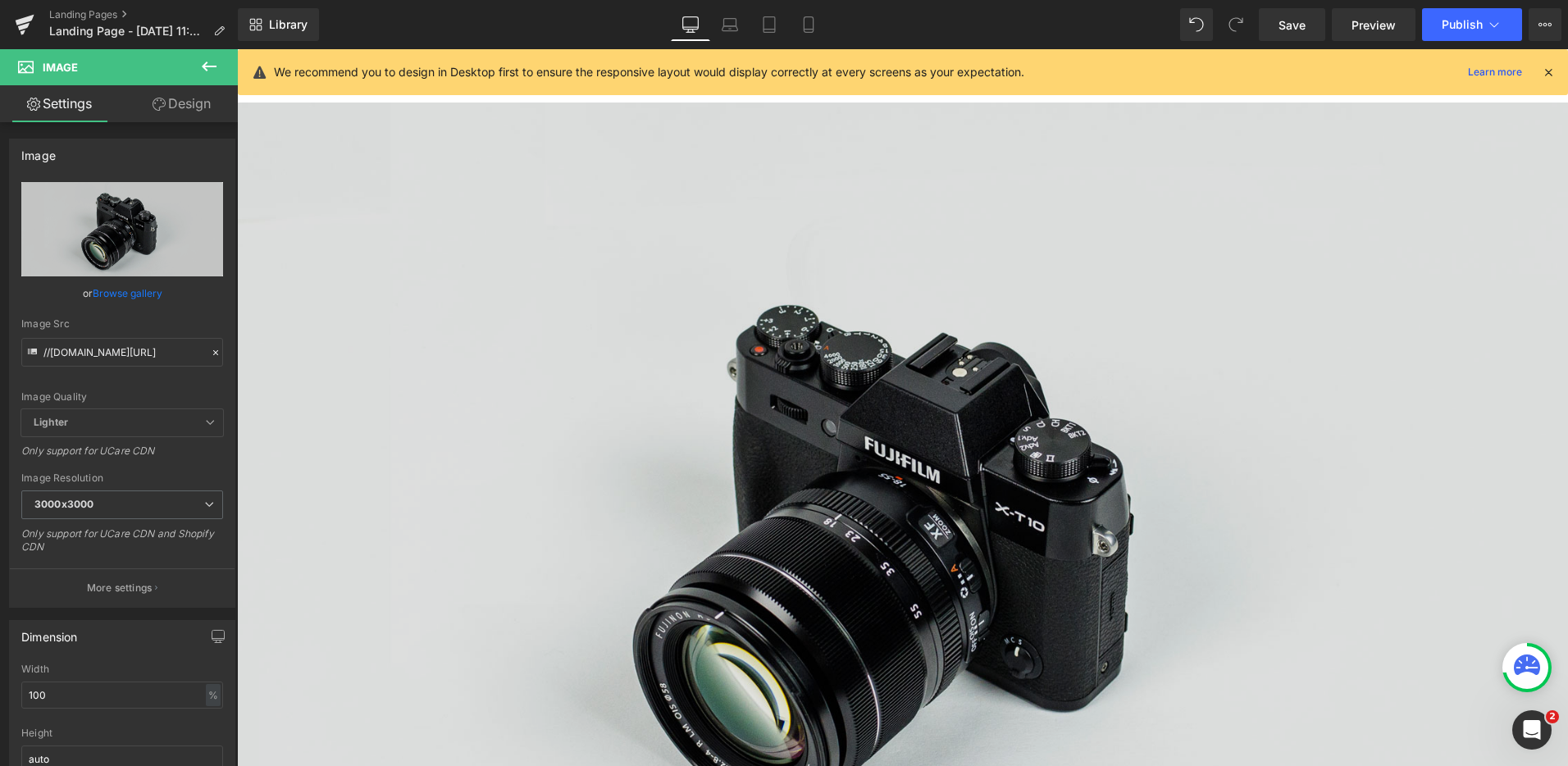
type input "C:\fakepath\The Stone of Inner Radiance - Gold.png"
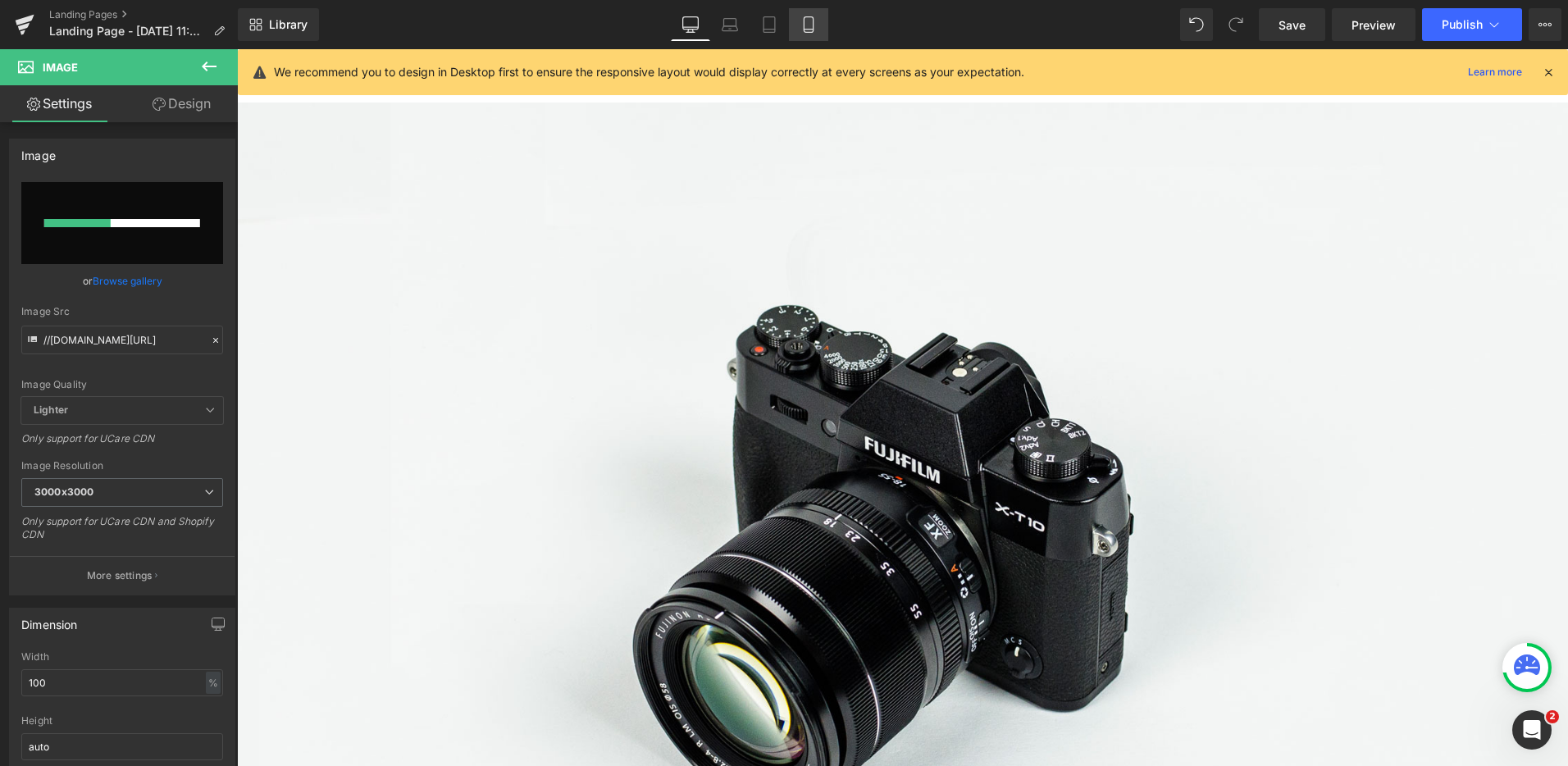
click at [816, 37] on link "Mobile" at bounding box center [808, 25] width 39 height 33
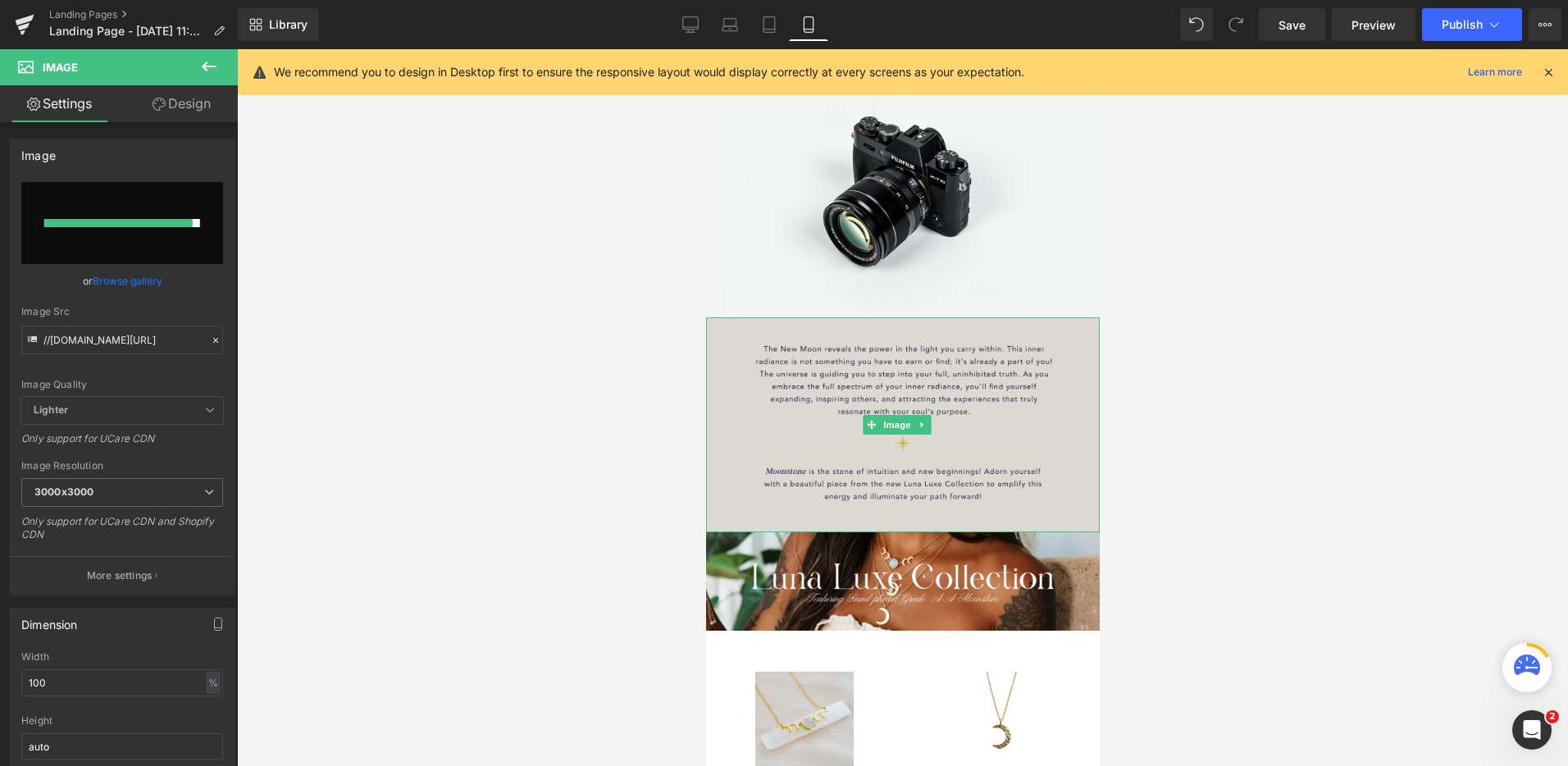
scroll to position [0, 0]
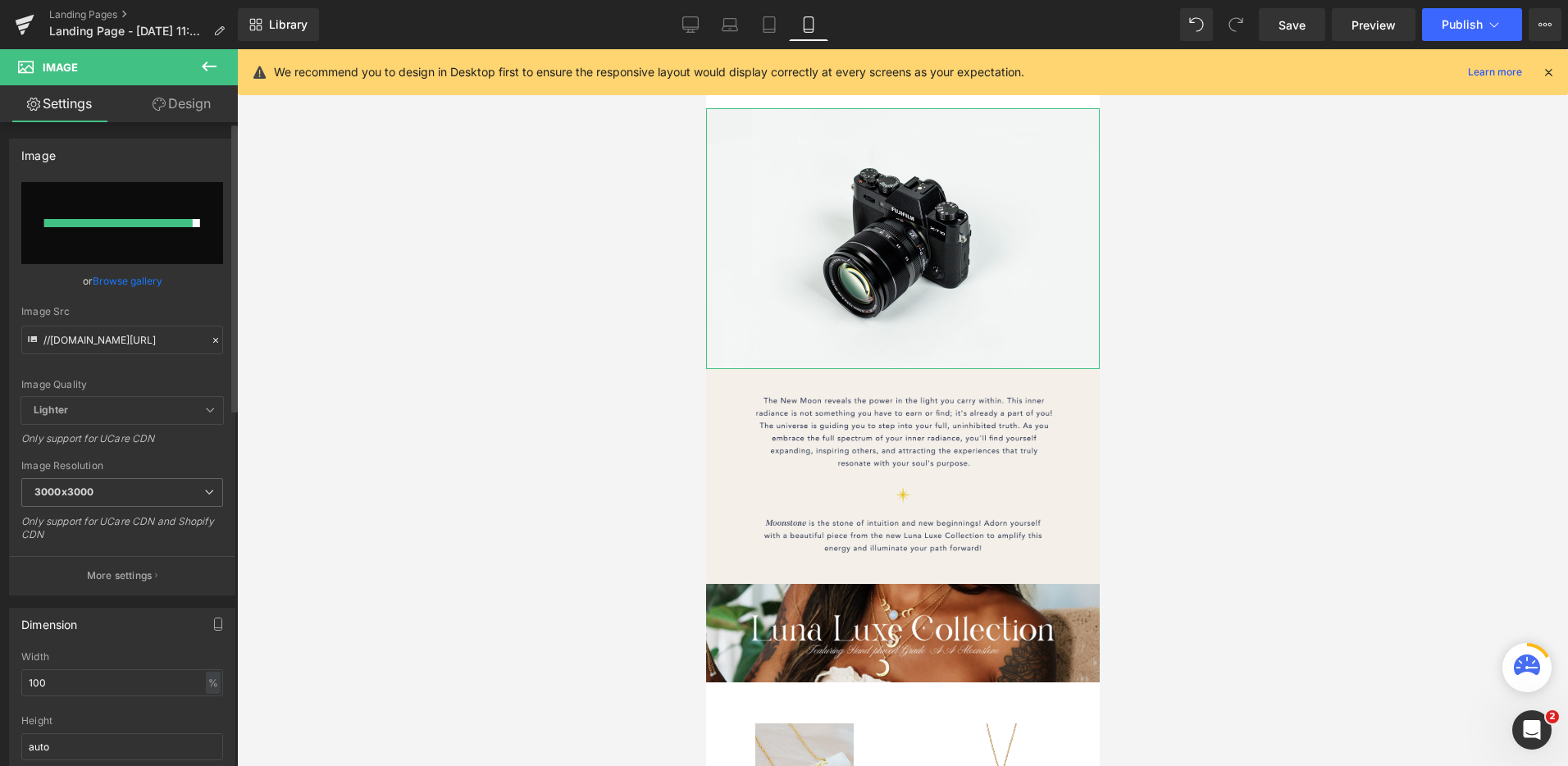
click at [192, 227] on div at bounding box center [122, 223] width 156 height 9
click at [191, 226] on div at bounding box center [122, 223] width 156 height 9
click at [696, 17] on icon at bounding box center [690, 24] width 16 height 16
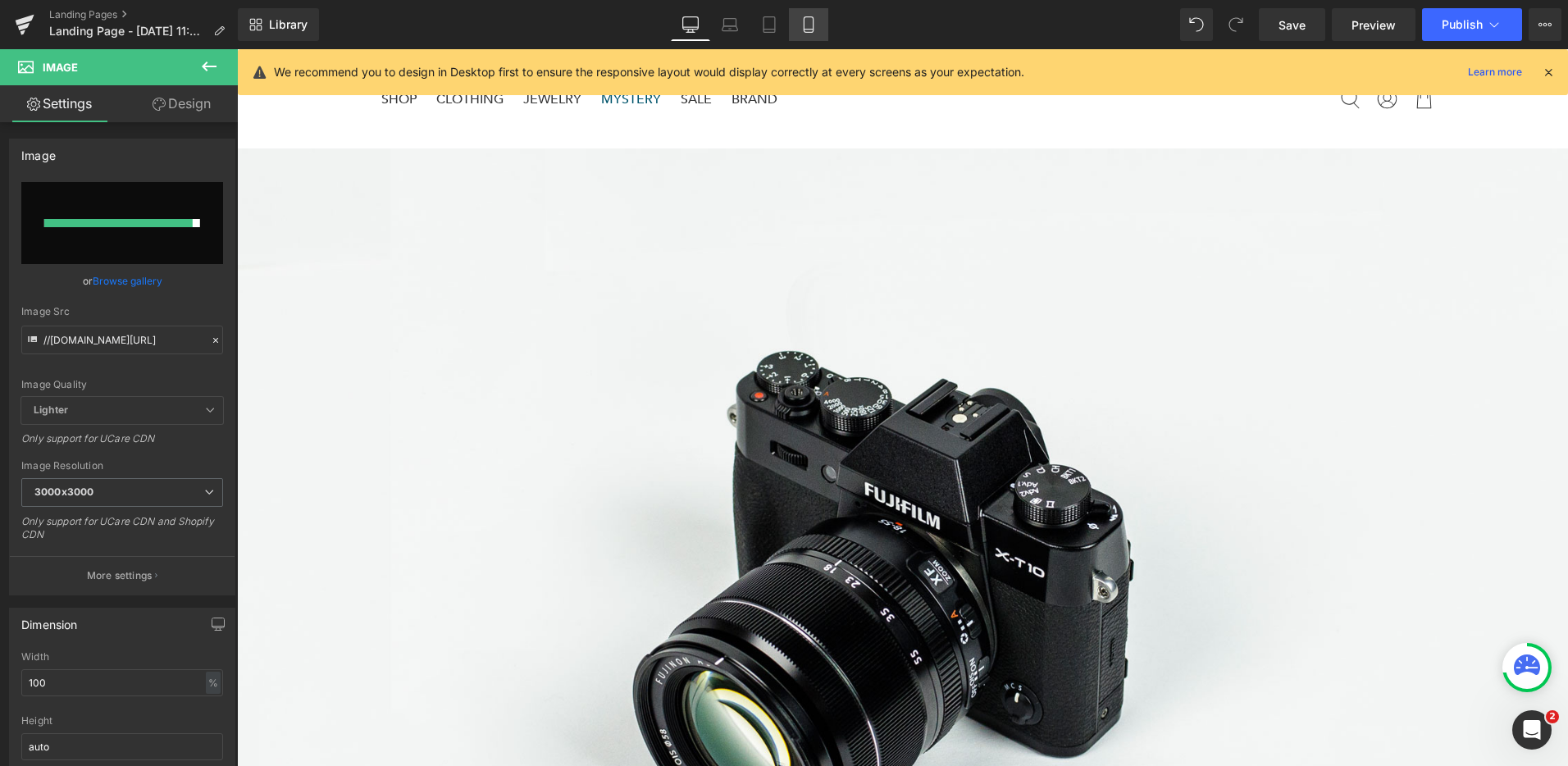
click at [804, 16] on icon at bounding box center [808, 24] width 16 height 16
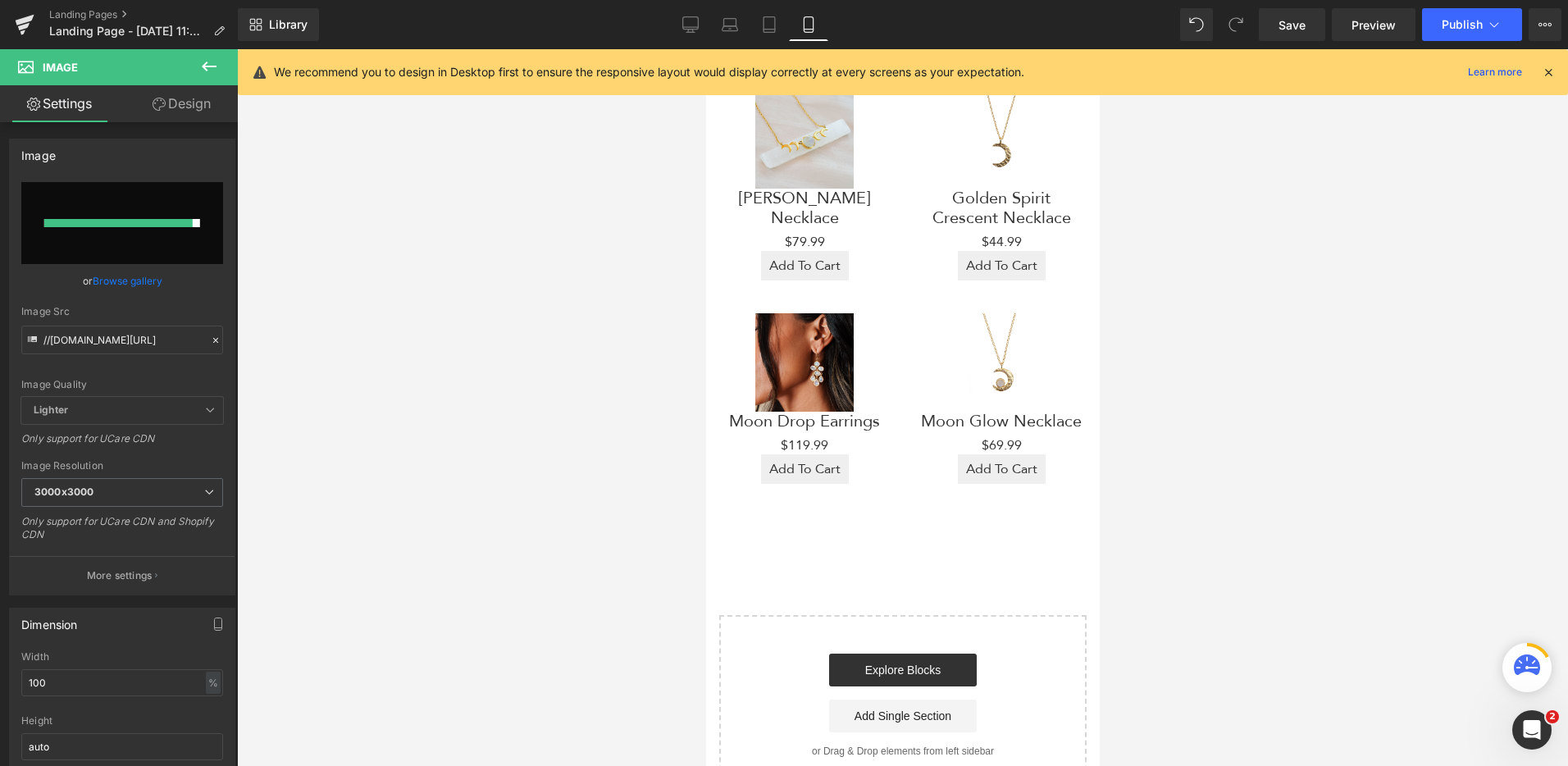
scroll to position [874, 0]
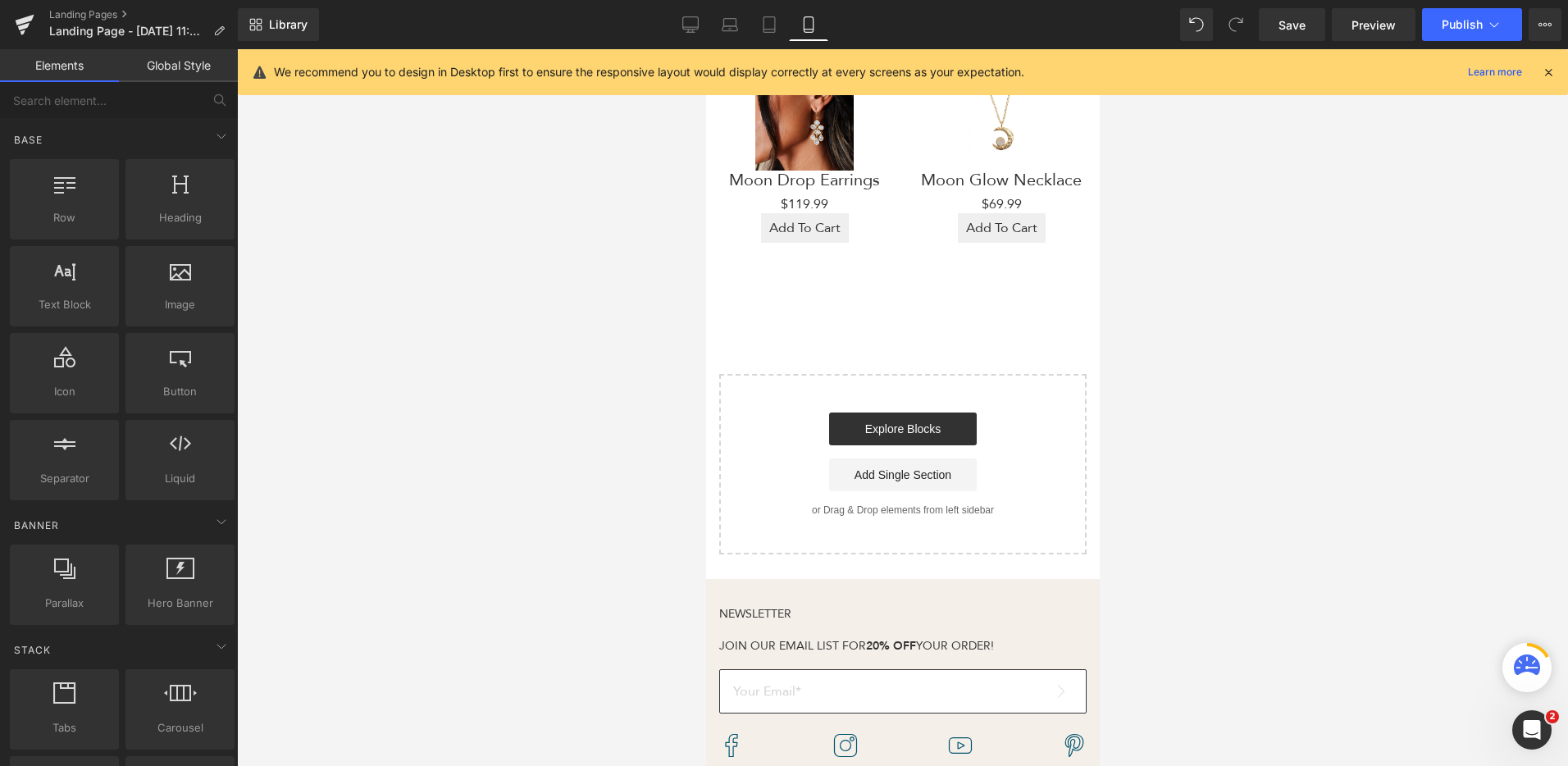
click at [1045, 437] on div "Explore Blocks Add Single Section" at bounding box center [902, 452] width 315 height 78
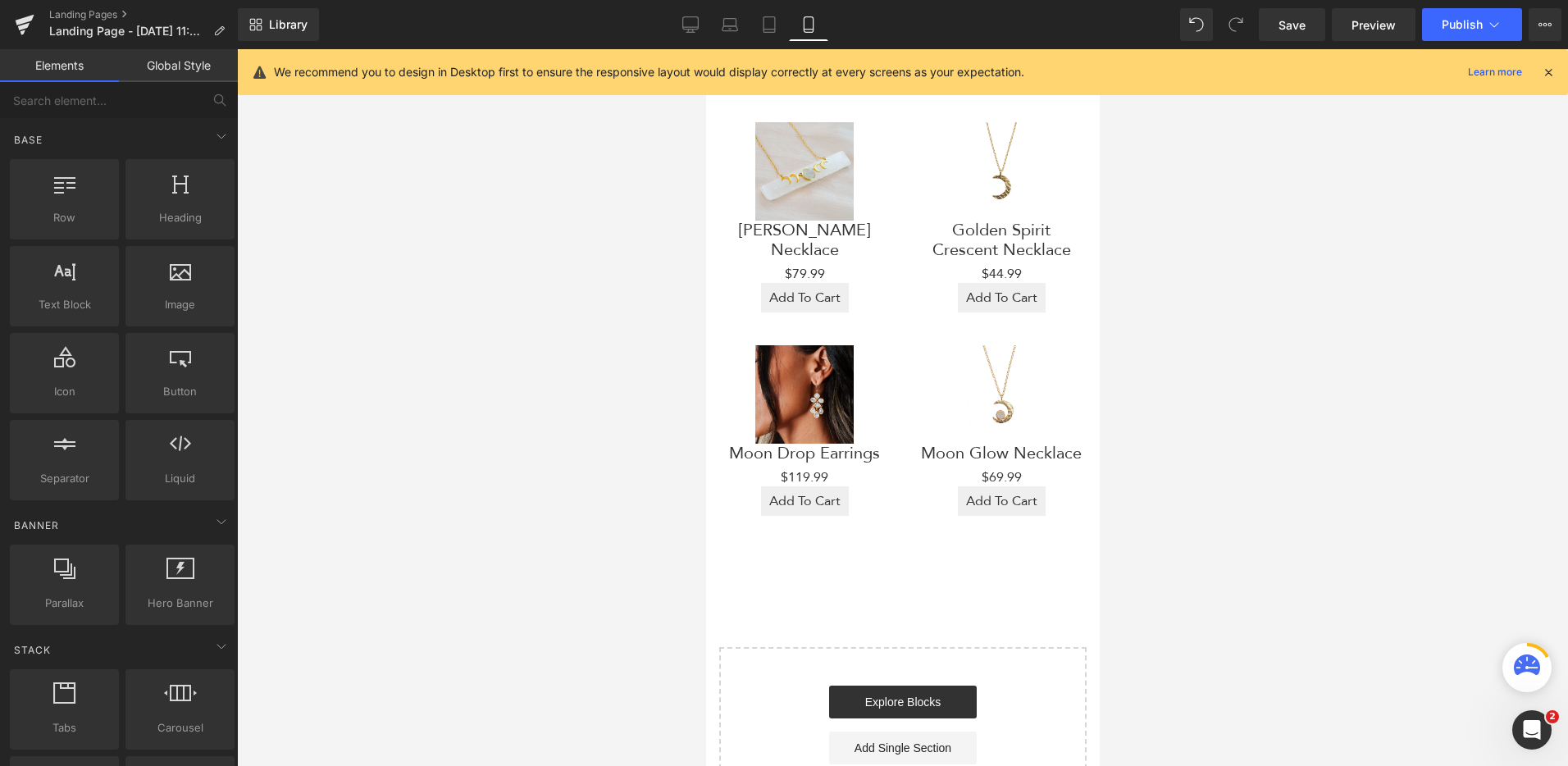
scroll to position [515, 0]
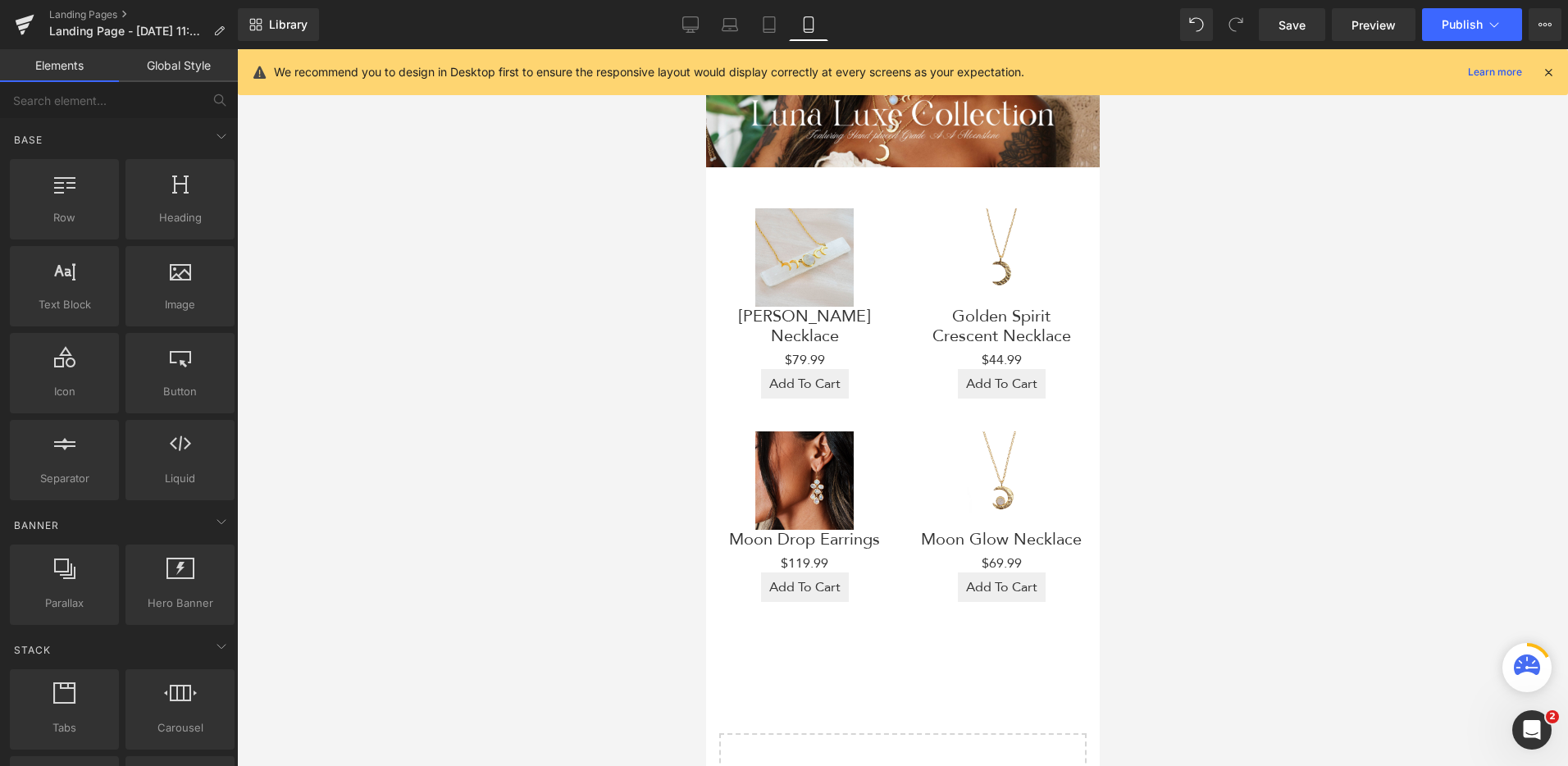
click at [1045, 433] on div "Sale Off" at bounding box center [1000, 481] width 164 height 99
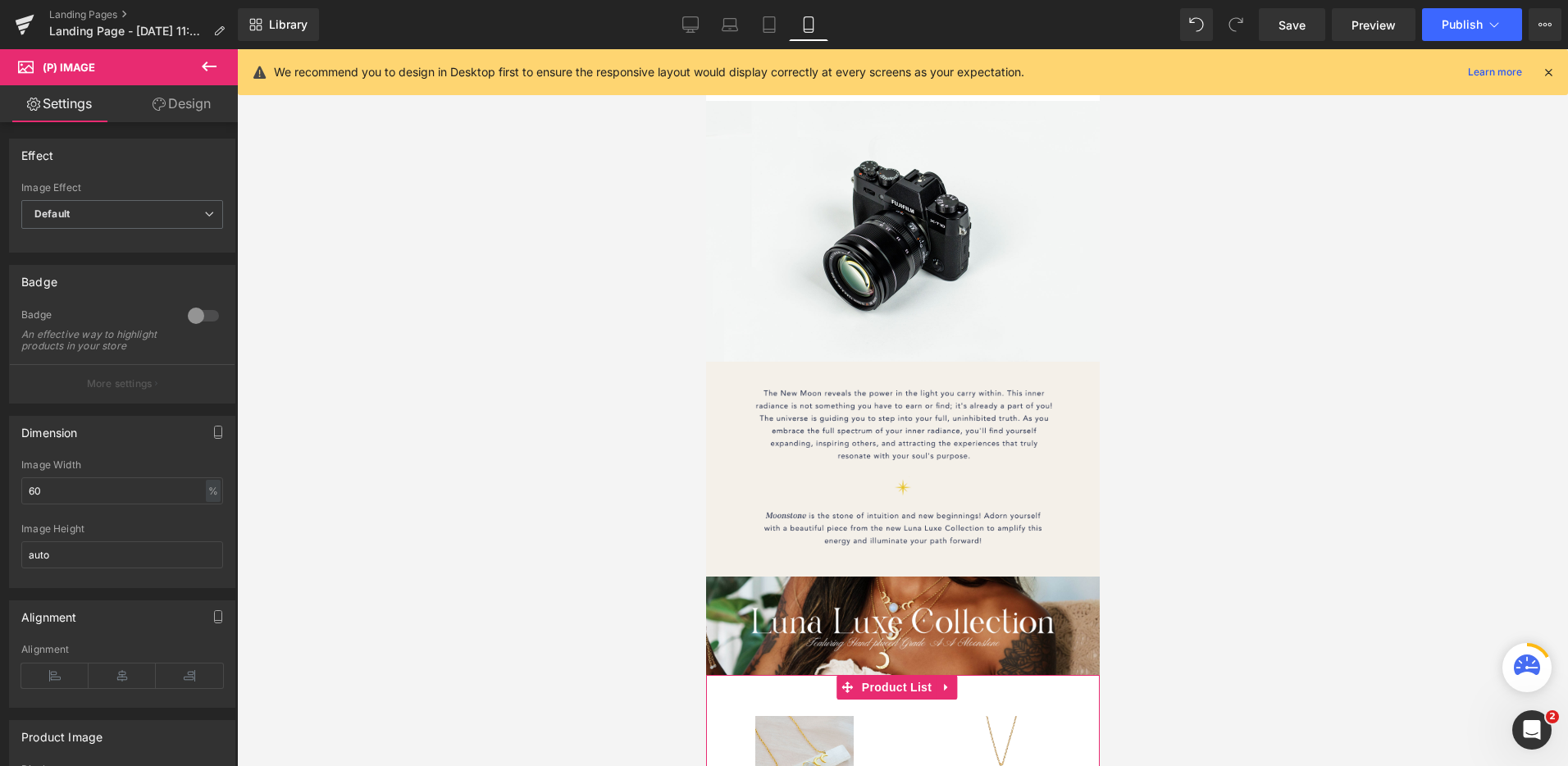
scroll to position [0, 0]
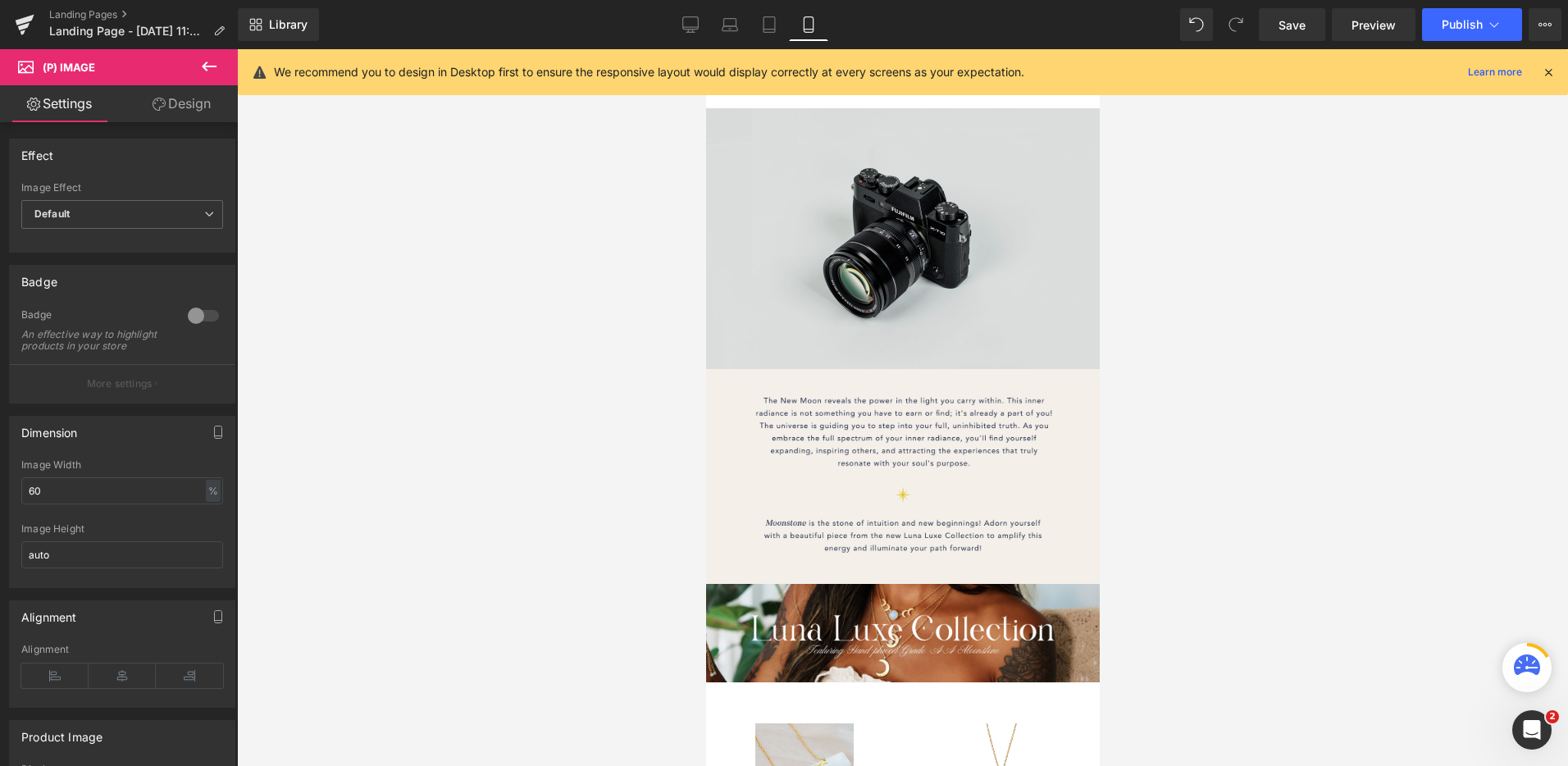
click at [931, 325] on img at bounding box center [902, 239] width 393 height 261
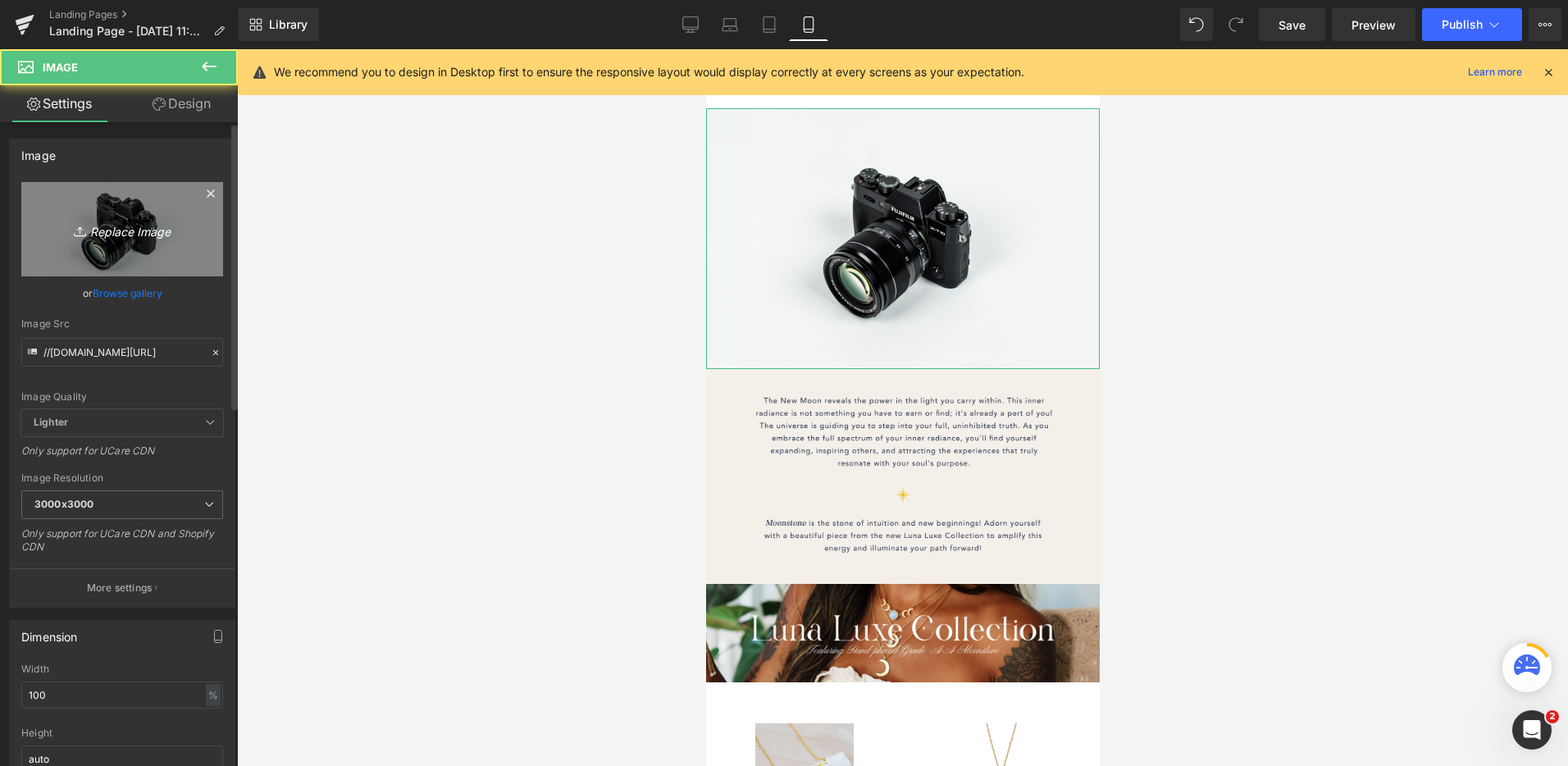
click at [113, 219] on icon "Replace Image" at bounding box center [122, 229] width 131 height 20
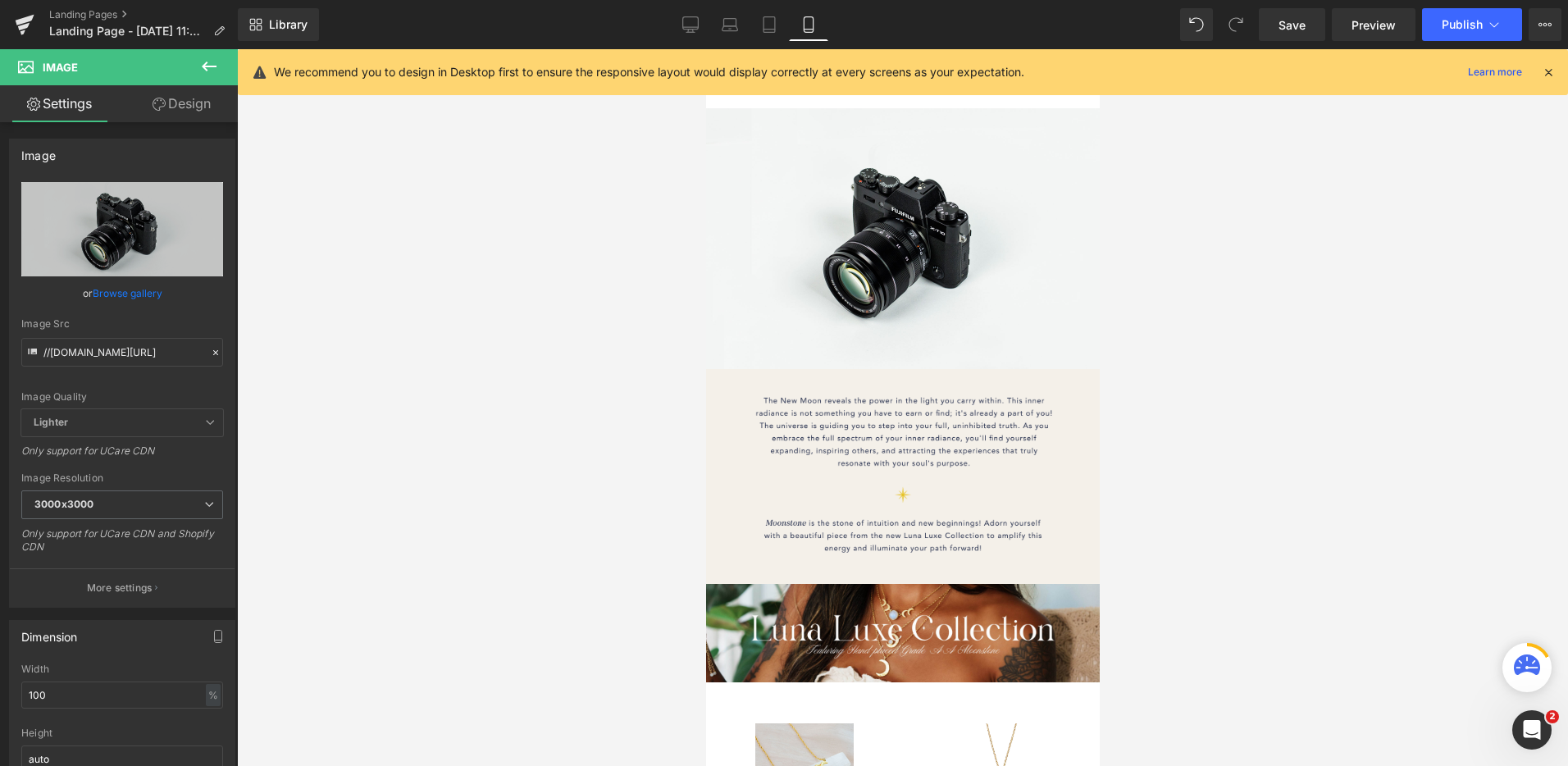
type input "C:\fakepath\The Stone of Inner Radiance - Gold.png"
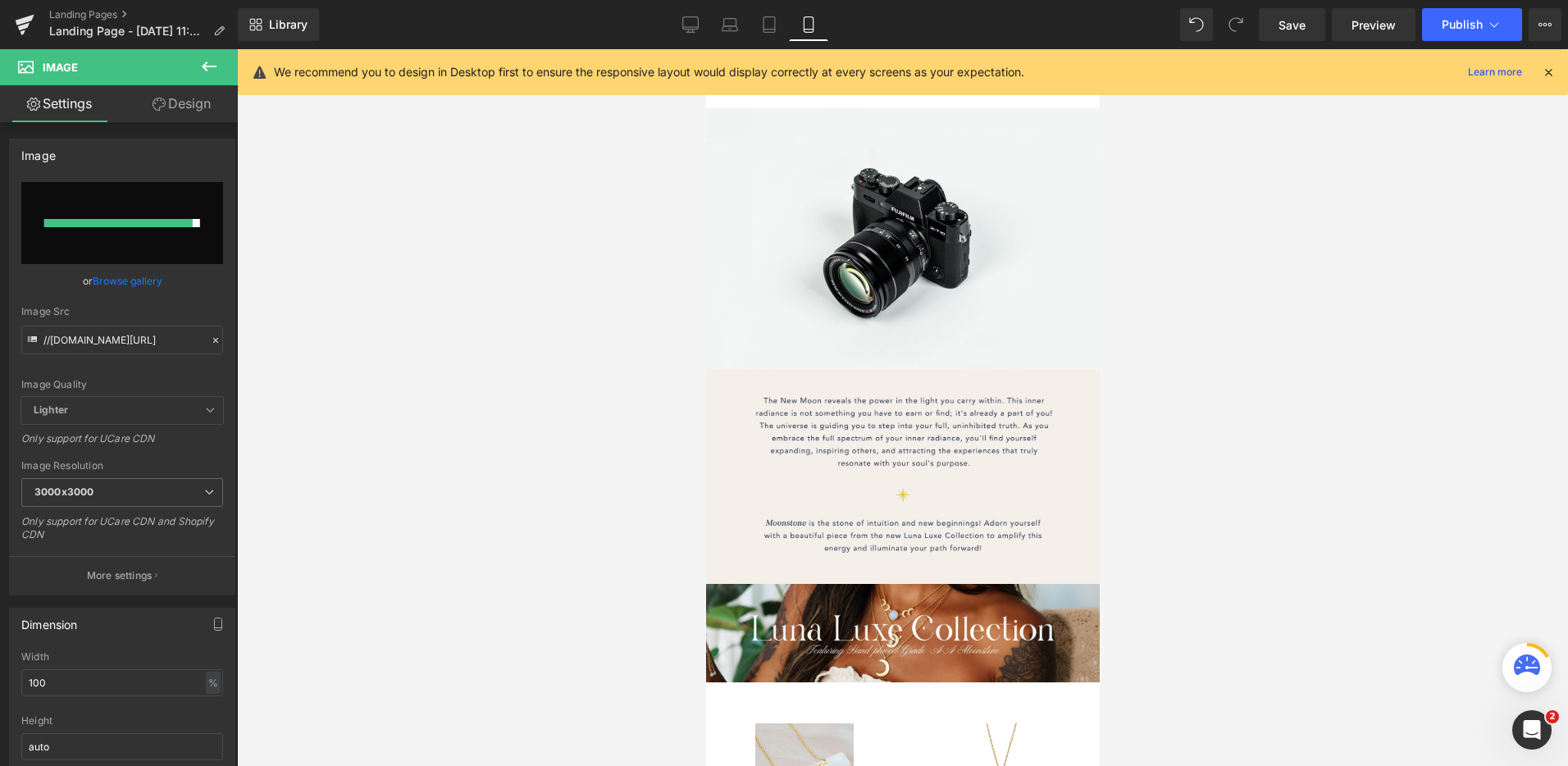
type input "https://ucarecdn.com/48d951a6-8ed3-4a1f-bcba-1c62fc27f18f/-/format/auto/-/previ…"
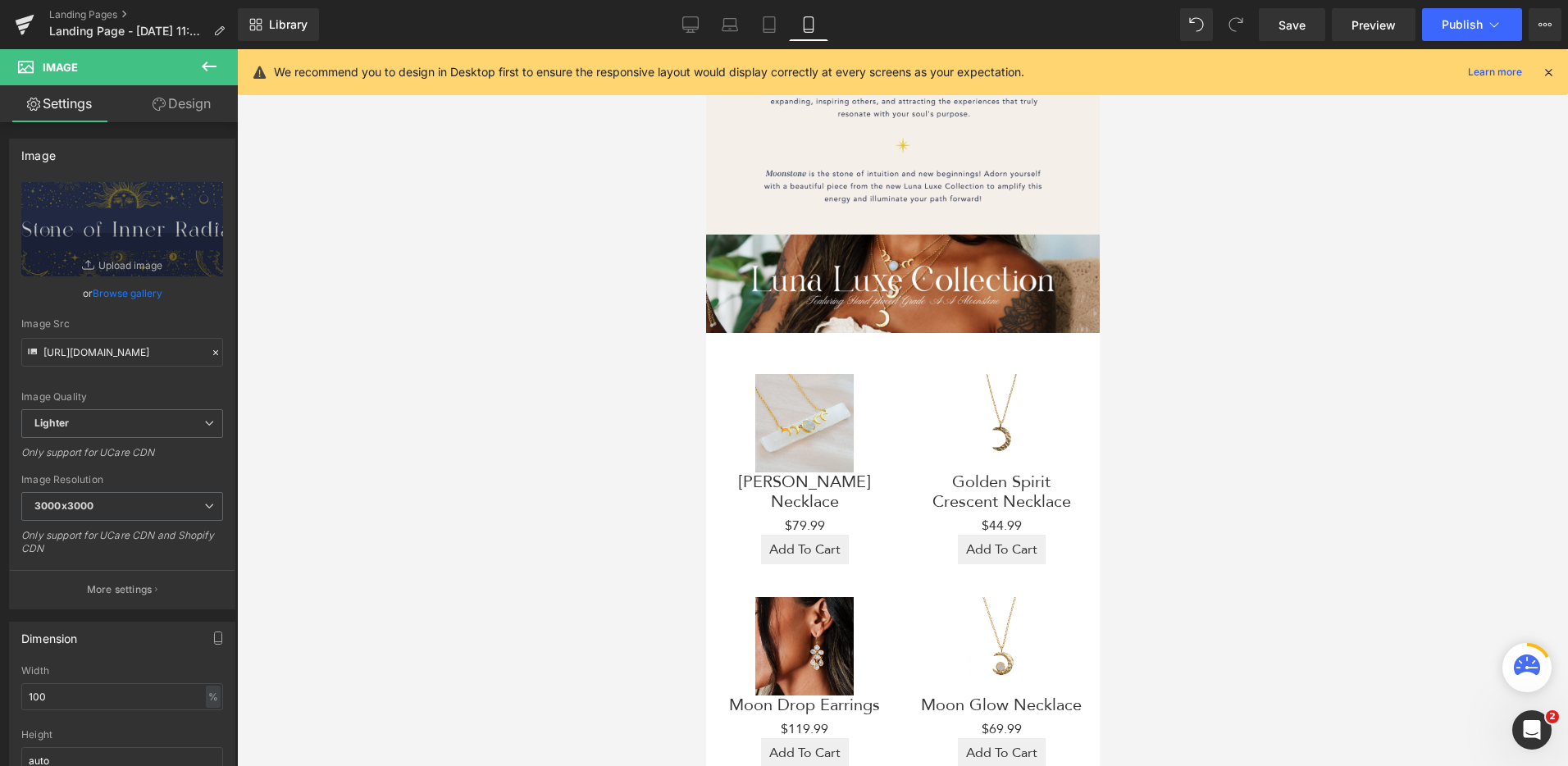
scroll to position [268, 0]
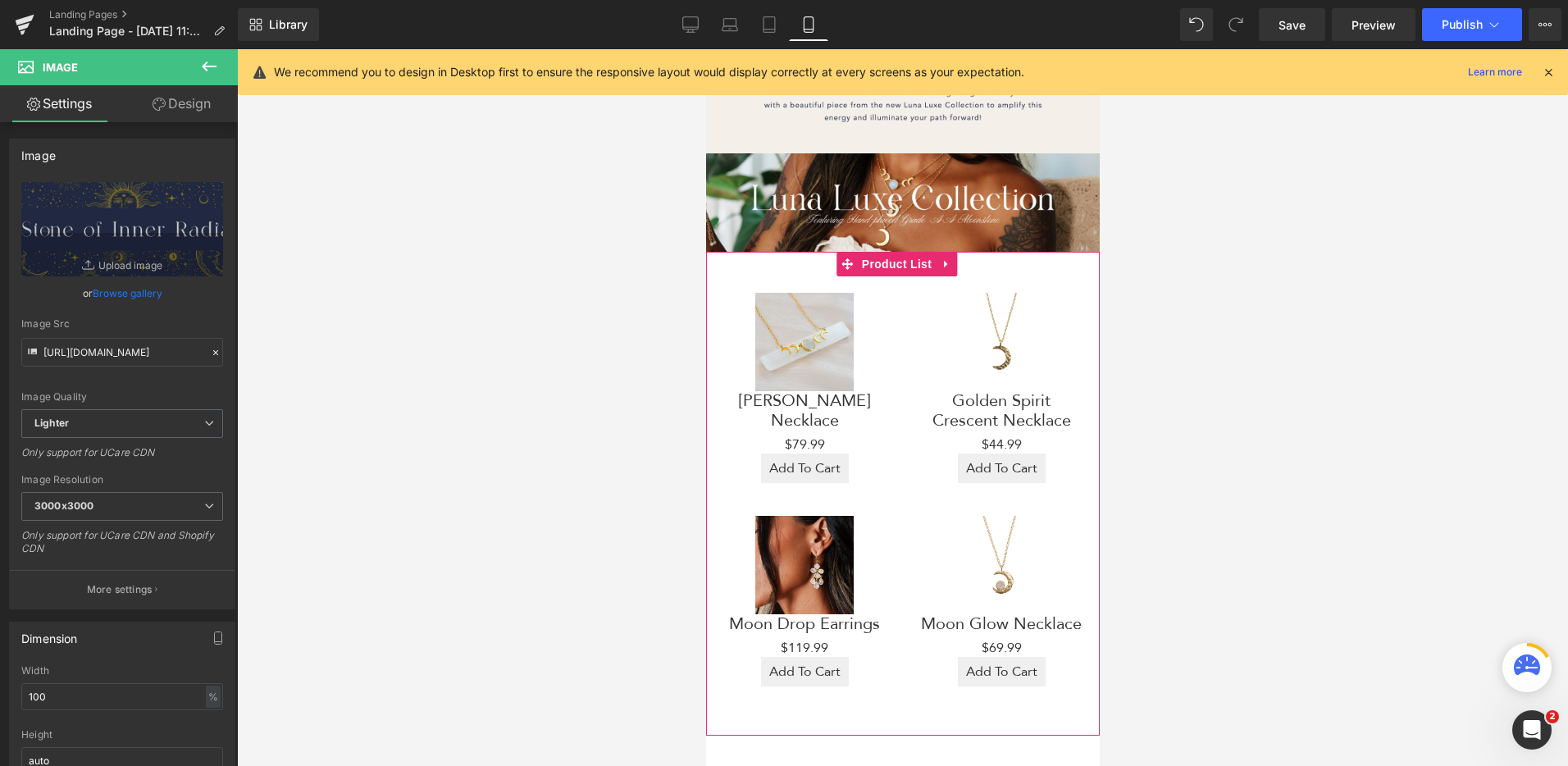
click at [902, 397] on div "Sale Off (P) Image Golden Spirit Crescent Necklace (P) Title $44.99 $44.99 (P) …" at bounding box center [1000, 388] width 197 height 223
click at [902, 394] on div "Sale Off (P) Image Golden Spirit Crescent Necklace (P) Title $44.99 $44.99 (P) …" at bounding box center [1000, 388] width 197 height 223
click at [900, 253] on span "Product List" at bounding box center [895, 265] width 78 height 25
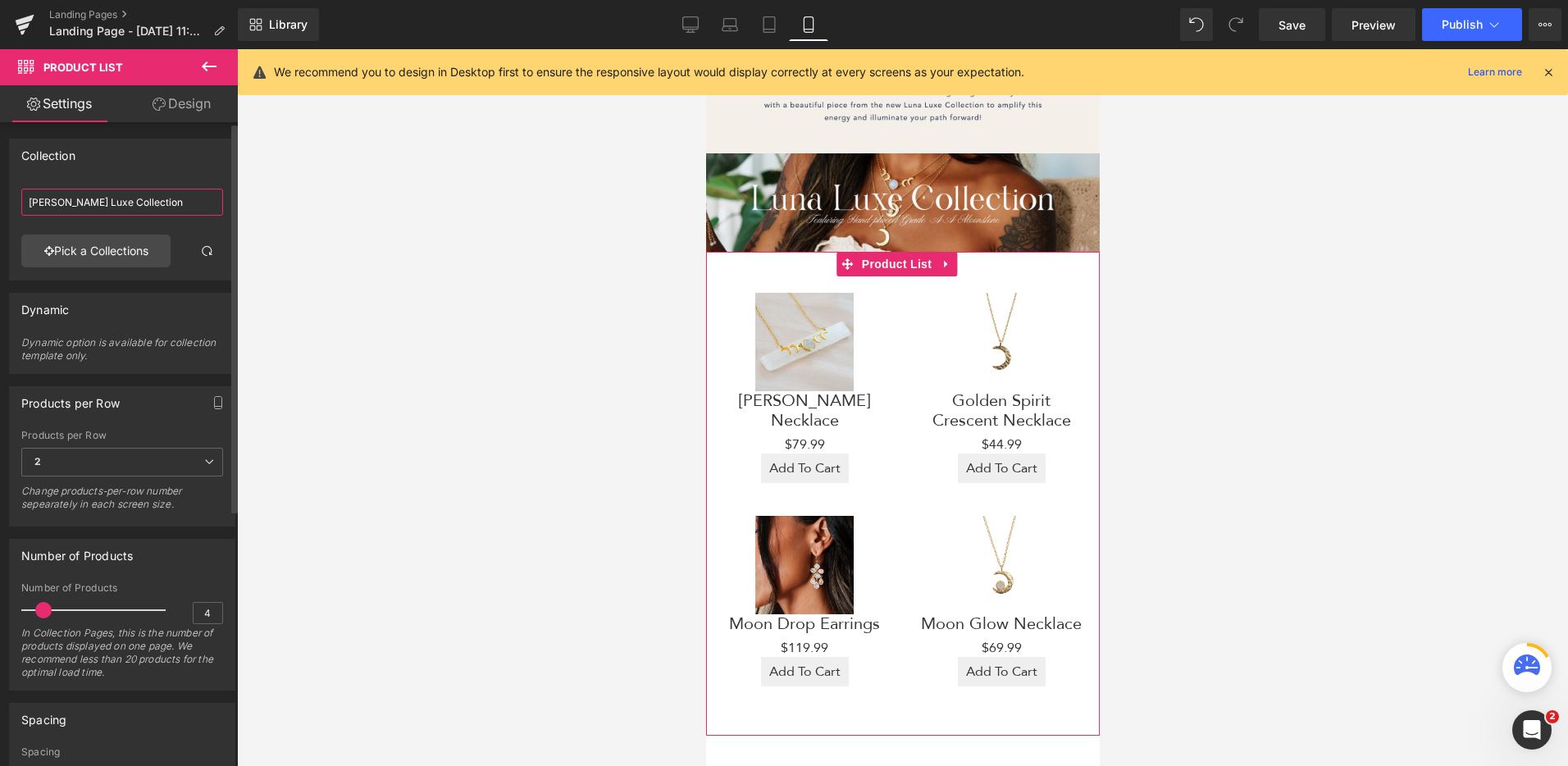
click at [130, 210] on input "Luna Luxe Collection" at bounding box center [122, 202] width 202 height 27
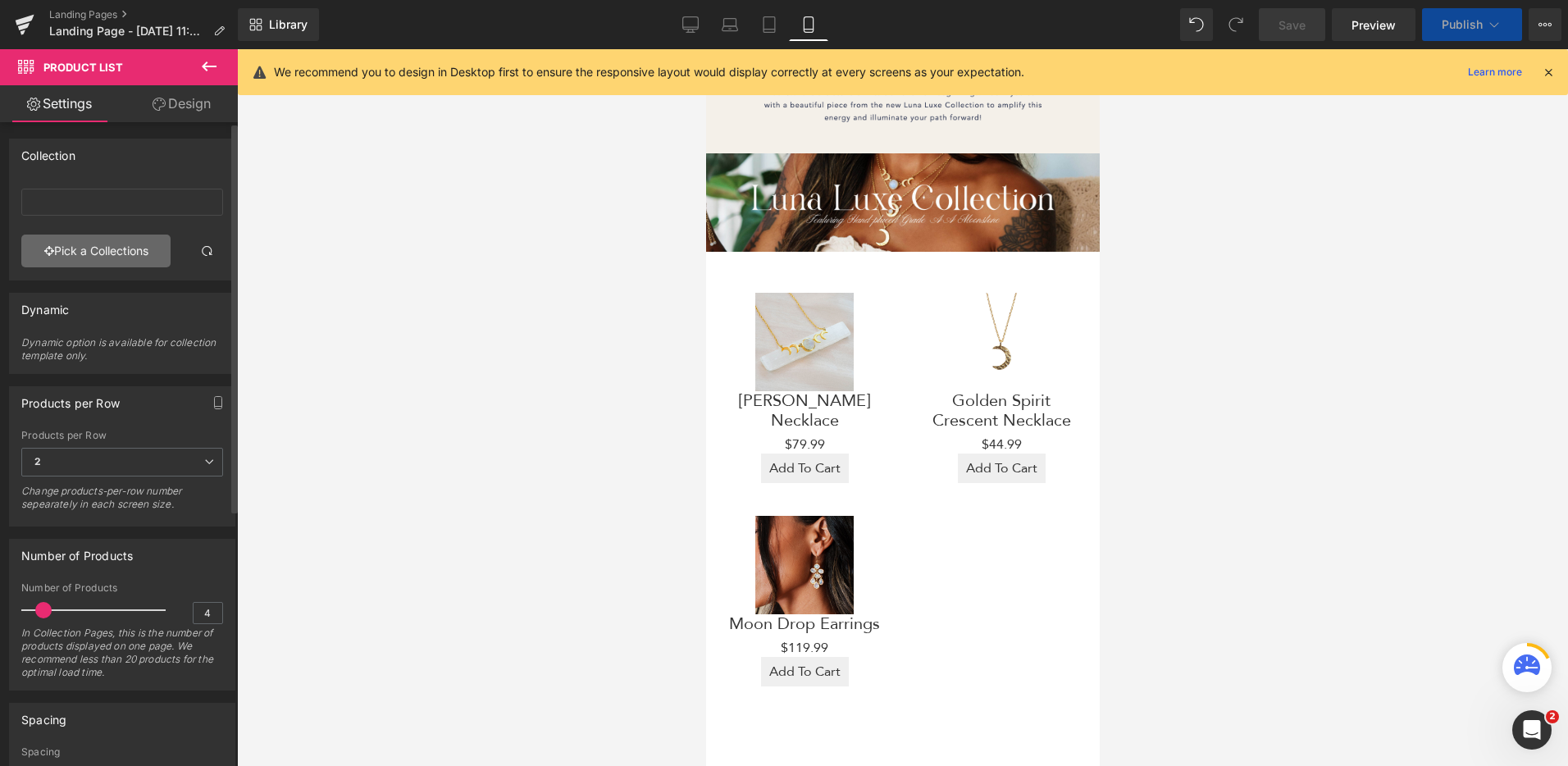
click at [116, 265] on link "Pick a Collections" at bounding box center [95, 251] width 149 height 33
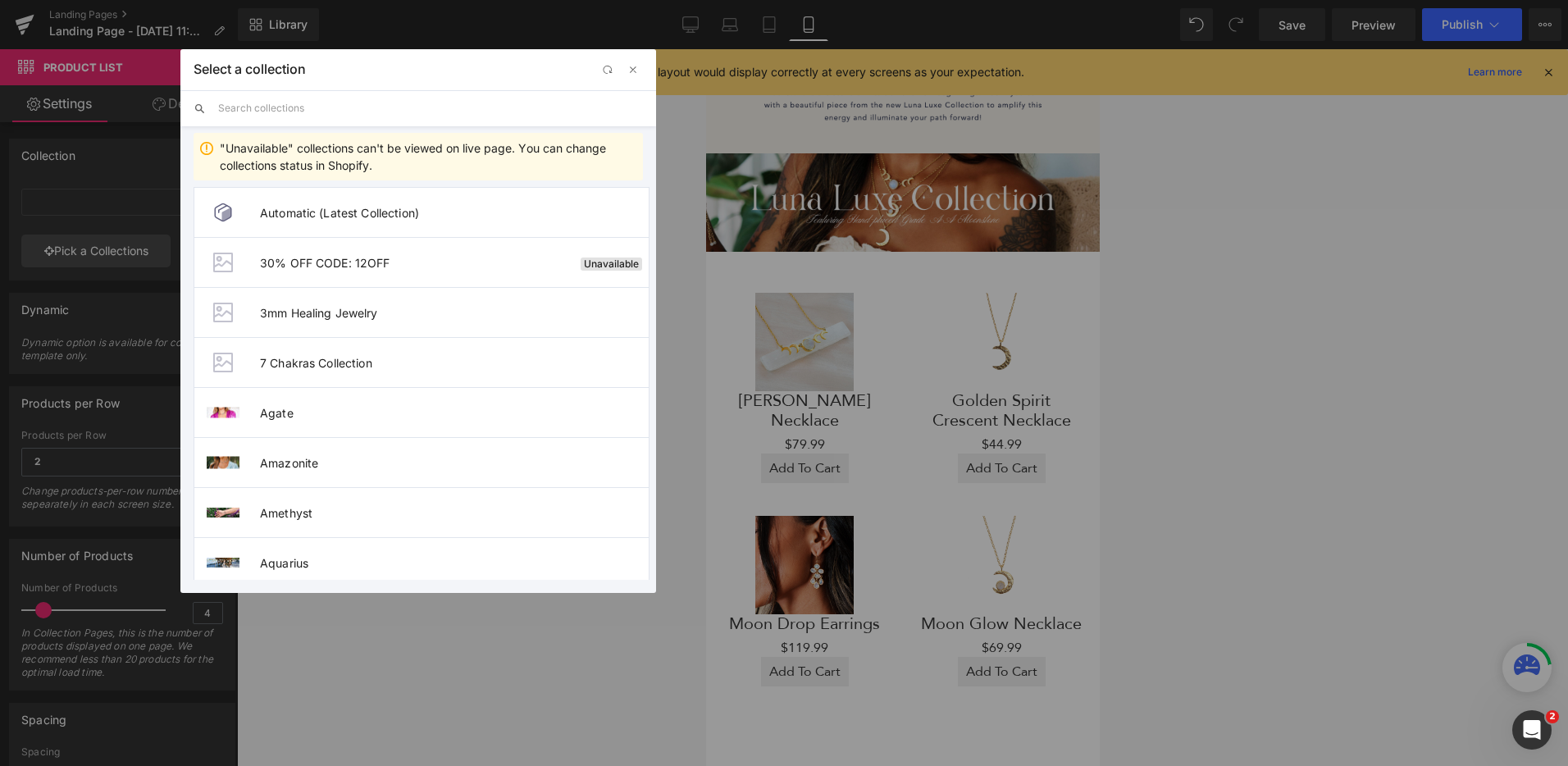
click at [309, 103] on input "text" at bounding box center [430, 108] width 425 height 36
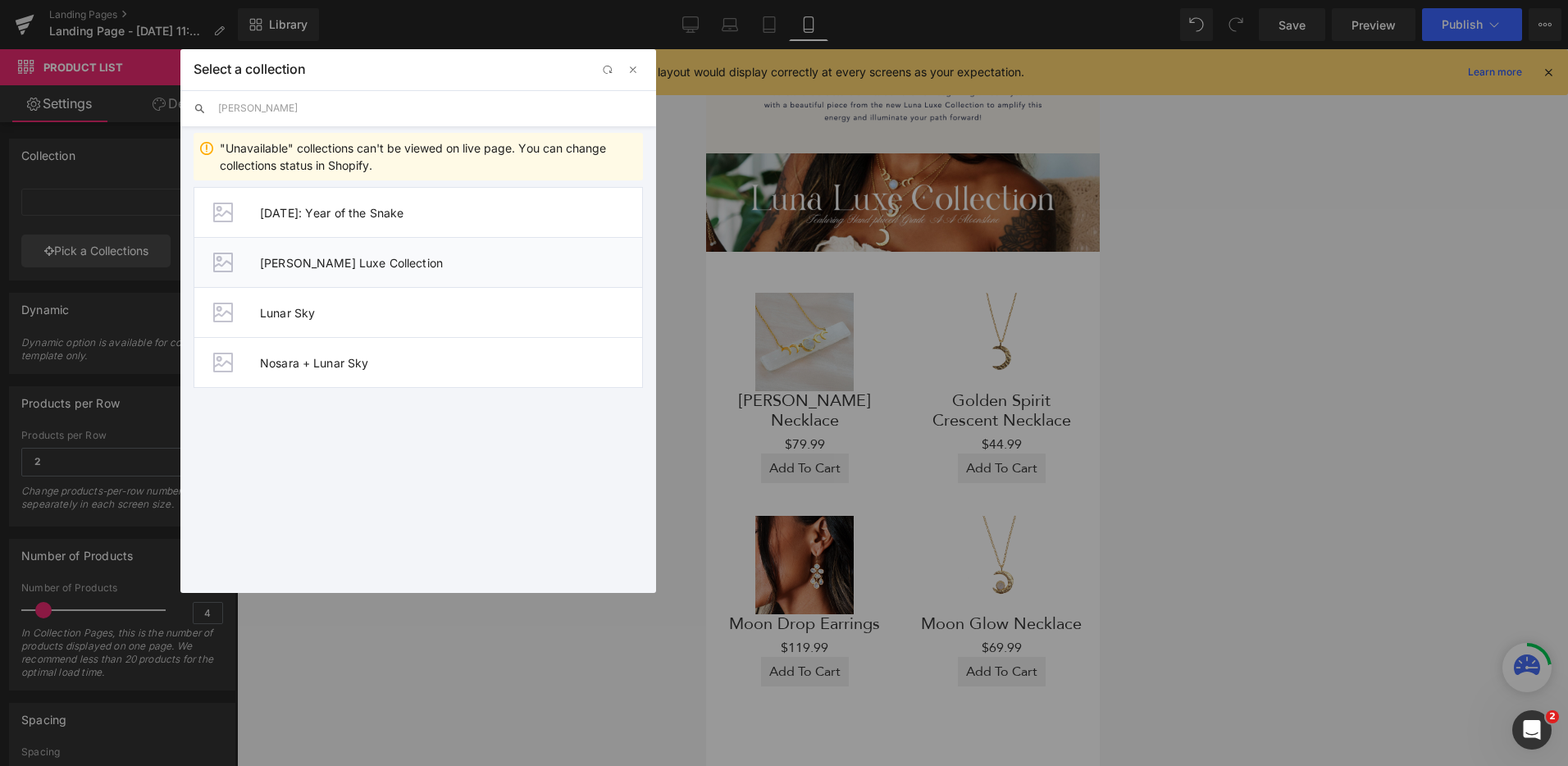
type input "luna"
click at [368, 263] on span "Luna Luxe Collection" at bounding box center [451, 262] width 382 height 14
type input "Luna Luxe Collection"
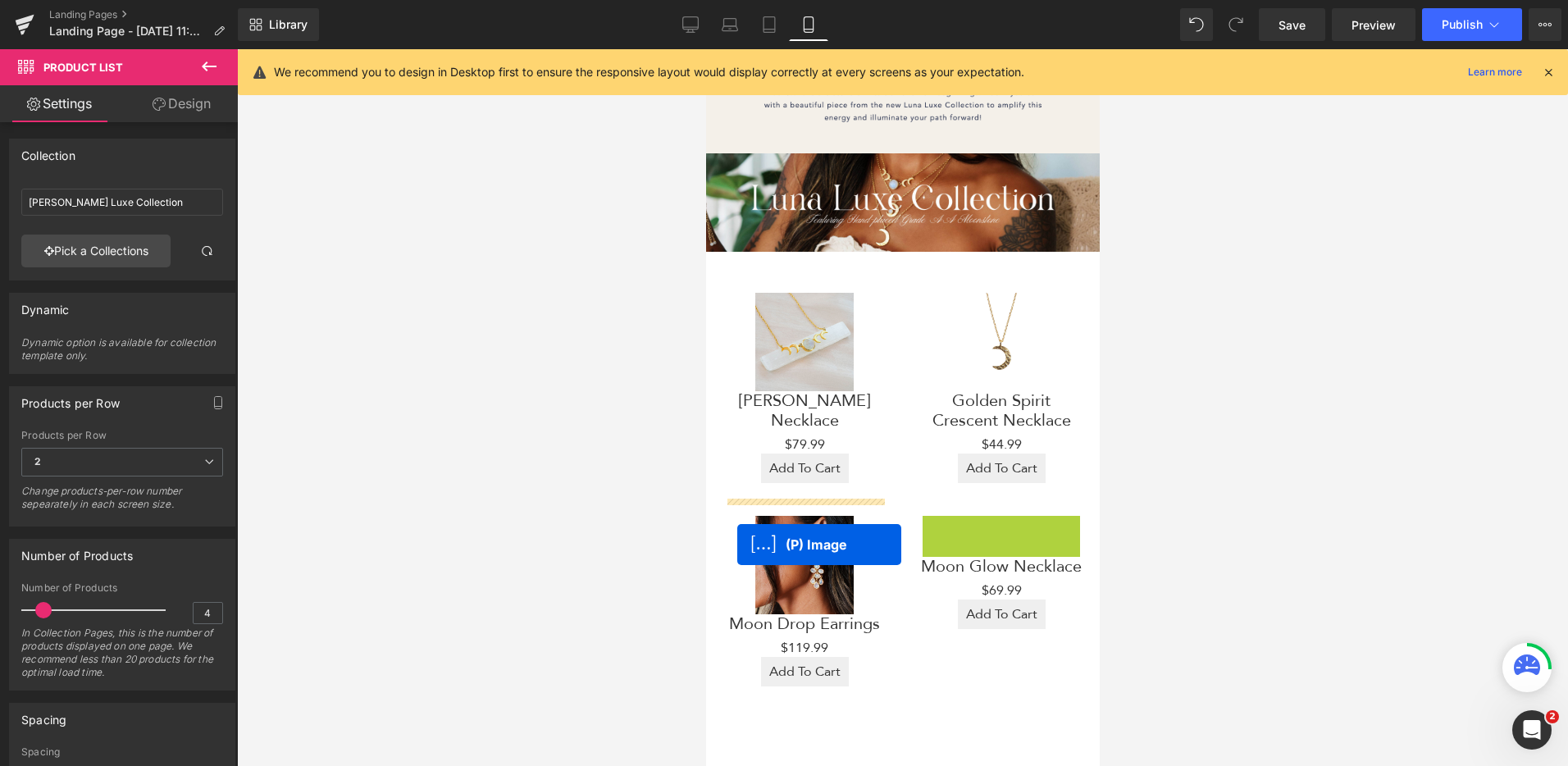
drag, startPoint x: 945, startPoint y: 550, endPoint x: 737, endPoint y: 544, distance: 208.1
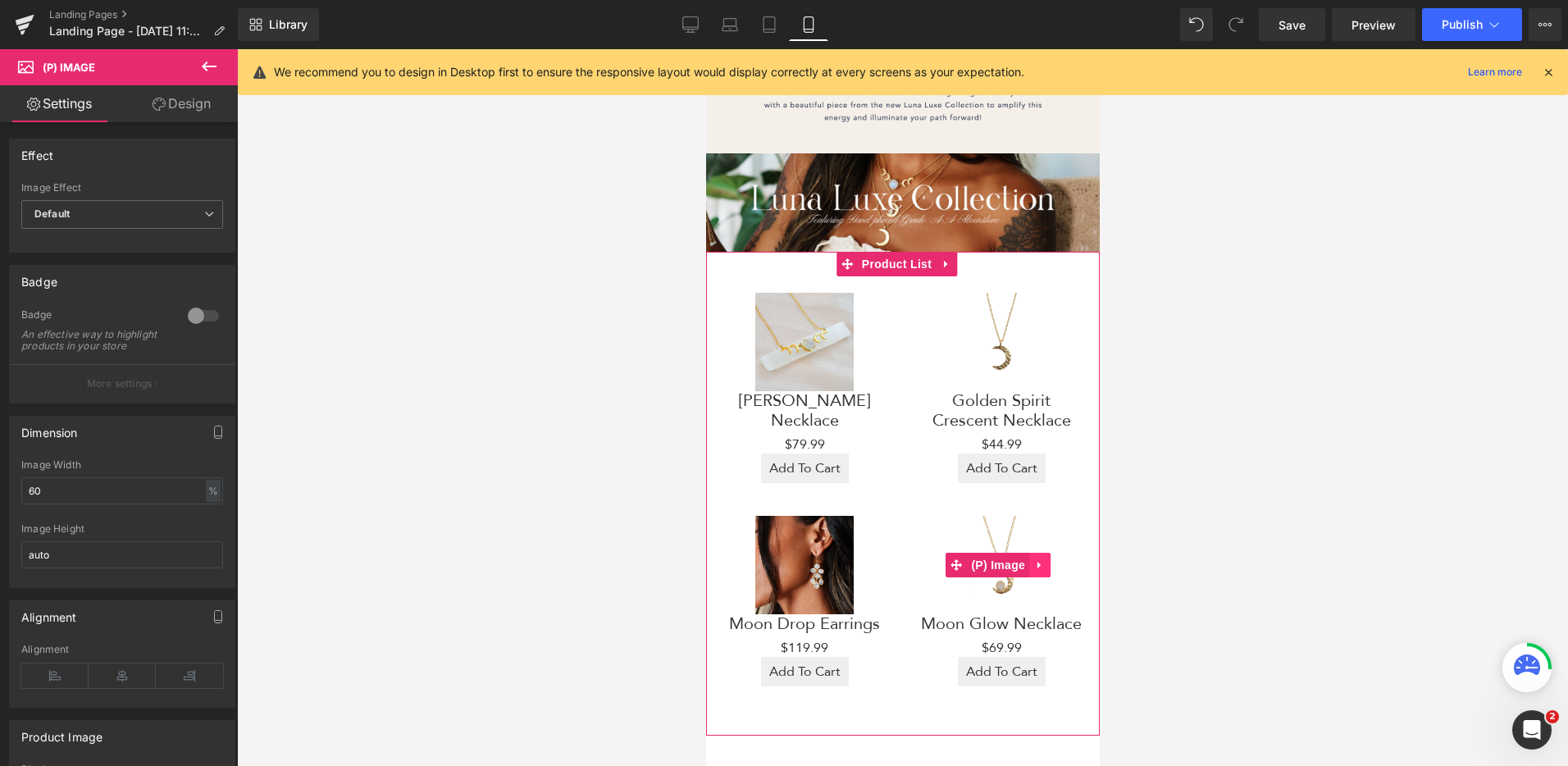
click at [1033, 560] on icon at bounding box center [1038, 566] width 11 height 12
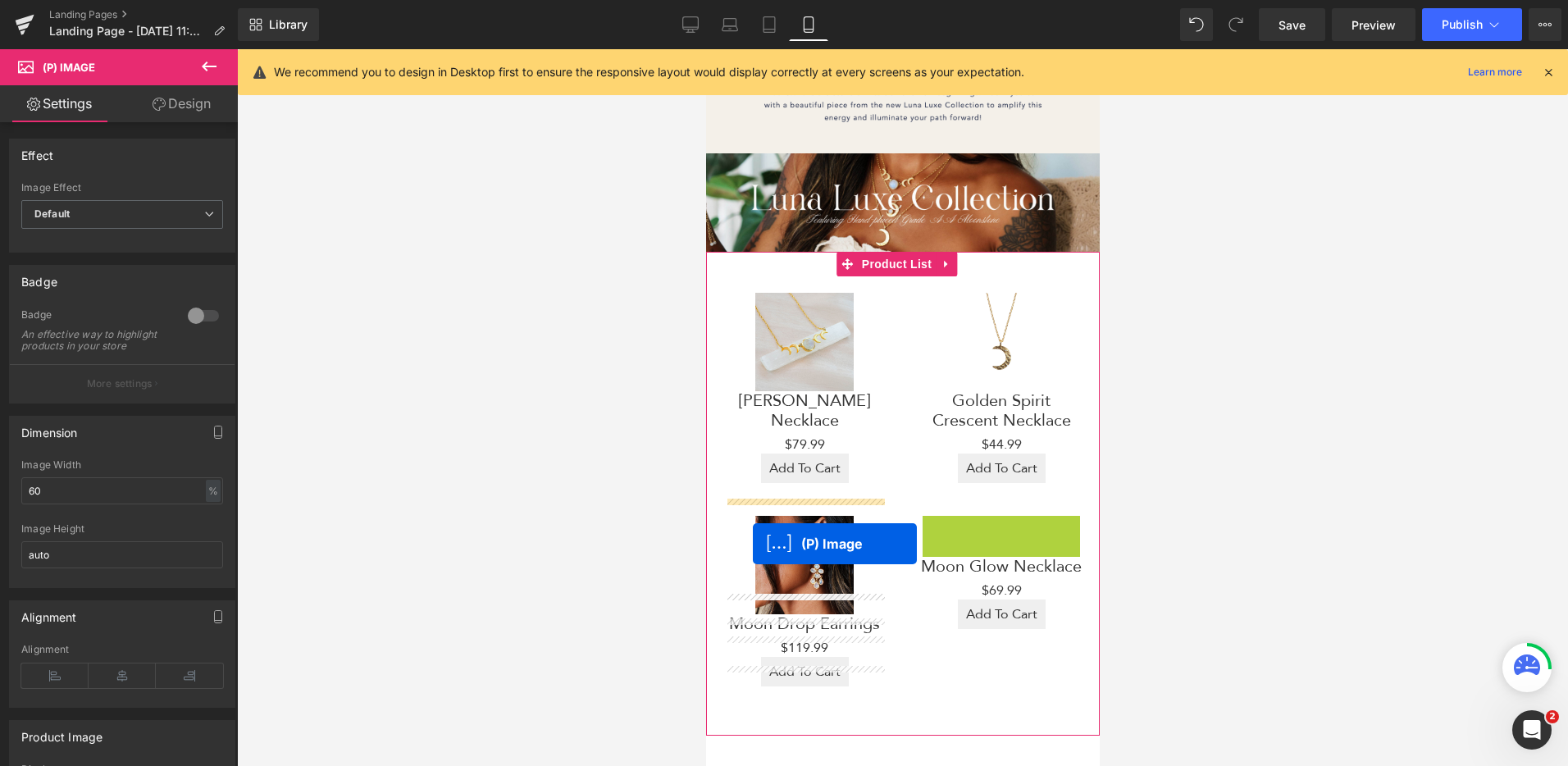
drag, startPoint x: 918, startPoint y: 552, endPoint x: 752, endPoint y: 544, distance: 166.2
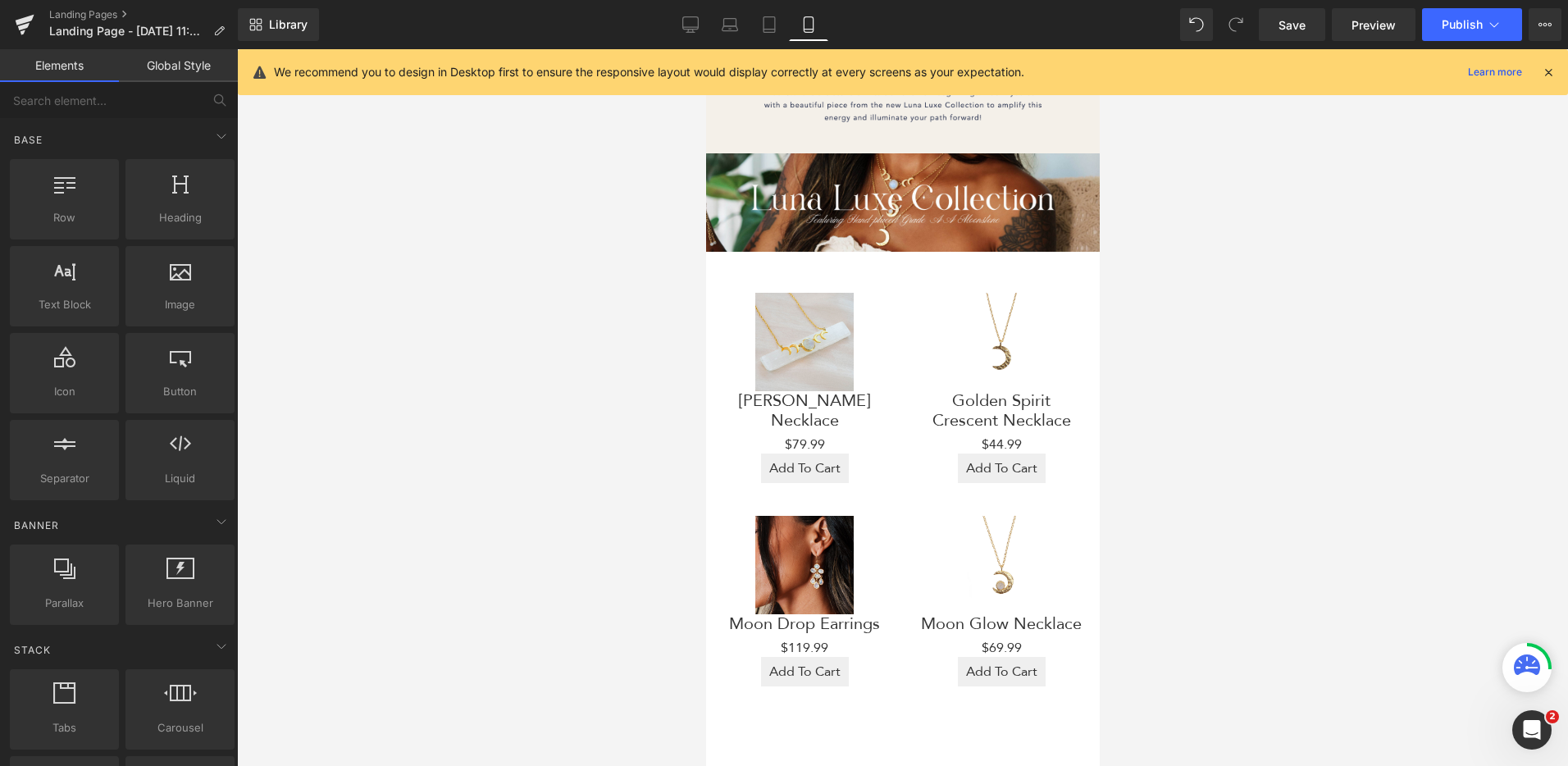
click at [1155, 490] on div at bounding box center [902, 408] width 1331 height 717
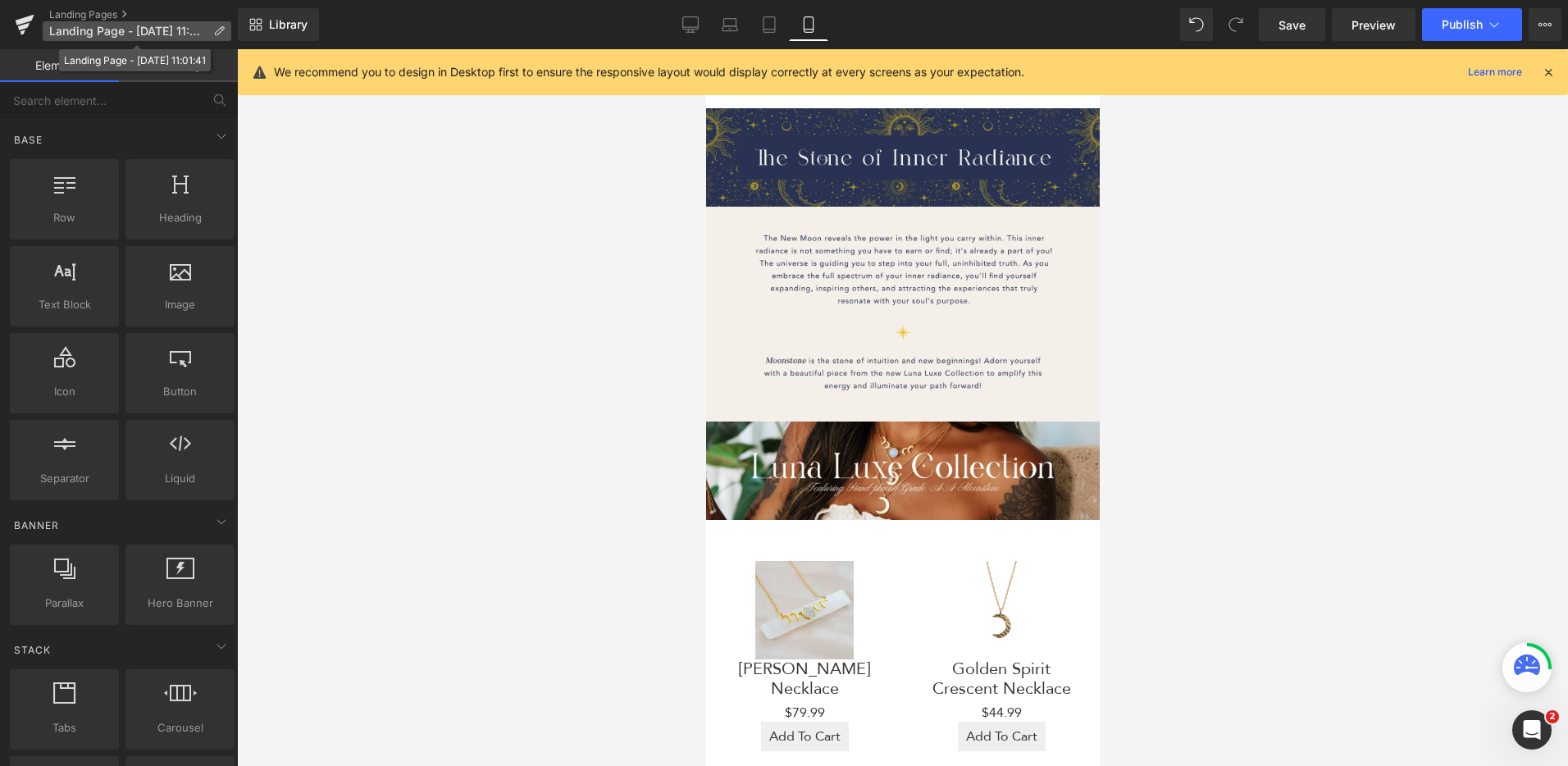
click at [168, 26] on span "Landing Page - Aug 19, 11:01:41" at bounding box center [128, 31] width 158 height 13
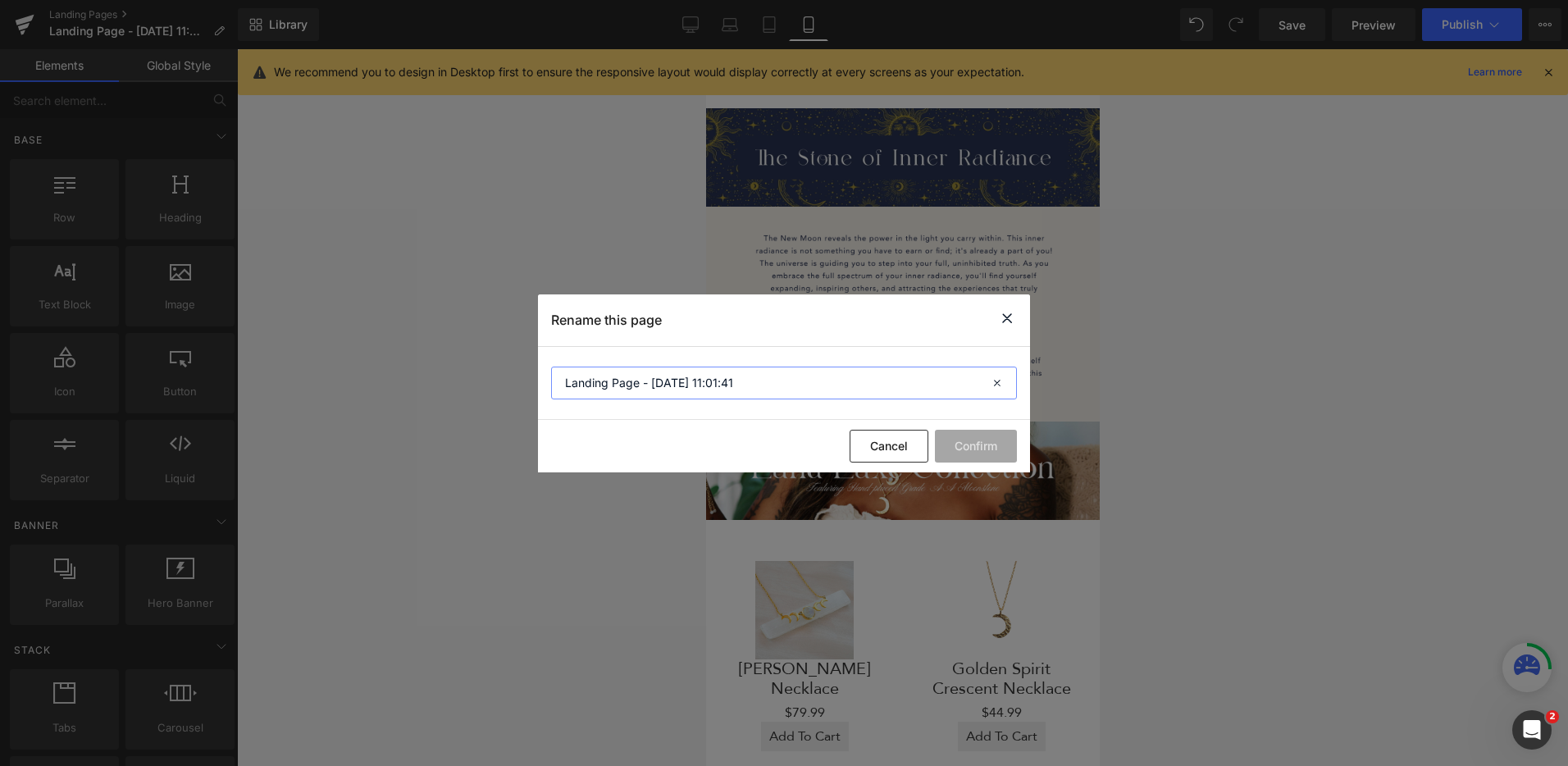
click at [745, 389] on input "Landing Page - Aug 19, 11:01:41" at bounding box center [784, 383] width 466 height 33
drag, startPoint x: 731, startPoint y: 383, endPoint x: 658, endPoint y: 384, distance: 73.0
click at [658, 384] on input "Inner Radiance - New Moon" at bounding box center [784, 383] width 466 height 33
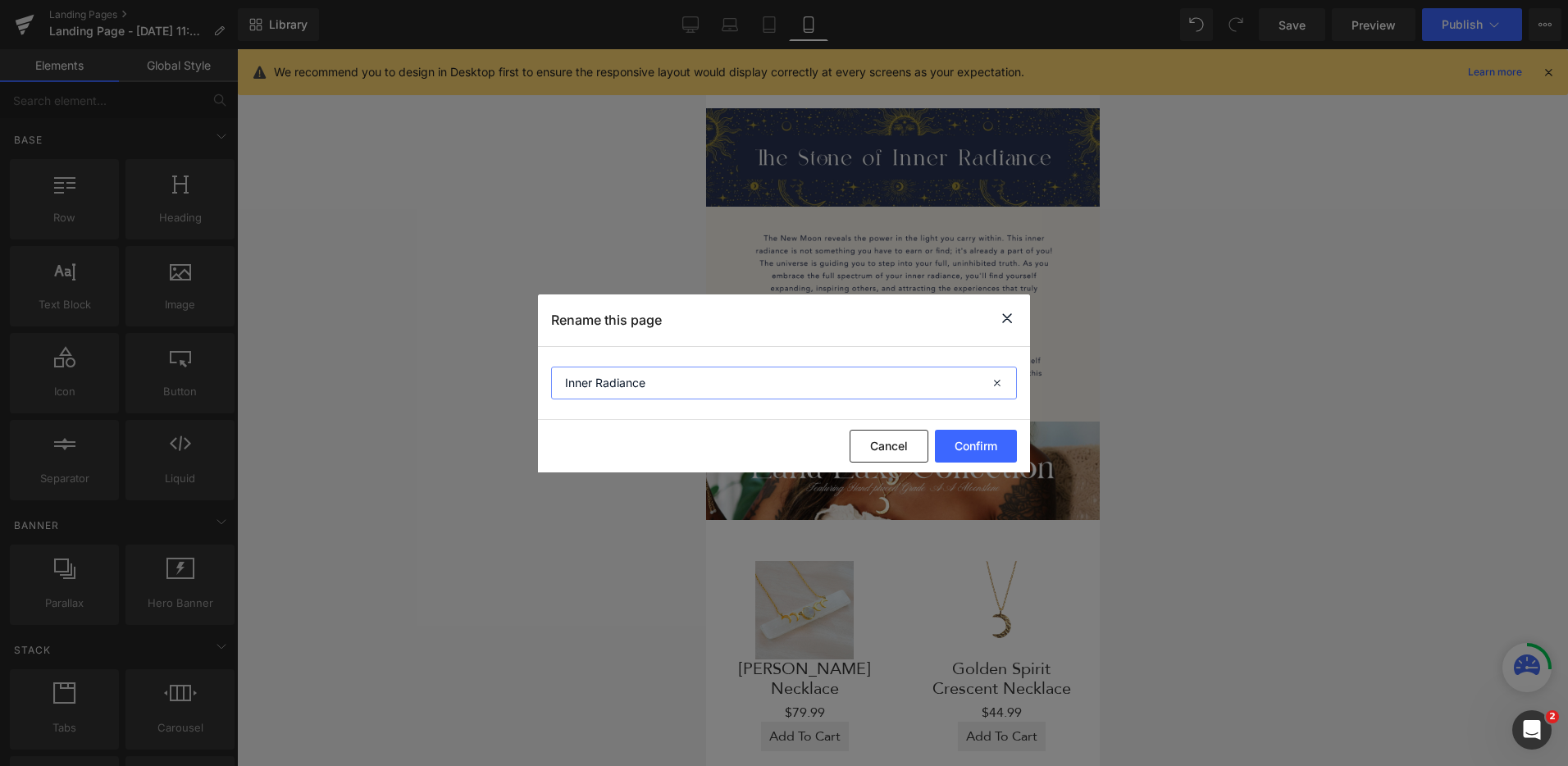
click at [563, 377] on input "Inner Radiance" at bounding box center [784, 383] width 466 height 33
paste input "New Moon"
click at [938, 385] on input "New Moon - The Stone of Inner Radiance" at bounding box center [784, 383] width 466 height 33
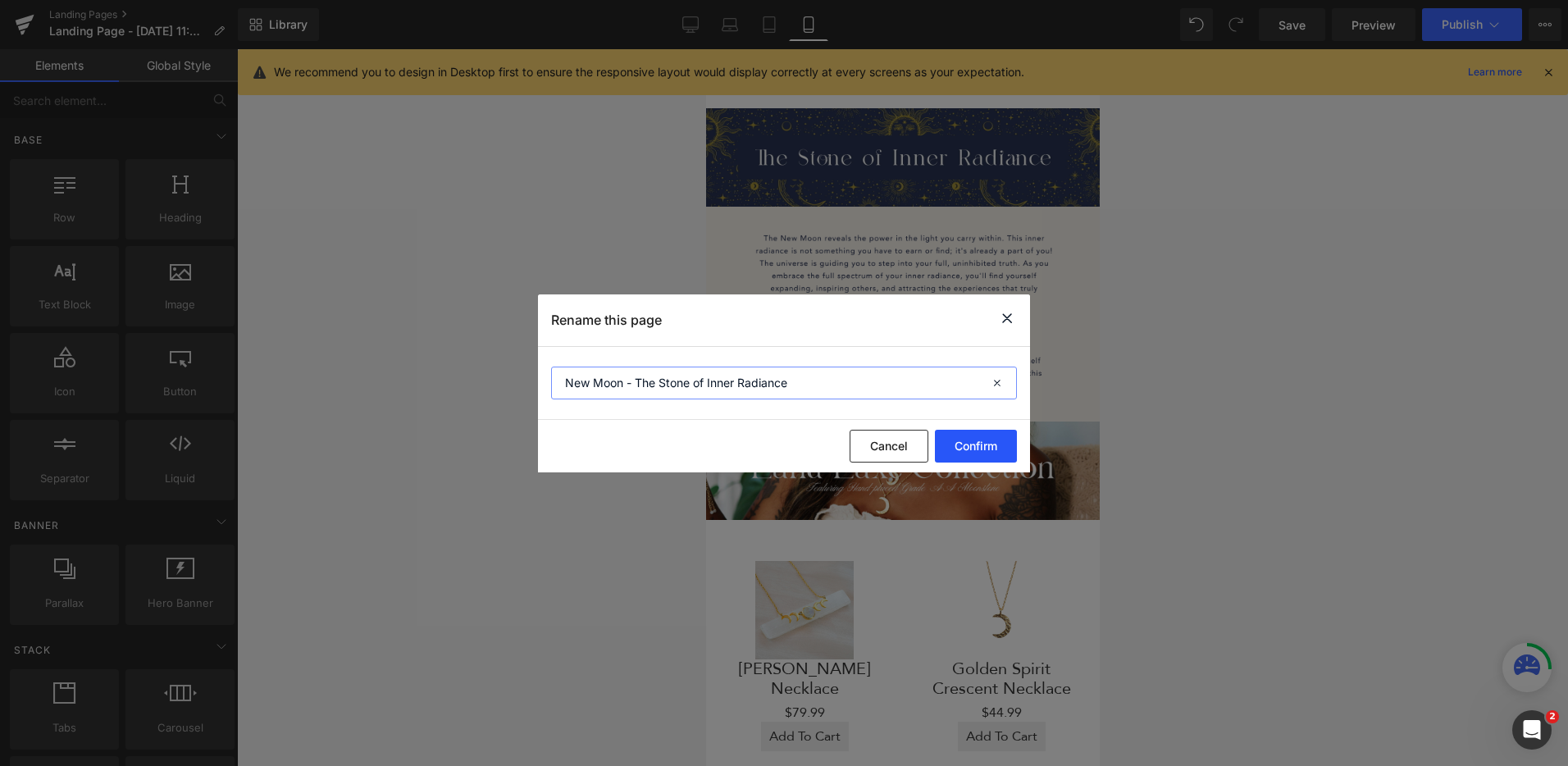
type input "New Moon - The Stone of Inner Radiance"
click at [989, 446] on button "Confirm" at bounding box center [976, 446] width 82 height 33
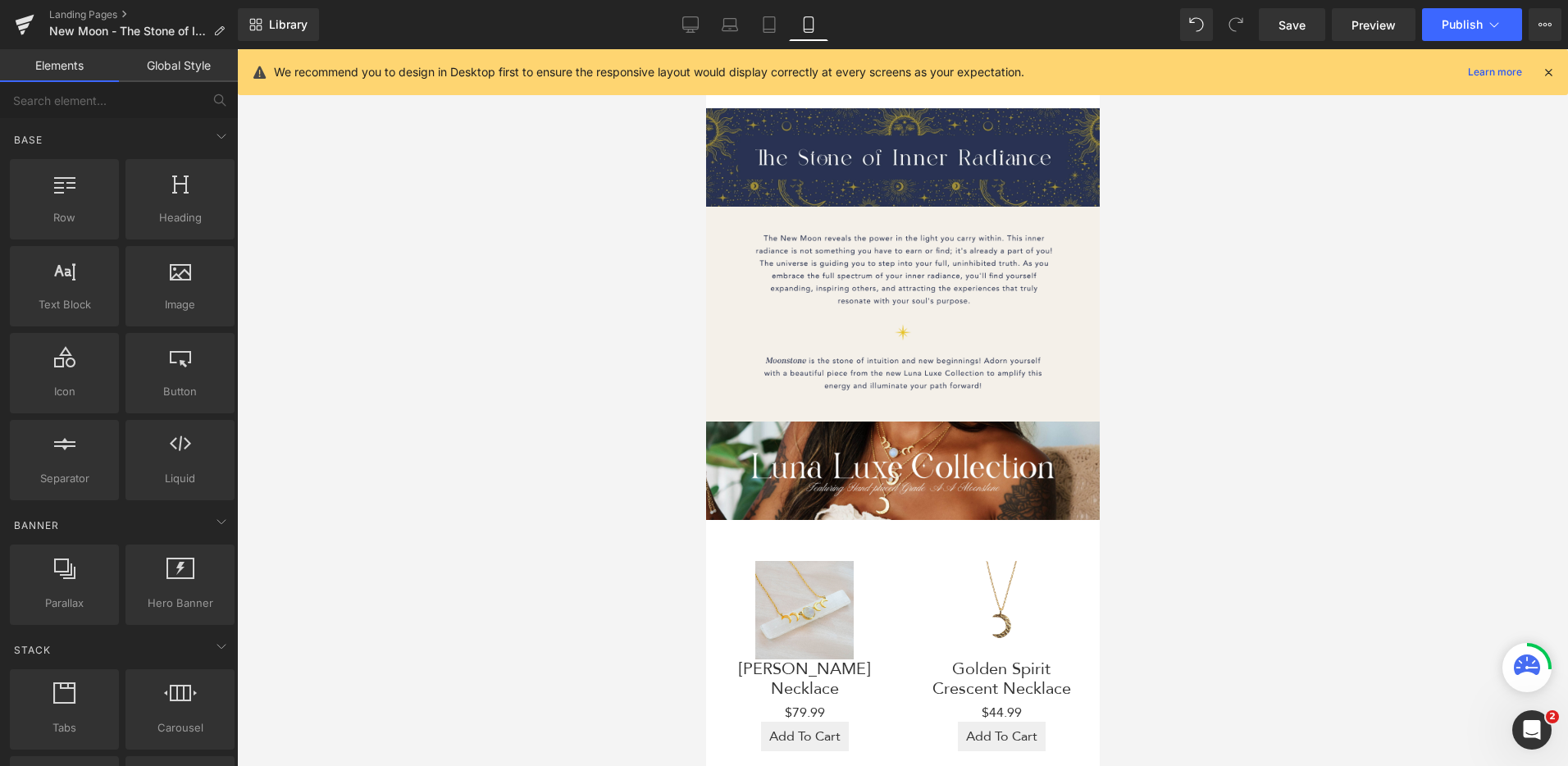
click at [198, 64] on link "Global Style" at bounding box center [179, 66] width 119 height 33
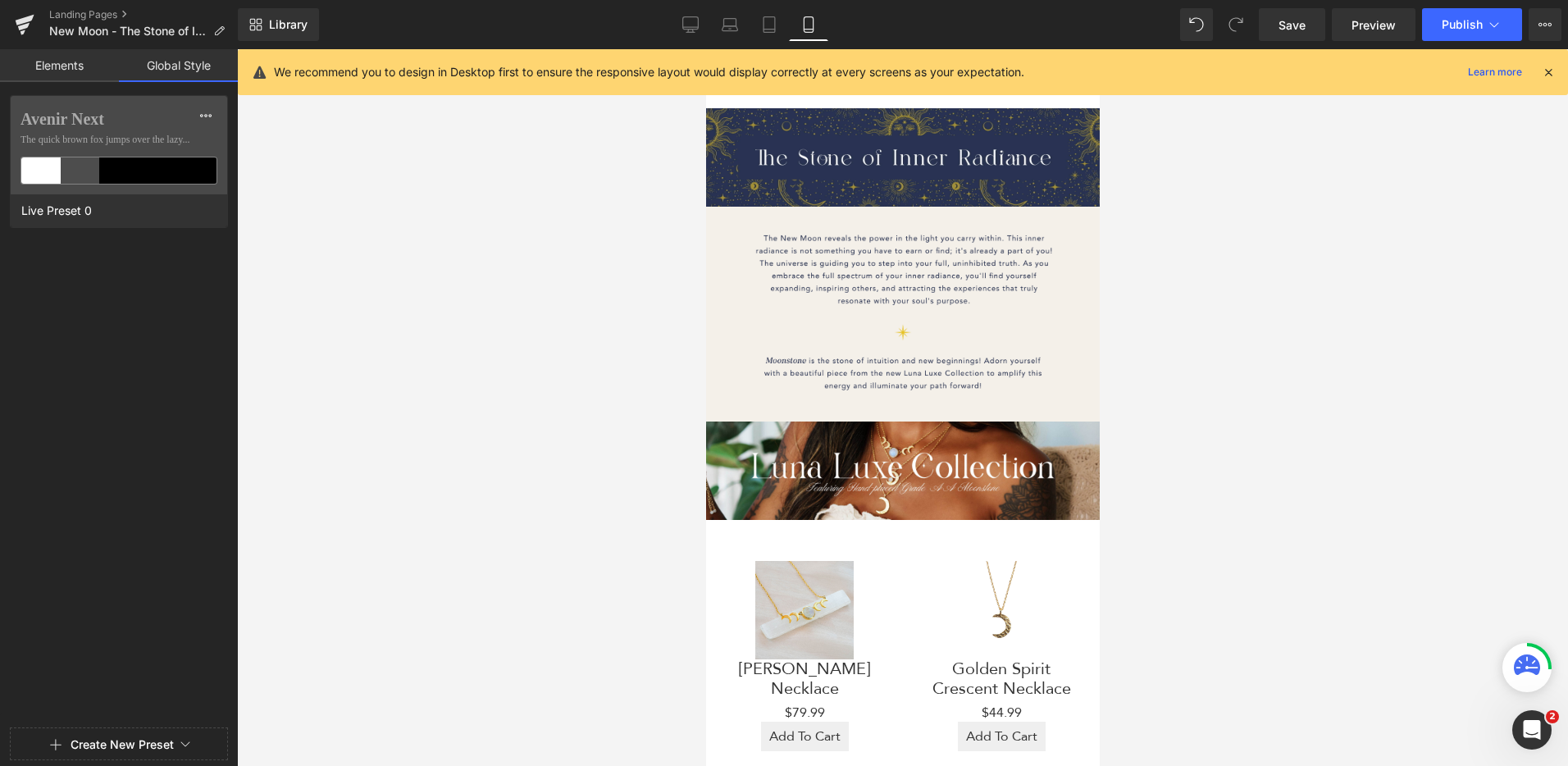
click at [72, 70] on link "Elements" at bounding box center [60, 66] width 119 height 33
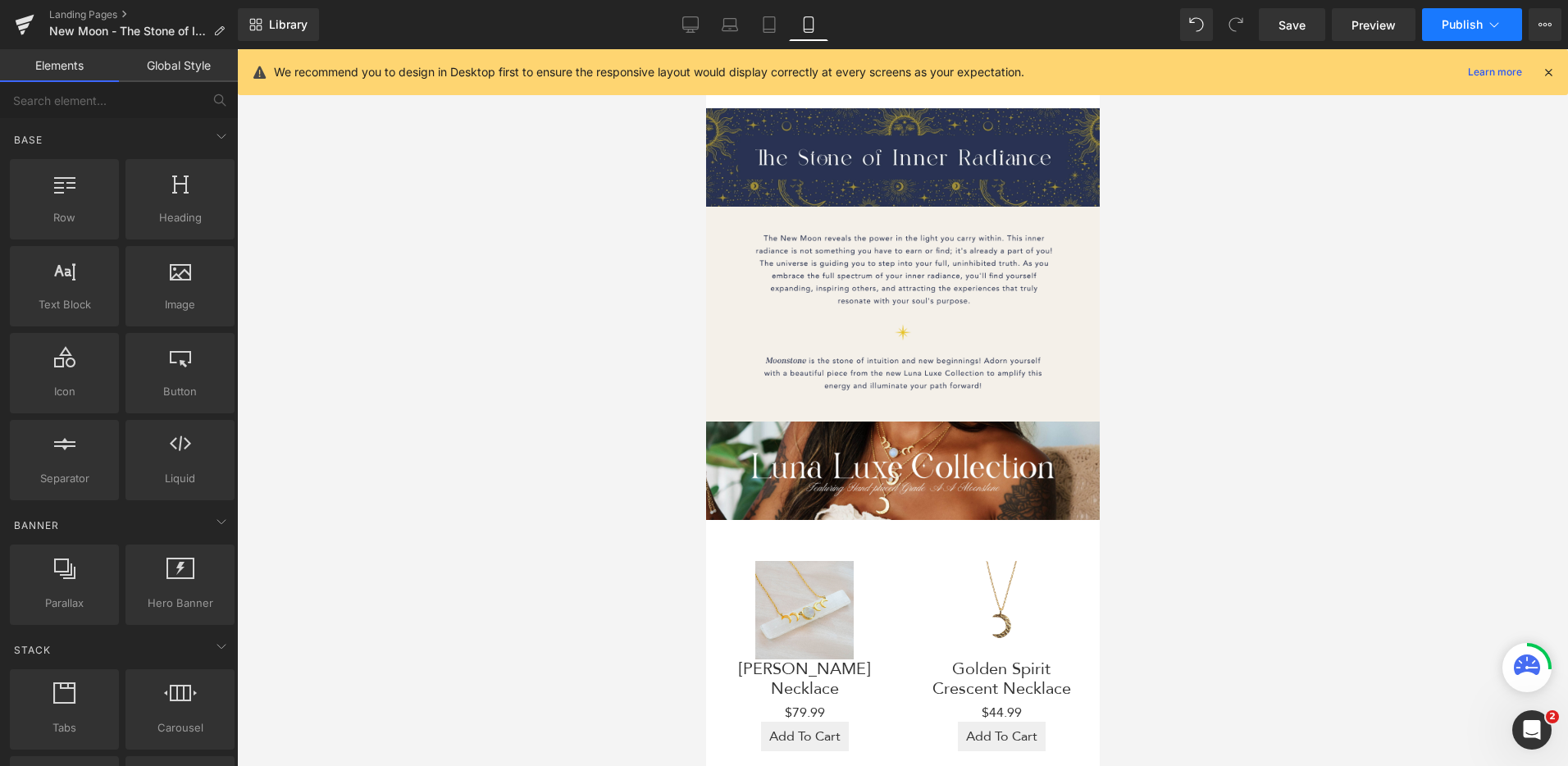
click at [1491, 30] on icon at bounding box center [1494, 24] width 16 height 16
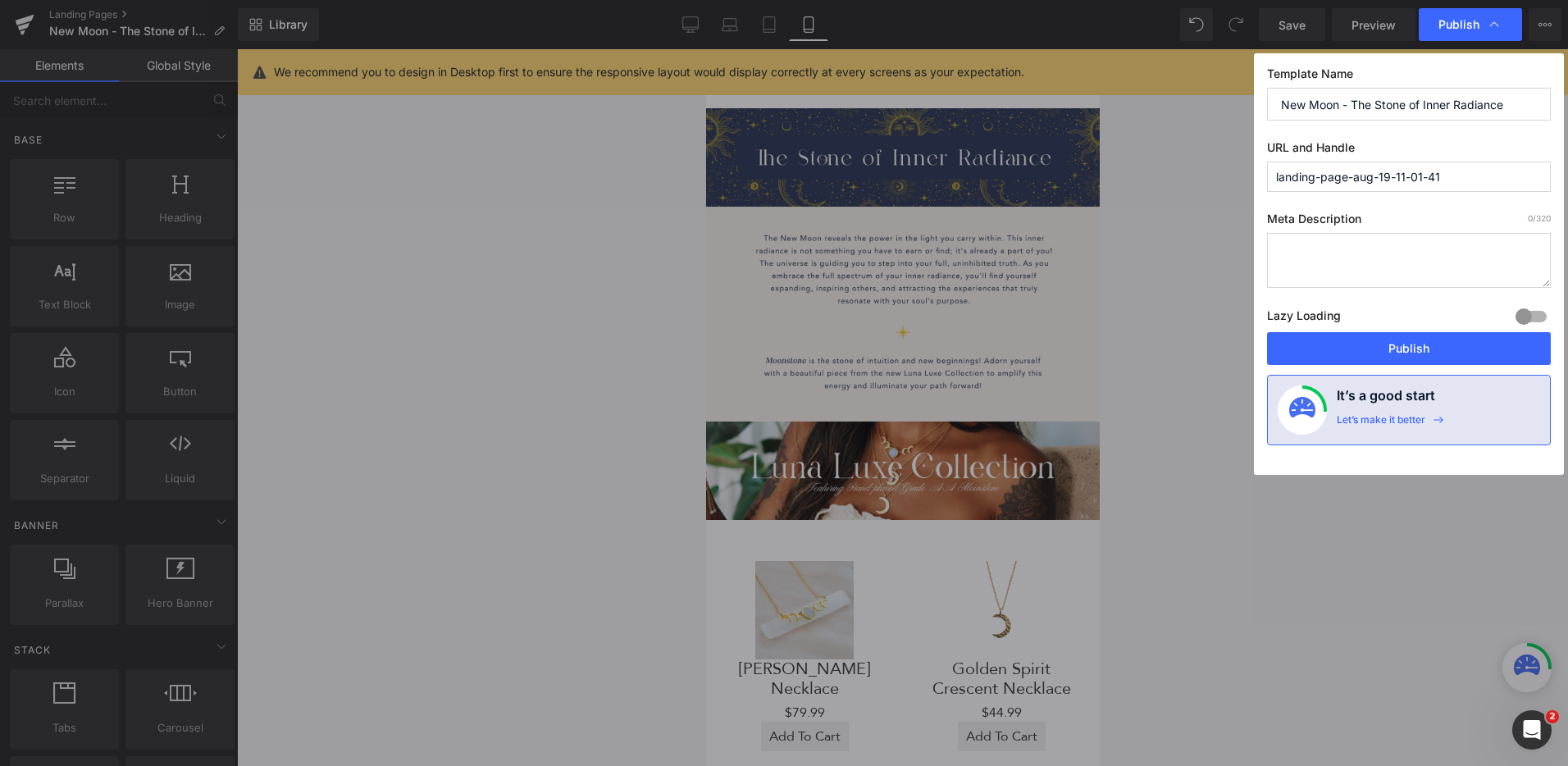
click at [1459, 170] on input "landing-page-aug-19-11-01-41" at bounding box center [1409, 177] width 284 height 31
type input "i"
click at [1276, 178] on input "inner-radiance" at bounding box center [1409, 177] width 284 height 31
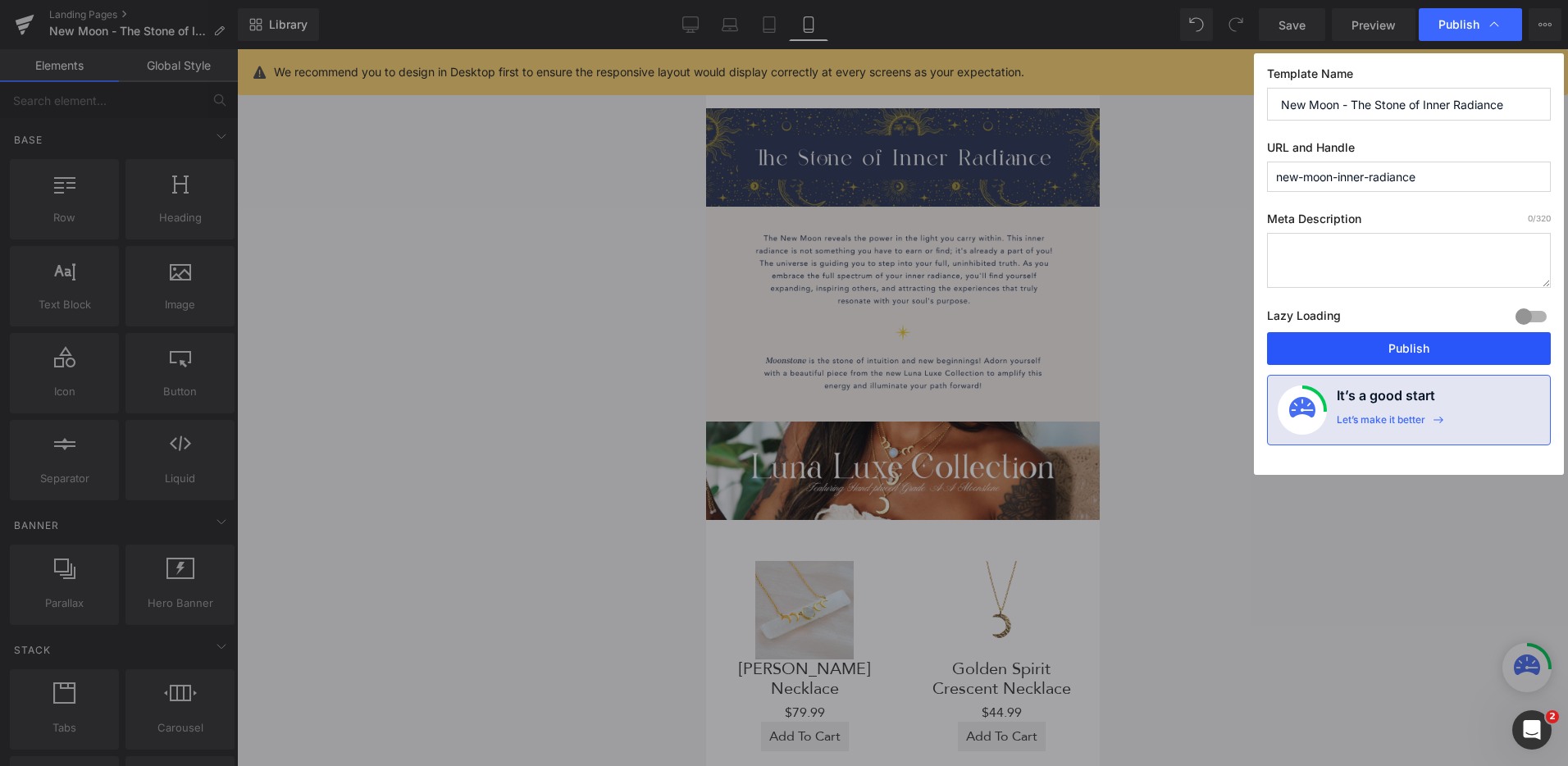
type input "new-moon-inner-radiance"
click at [1450, 345] on button "Publish" at bounding box center [1409, 348] width 284 height 33
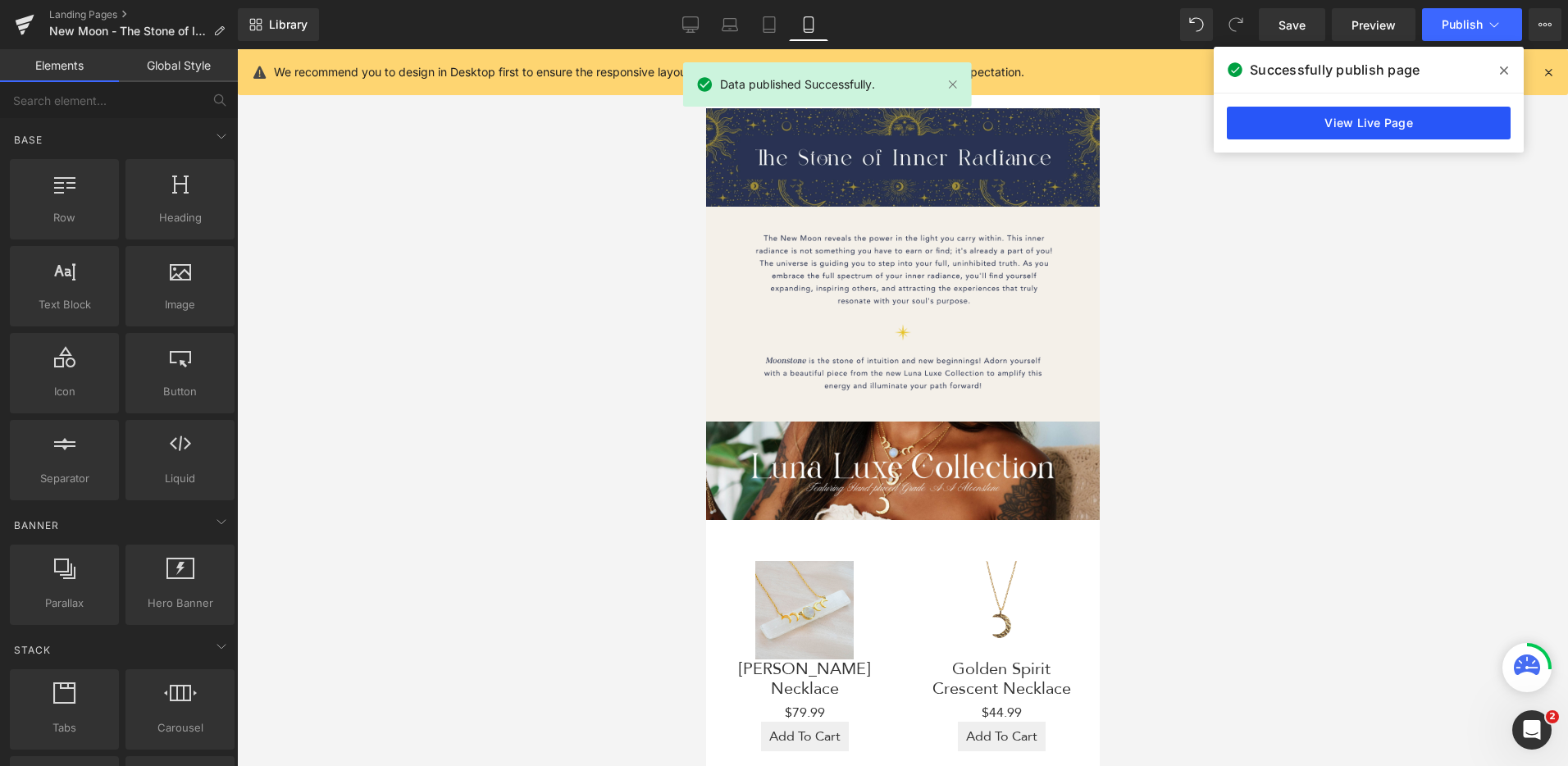
click at [1361, 124] on link "View Live Page" at bounding box center [1368, 123] width 284 height 33
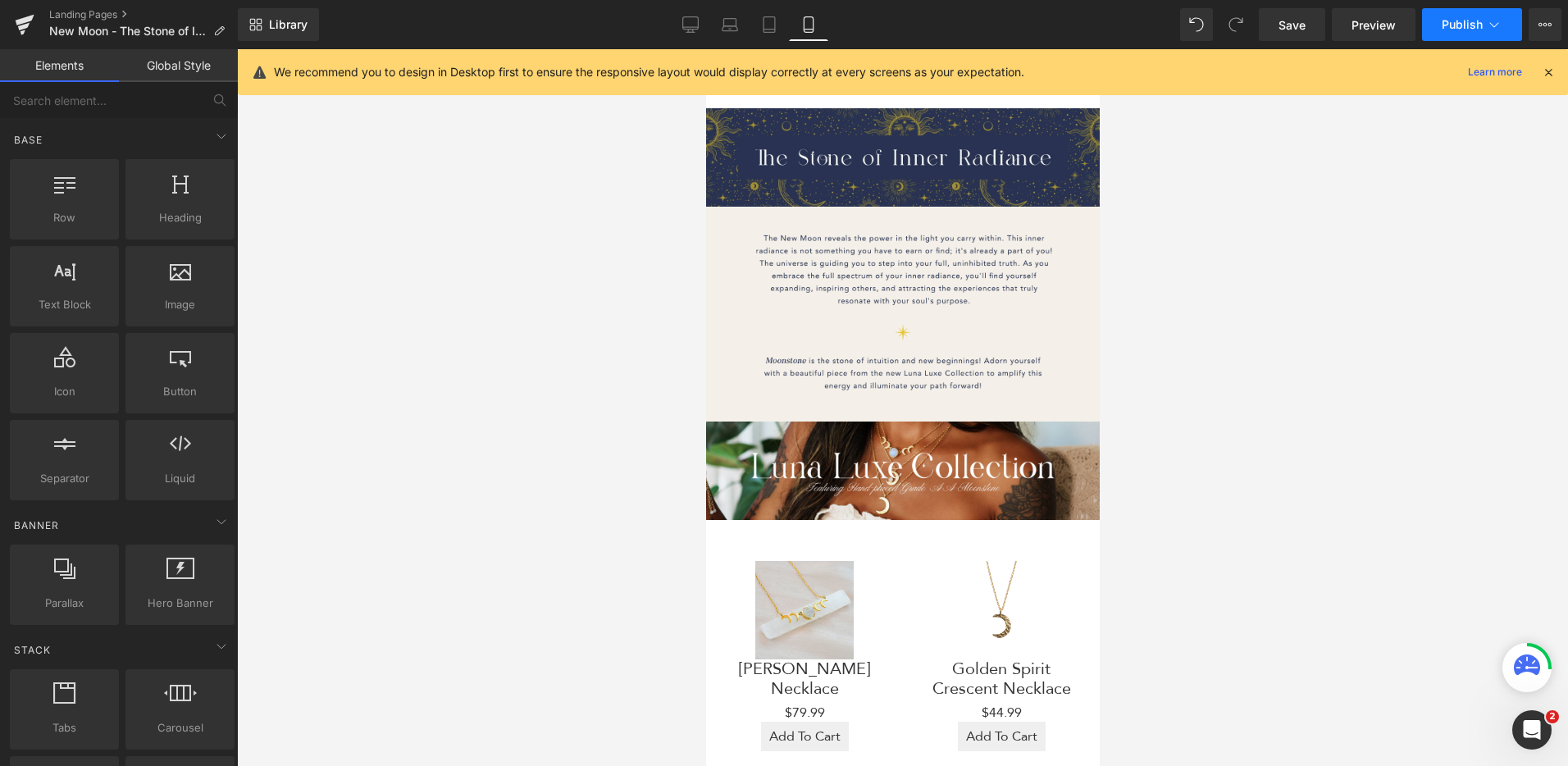
click at [1496, 26] on icon at bounding box center [1494, 24] width 16 height 16
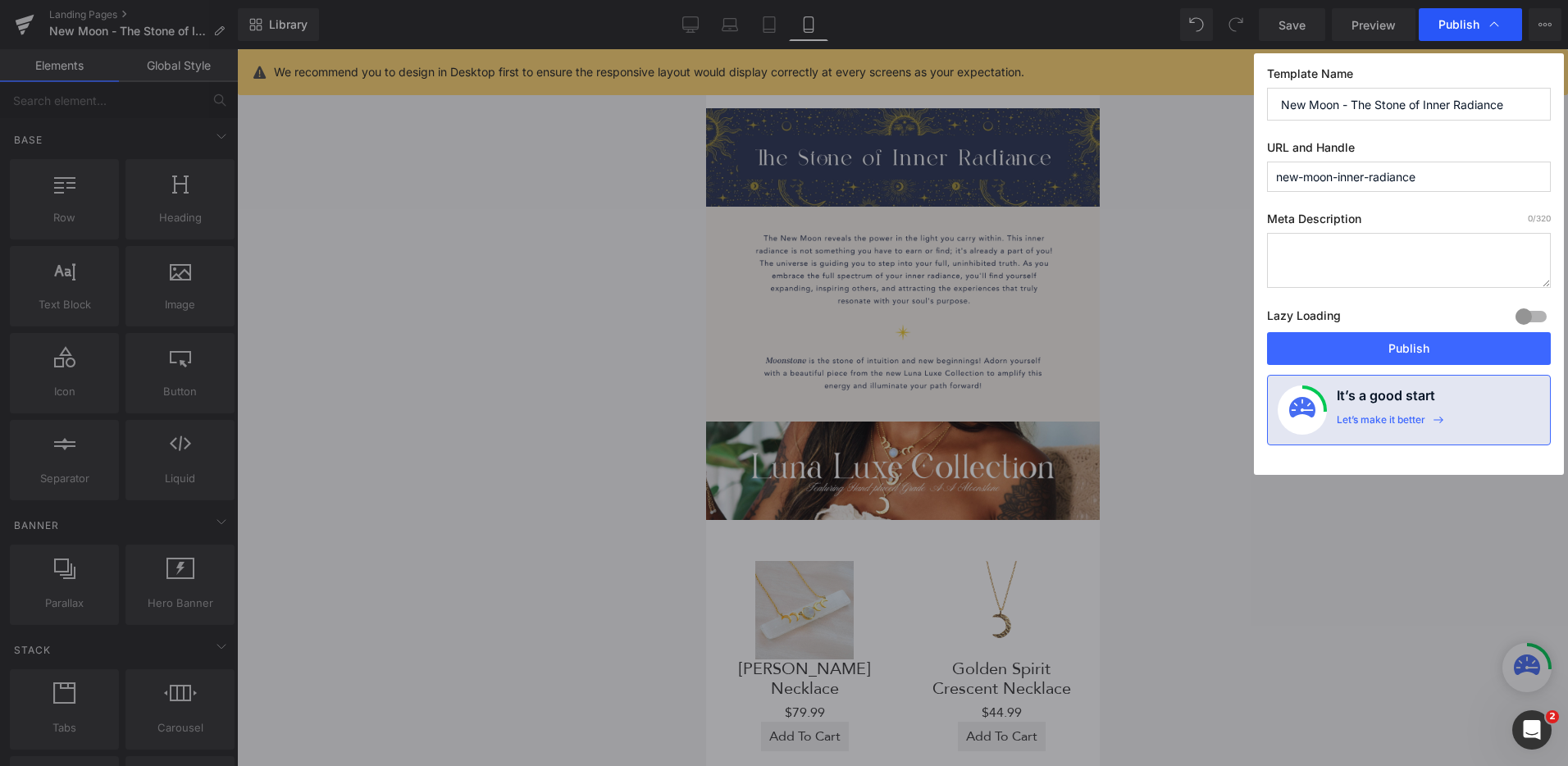
click at [1495, 26] on icon at bounding box center [1494, 24] width 16 height 16
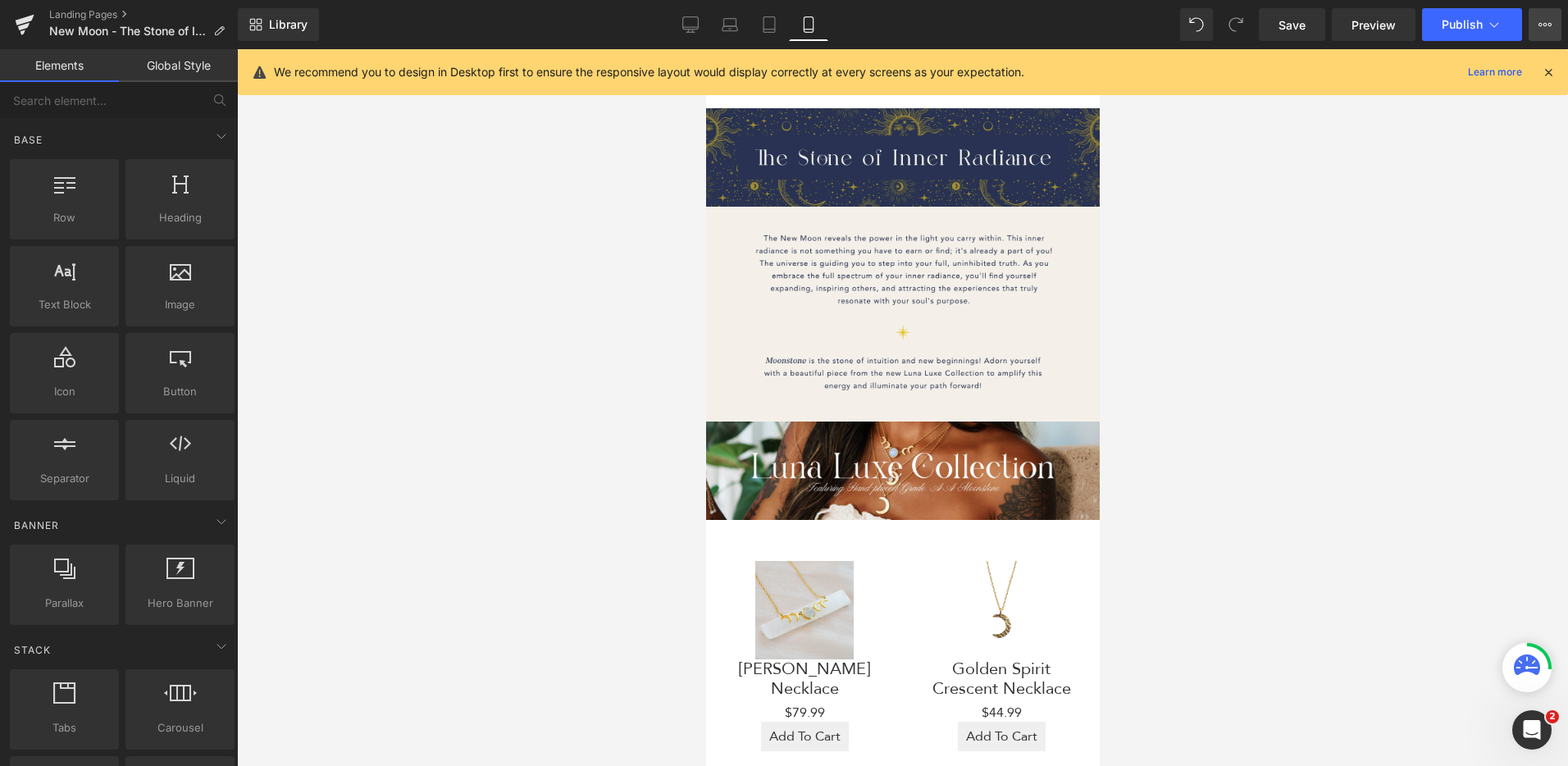
click at [1548, 27] on icon at bounding box center [1544, 24] width 13 height 13
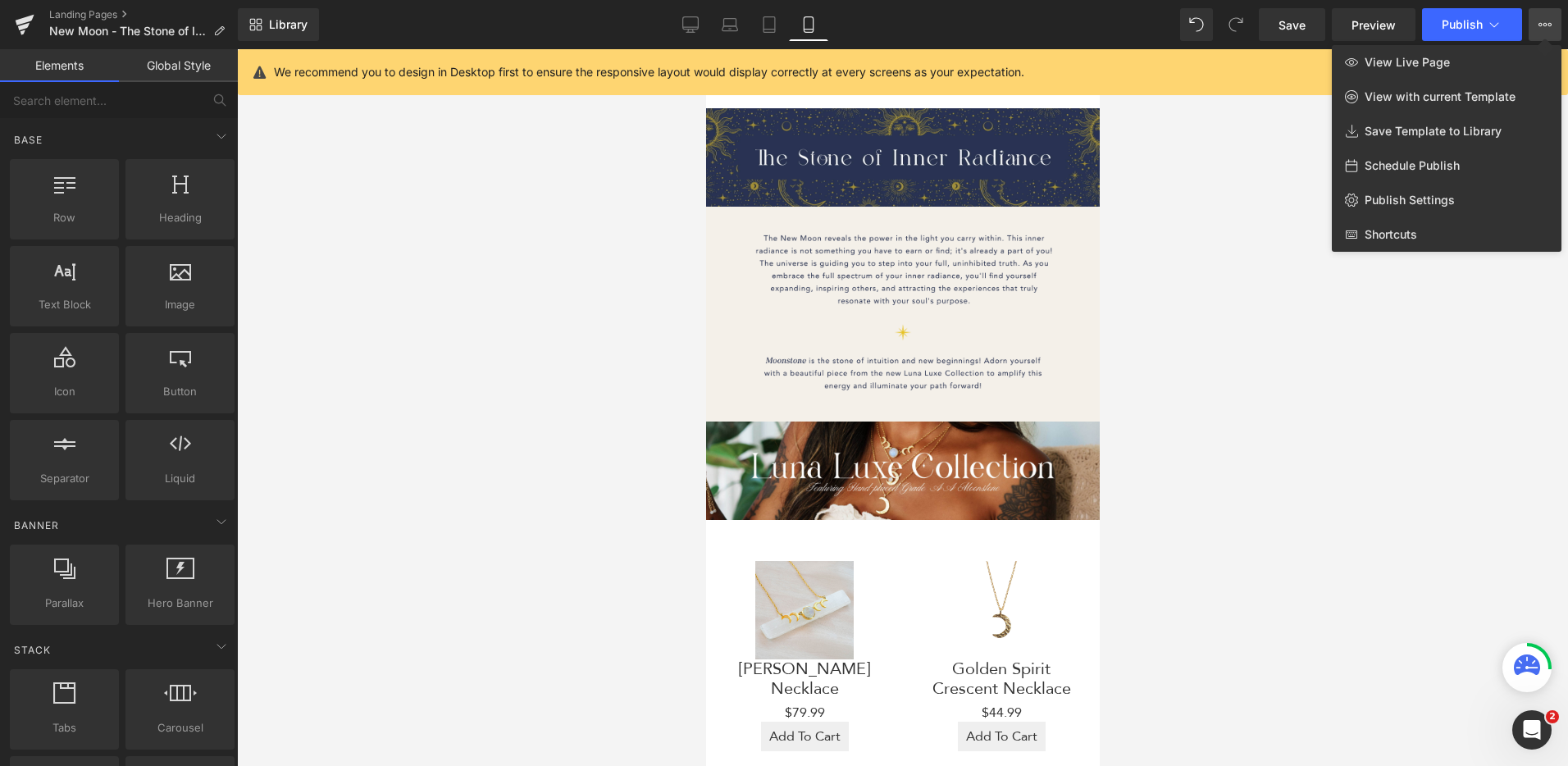
click at [1548, 27] on icon at bounding box center [1544, 24] width 13 height 13
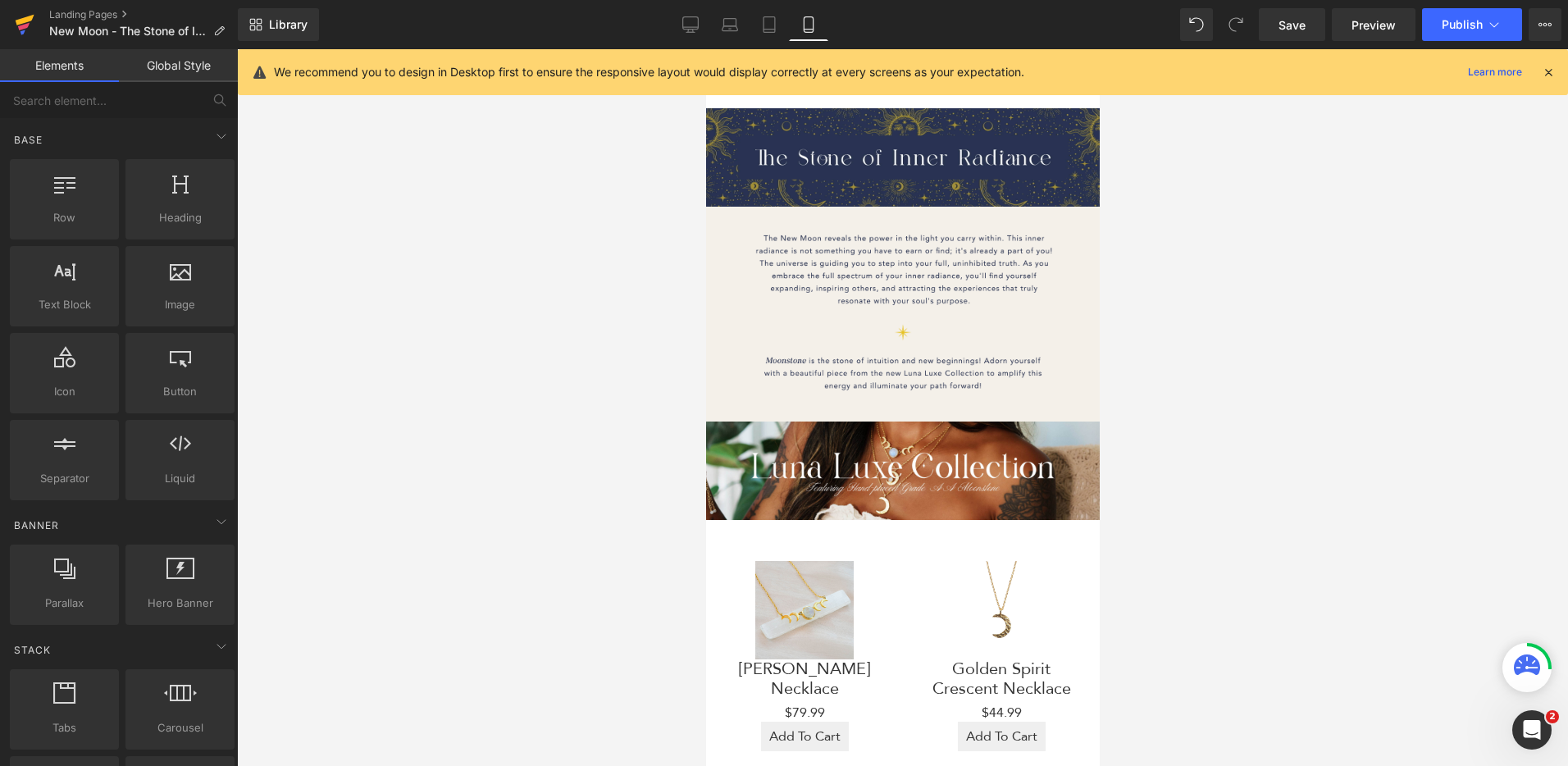
click at [26, 27] on icon at bounding box center [23, 26] width 11 height 8
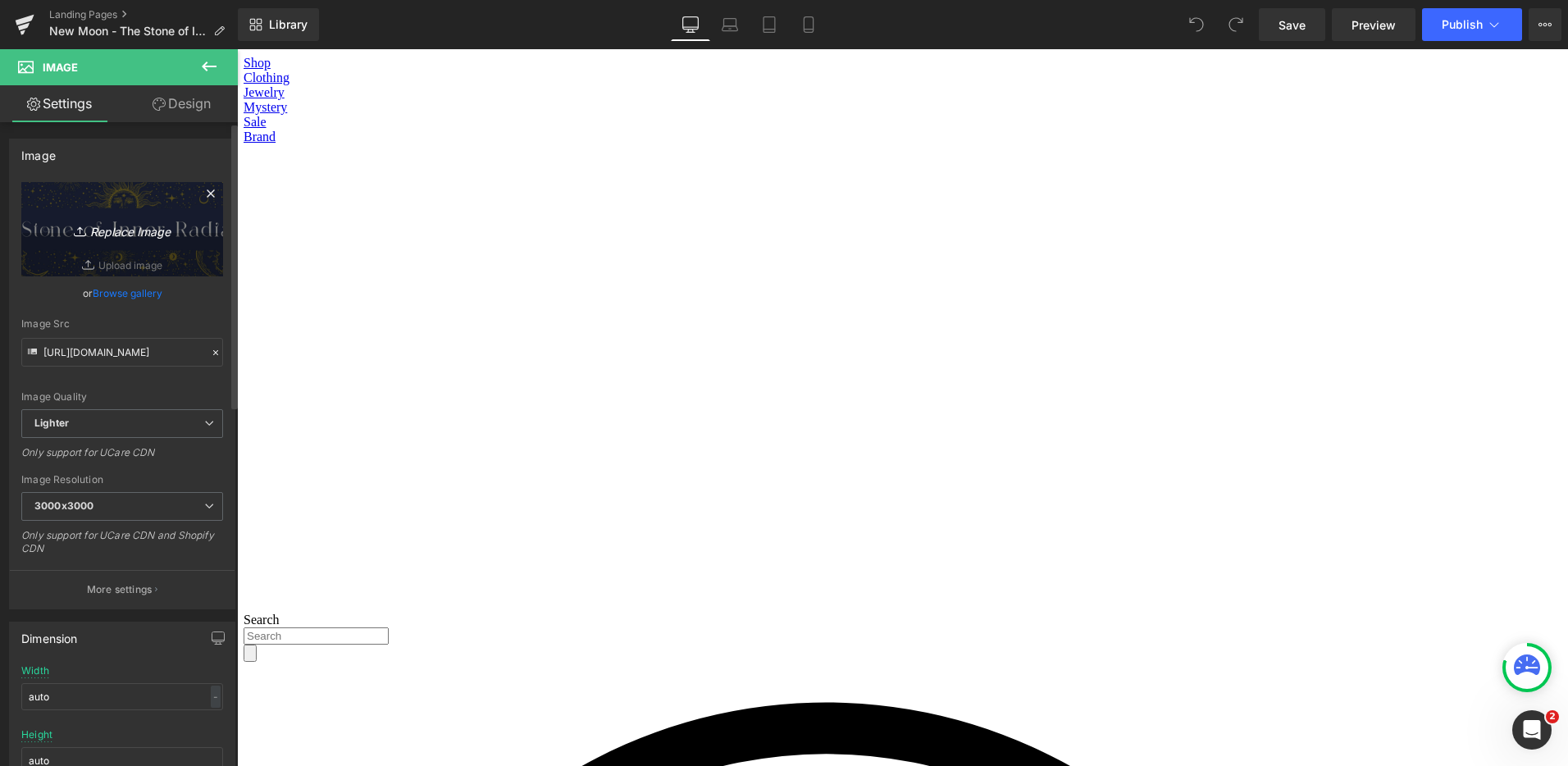
click at [113, 233] on icon "Replace Image" at bounding box center [122, 229] width 131 height 20
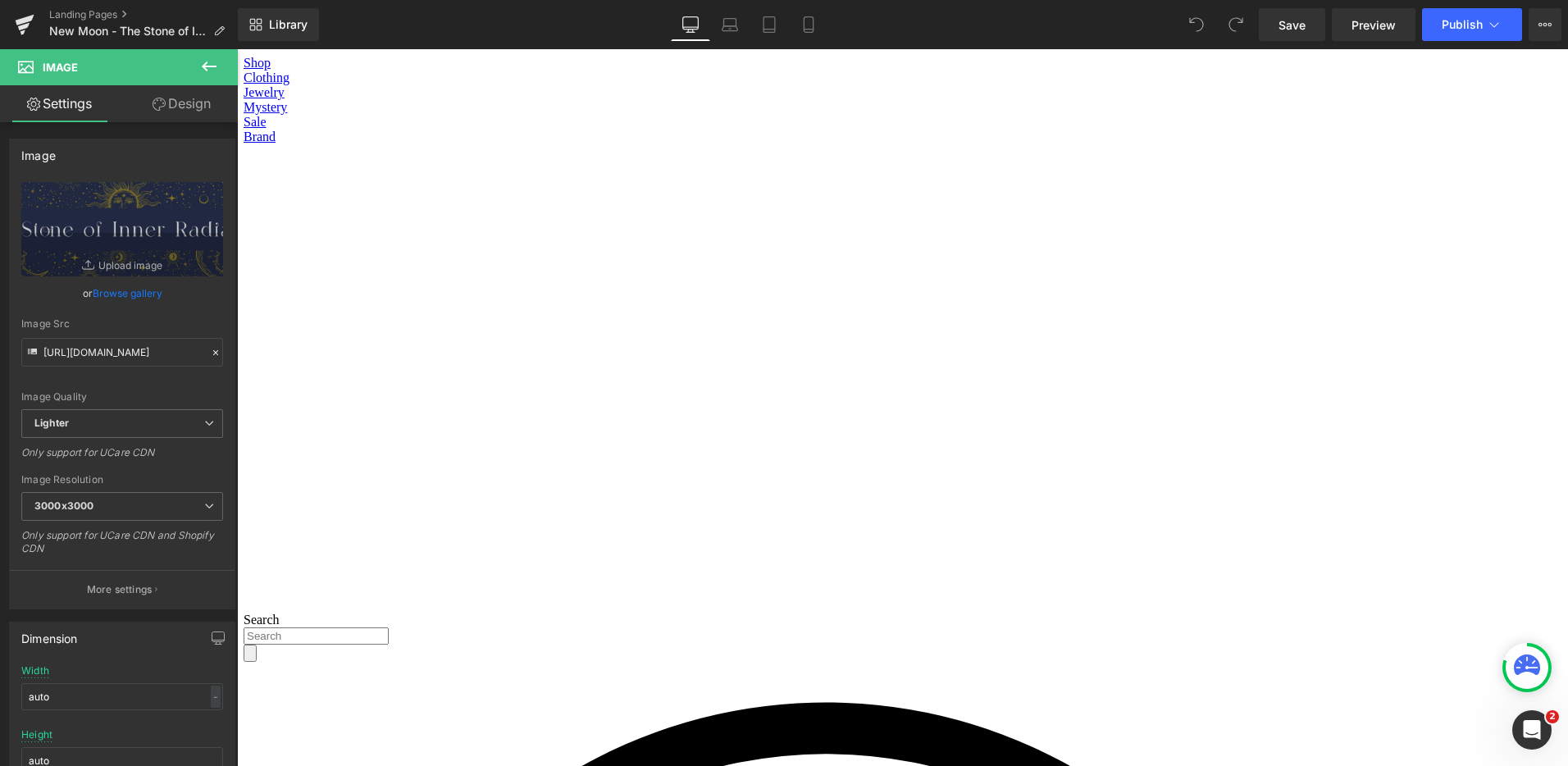
type input "C:\fakepath\The Stone of Intuition - Gold.png"
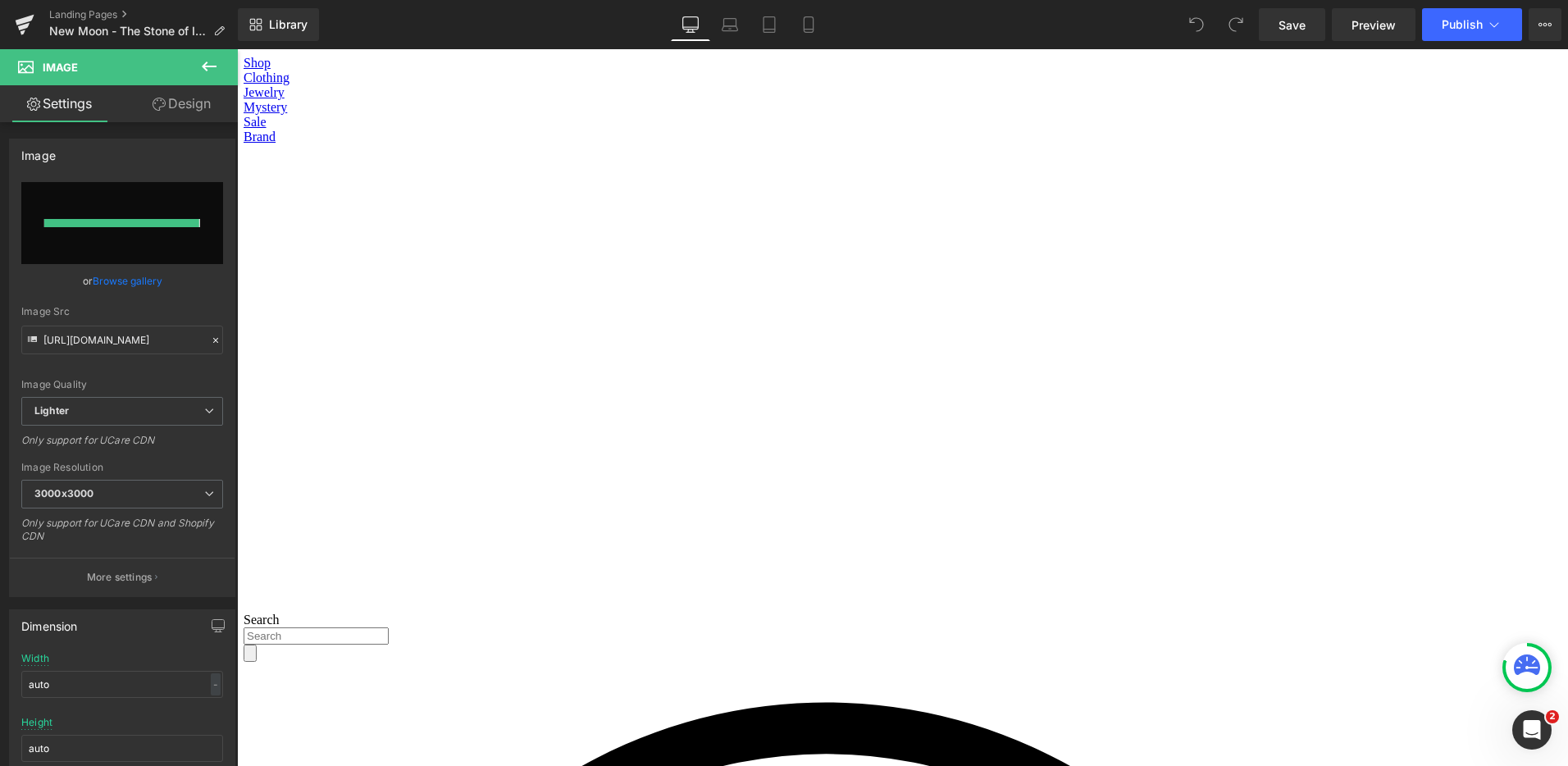
type input "[URL][DOMAIN_NAME]"
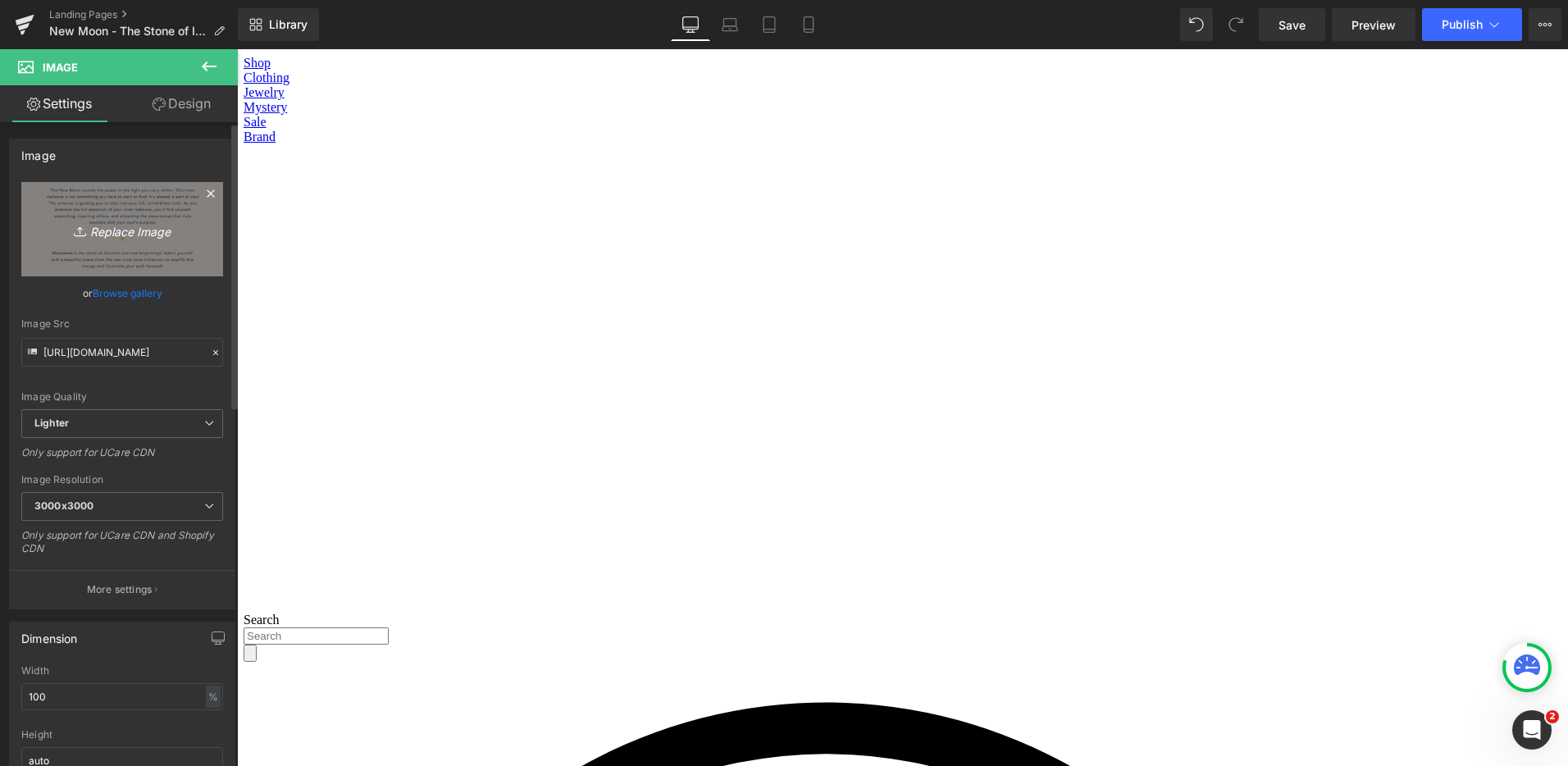
click at [100, 222] on icon "Replace Image" at bounding box center [122, 229] width 131 height 20
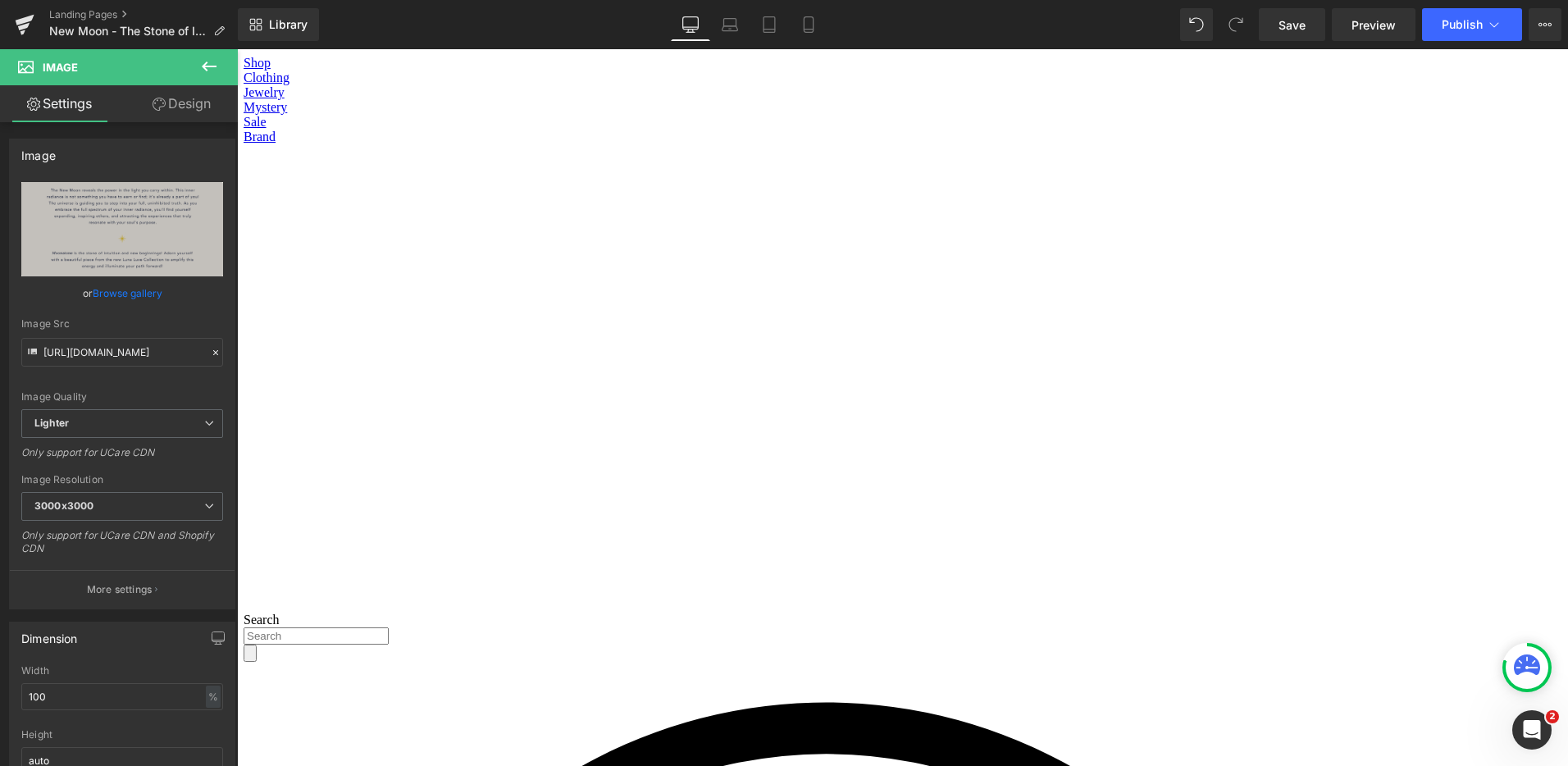
type input "C:\fakepath\Stone of Intuition -2 .png"
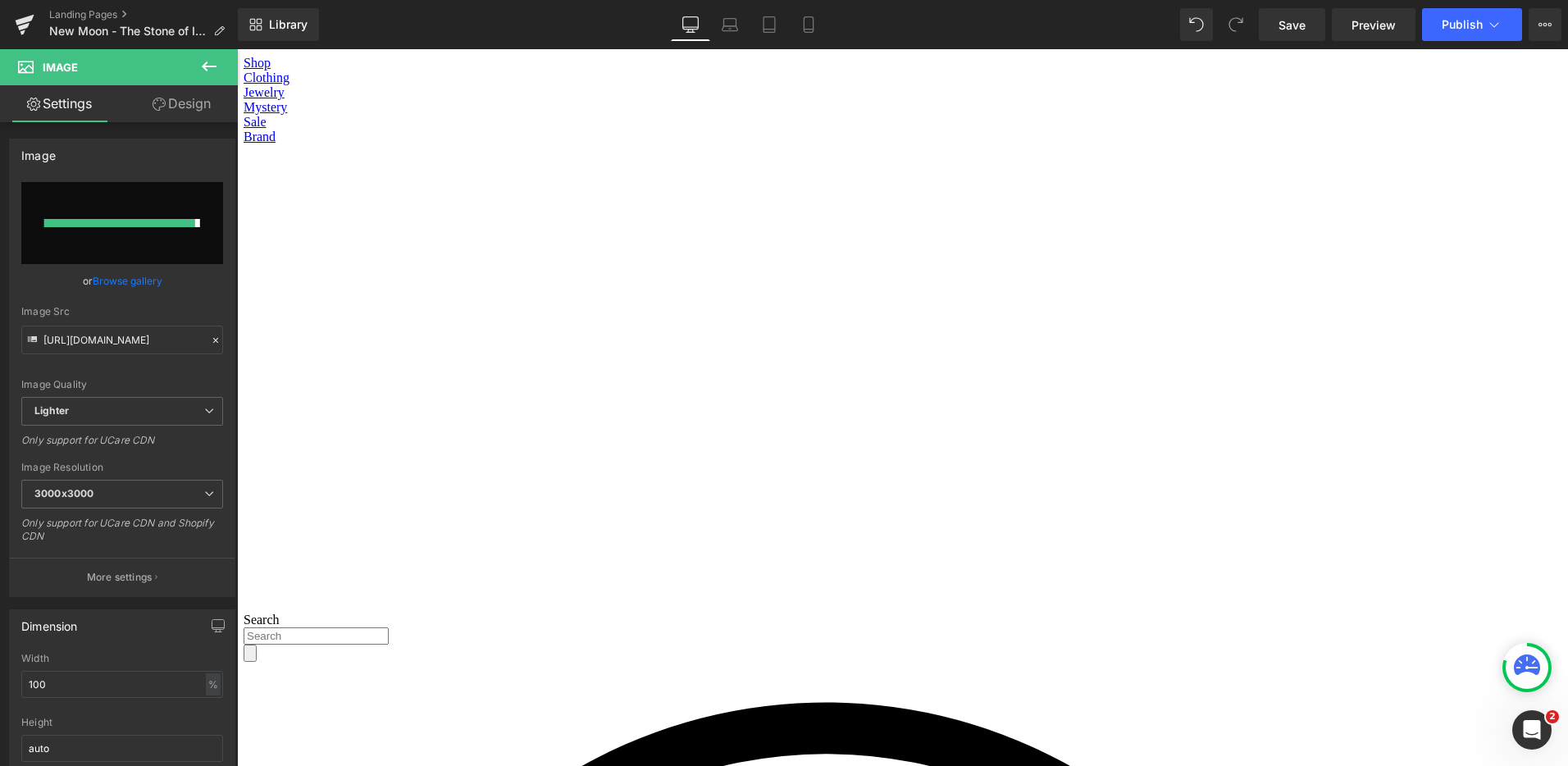
type input "[URL][DOMAIN_NAME]"
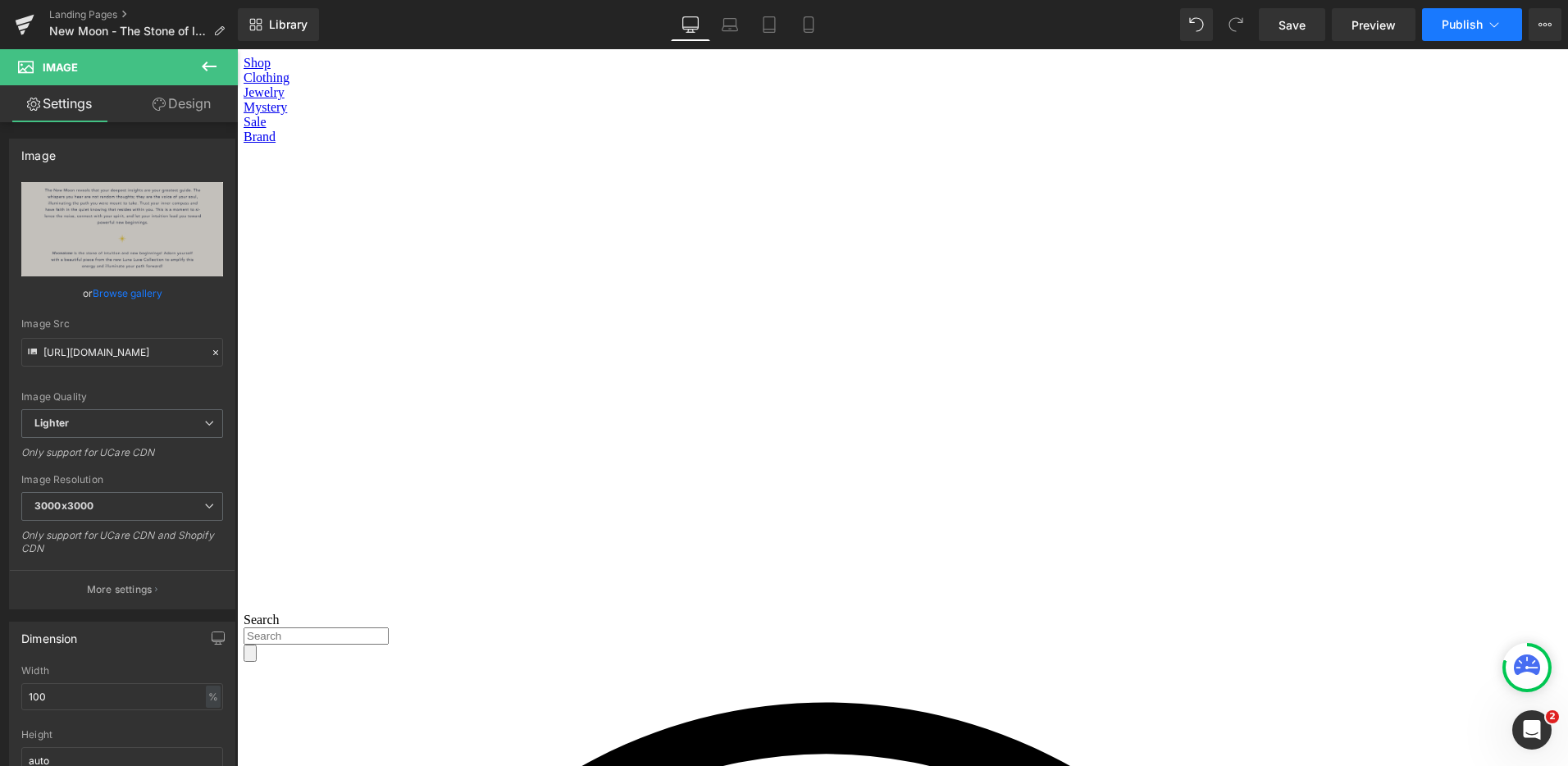
click at [1504, 25] on button "Publish" at bounding box center [1472, 25] width 100 height 33
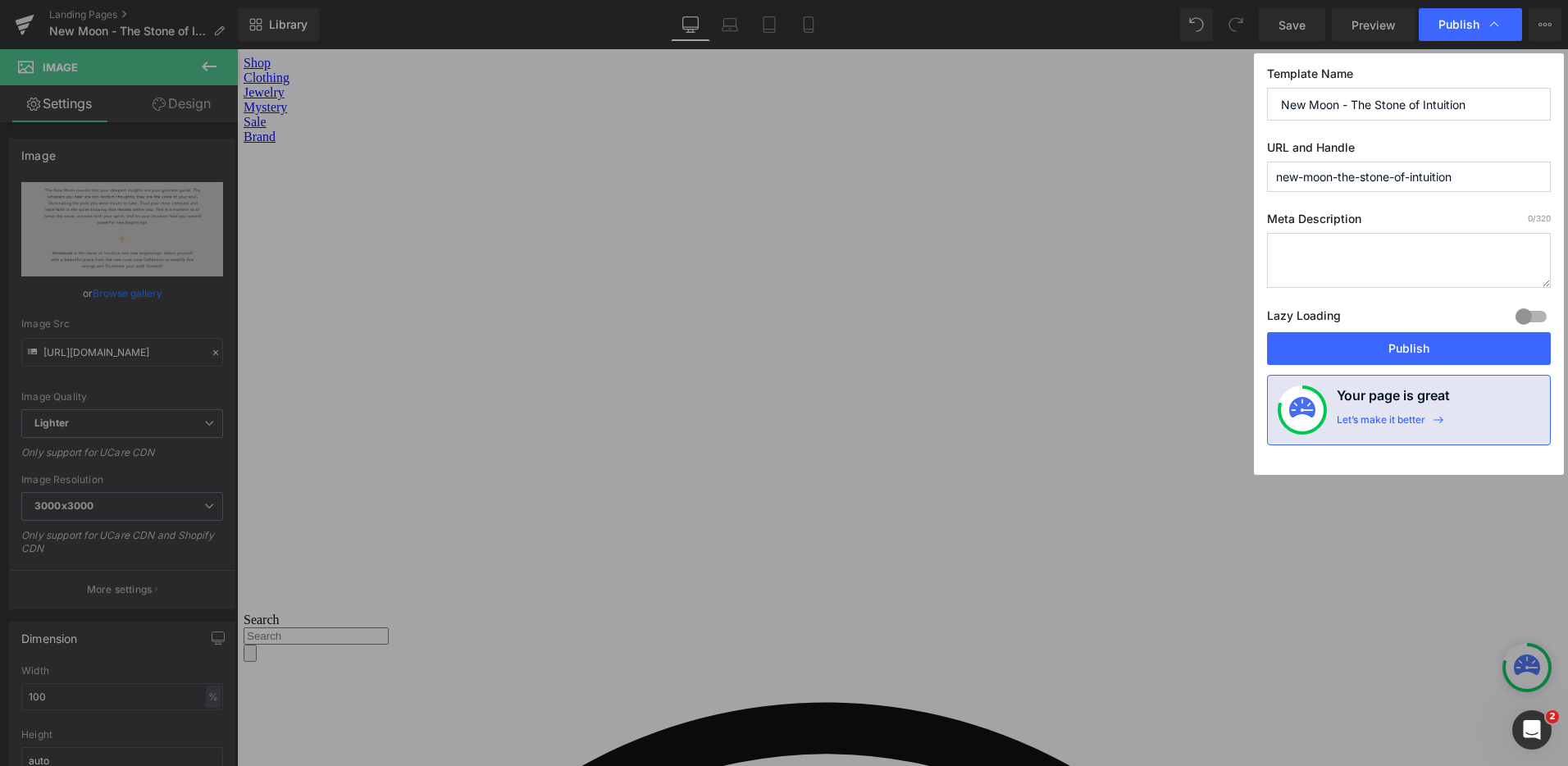
drag, startPoint x: 1475, startPoint y: 179, endPoint x: 1349, endPoint y: 177, distance: 126.0
click at [1349, 177] on input "new-moon-the-stone-of-intuition" at bounding box center [1409, 177] width 284 height 31
click at [1519, 177] on input "new-moon-the-stone-of-intuition" at bounding box center [1409, 177] width 284 height 31
click at [1433, 351] on button "Publish" at bounding box center [1409, 348] width 284 height 33
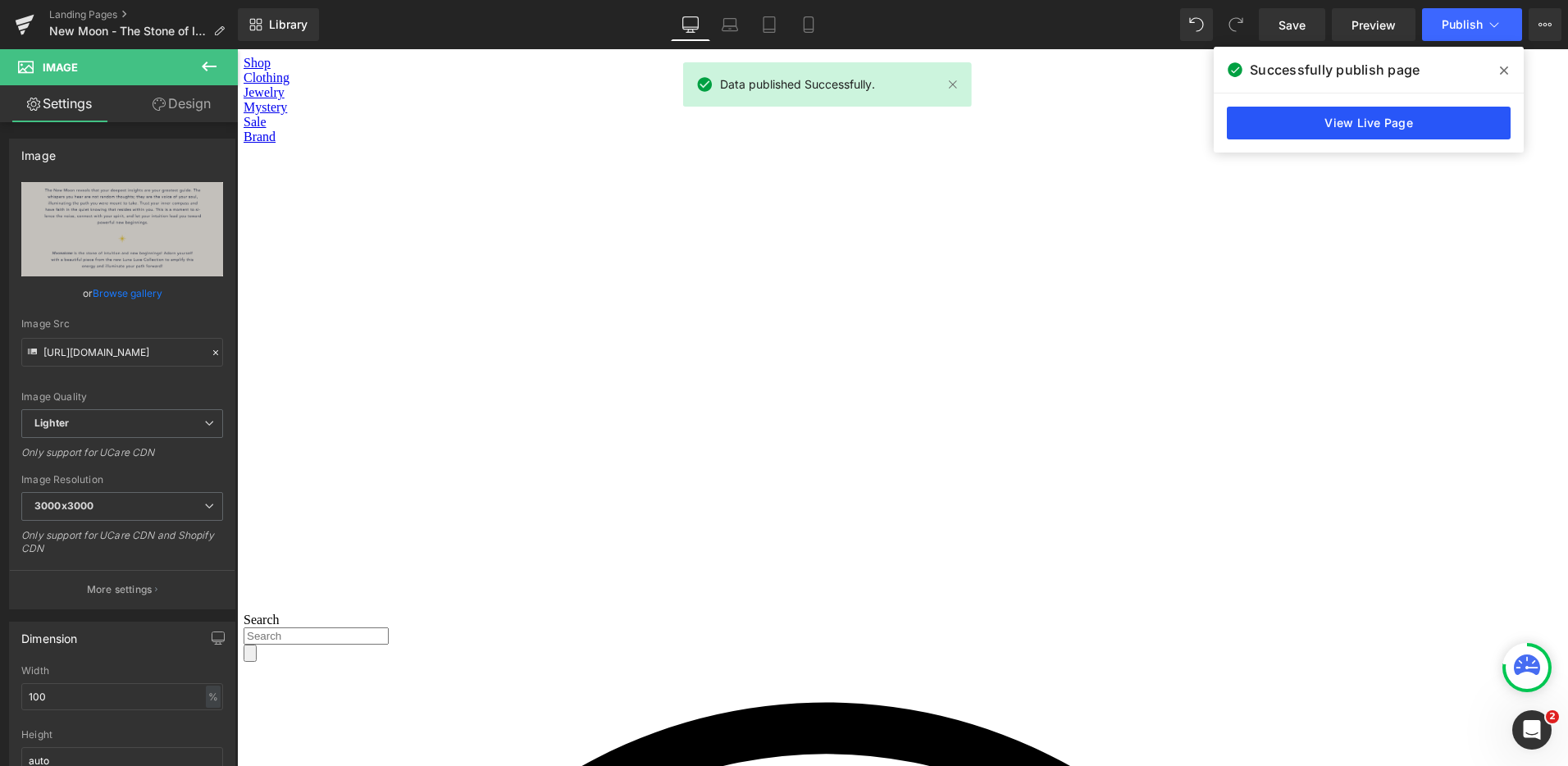
click at [1371, 130] on link "View Live Page" at bounding box center [1368, 123] width 284 height 33
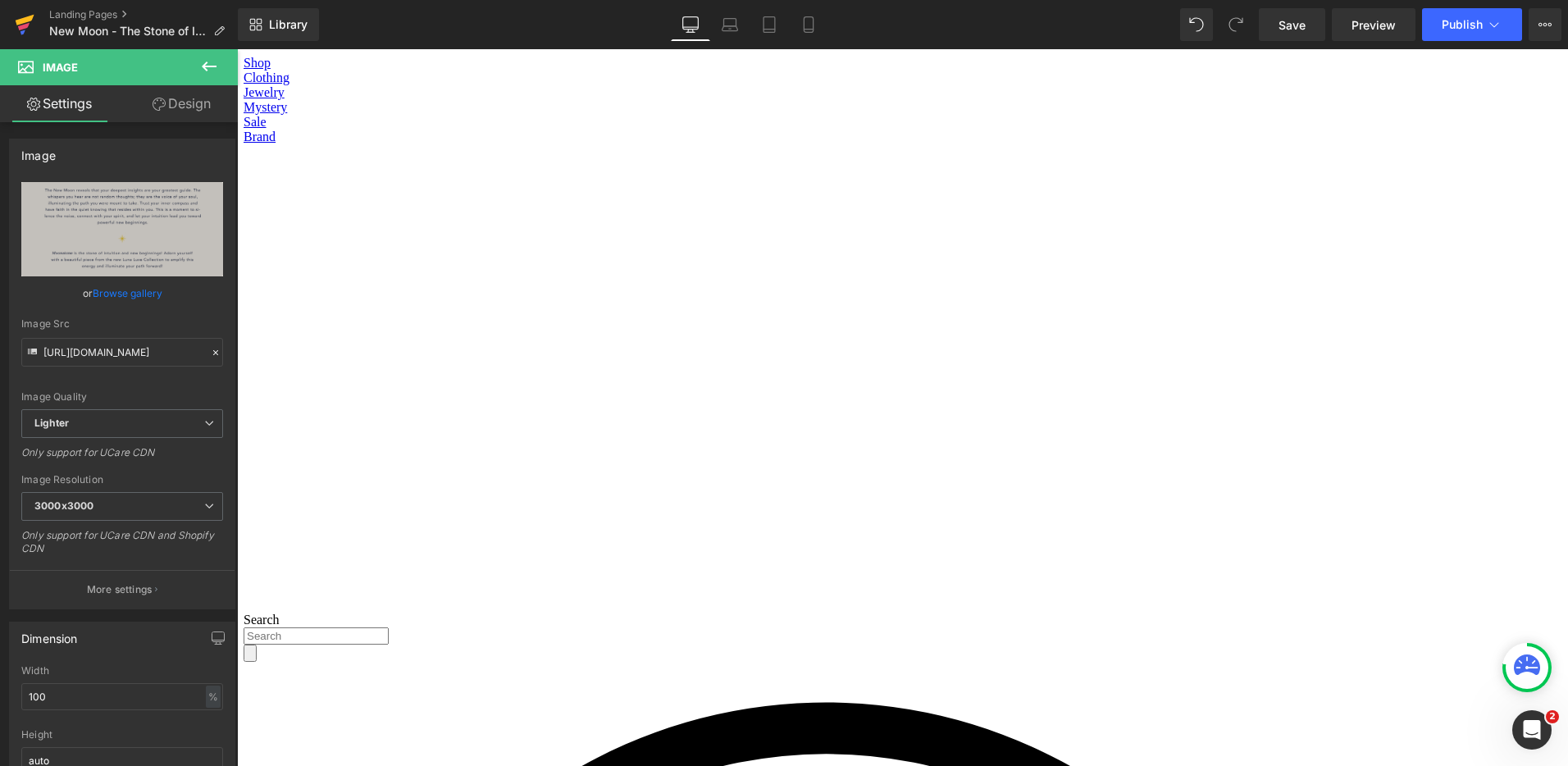
click at [15, 20] on icon at bounding box center [24, 25] width 20 height 41
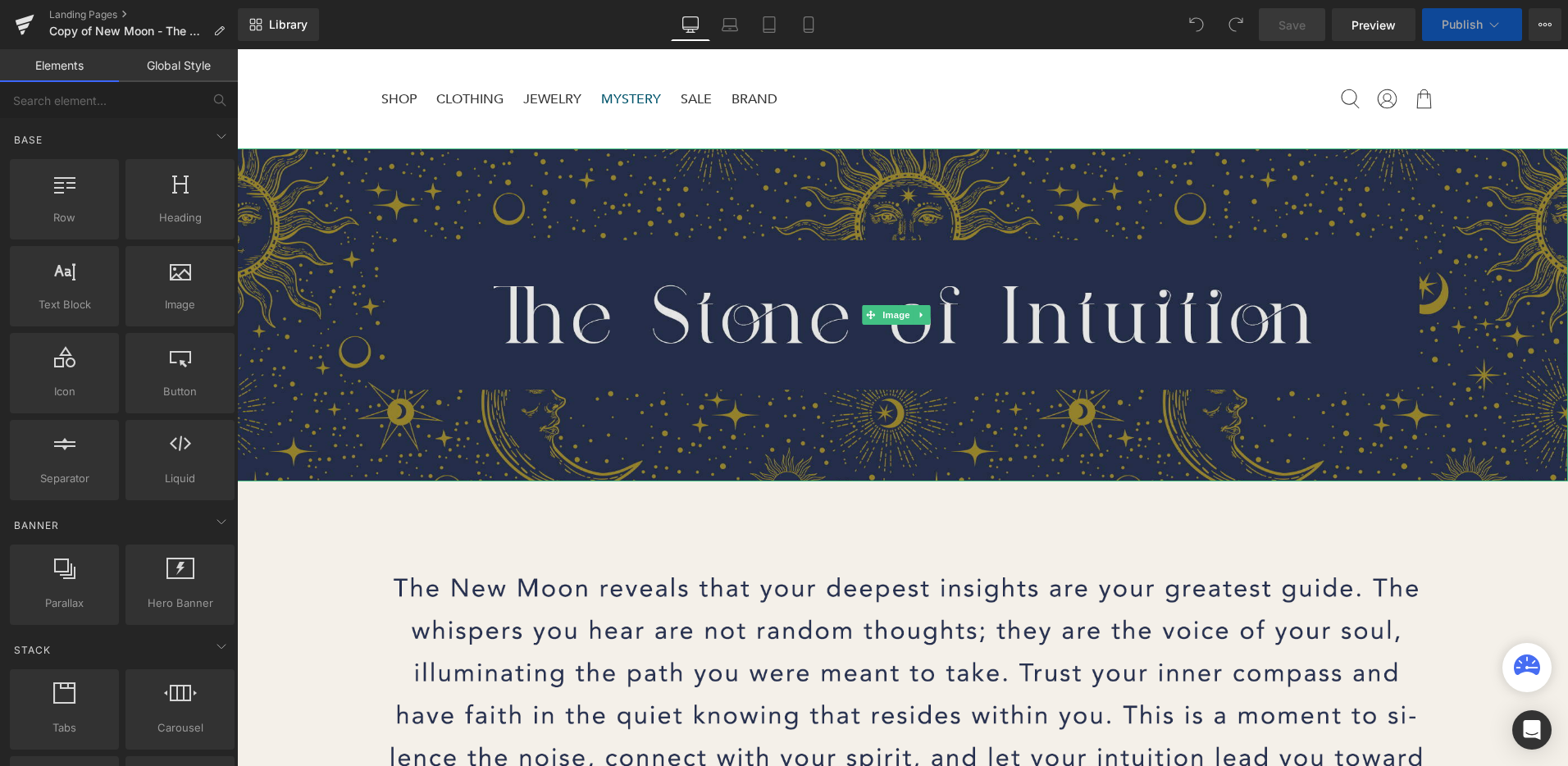
click at [920, 284] on img at bounding box center [902, 314] width 1331 height 333
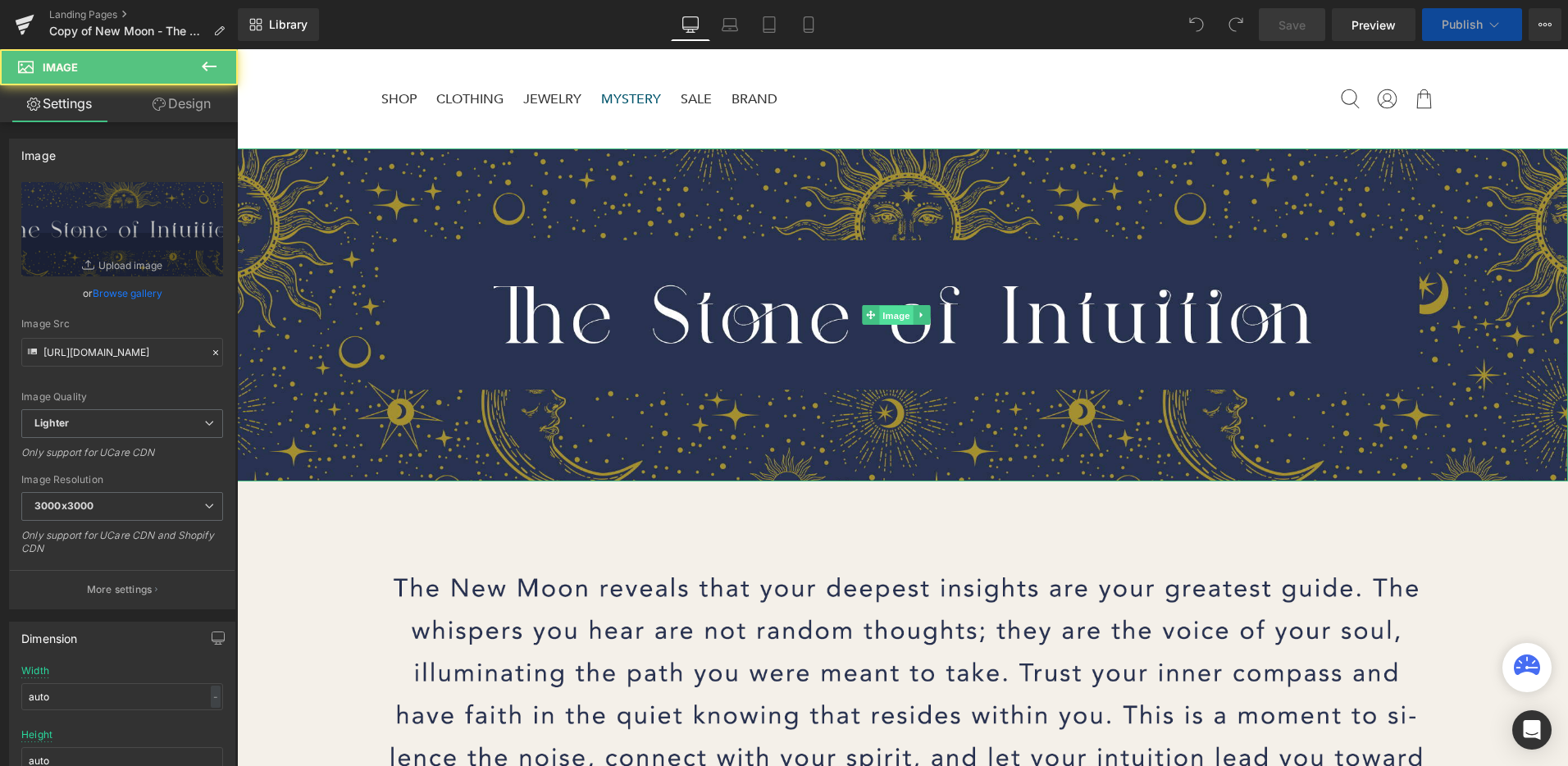
click at [899, 314] on span "Image" at bounding box center [896, 315] width 34 height 20
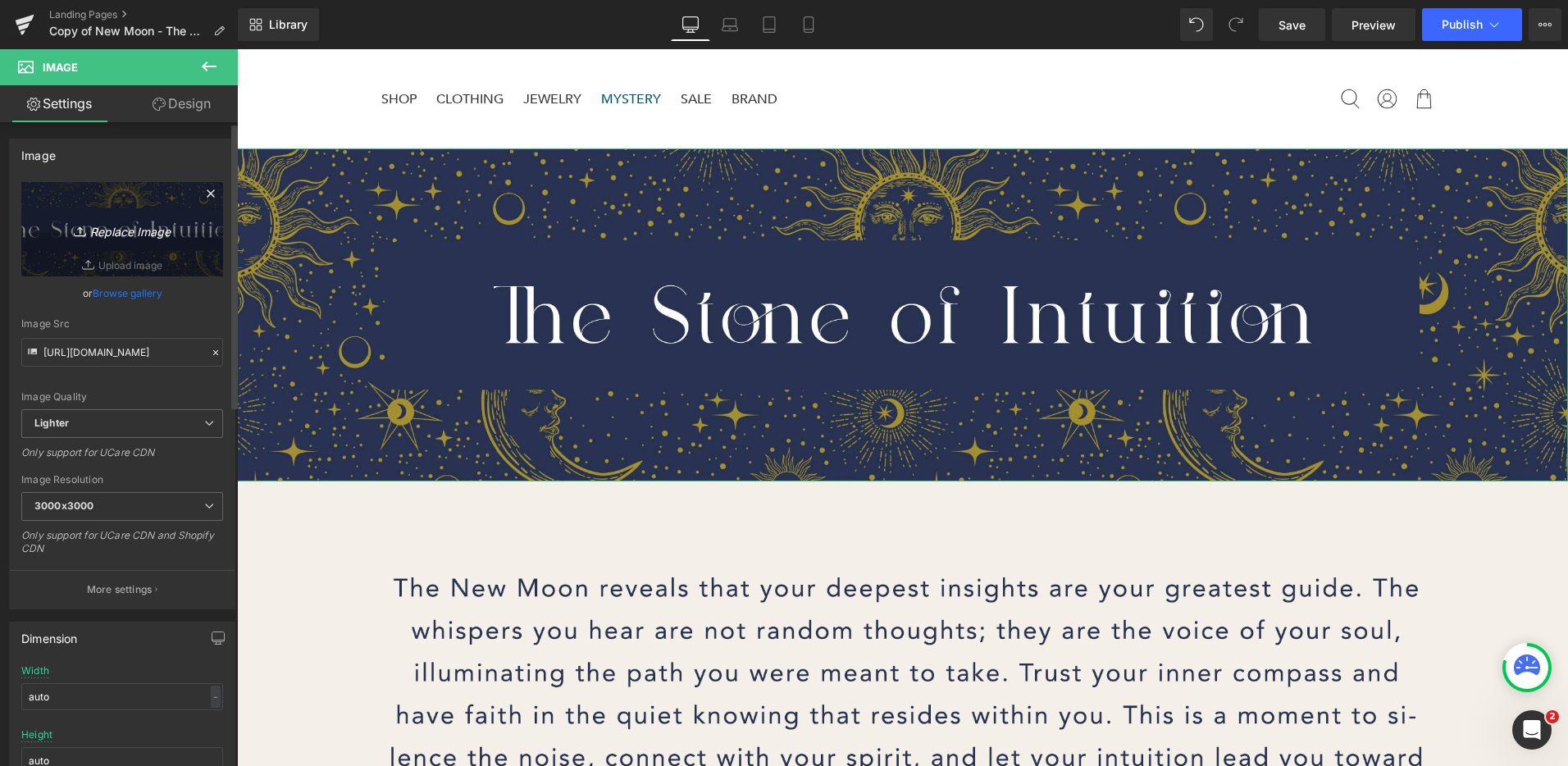
click at [132, 232] on icon "Replace Image" at bounding box center [122, 229] width 131 height 20
type input "C:\fakepath\The Stone of New Beginnings - Gold.png"
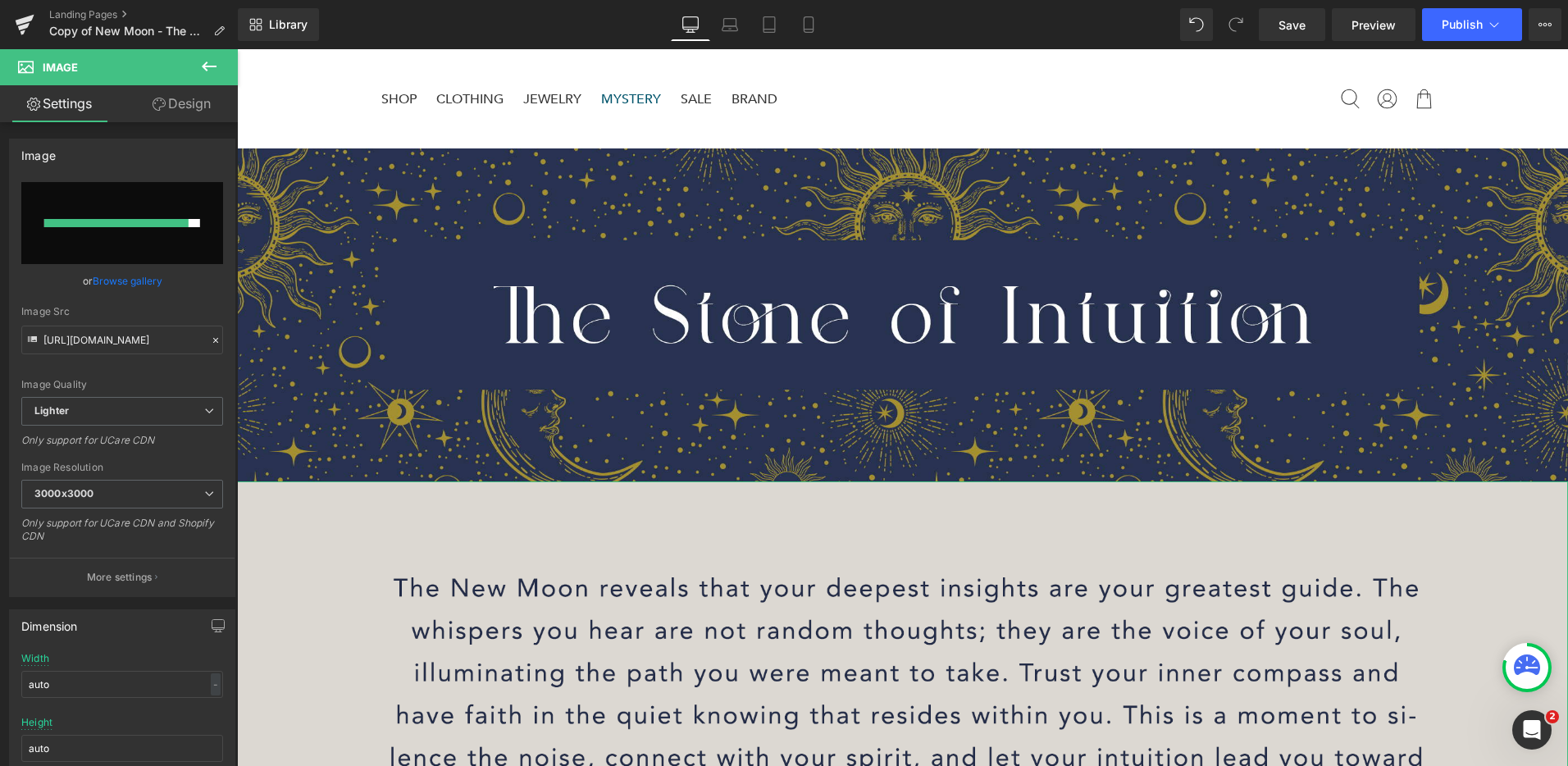
type input "https://ucarecdn.com/ea420898-2f3f-441f-b342-e0cce51a63df/-/format/auto/-/previ…"
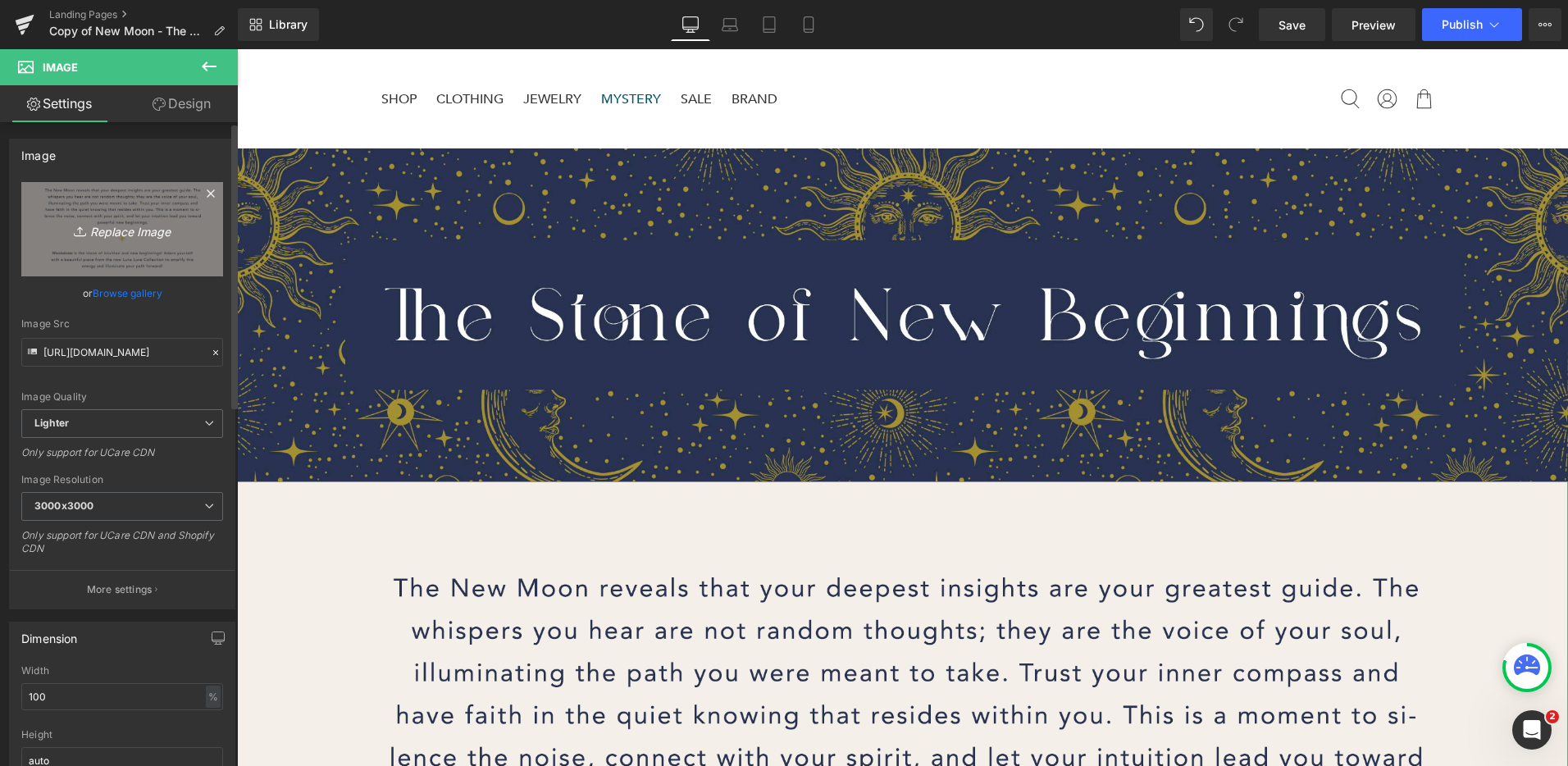
click at [118, 211] on link "Replace Image" at bounding box center [122, 229] width 202 height 95
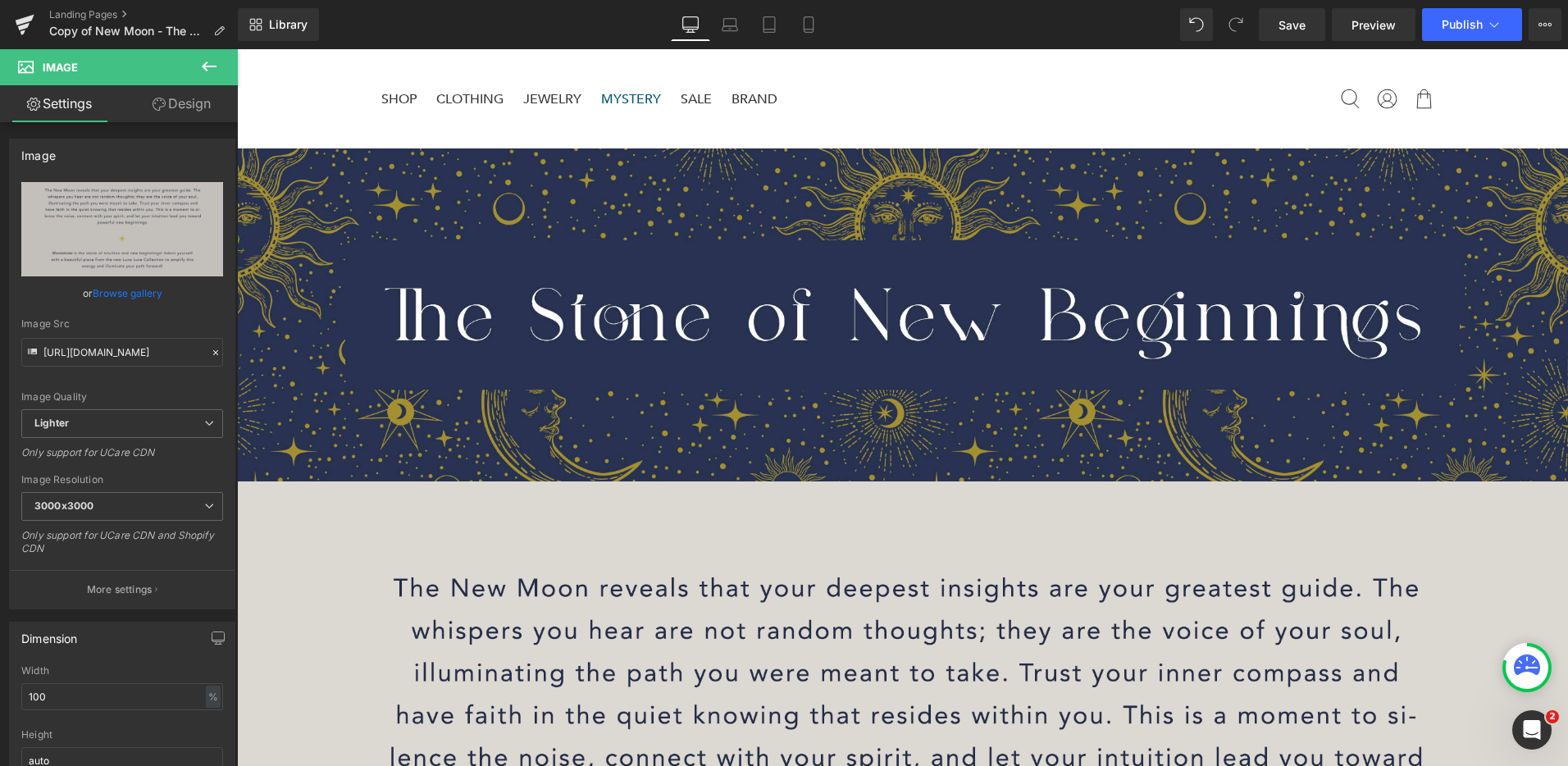
type input "C:\fakepath\Stone of New Beginnings - 2.png"
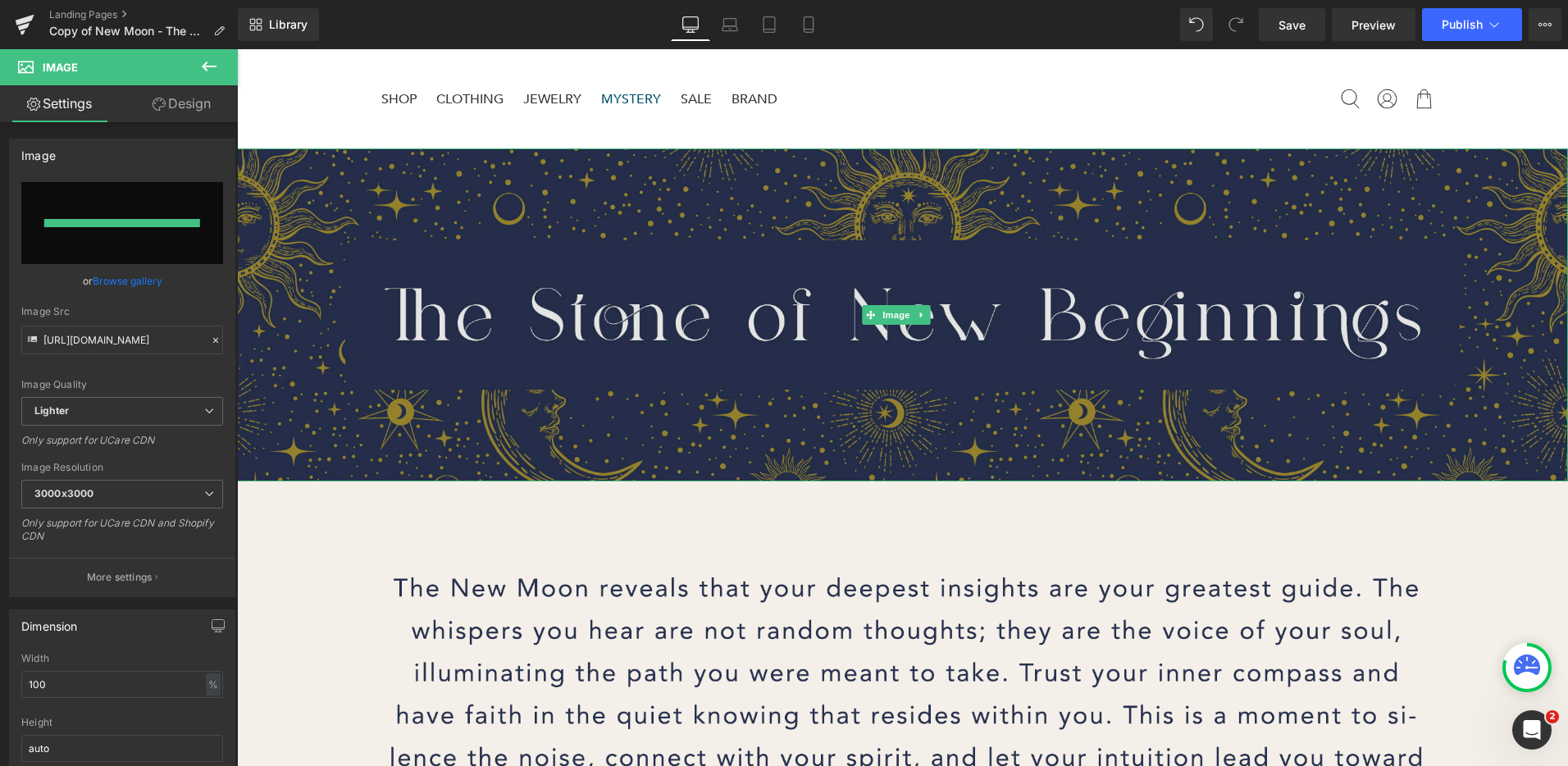
type input "https://ucarecdn.com/ccc0f3a4-1736-4d75-8cf8-8e1fc0e7886b/-/format/auto/-/previ…"
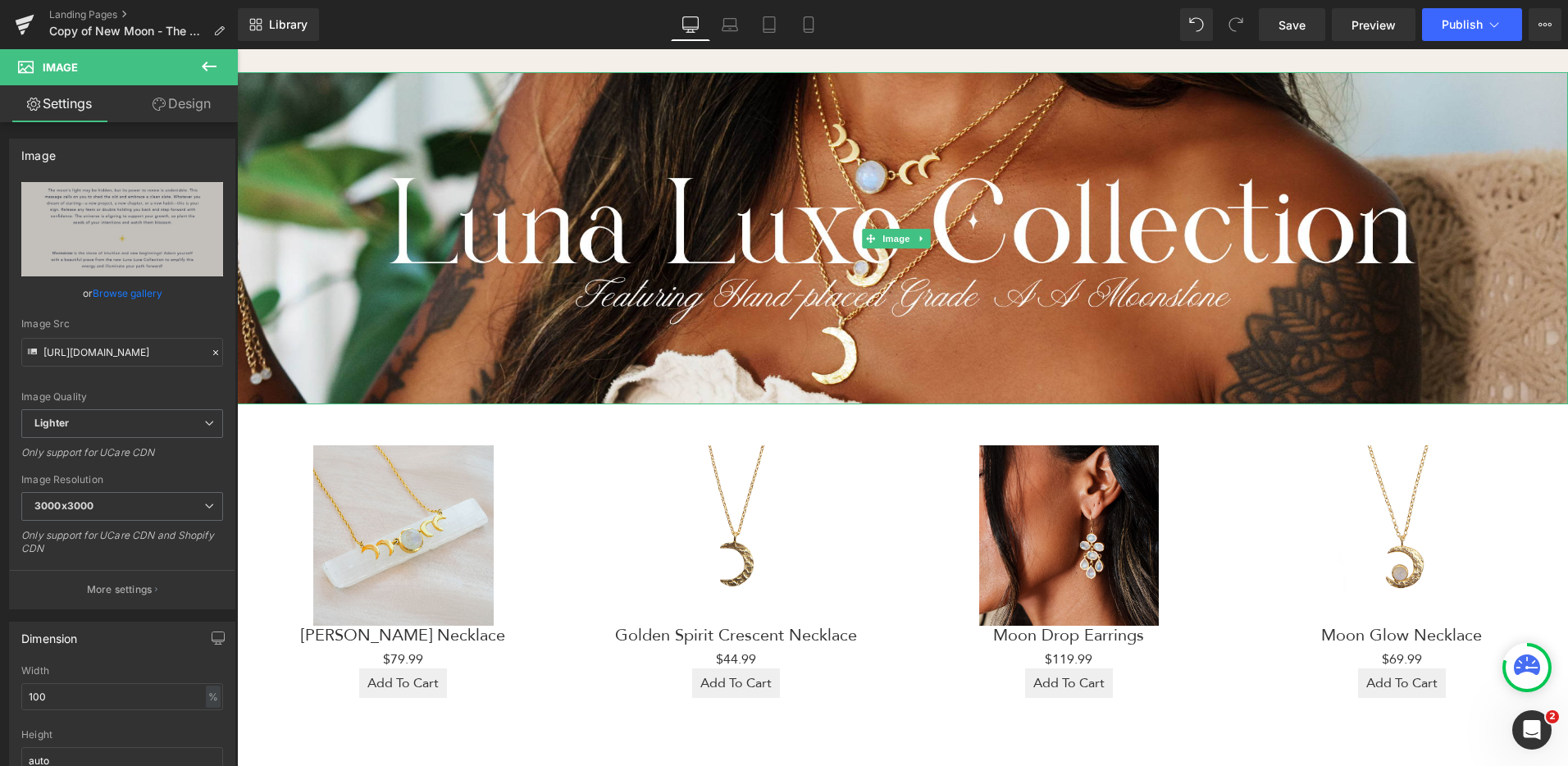
scroll to position [313, 0]
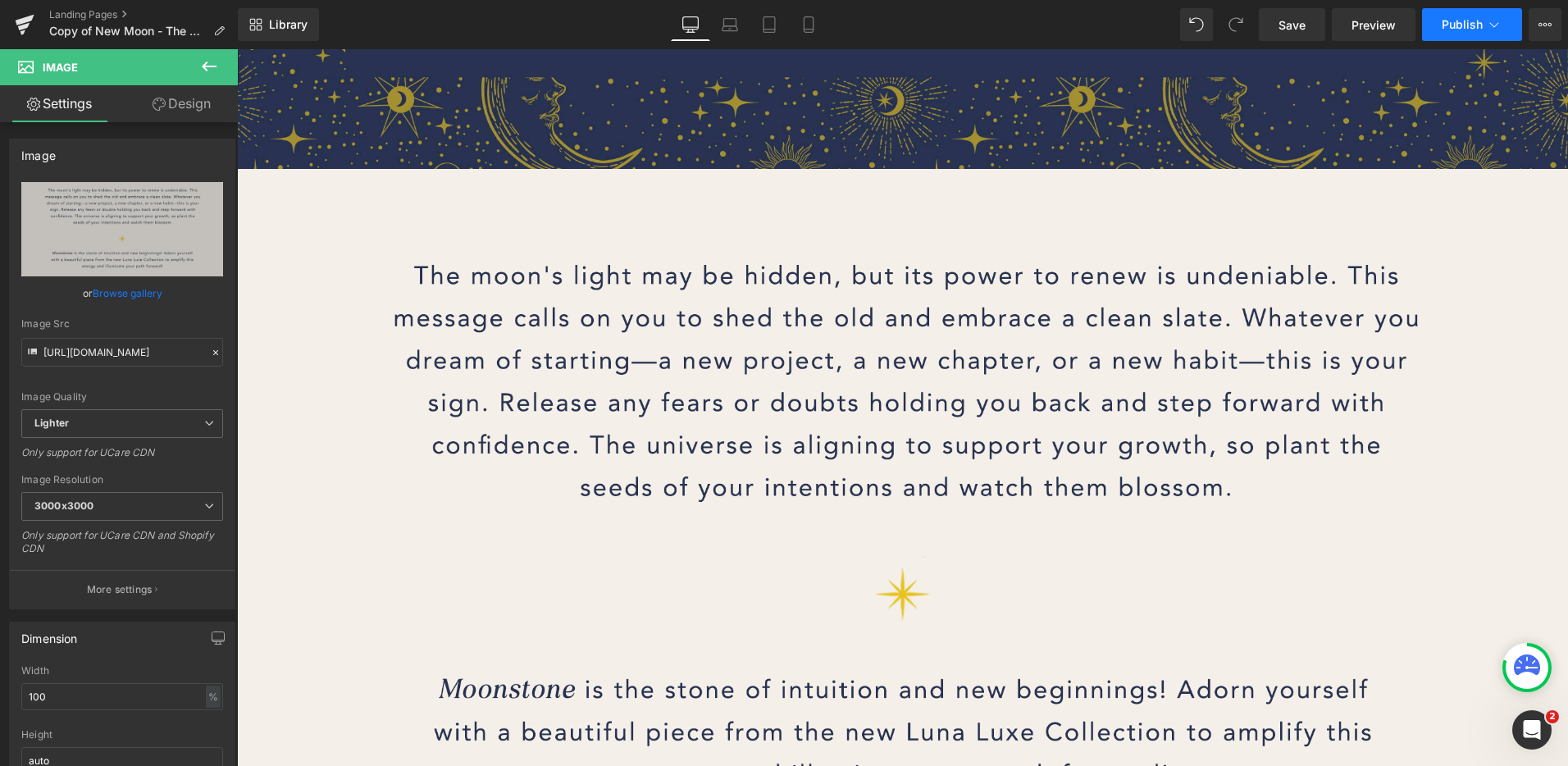
click at [1493, 30] on icon at bounding box center [1494, 24] width 16 height 16
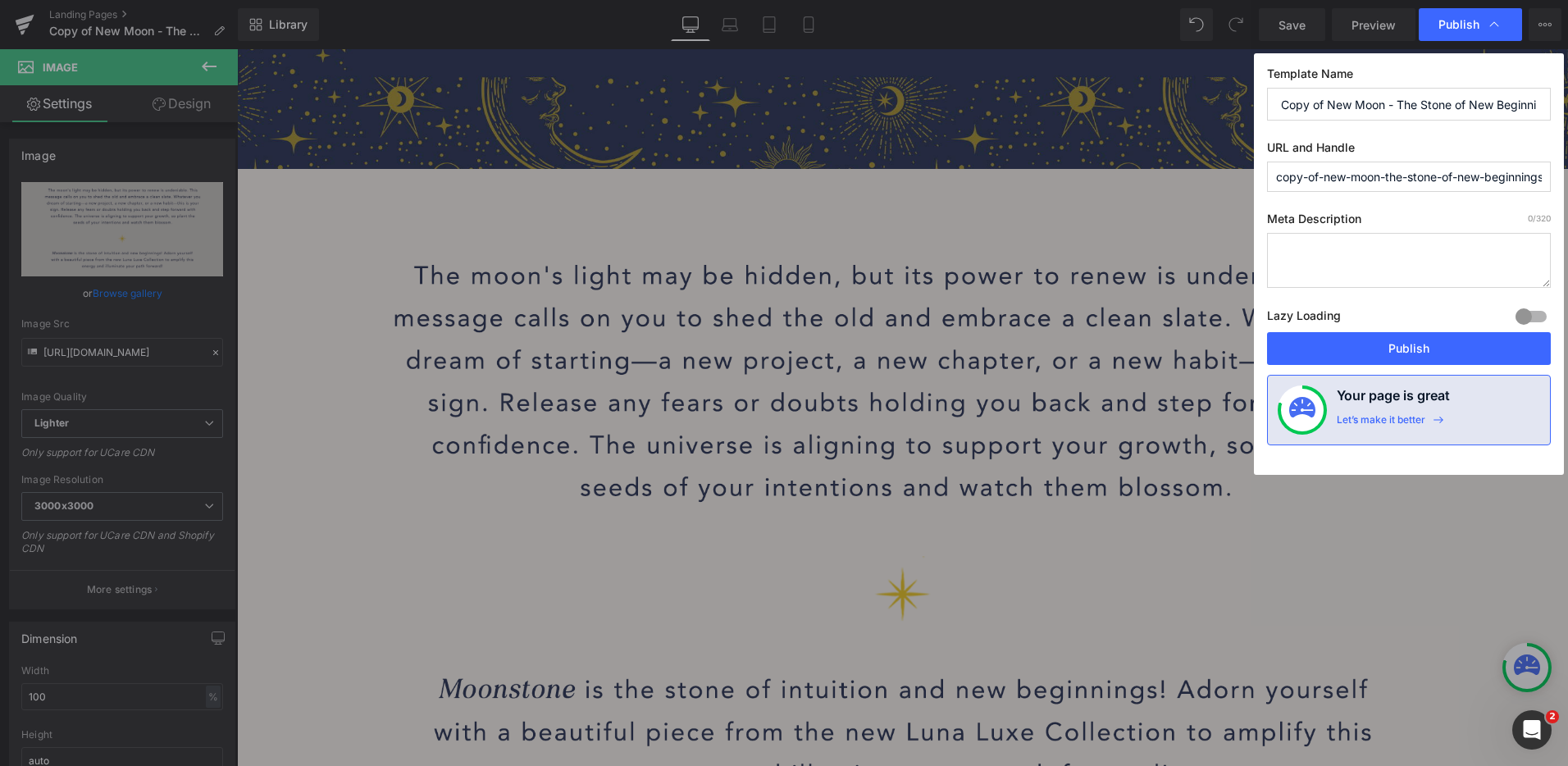
click at [1422, 187] on input "copy-of-new-moon-the-stone-of-new-beginnings" at bounding box center [1409, 177] width 284 height 31
click at [1358, 181] on input "copy-of-new-moon-the-stone-of-new-beginnings" at bounding box center [1409, 177] width 284 height 31
drag, startPoint x: 1324, startPoint y: 179, endPoint x: 1241, endPoint y: 180, distance: 83.0
click at [1241, 180] on div "Publish Template Name Copy of New Moon - The Stone of New Beginnings URL and Ha…" at bounding box center [784, 383] width 1568 height 766
drag, startPoint x: 1415, startPoint y: 176, endPoint x: 1341, endPoint y: 181, distance: 74.2
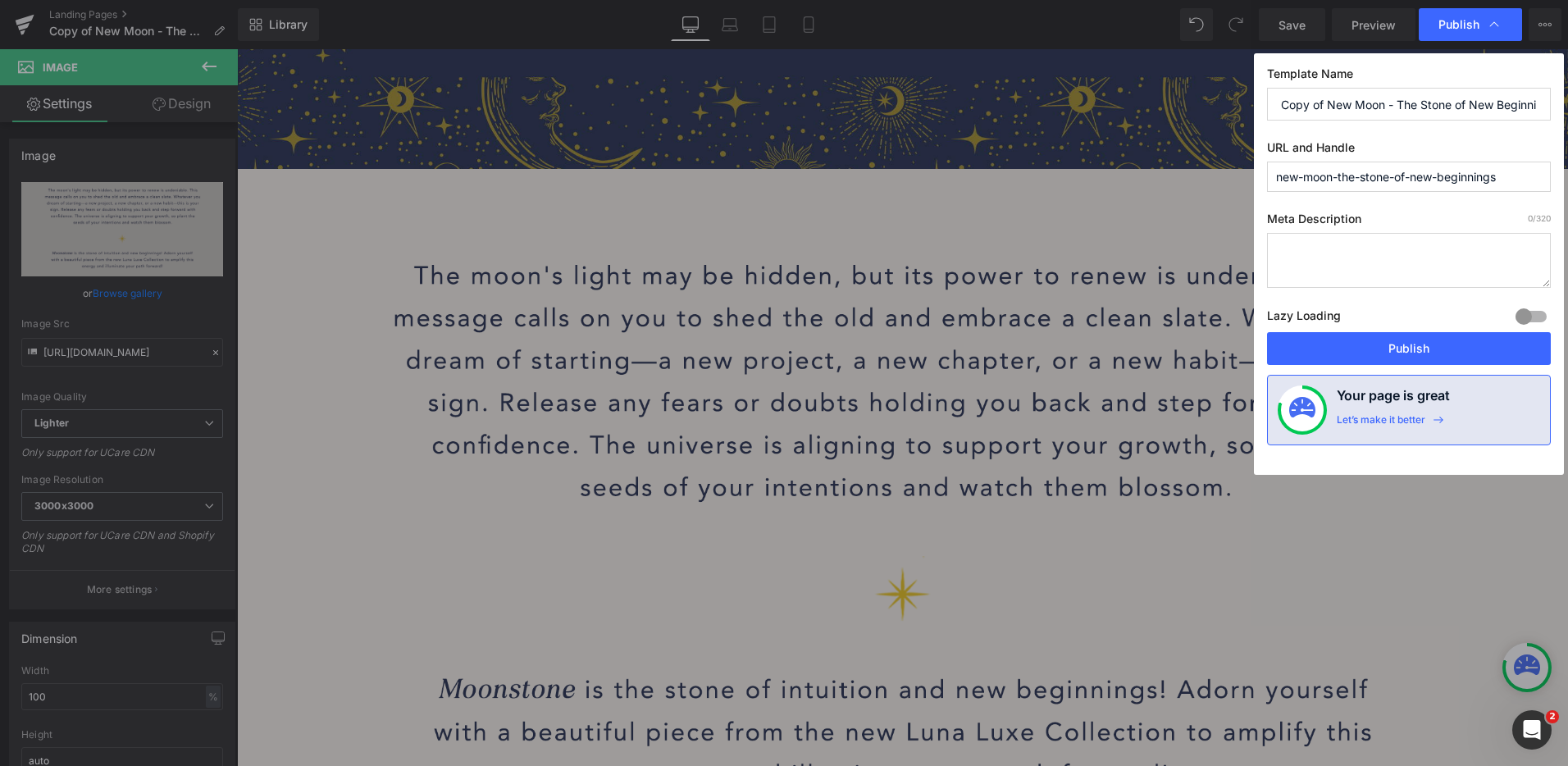
click at [1340, 181] on input "new-moon-the-stone-of-new-beginnings" at bounding box center [1409, 177] width 284 height 31
type input "new-moon-new-beginnings"
drag, startPoint x: 1434, startPoint y: 348, endPoint x: 1212, endPoint y: 293, distance: 228.7
click at [1434, 348] on button "Publish" at bounding box center [1409, 348] width 284 height 33
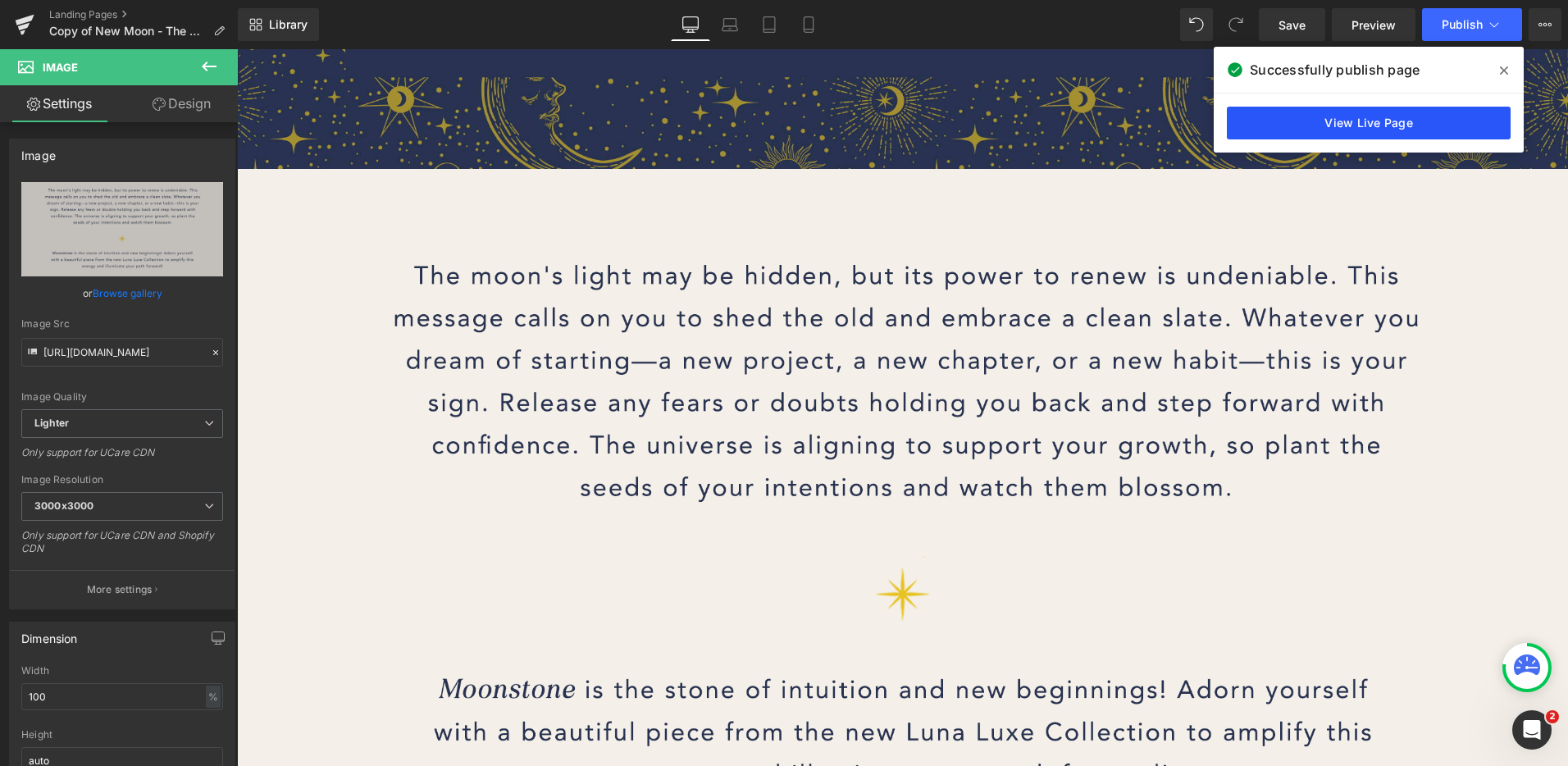
click at [1332, 130] on link "View Live Page" at bounding box center [1368, 123] width 284 height 33
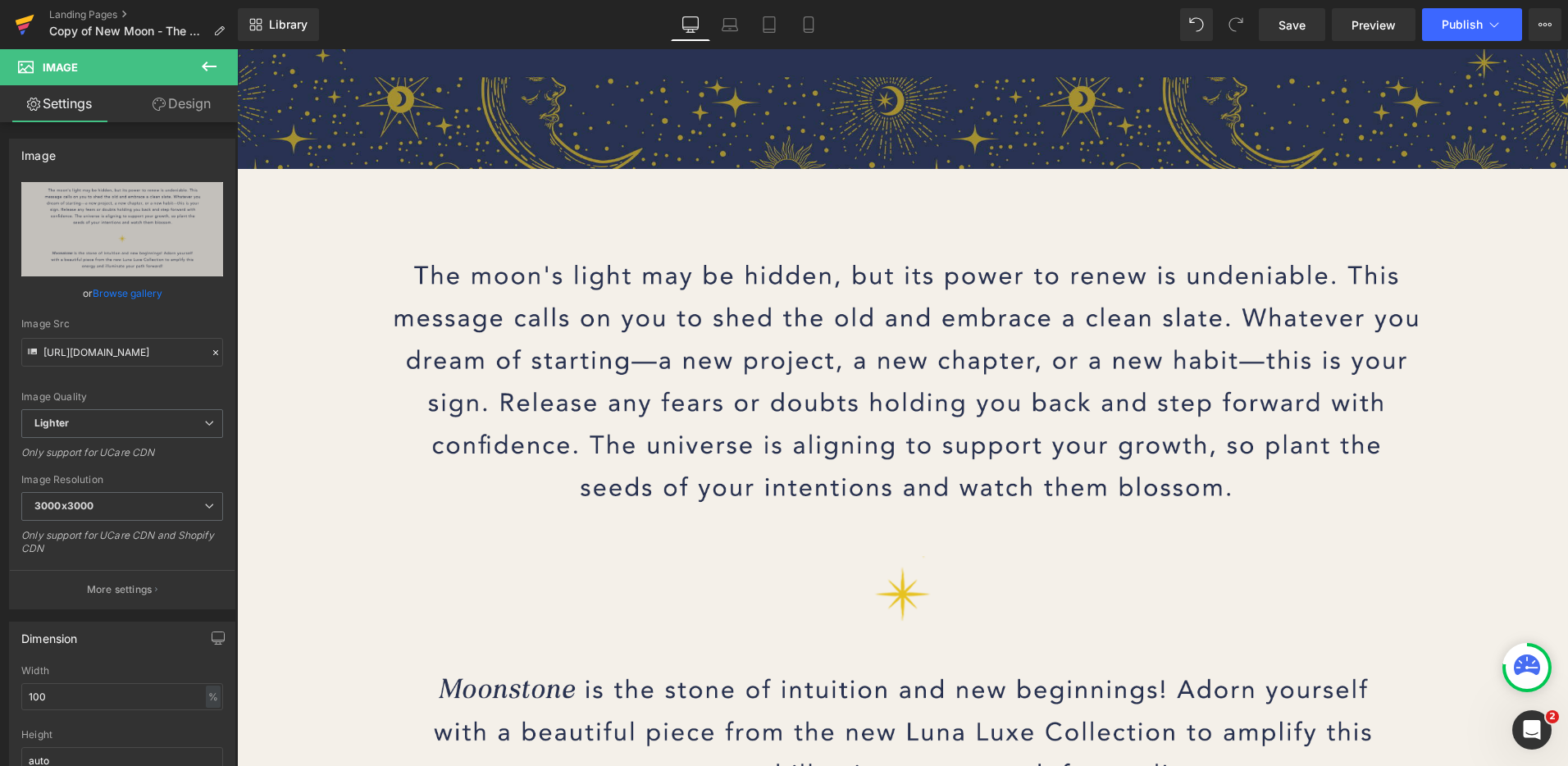
click at [15, 23] on icon at bounding box center [24, 25] width 20 height 41
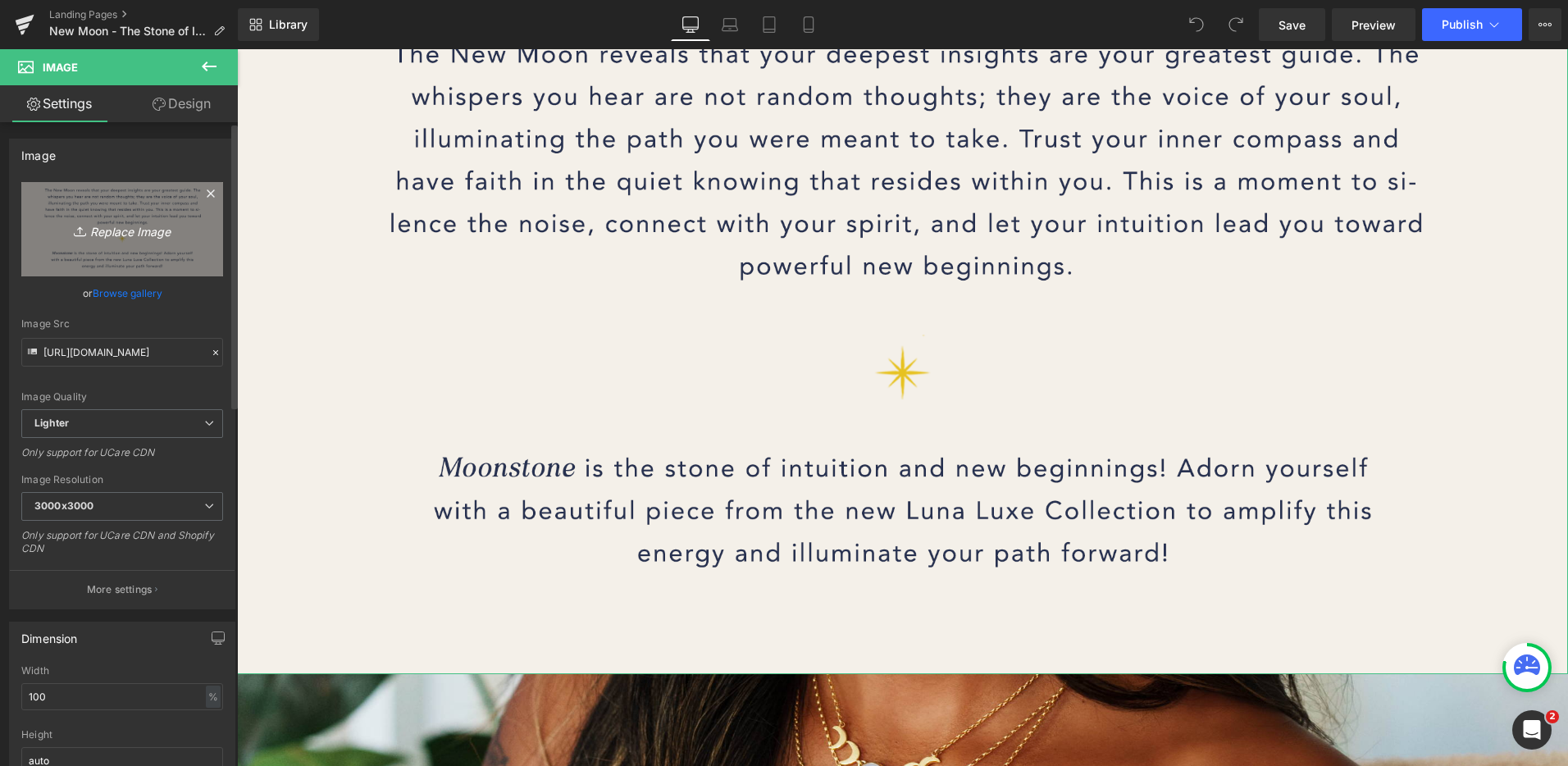
click at [141, 233] on icon "Replace Image" at bounding box center [122, 229] width 131 height 20
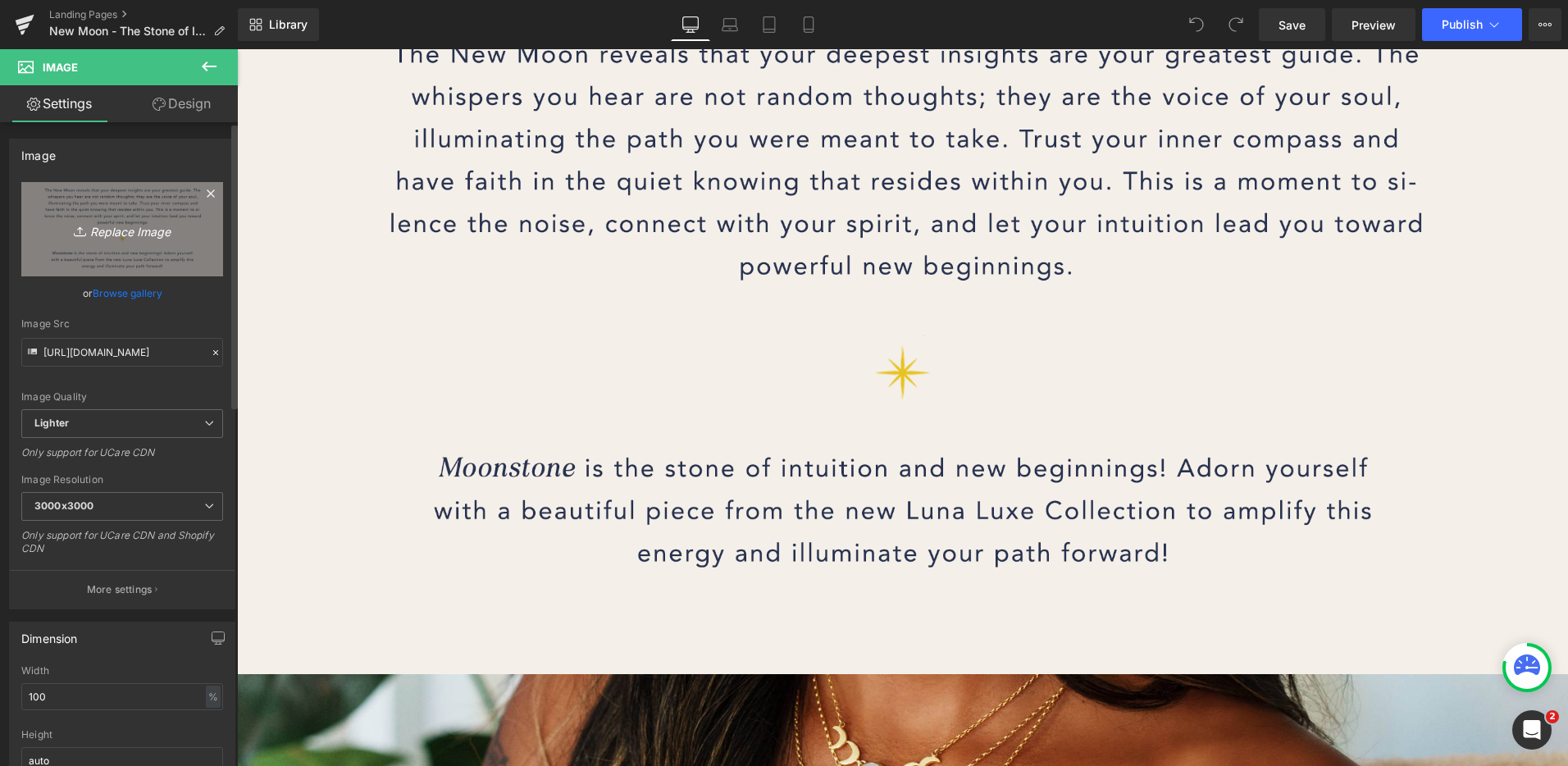
type input "C:\fakepath\Stone of Intuition - 2.png"
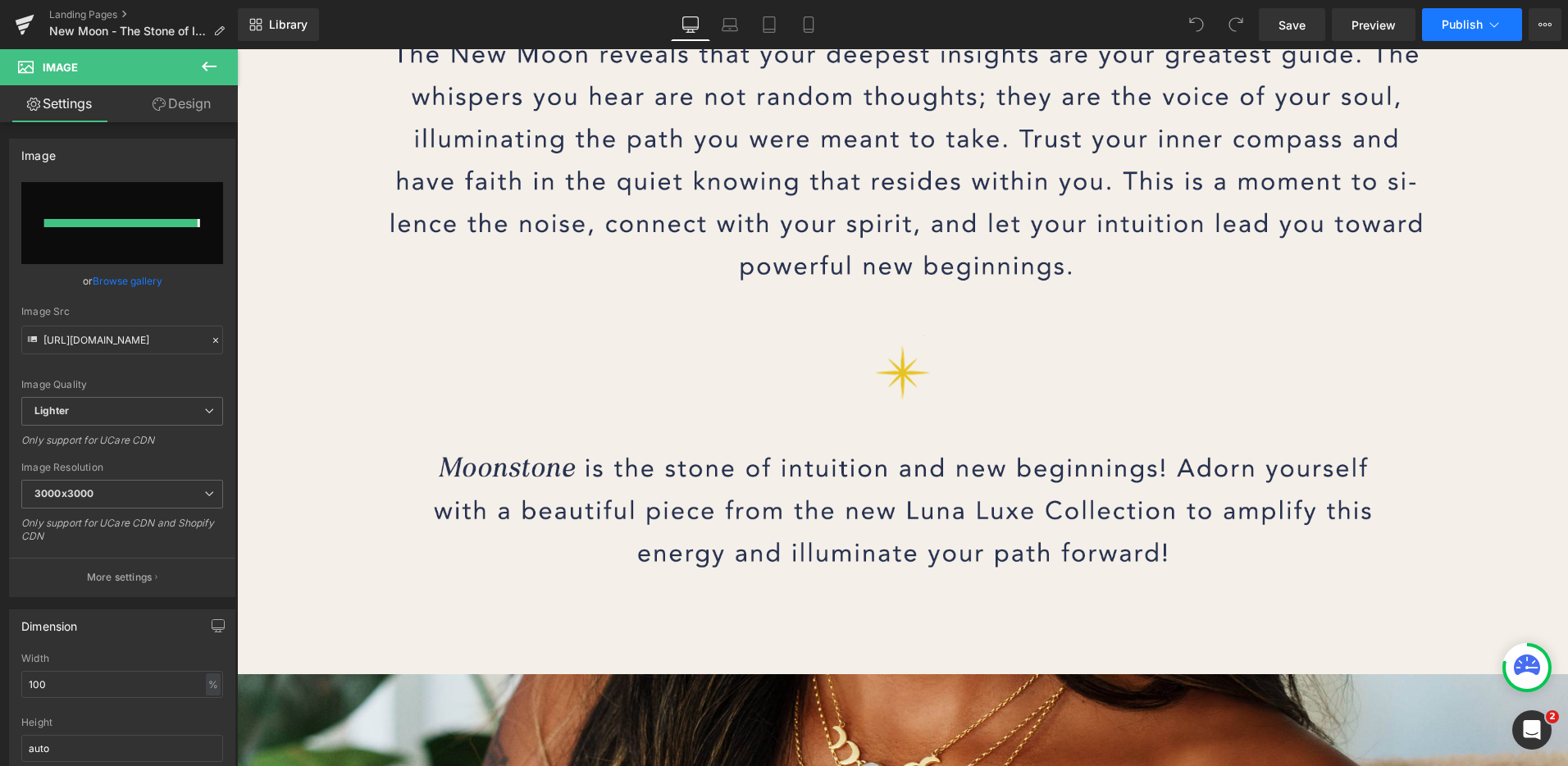
type input "[URL][DOMAIN_NAME]"
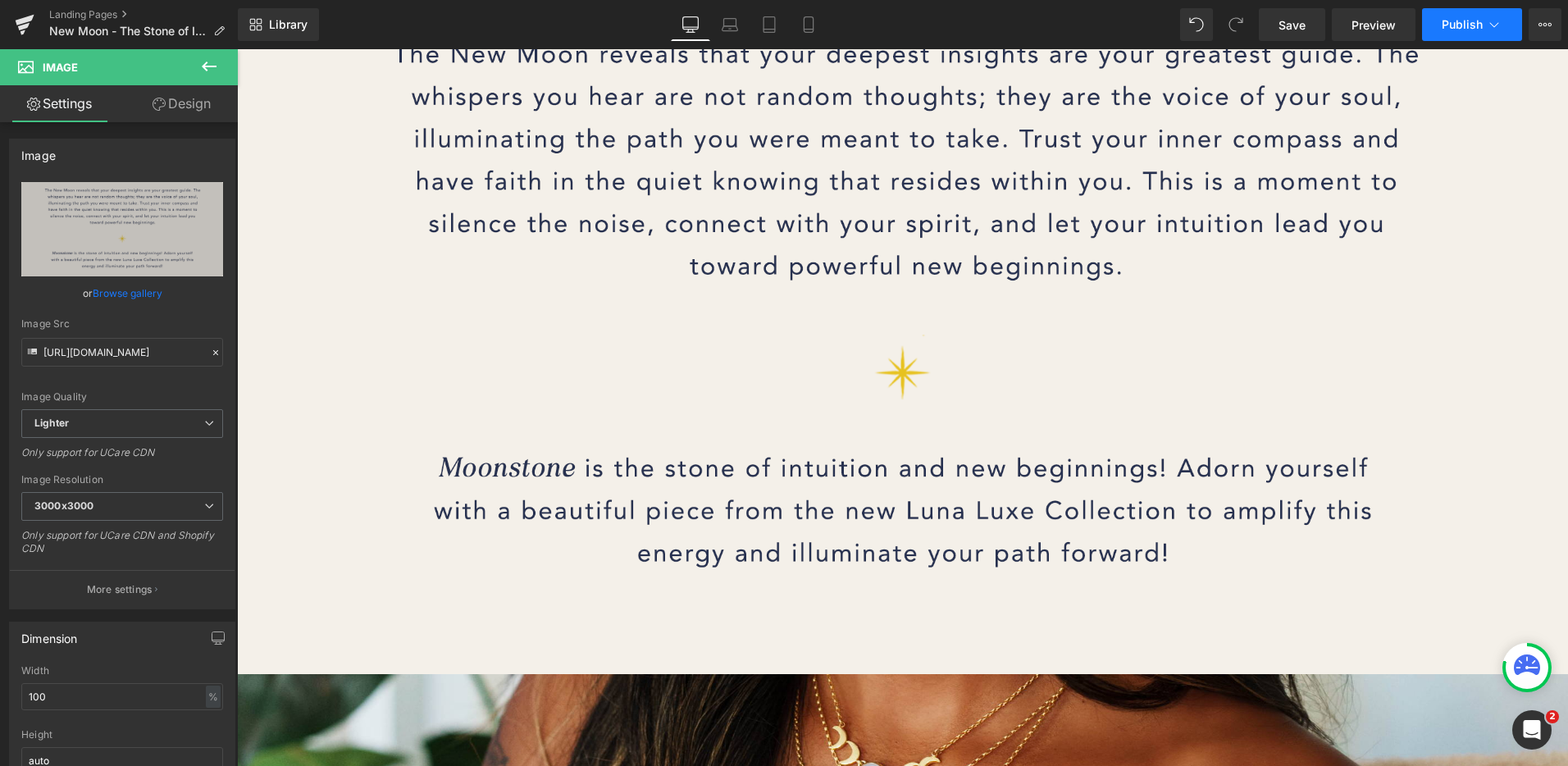
click at [1445, 20] on span "Publish" at bounding box center [1462, 24] width 41 height 13
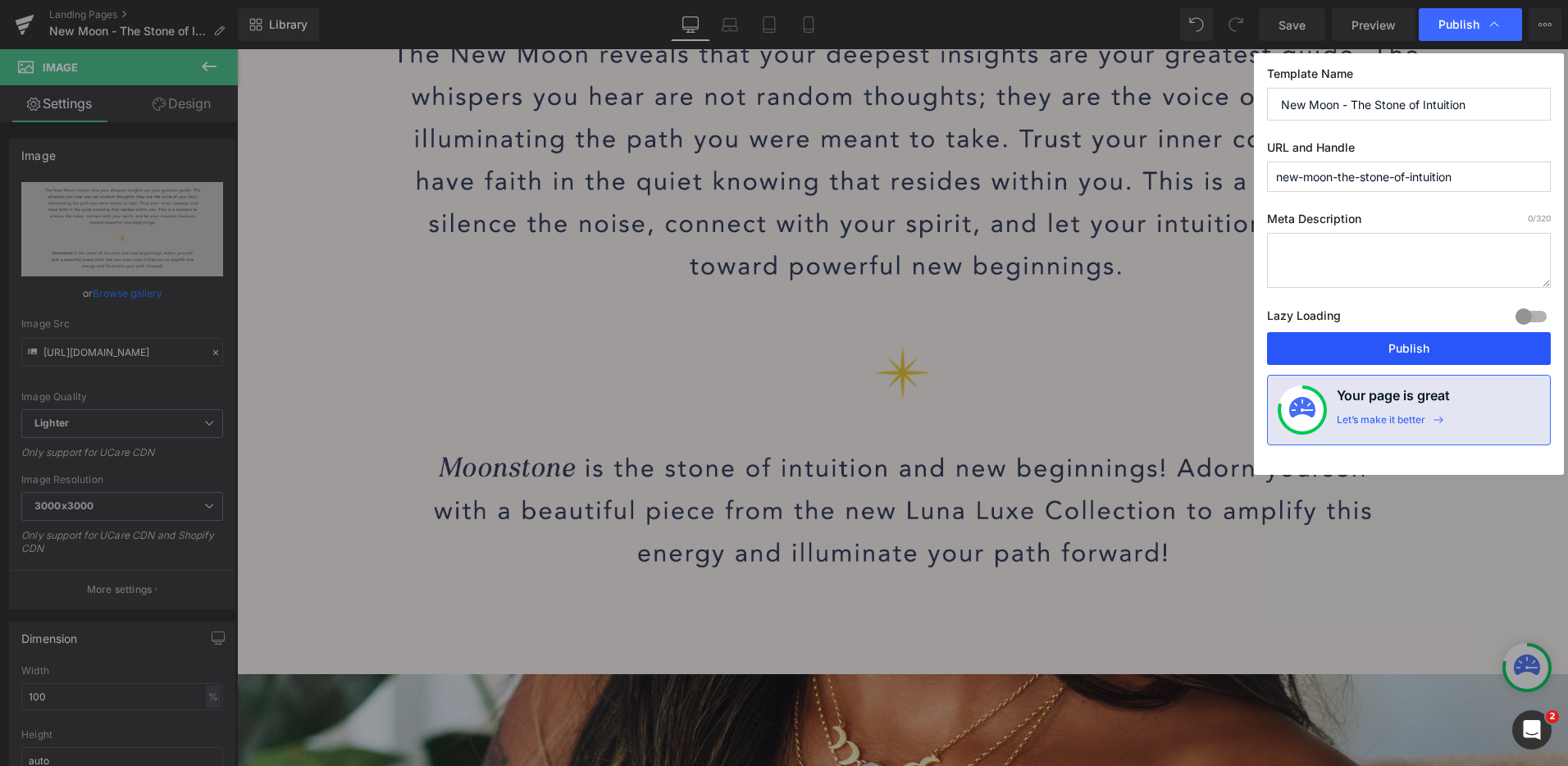
click at [1452, 343] on button "Publish" at bounding box center [1409, 348] width 284 height 33
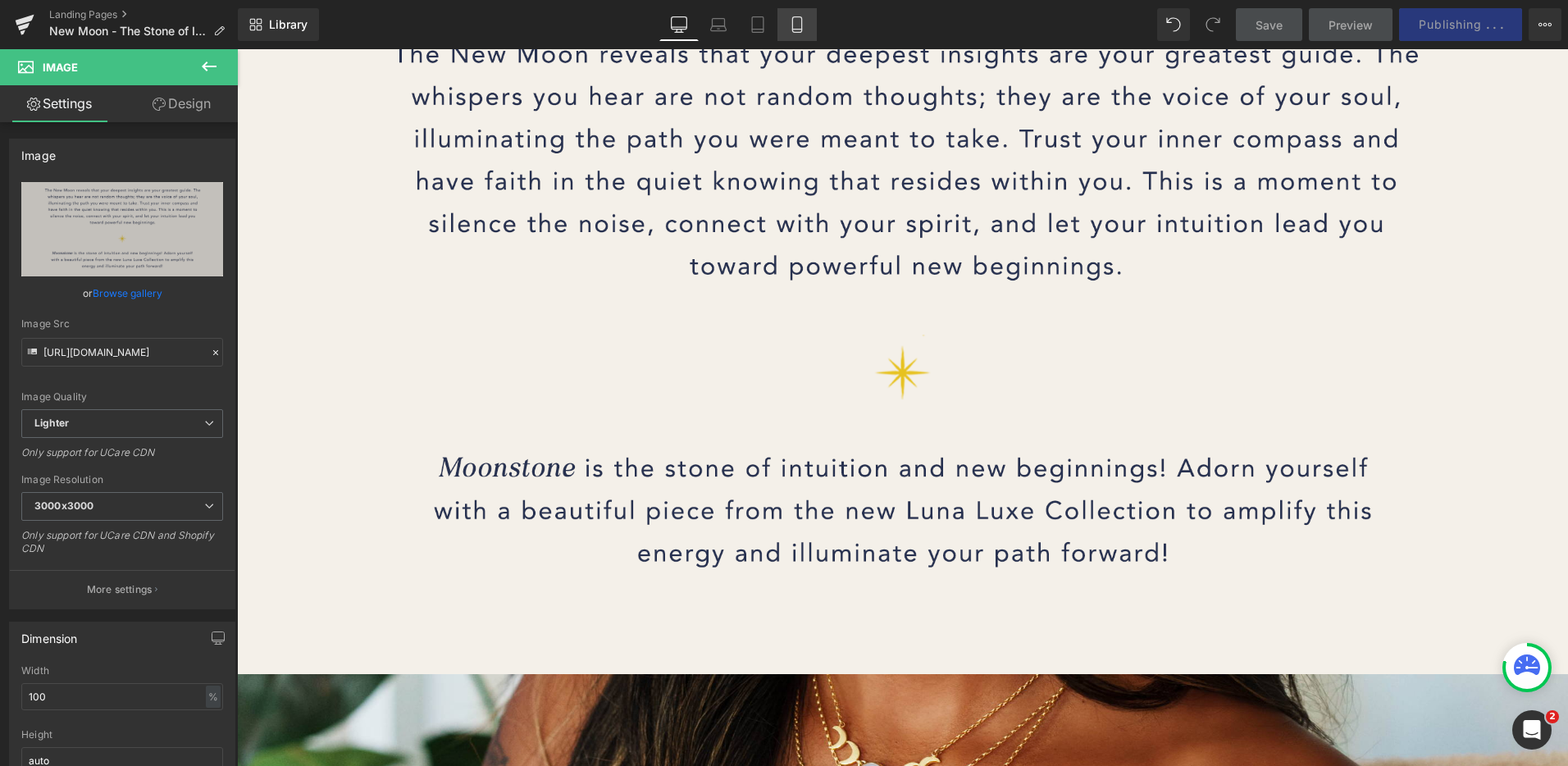
click at [787, 37] on link "Mobile" at bounding box center [797, 25] width 39 height 33
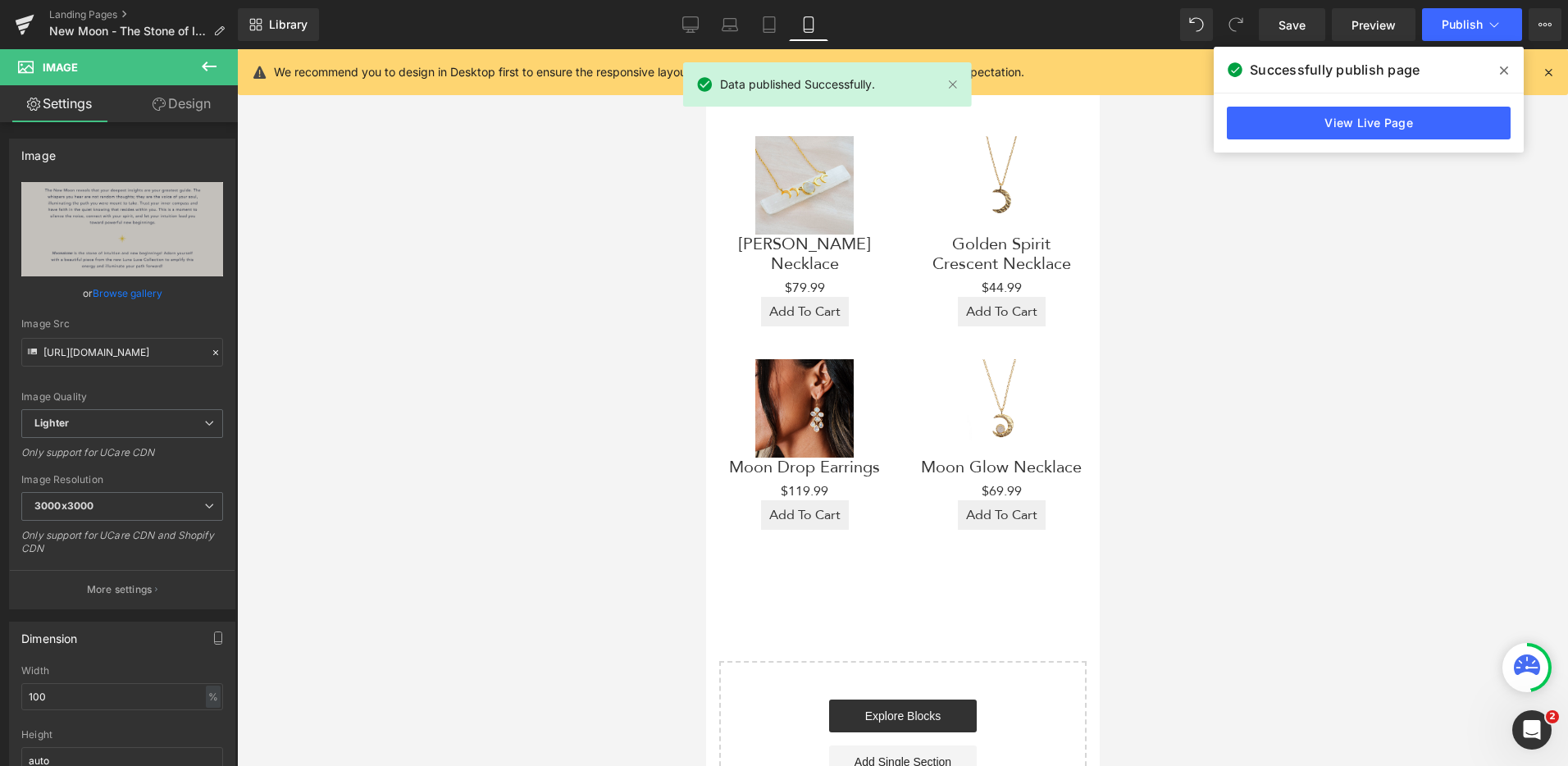
scroll to position [423, 0]
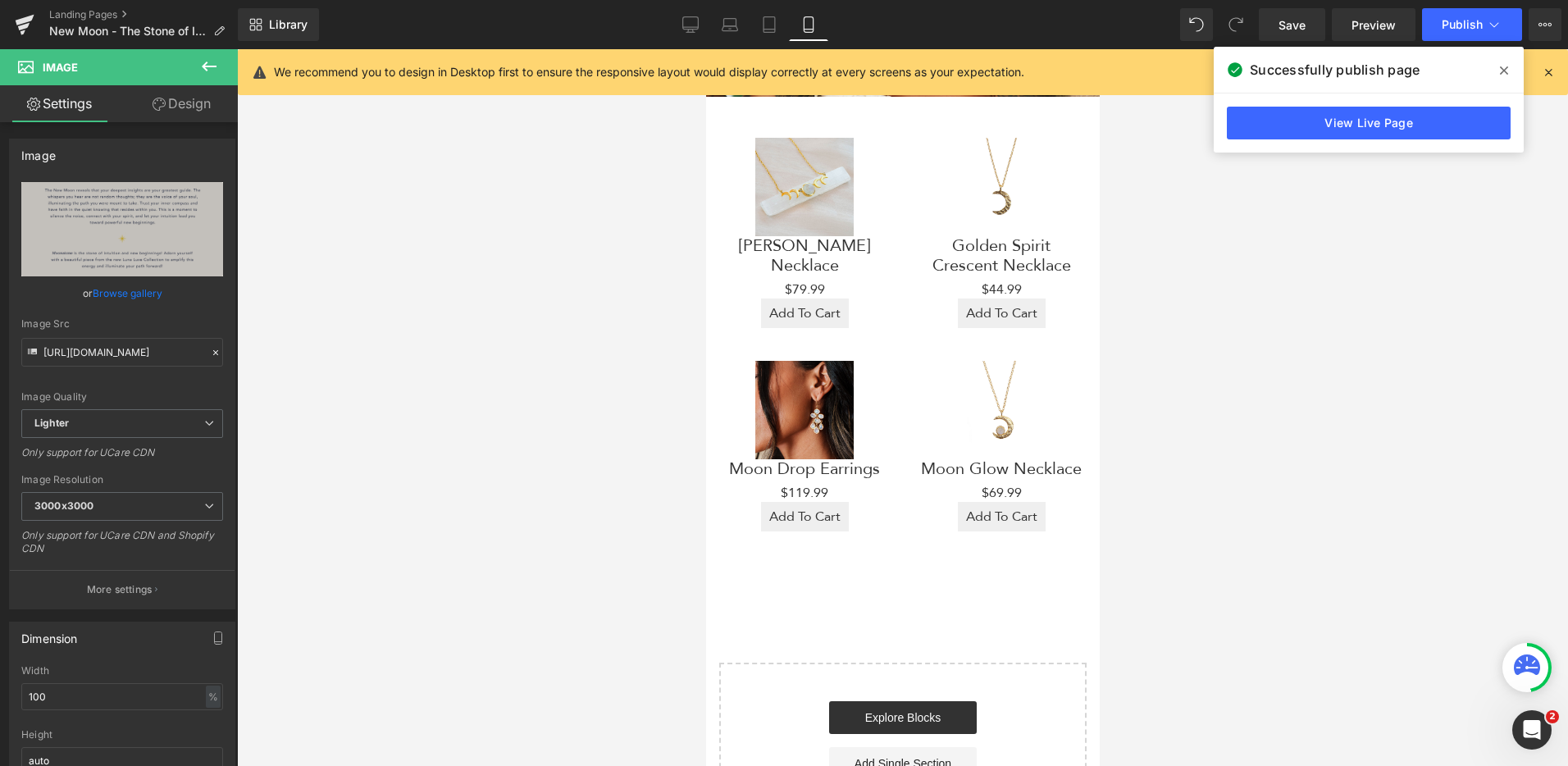
click at [962, 408] on img at bounding box center [1001, 411] width 99 height 99
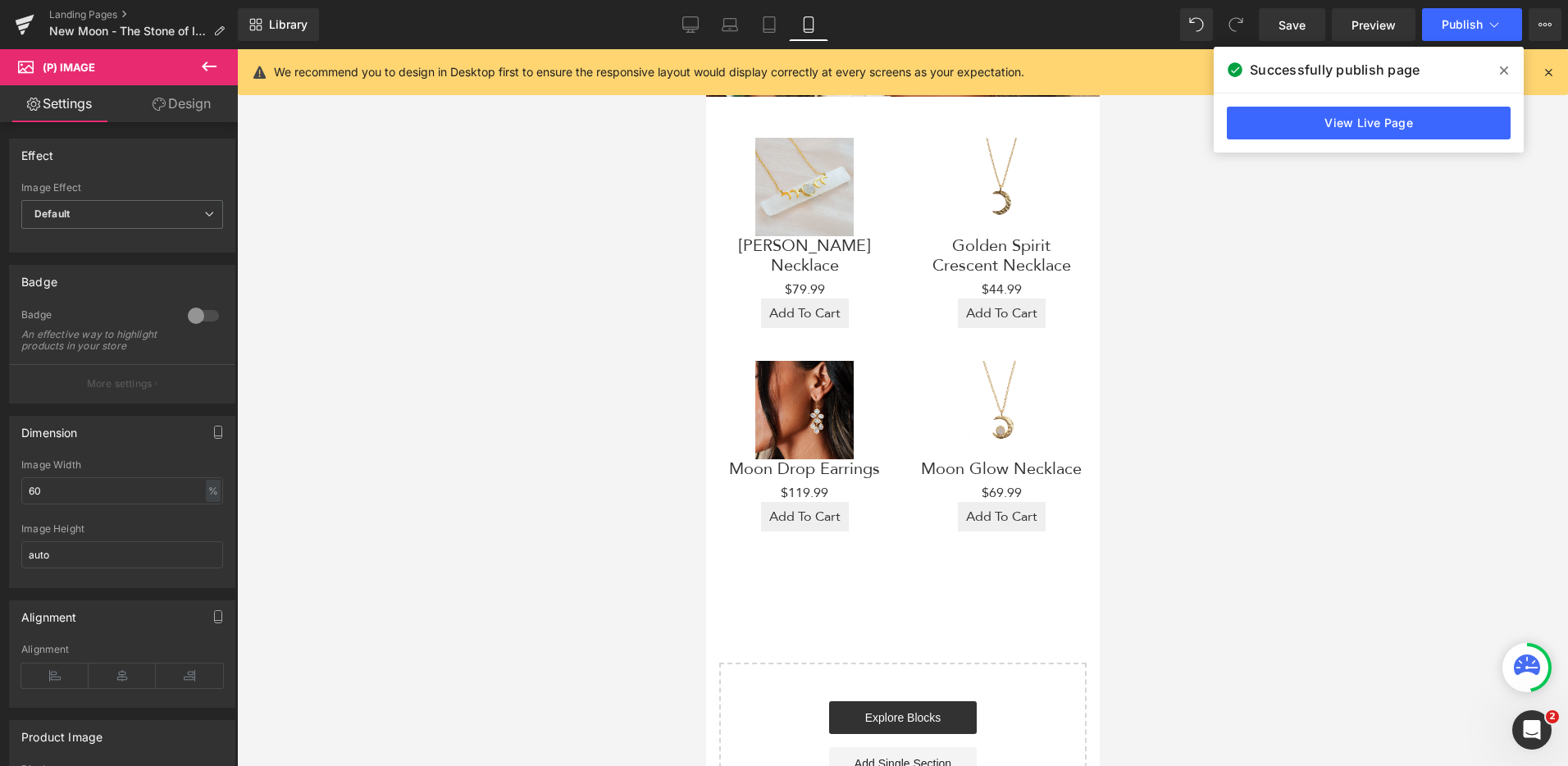
click at [946, 298] on div "Add To Cart (P) Cart Button" at bounding box center [1000, 313] width 164 height 30
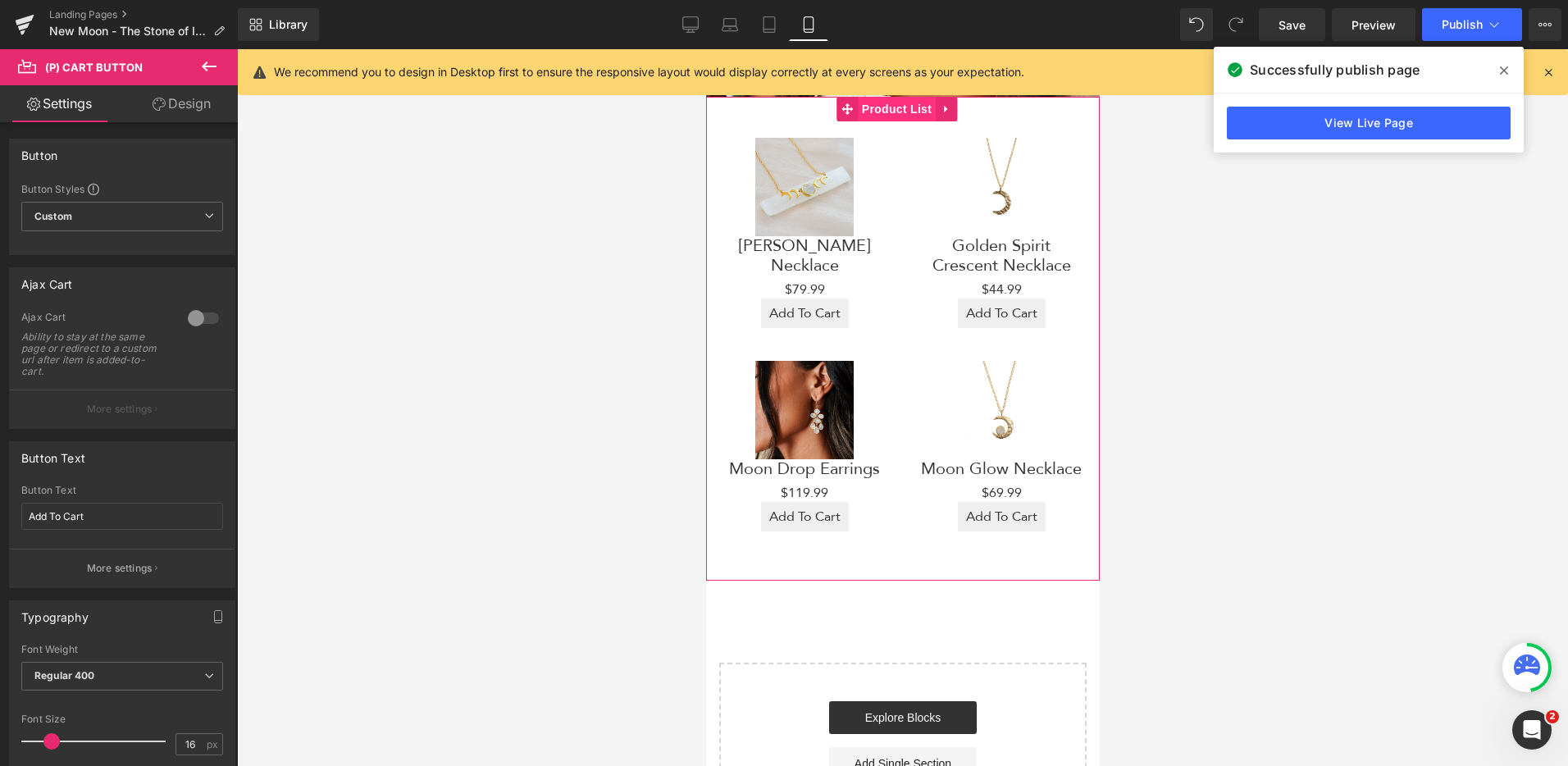
click at [884, 101] on span "Product List" at bounding box center [895, 109] width 78 height 25
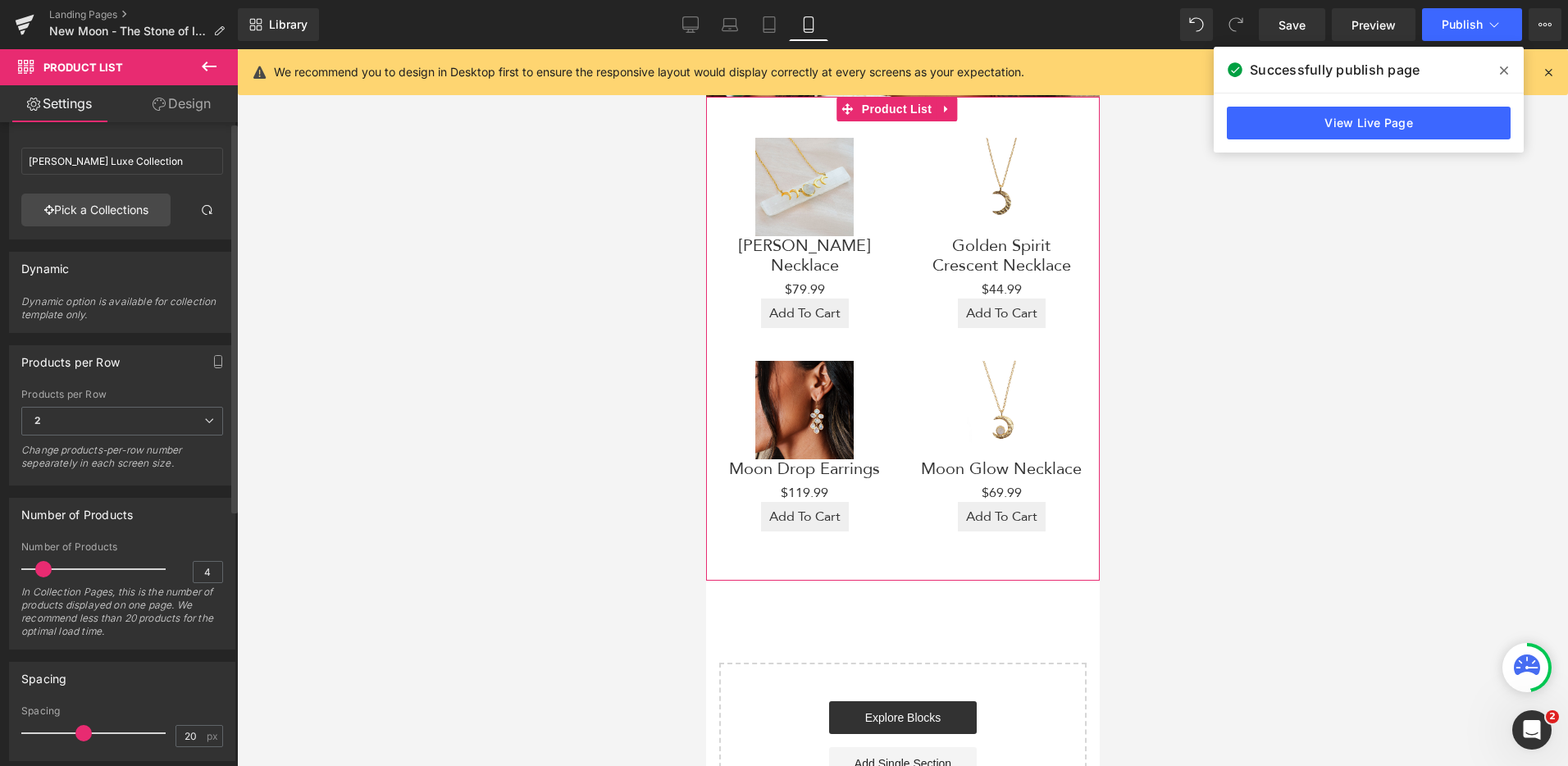
scroll to position [0, 0]
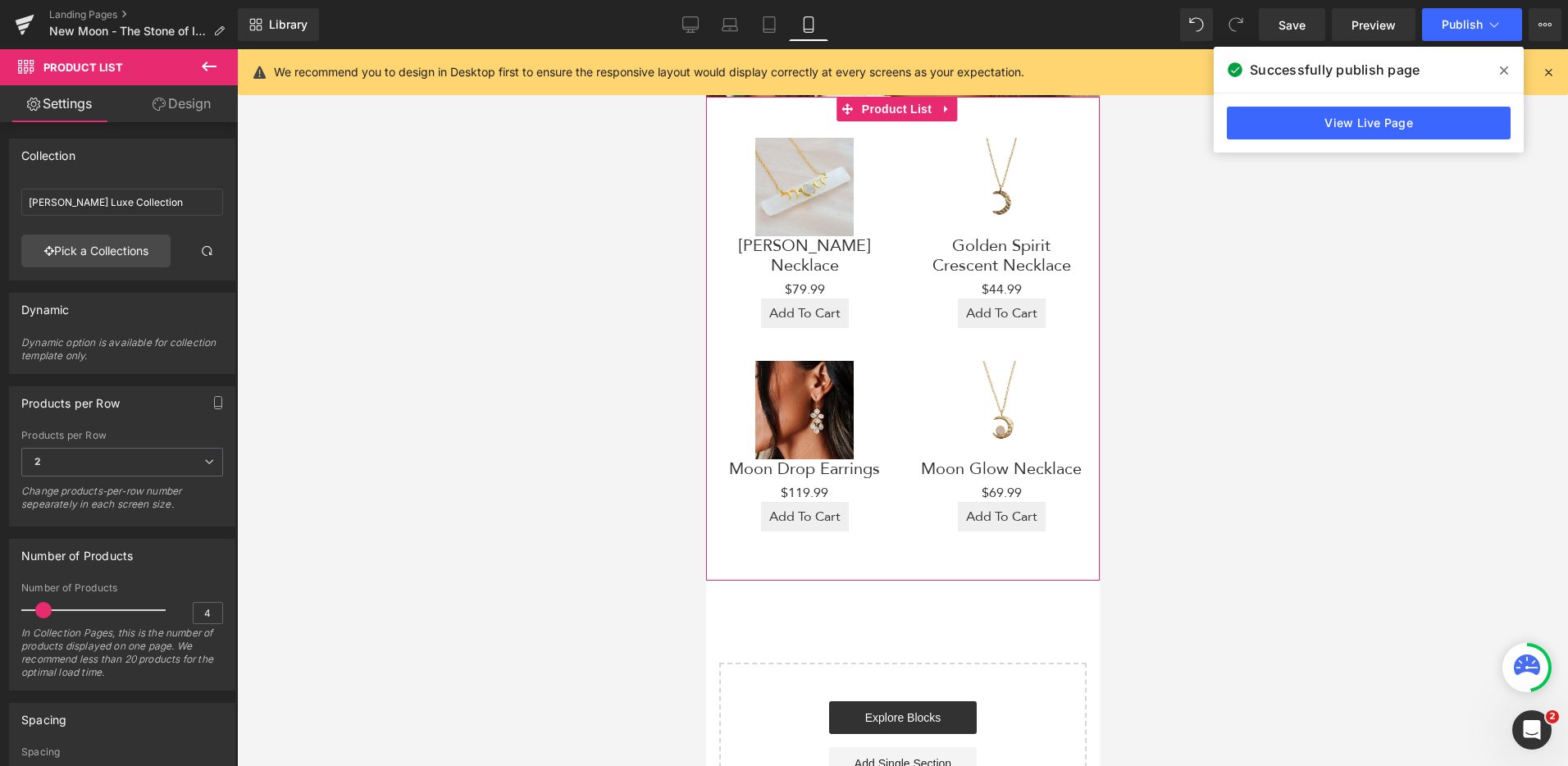
click at [168, 109] on link "Design" at bounding box center [181, 103] width 119 height 37
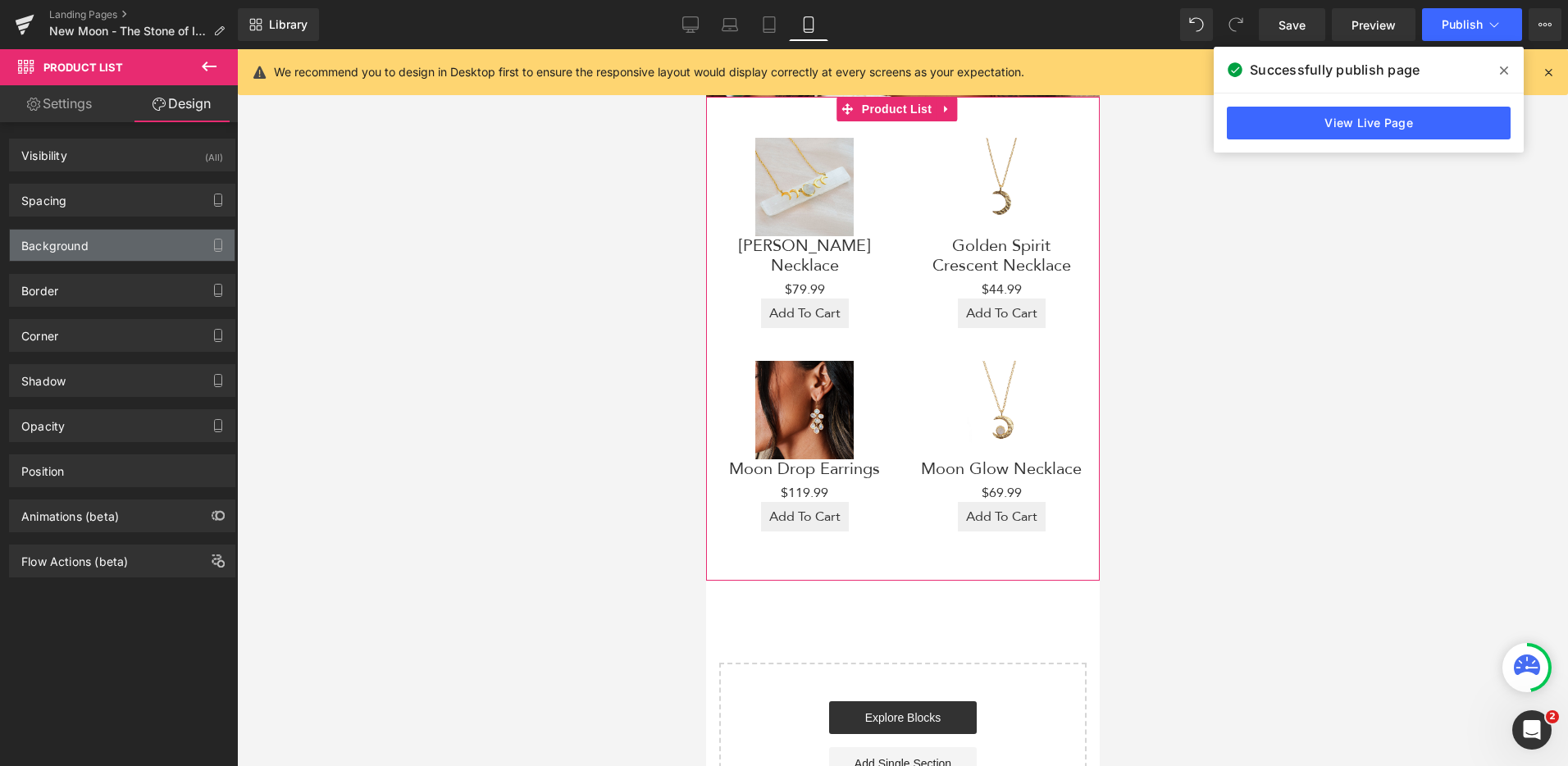
click at [107, 246] on div "Background" at bounding box center [123, 245] width 225 height 32
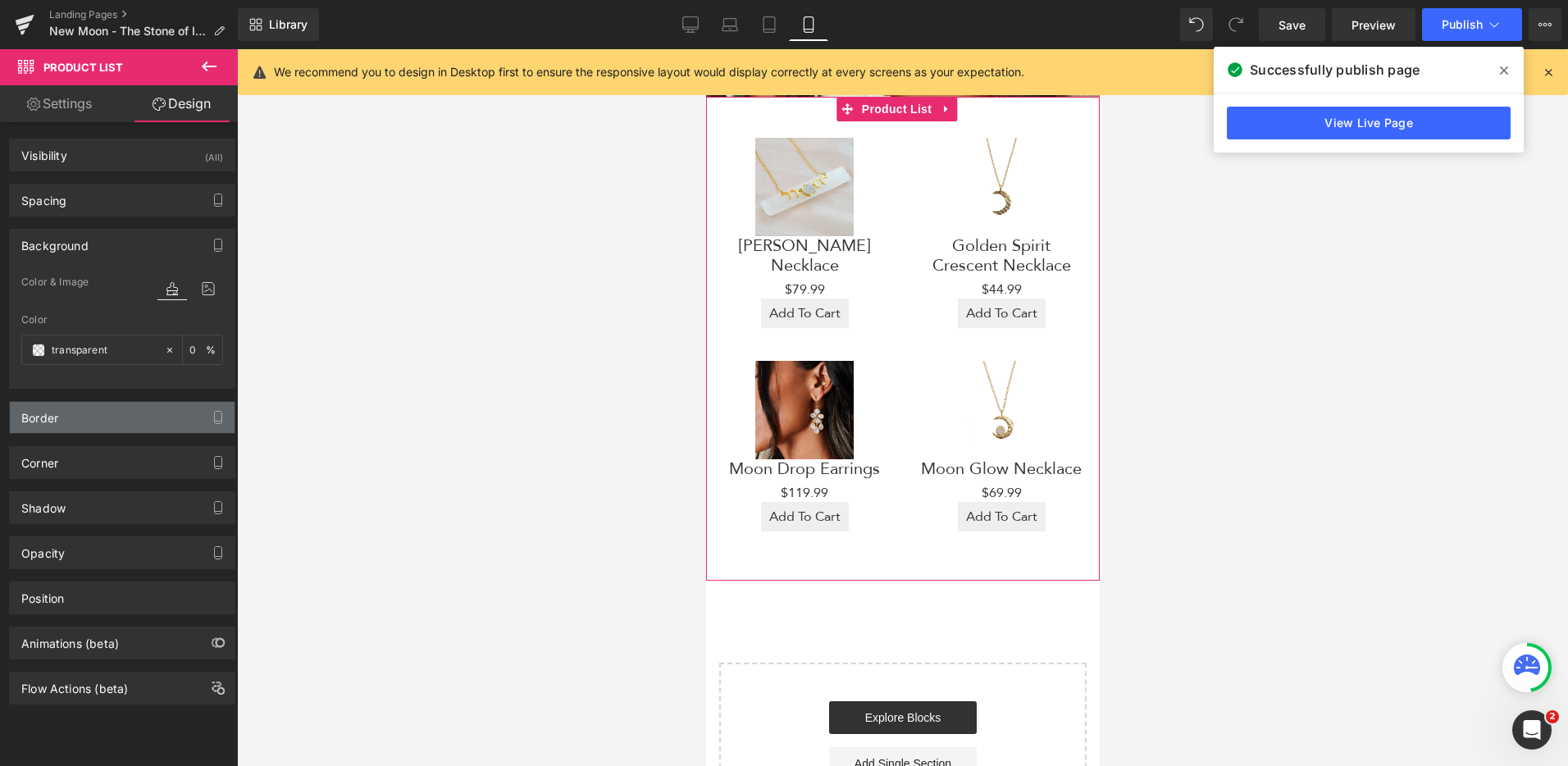
click at [117, 425] on div "Border" at bounding box center [123, 418] width 225 height 32
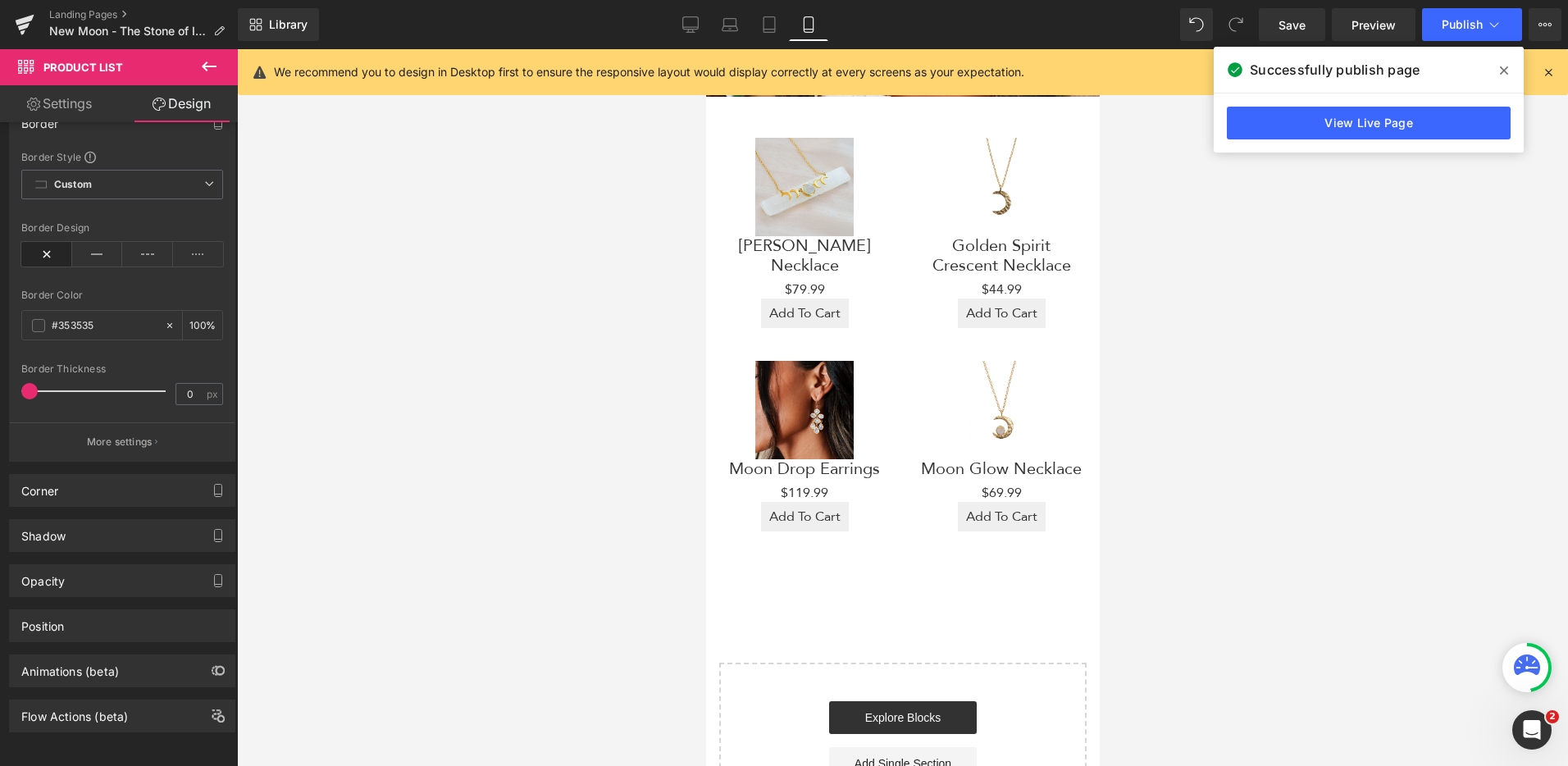
scroll to position [307, 0]
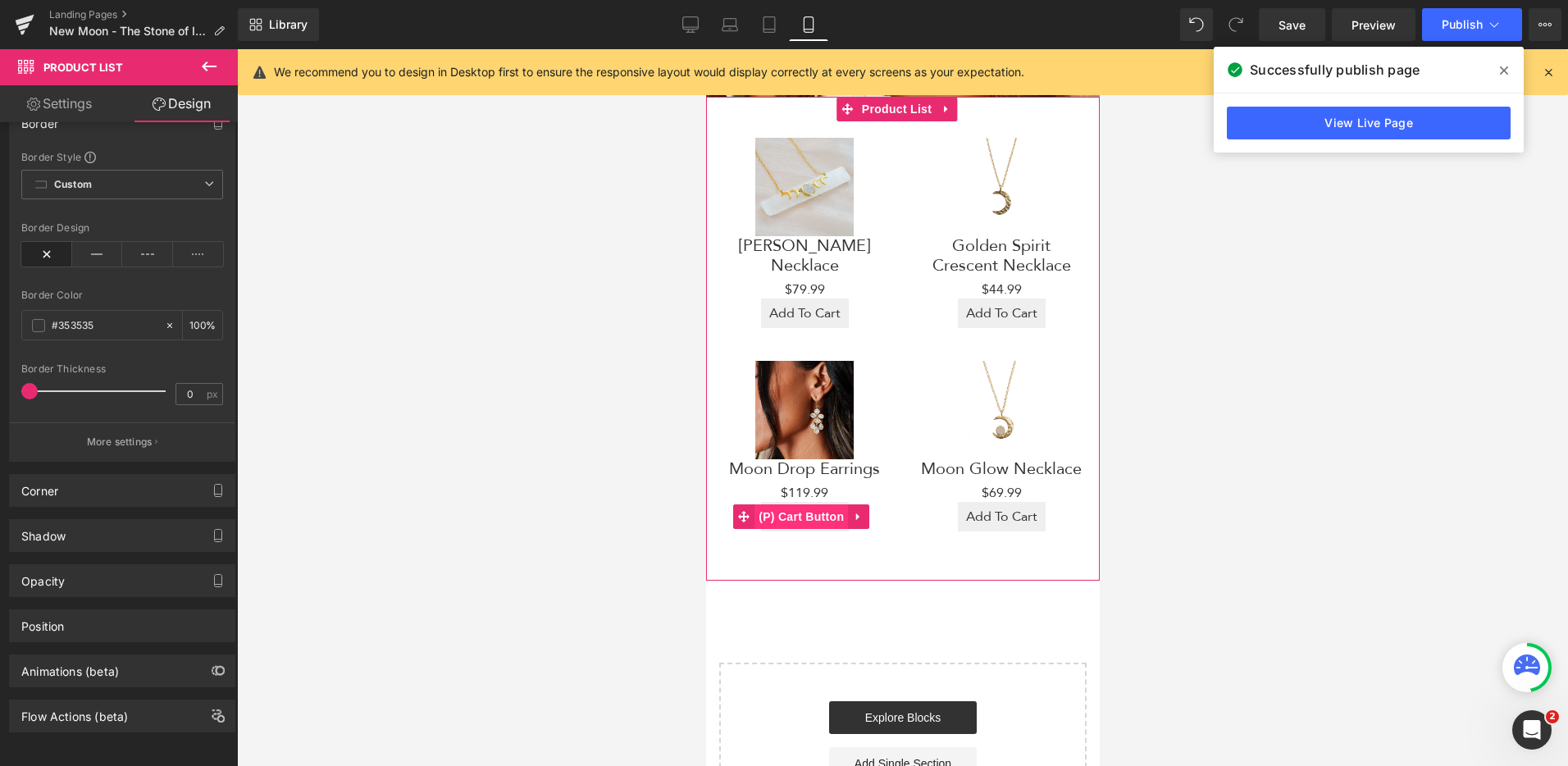
click at [790, 504] on span "(P) Cart Button" at bounding box center [801, 516] width 94 height 25
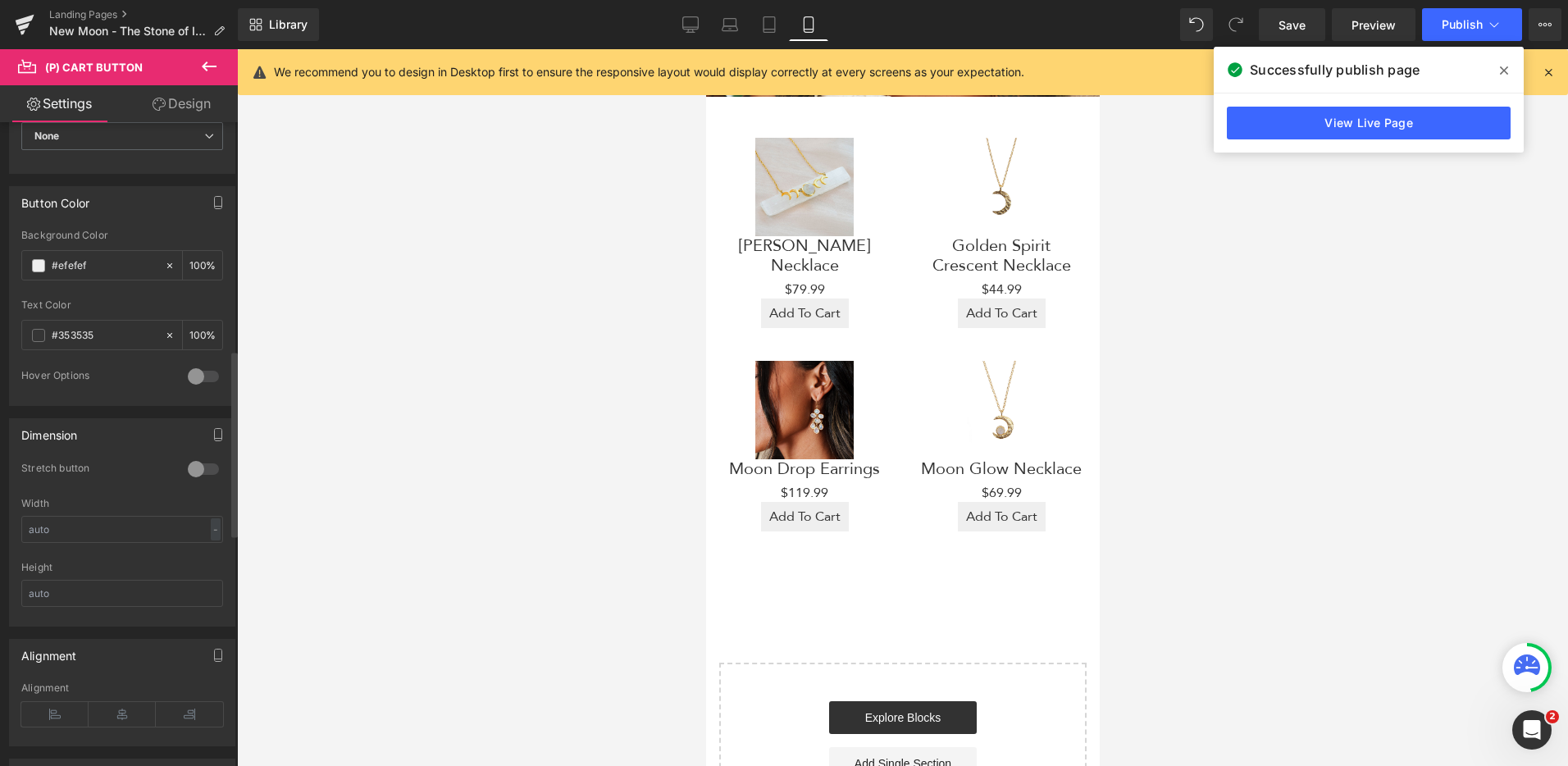
scroll to position [786, 0]
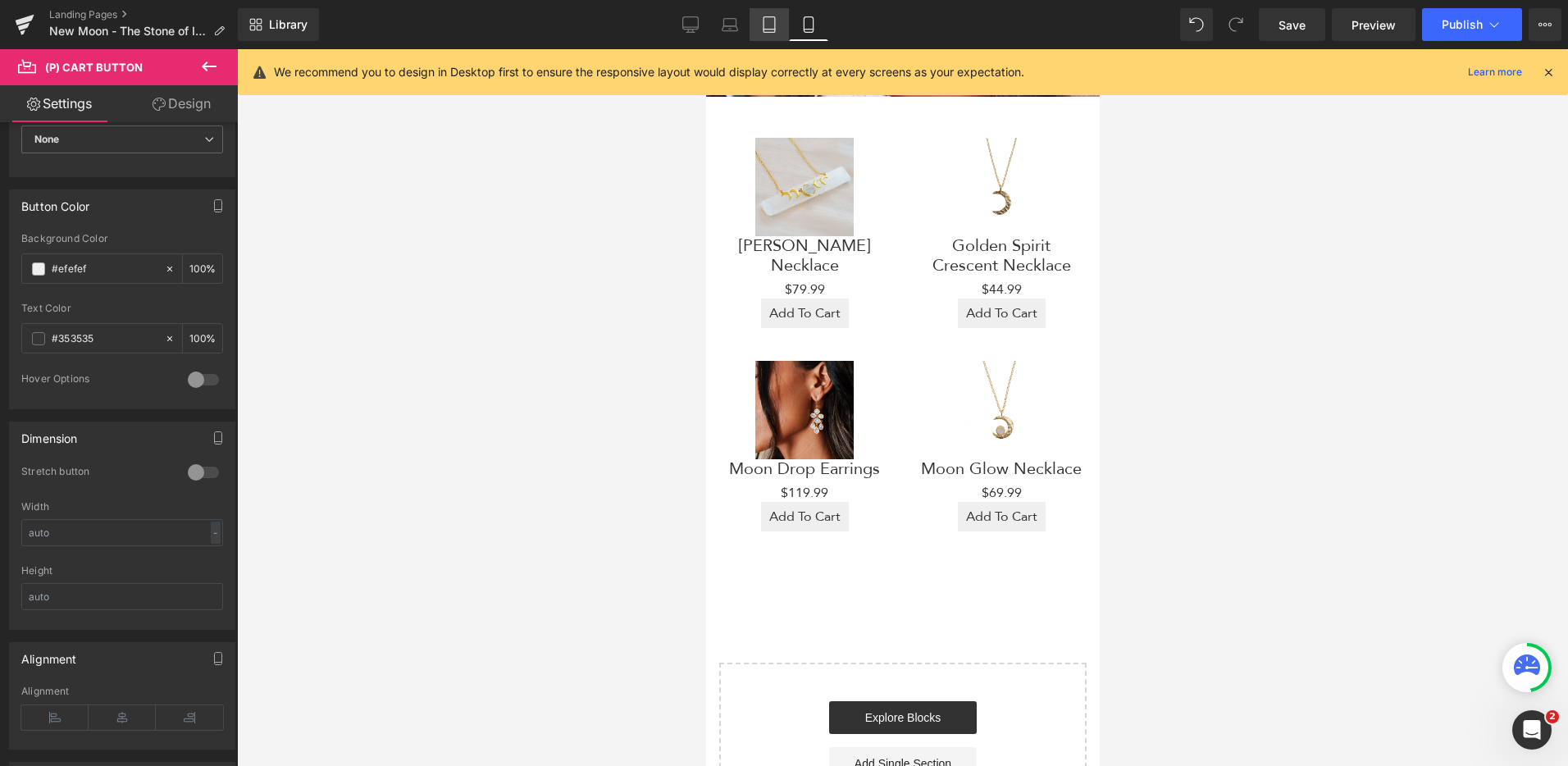
click at [767, 28] on icon at bounding box center [769, 24] width 16 height 16
type input "100"
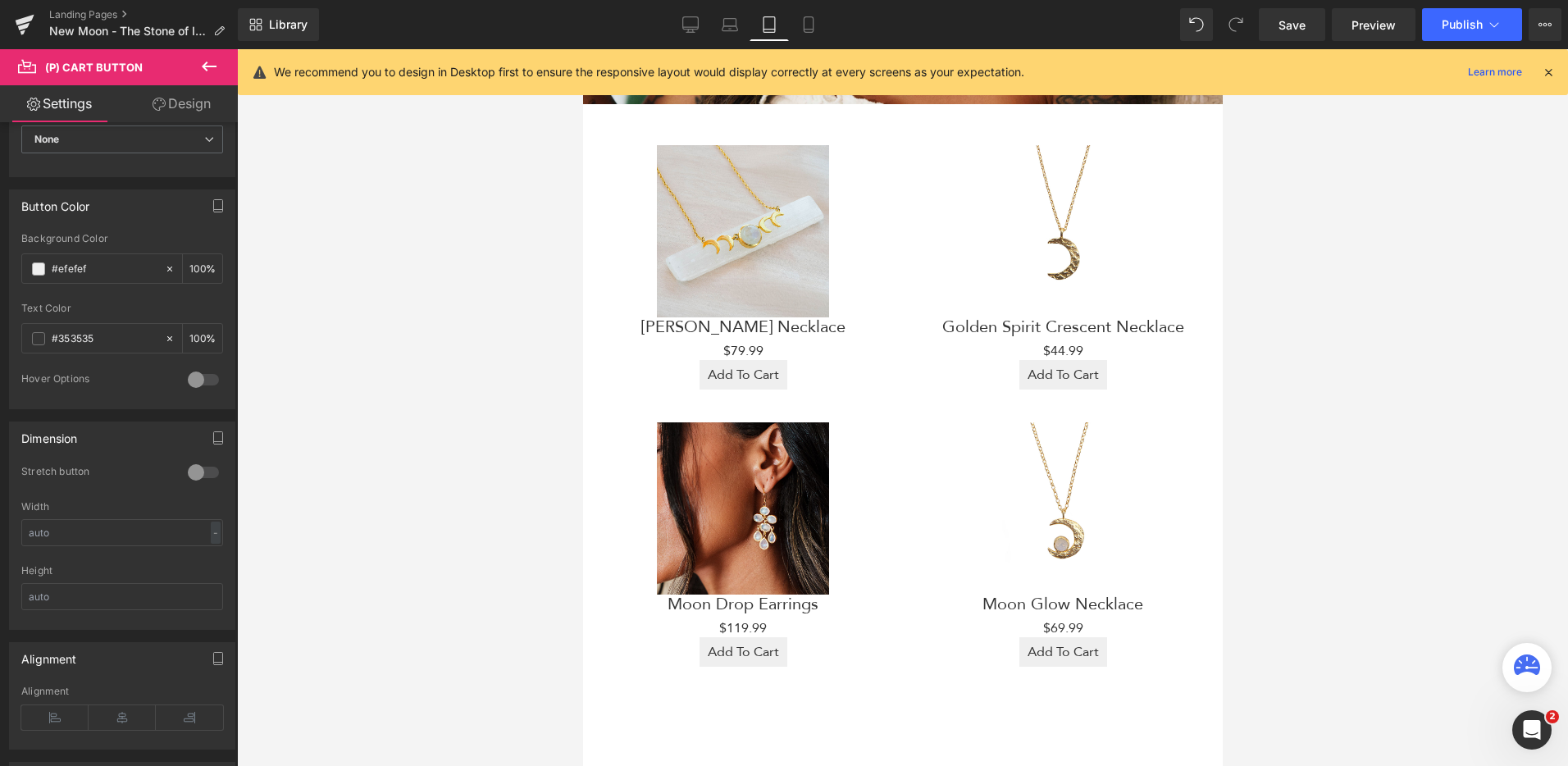
scroll to position [809, 0]
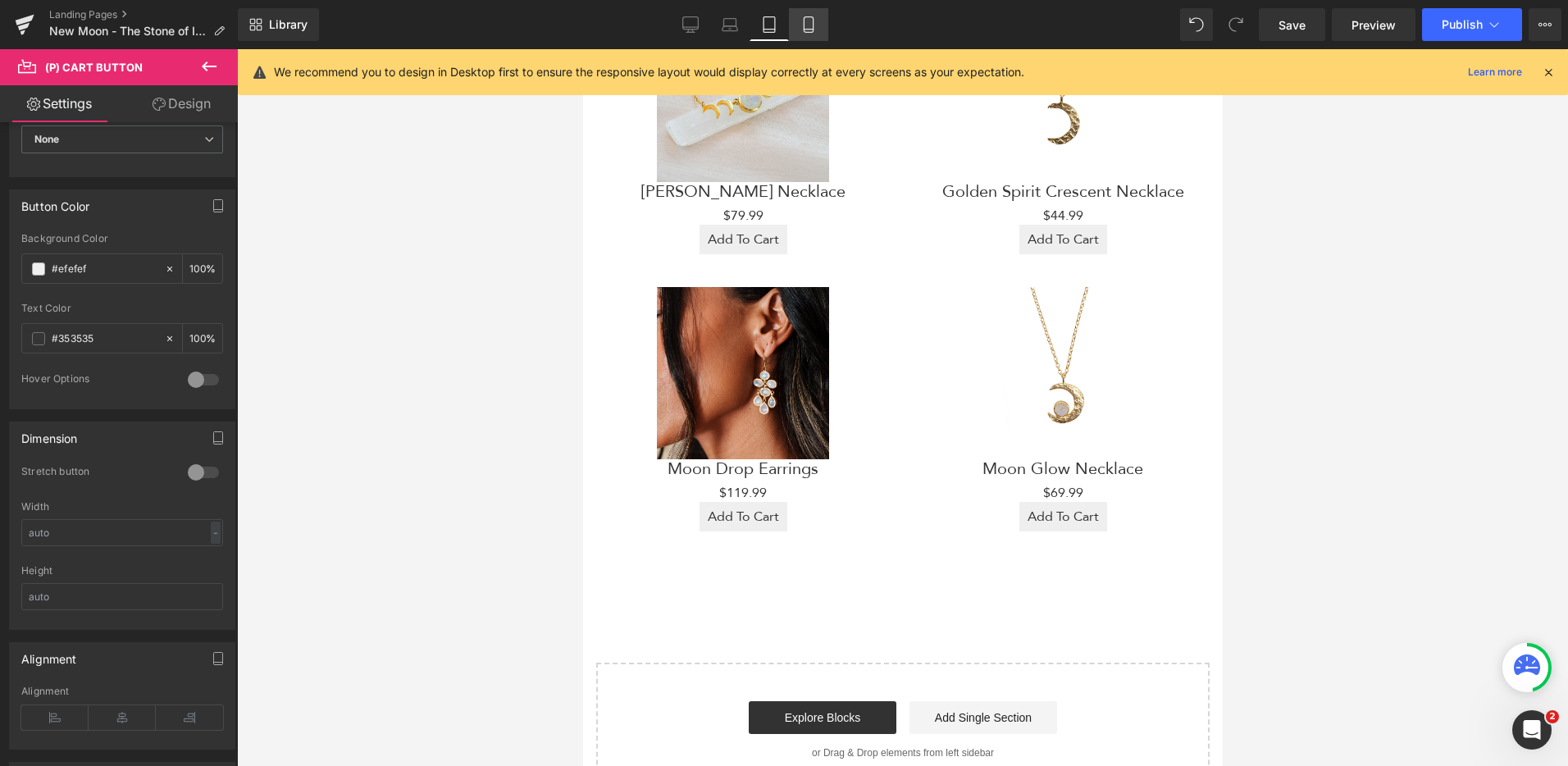
click at [794, 29] on link "Mobile" at bounding box center [808, 25] width 39 height 33
type input "100"
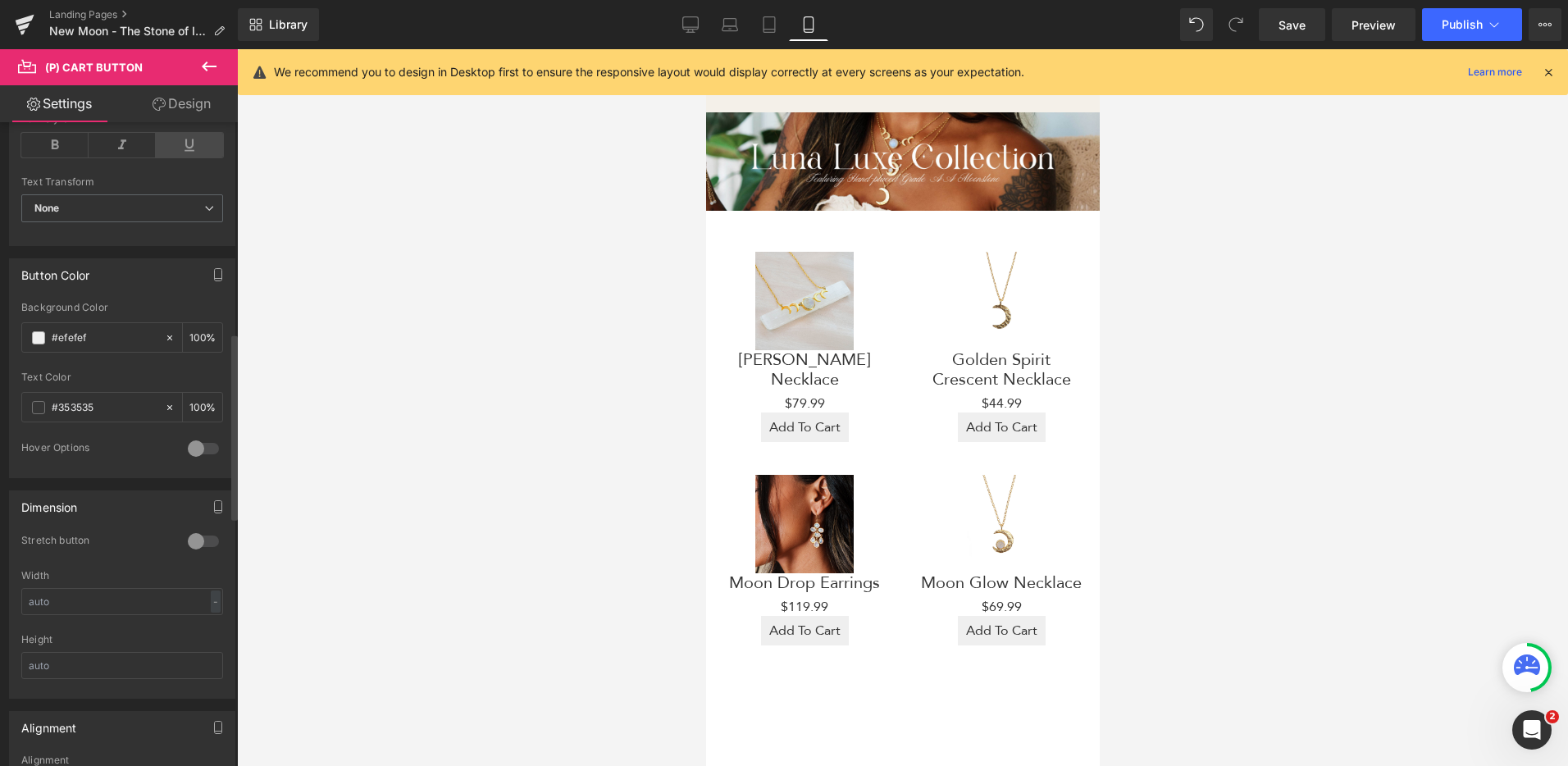
scroll to position [716, 0]
click at [179, 109] on link "Design" at bounding box center [181, 103] width 119 height 37
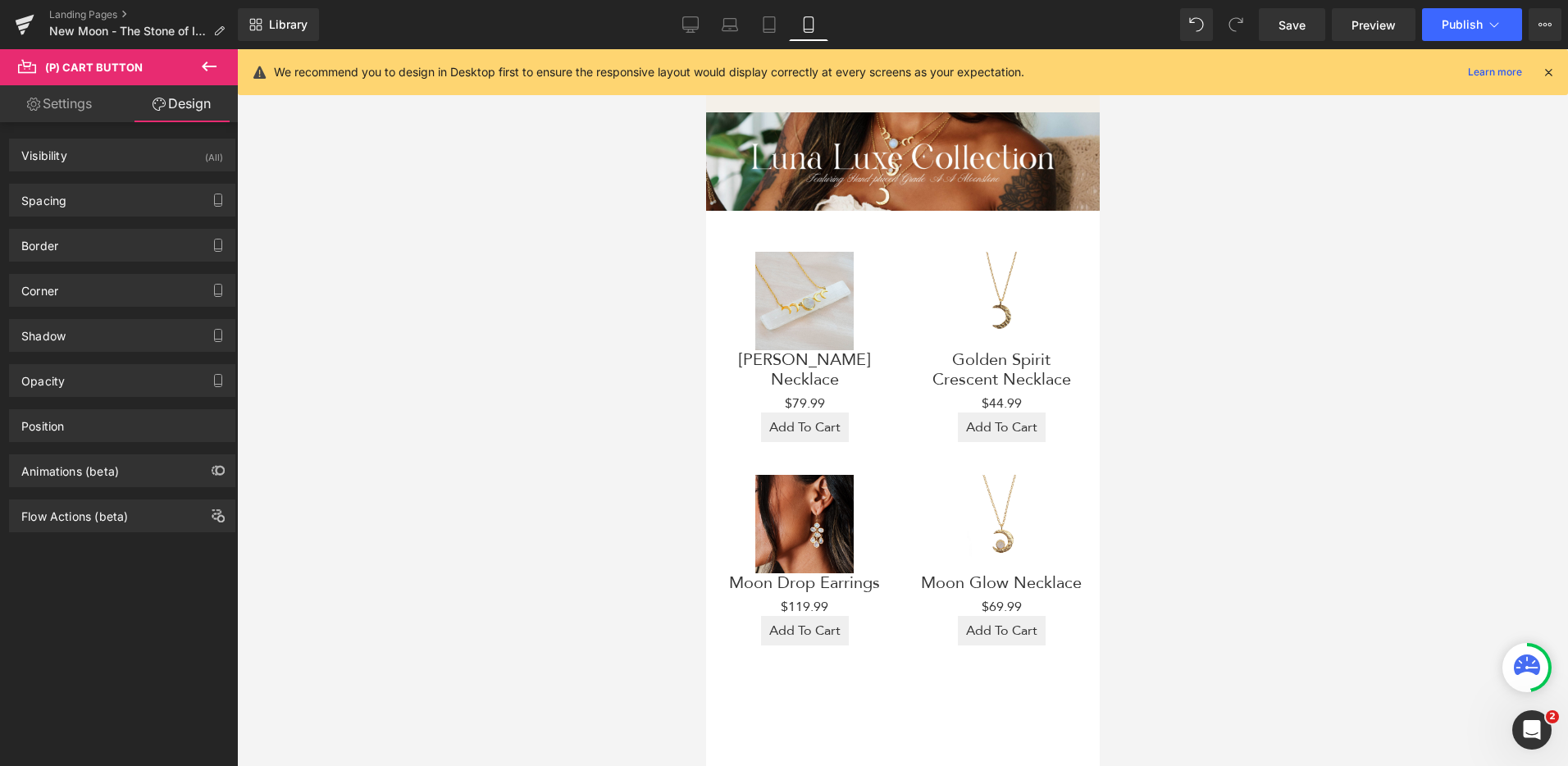
click at [57, 111] on link "Settings" at bounding box center [60, 103] width 119 height 37
type input "100"
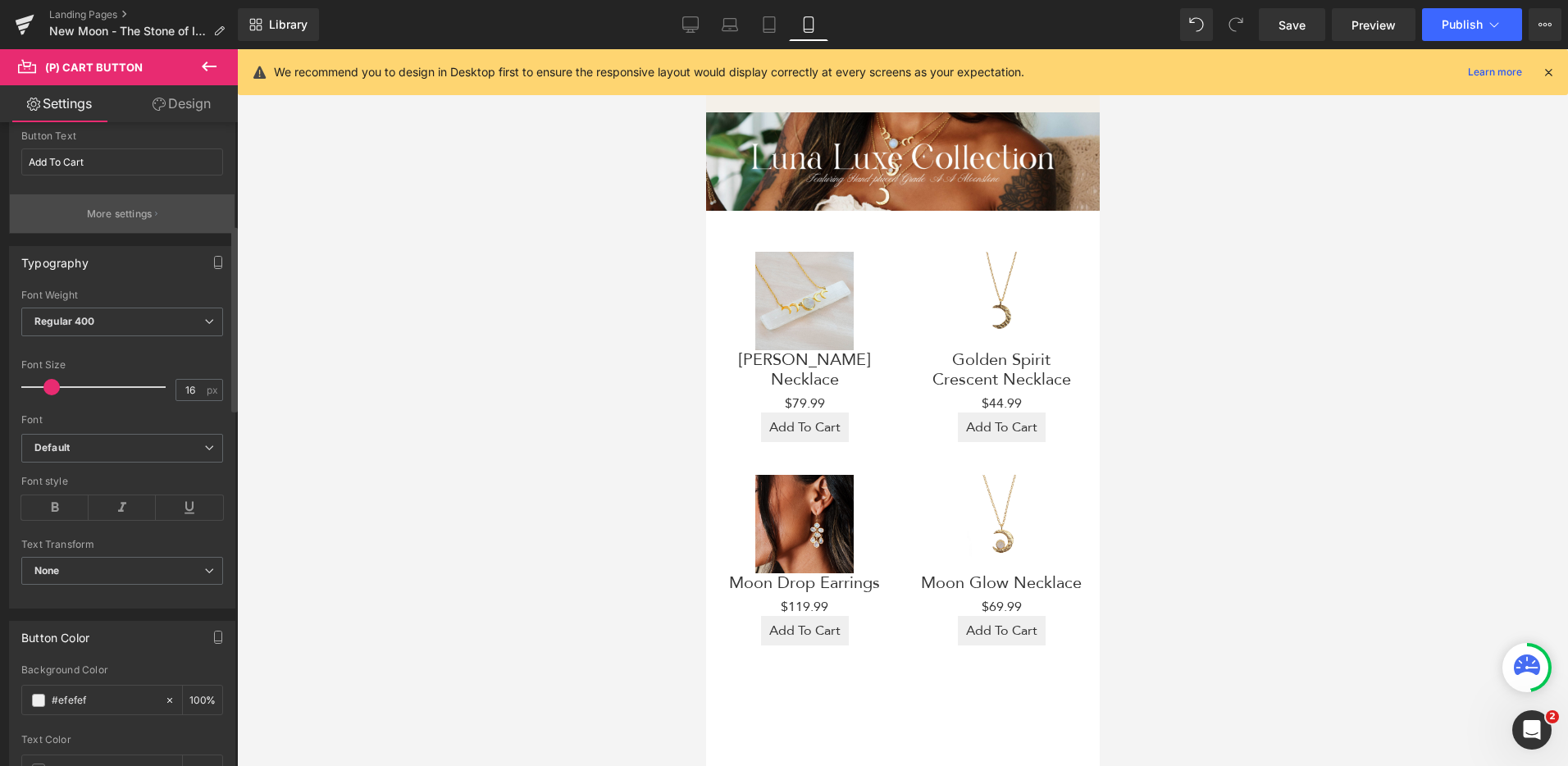
scroll to position [0, 0]
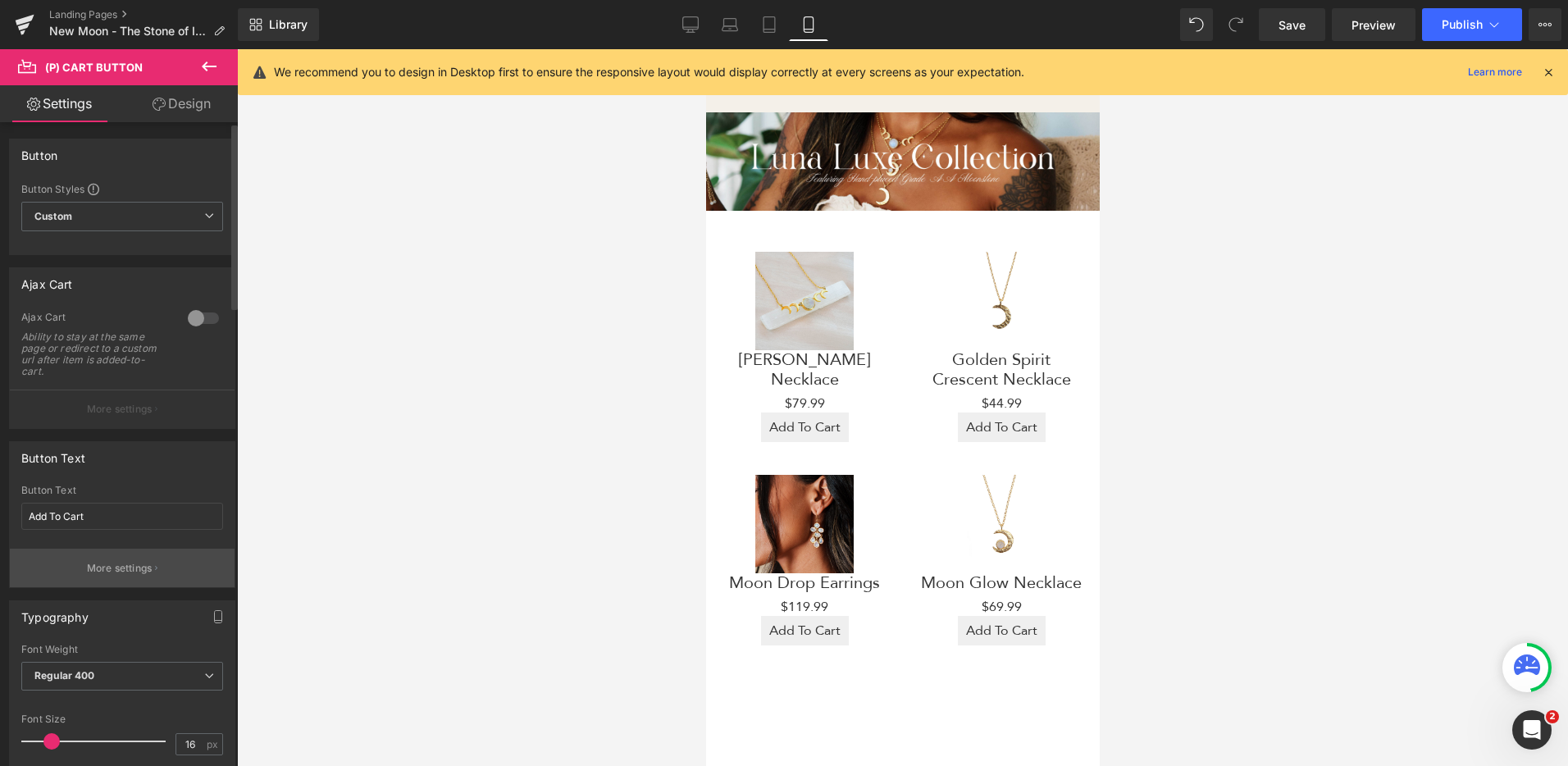
click at [138, 568] on p "More settings" at bounding box center [119, 568] width 66 height 14
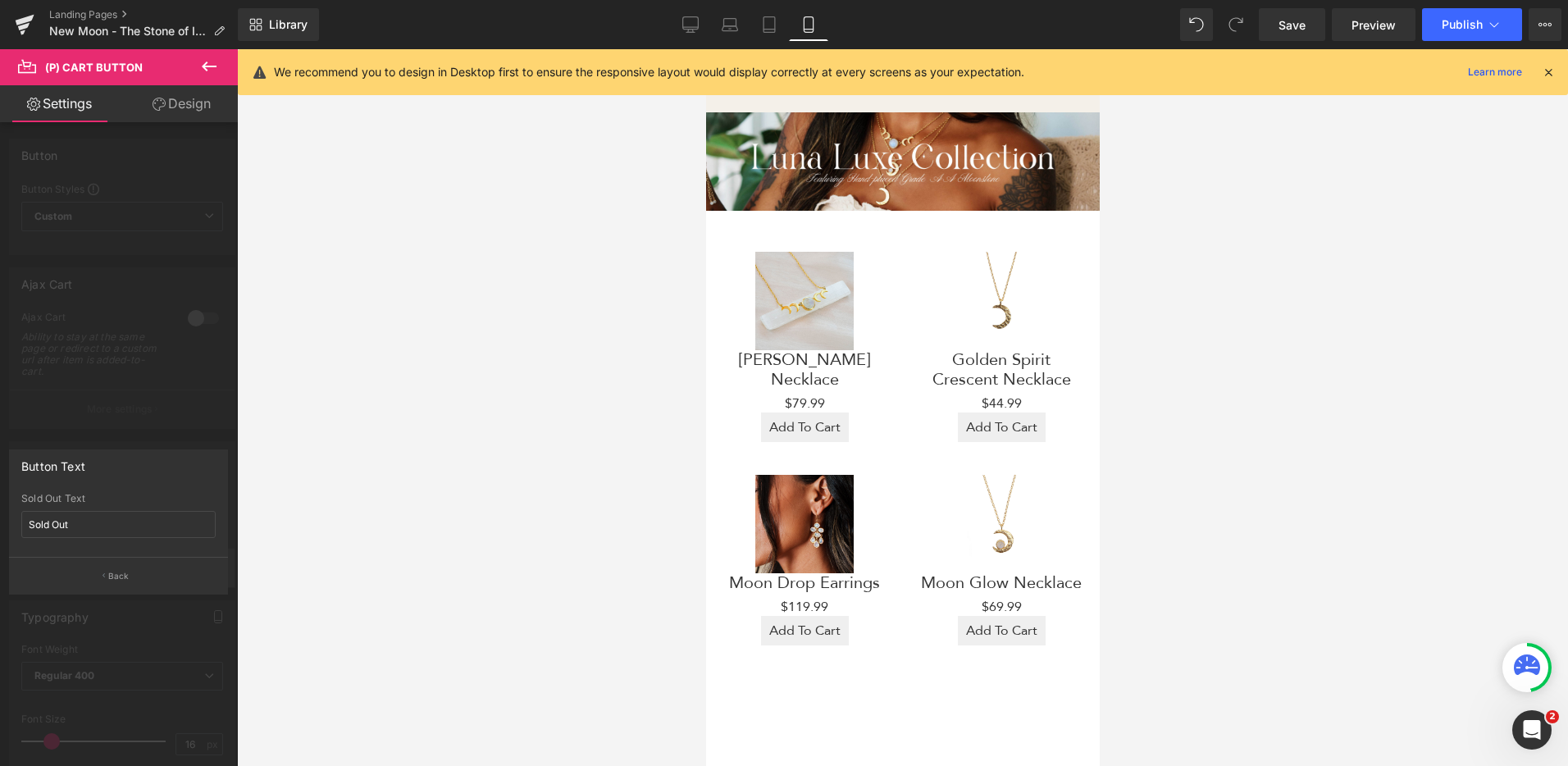
click at [148, 582] on button "Back" at bounding box center [118, 575] width 219 height 37
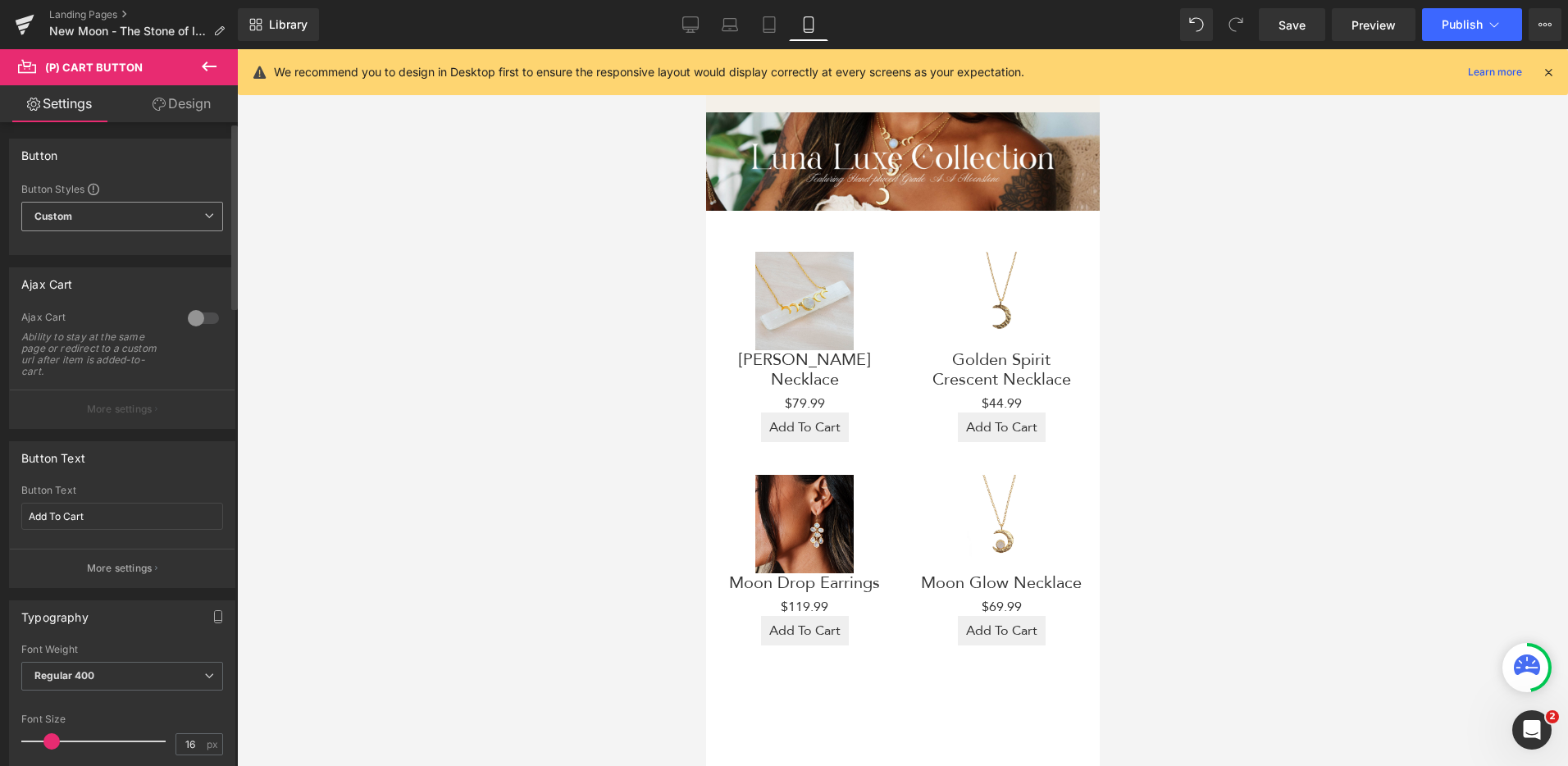
click at [166, 217] on span "Custom Setup Global Style" at bounding box center [122, 216] width 202 height 30
click at [91, 222] on span "Custom Setup Global Style" at bounding box center [118, 216] width 195 height 30
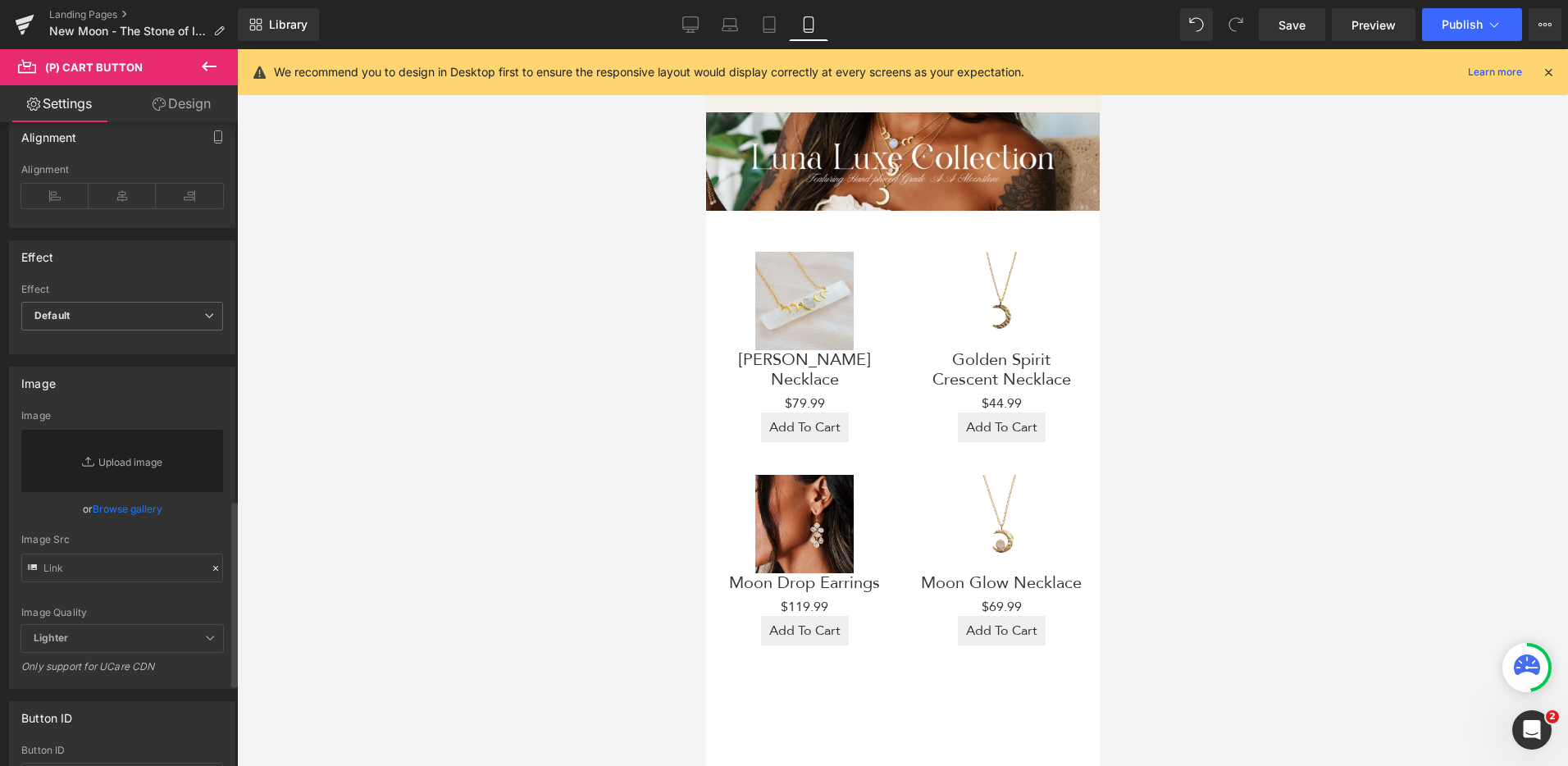
scroll to position [1594, 0]
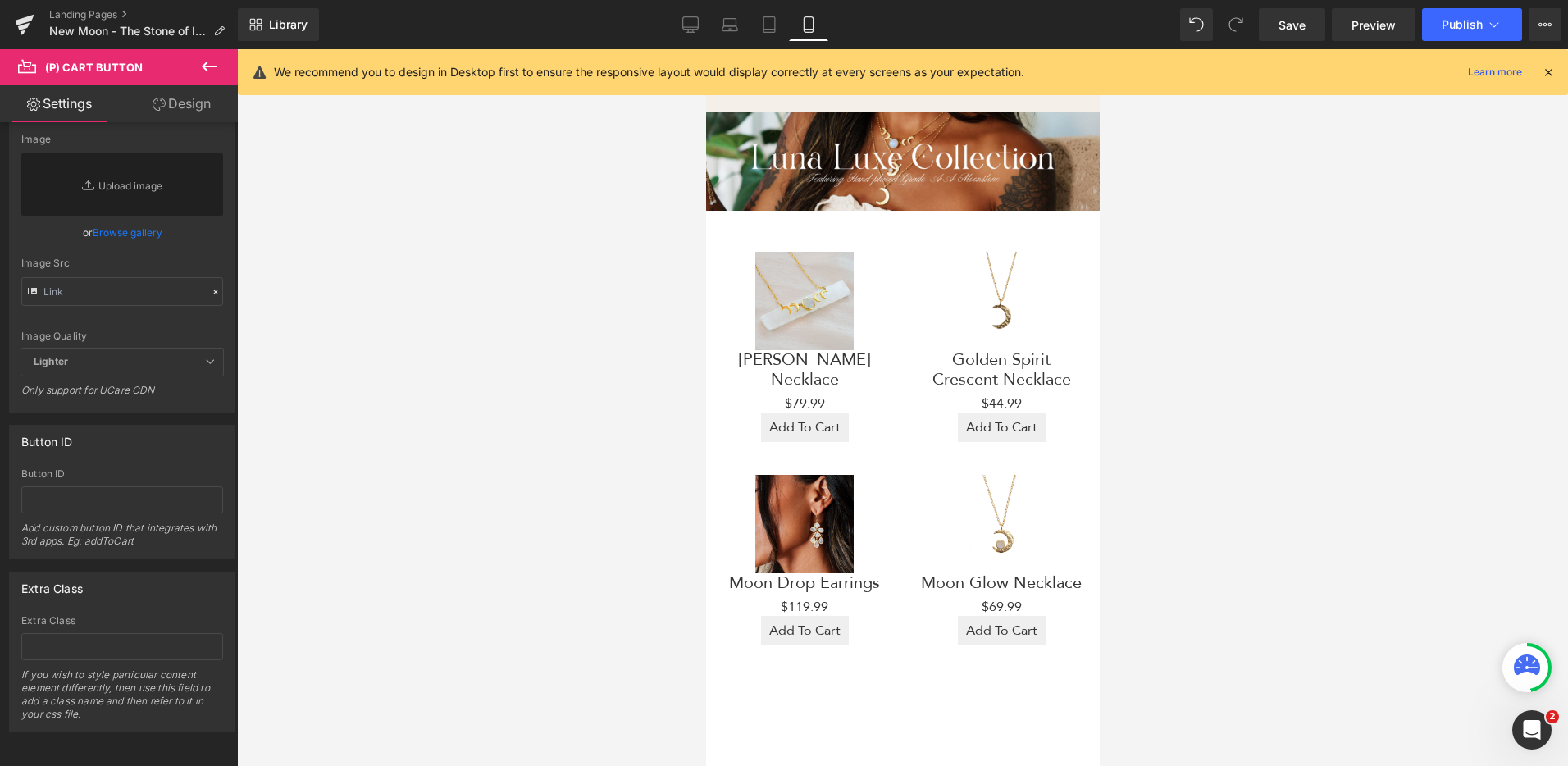
click at [175, 110] on link "Design" at bounding box center [181, 103] width 119 height 37
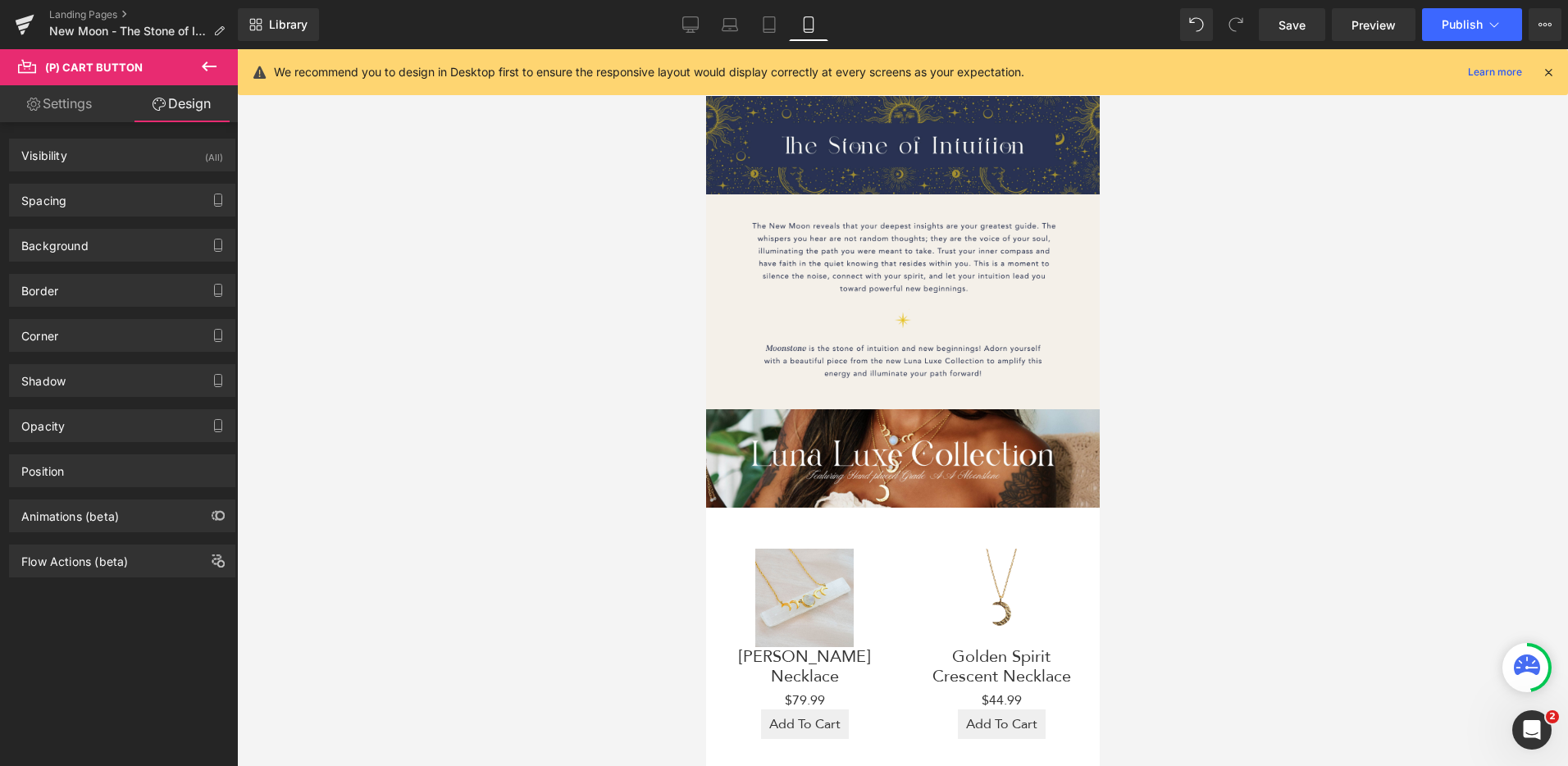
scroll to position [0, 0]
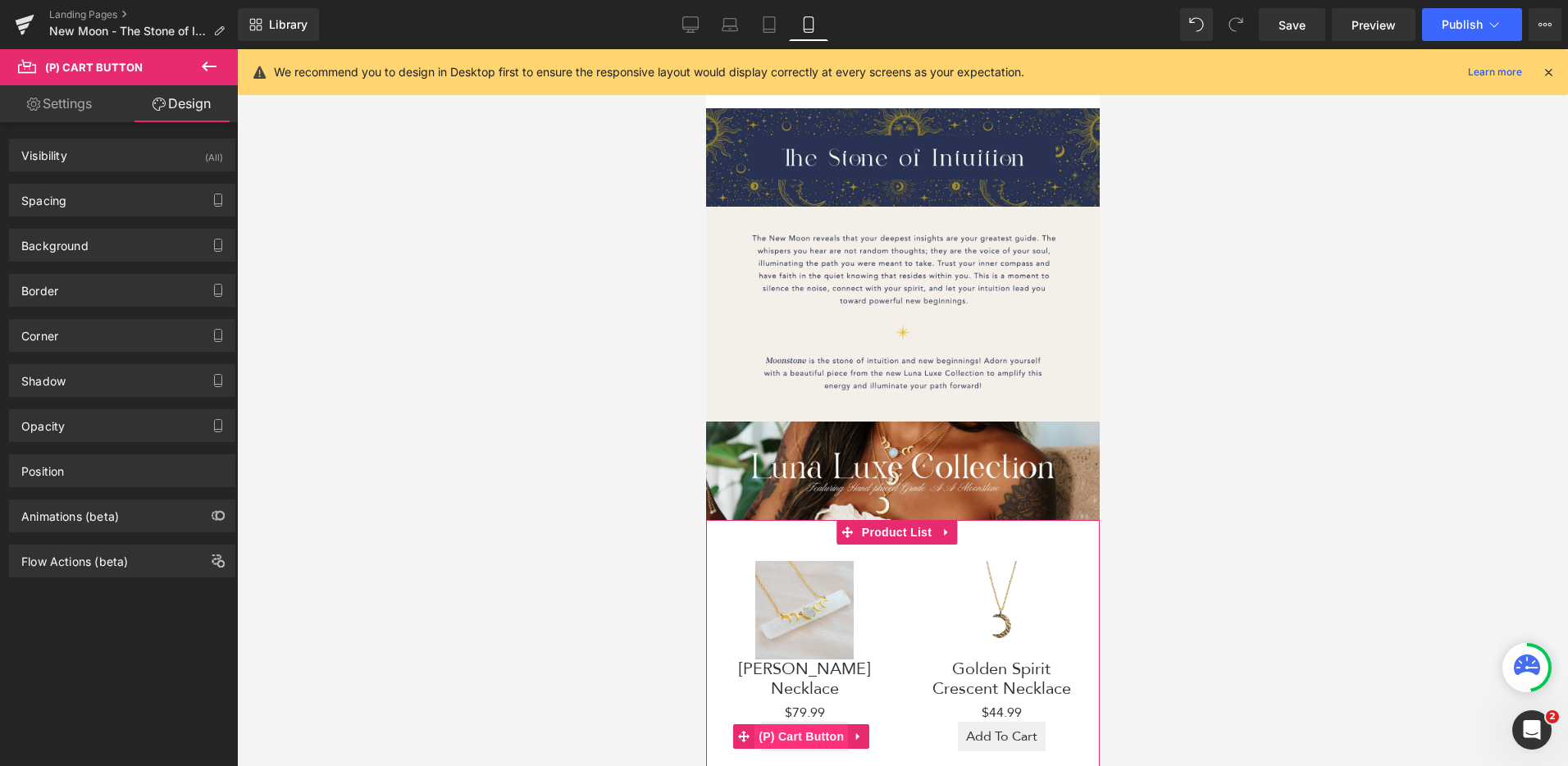
click at [817, 724] on span "(P) Cart Button" at bounding box center [801, 736] width 94 height 25
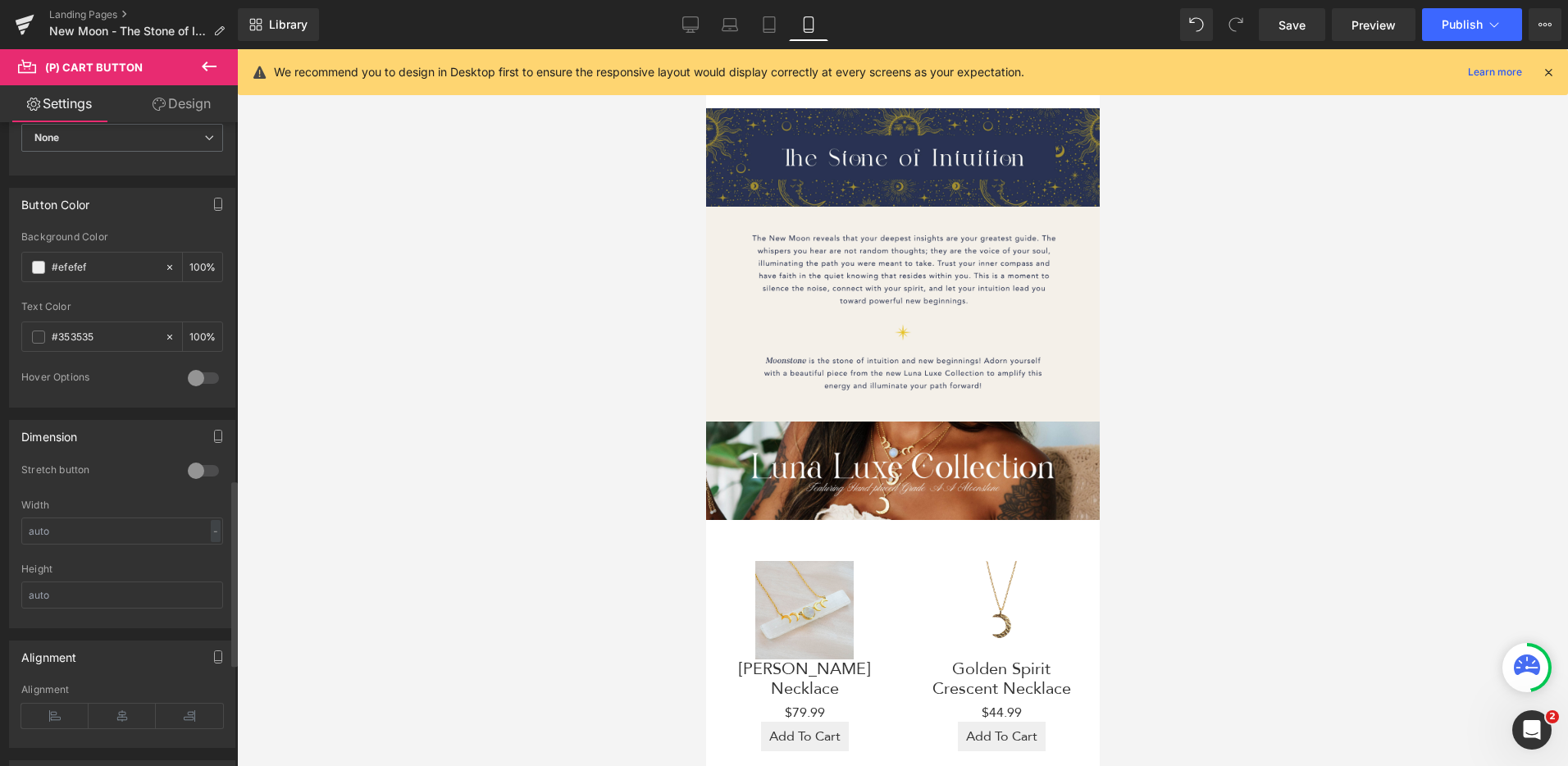
scroll to position [656, 0]
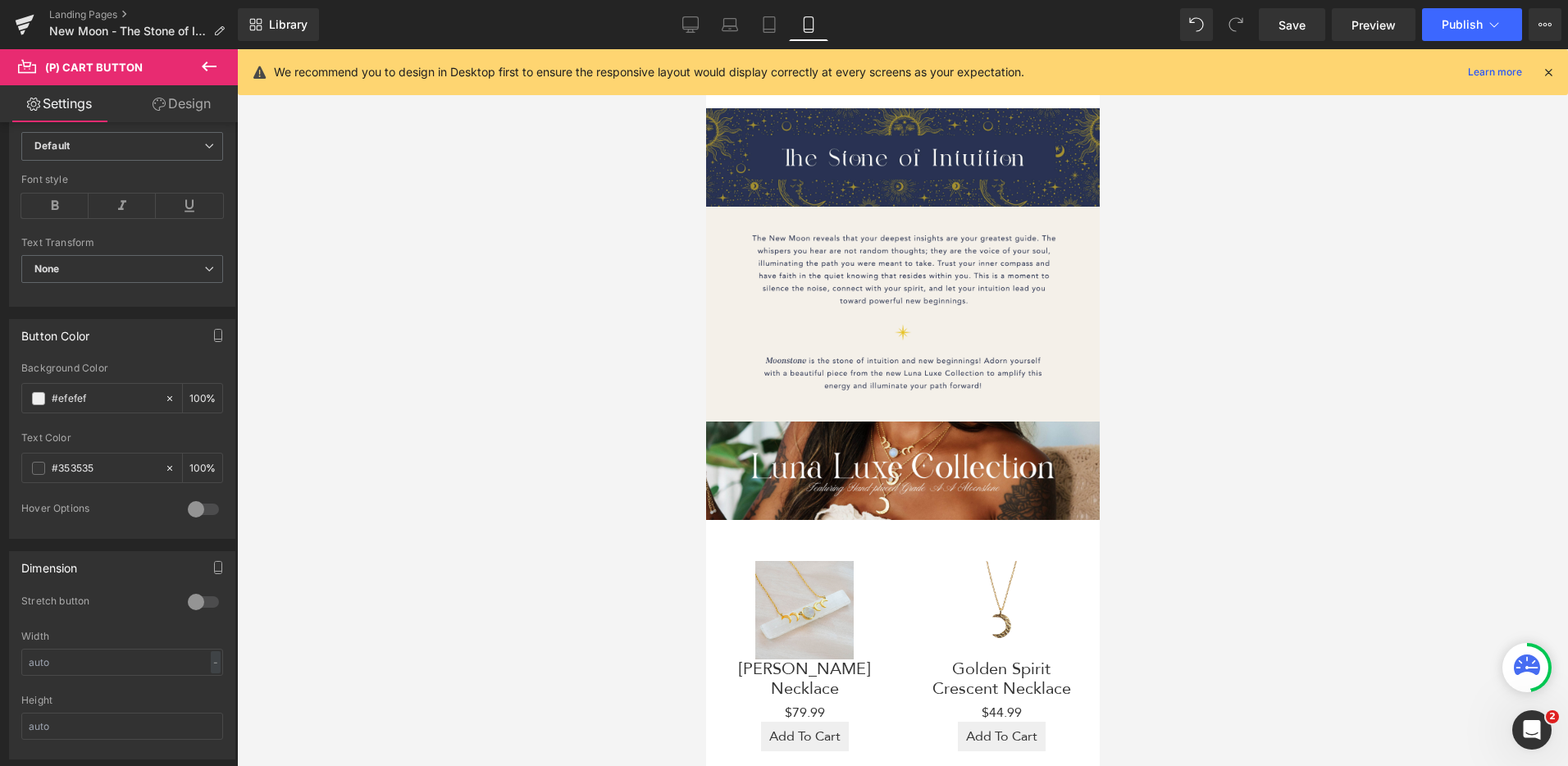
click at [185, 100] on link "Design" at bounding box center [181, 103] width 119 height 37
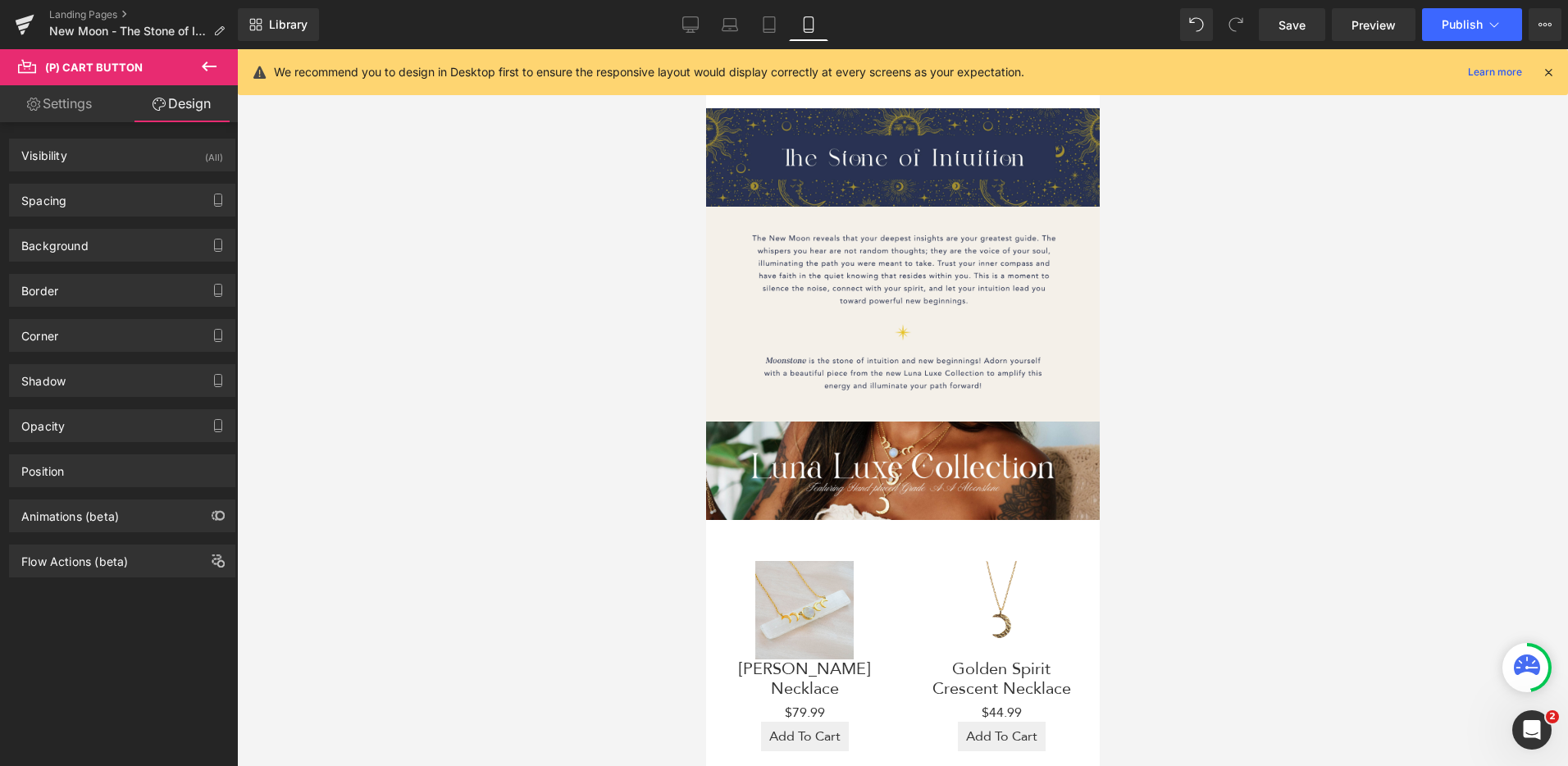
type input "#efefef"
type input "100"
click at [118, 242] on div "Background" at bounding box center [123, 245] width 225 height 32
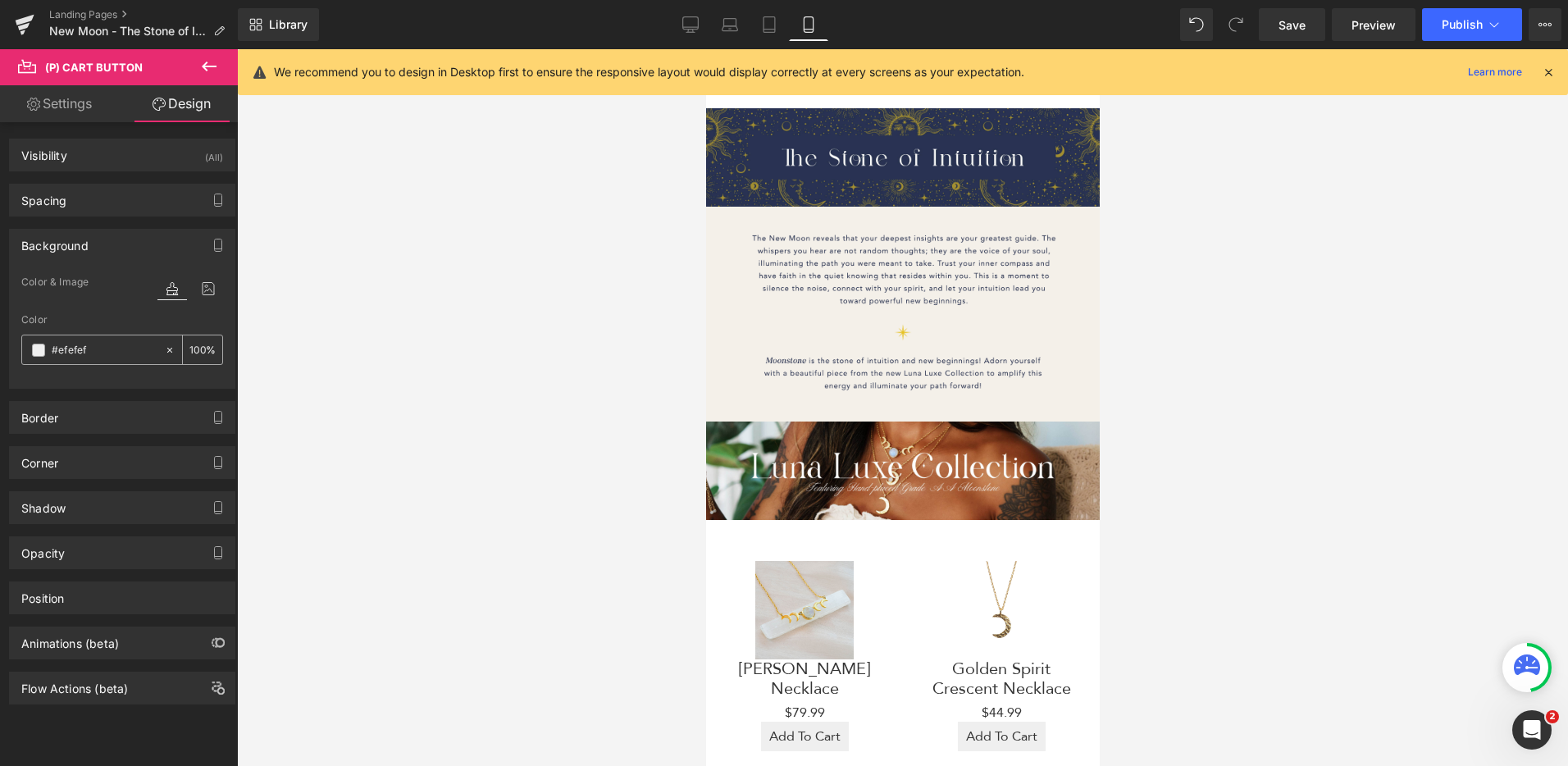
click at [32, 353] on span at bounding box center [38, 349] width 13 height 13
click at [116, 429] on div "Border" at bounding box center [123, 418] width 225 height 32
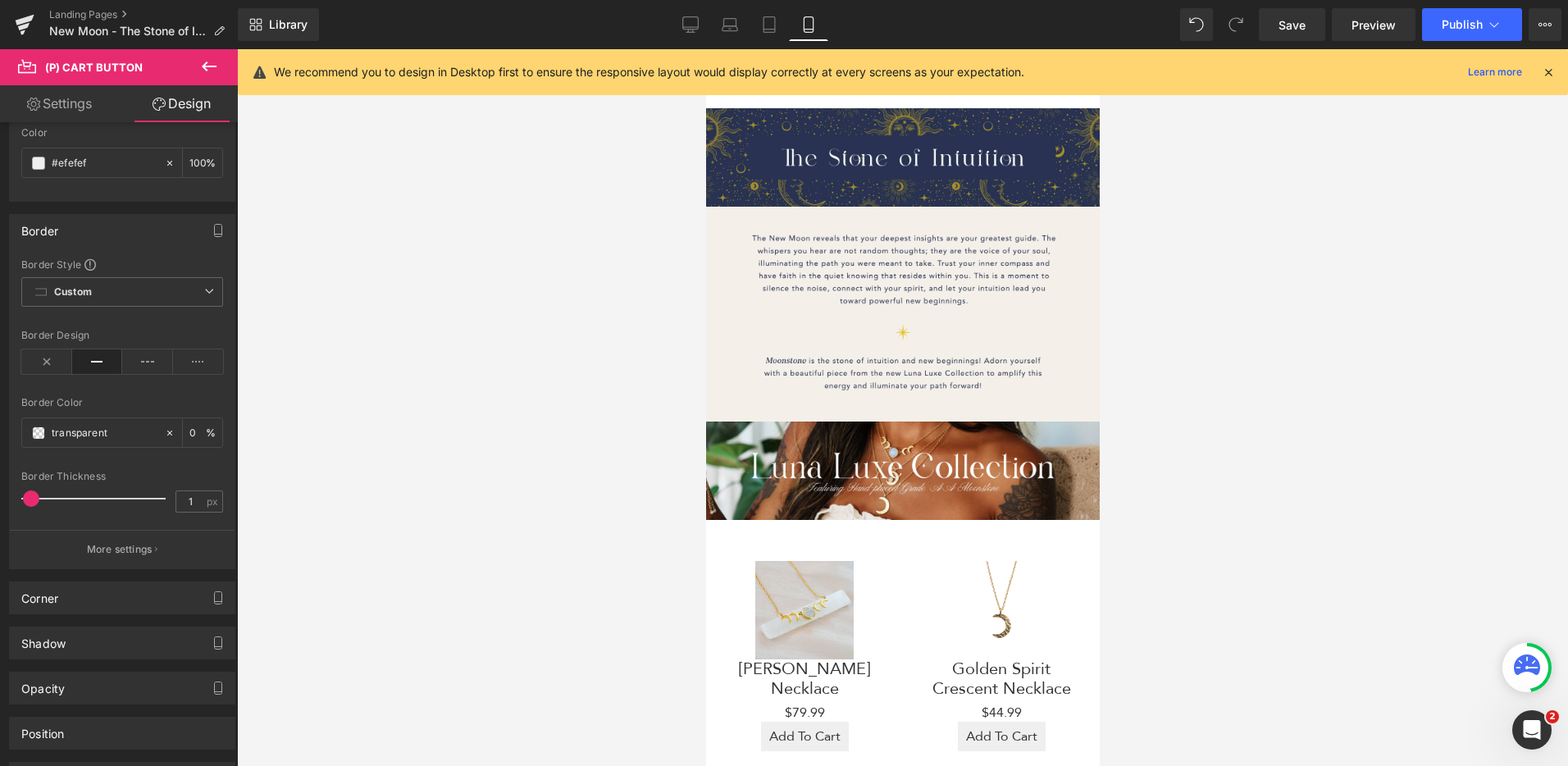
scroll to position [210, 0]
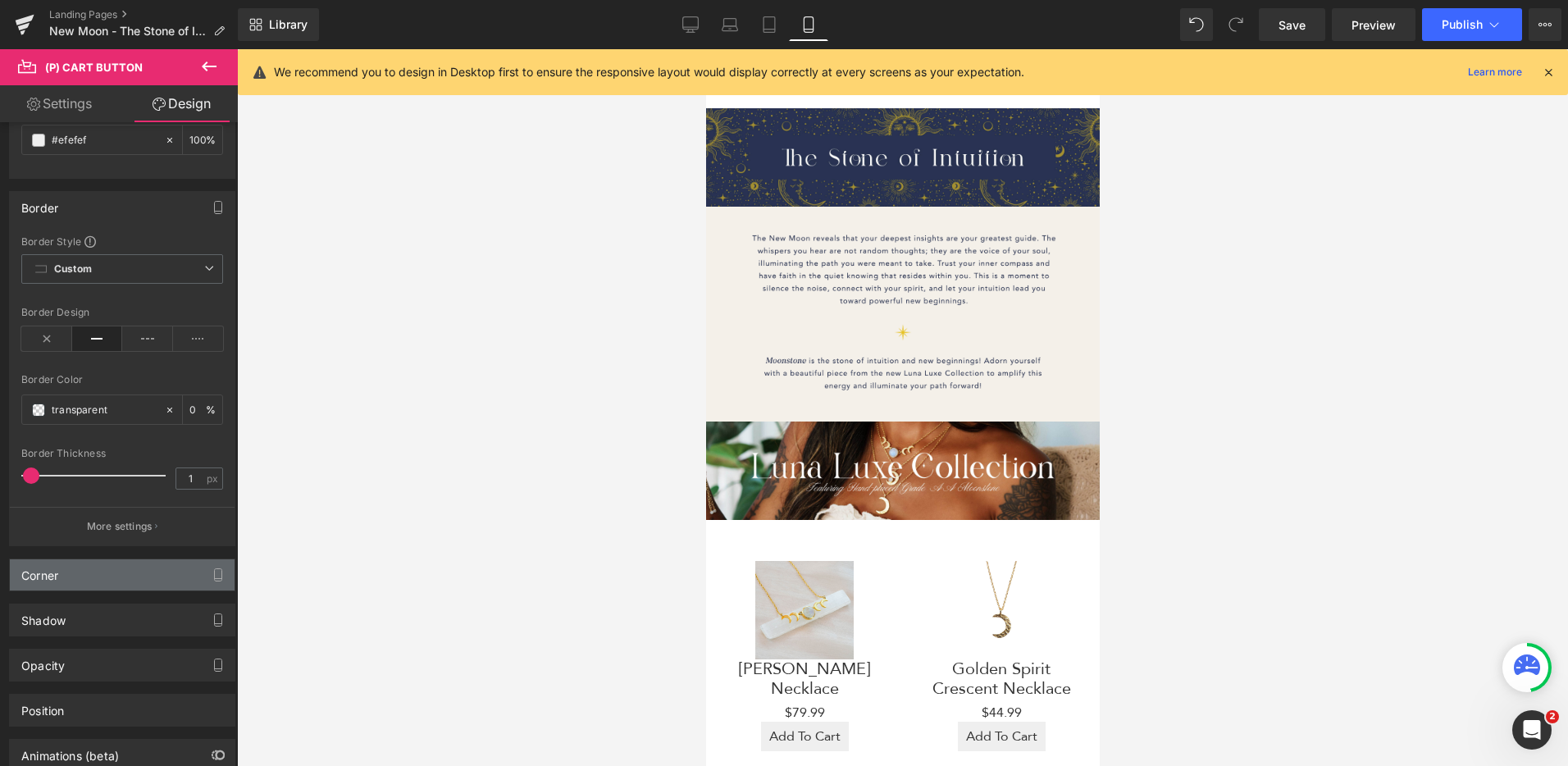
click at [118, 585] on div "Corner" at bounding box center [123, 575] width 225 height 32
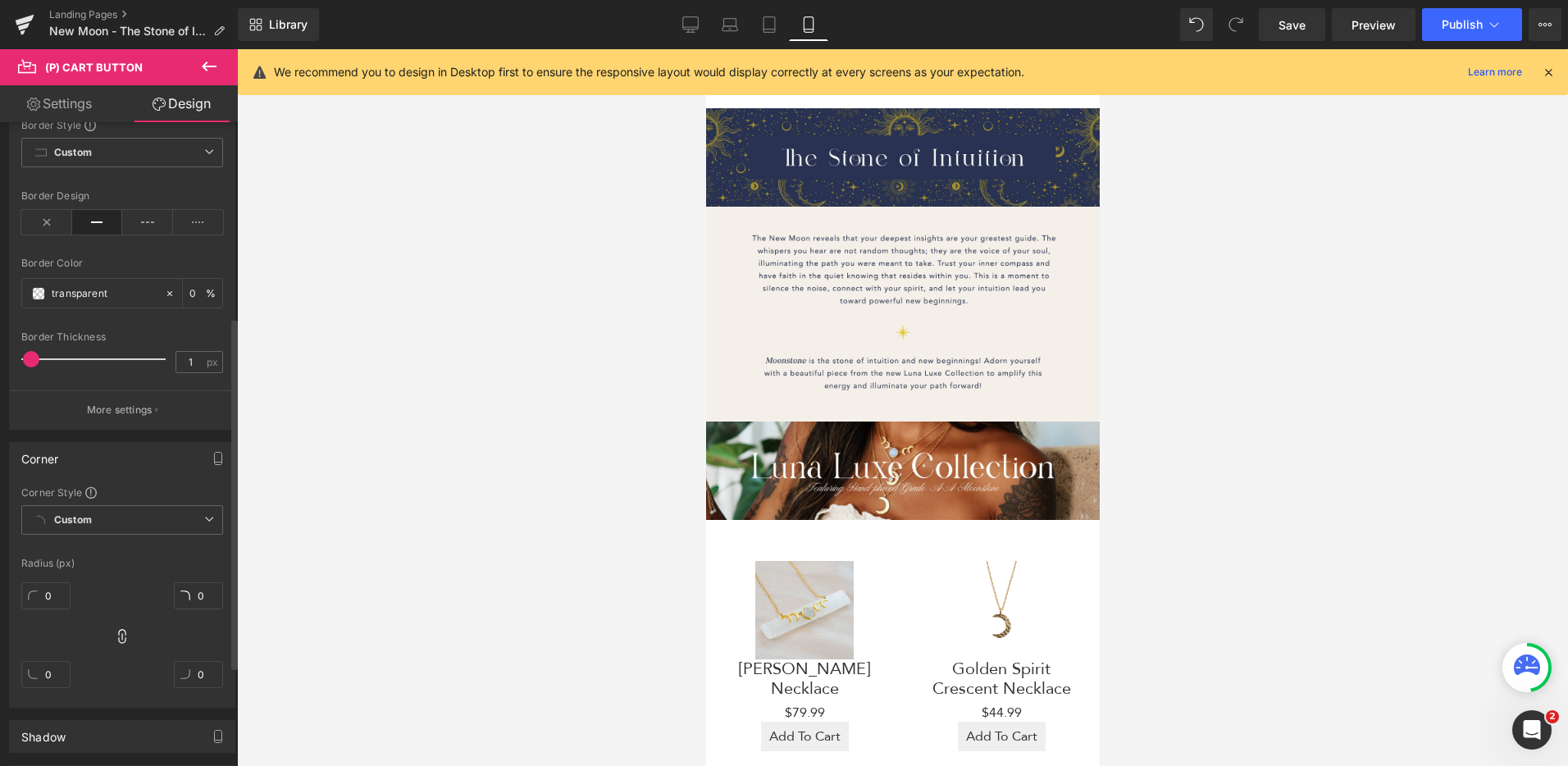
scroll to position [357, 0]
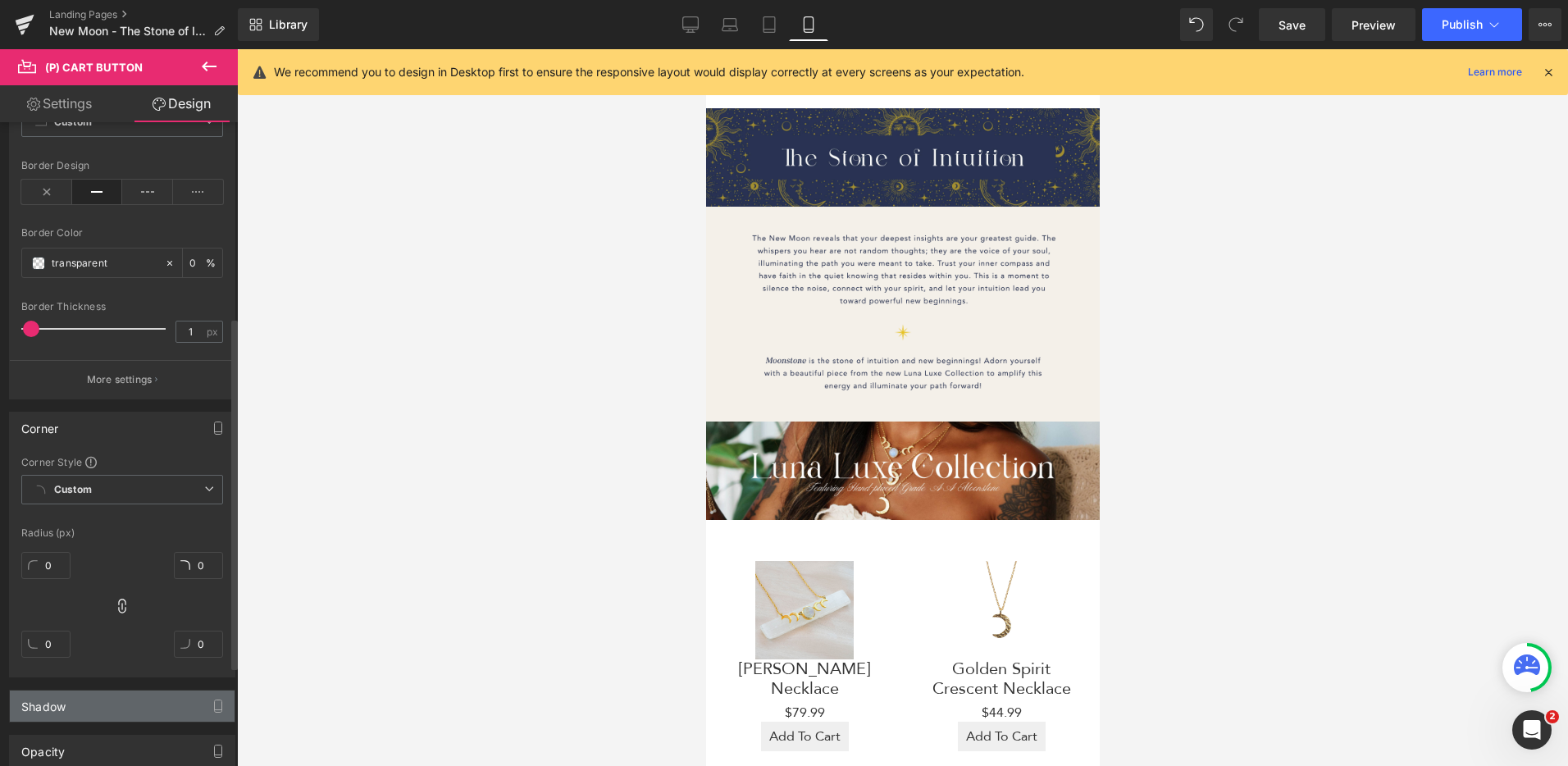
click at [143, 711] on div "Shadow" at bounding box center [123, 706] width 225 height 32
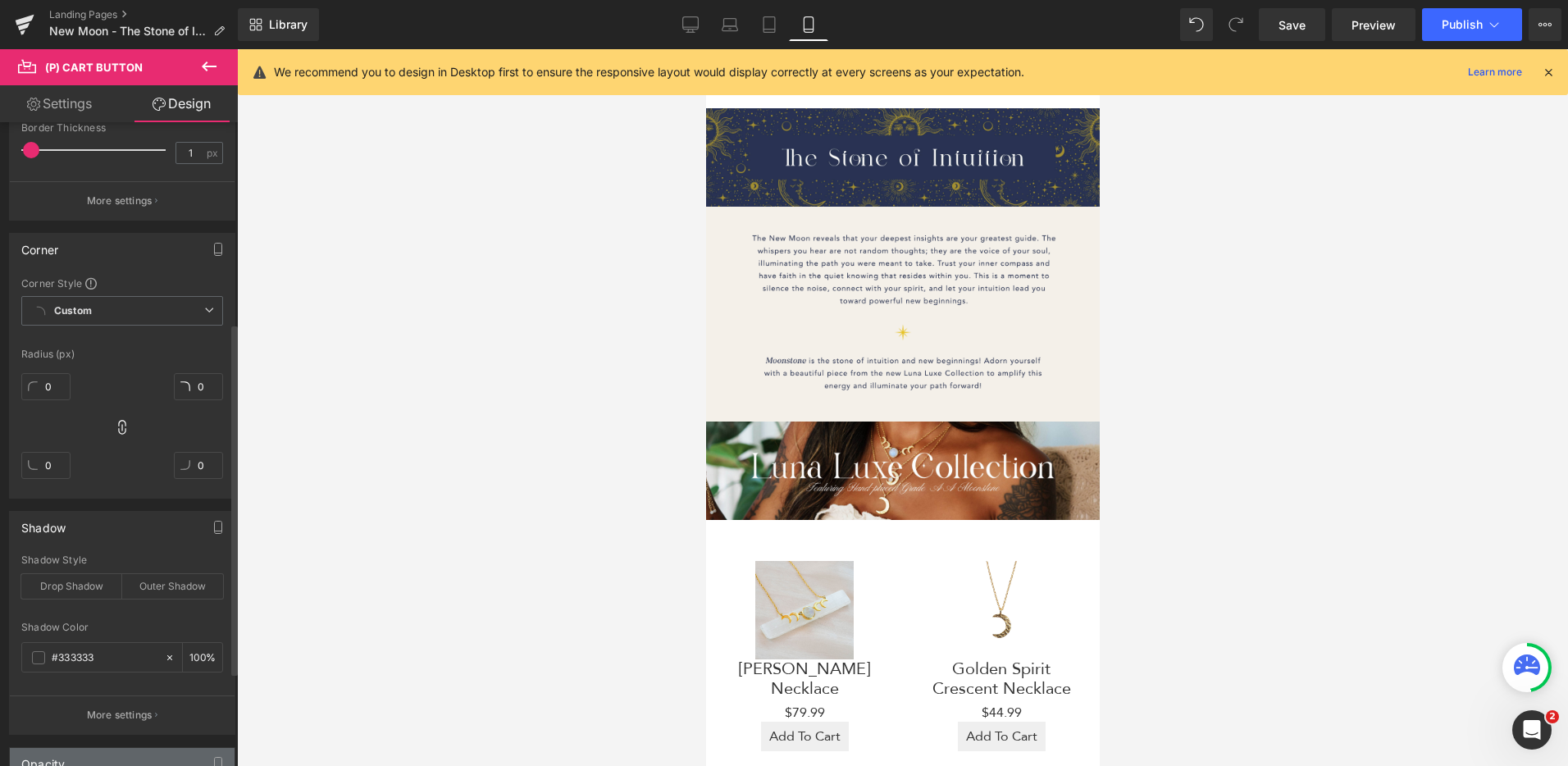
scroll to position [731, 0]
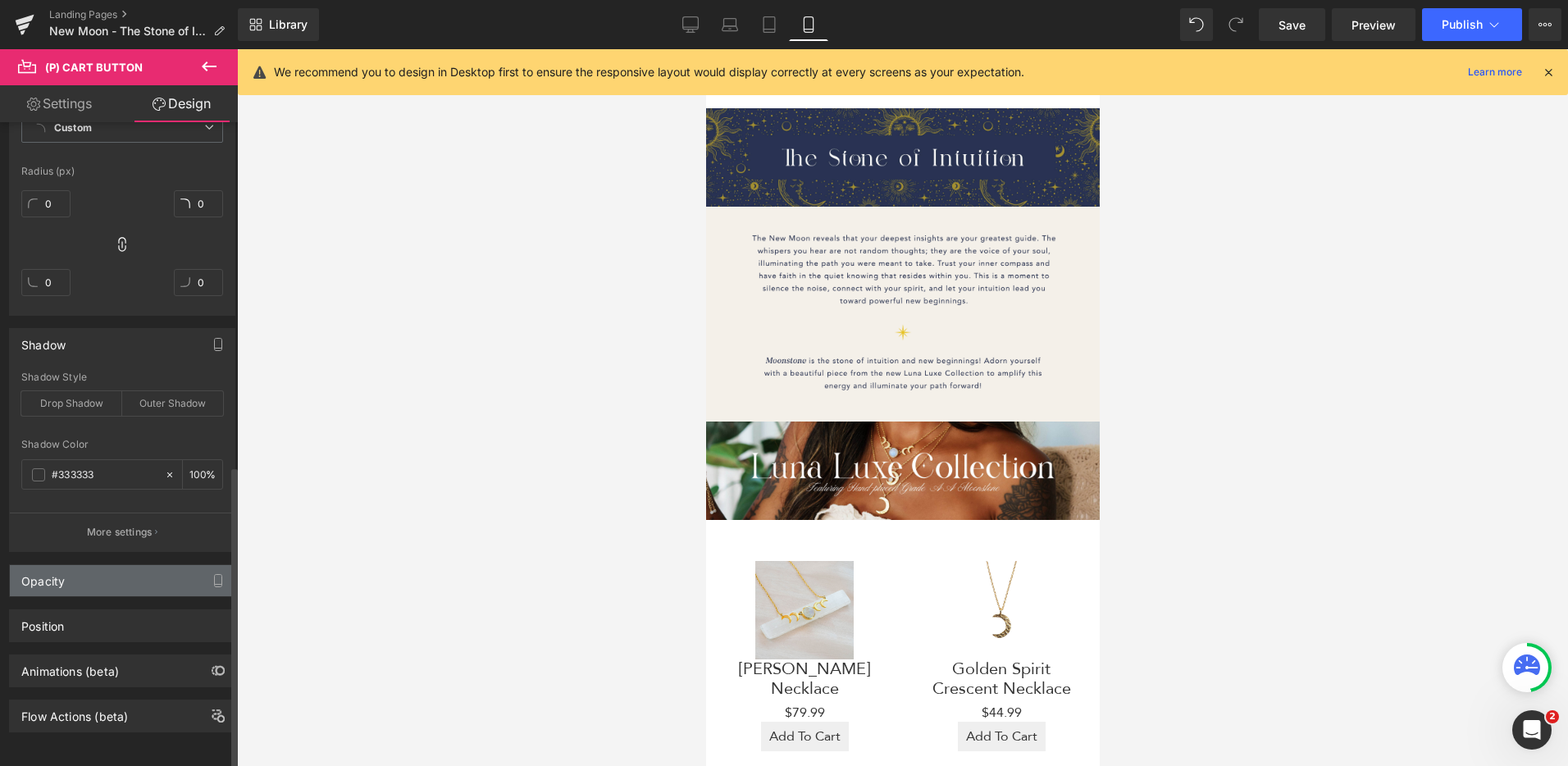
click at [148, 565] on div "Opacity" at bounding box center [123, 580] width 225 height 32
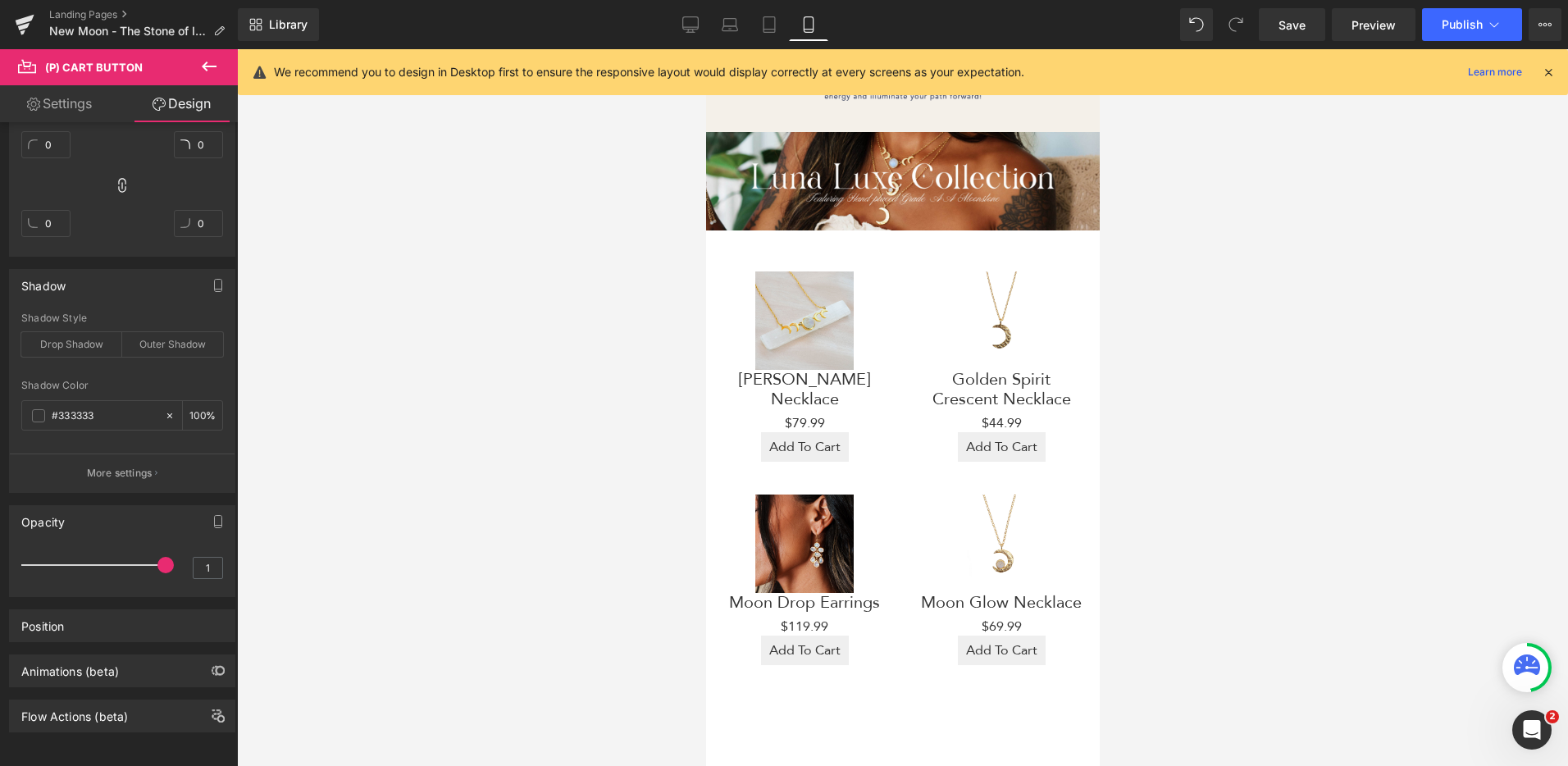
scroll to position [0, 0]
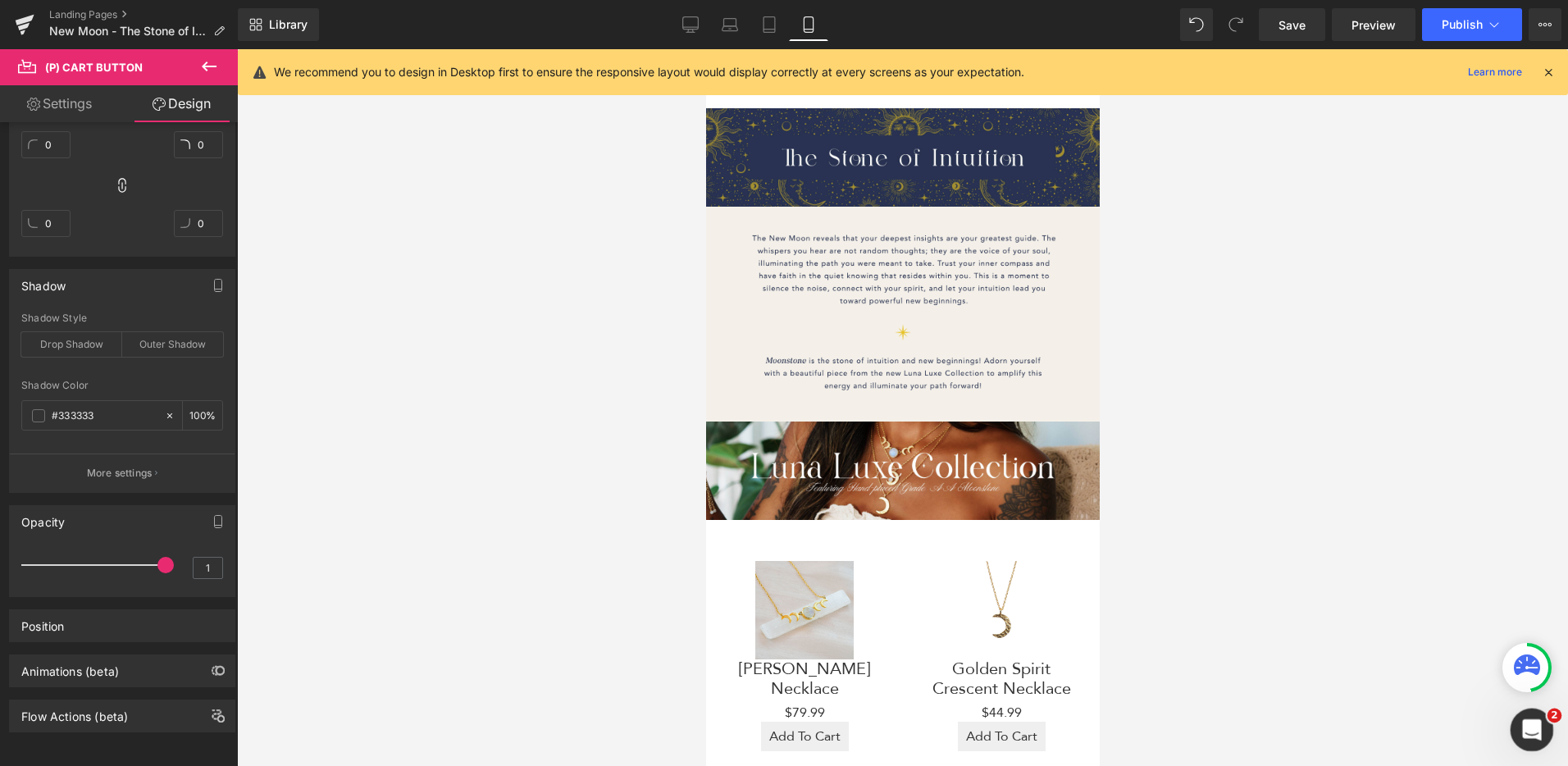
click at [1533, 734] on icon "Open Intercom Messenger" at bounding box center [1530, 729] width 27 height 27
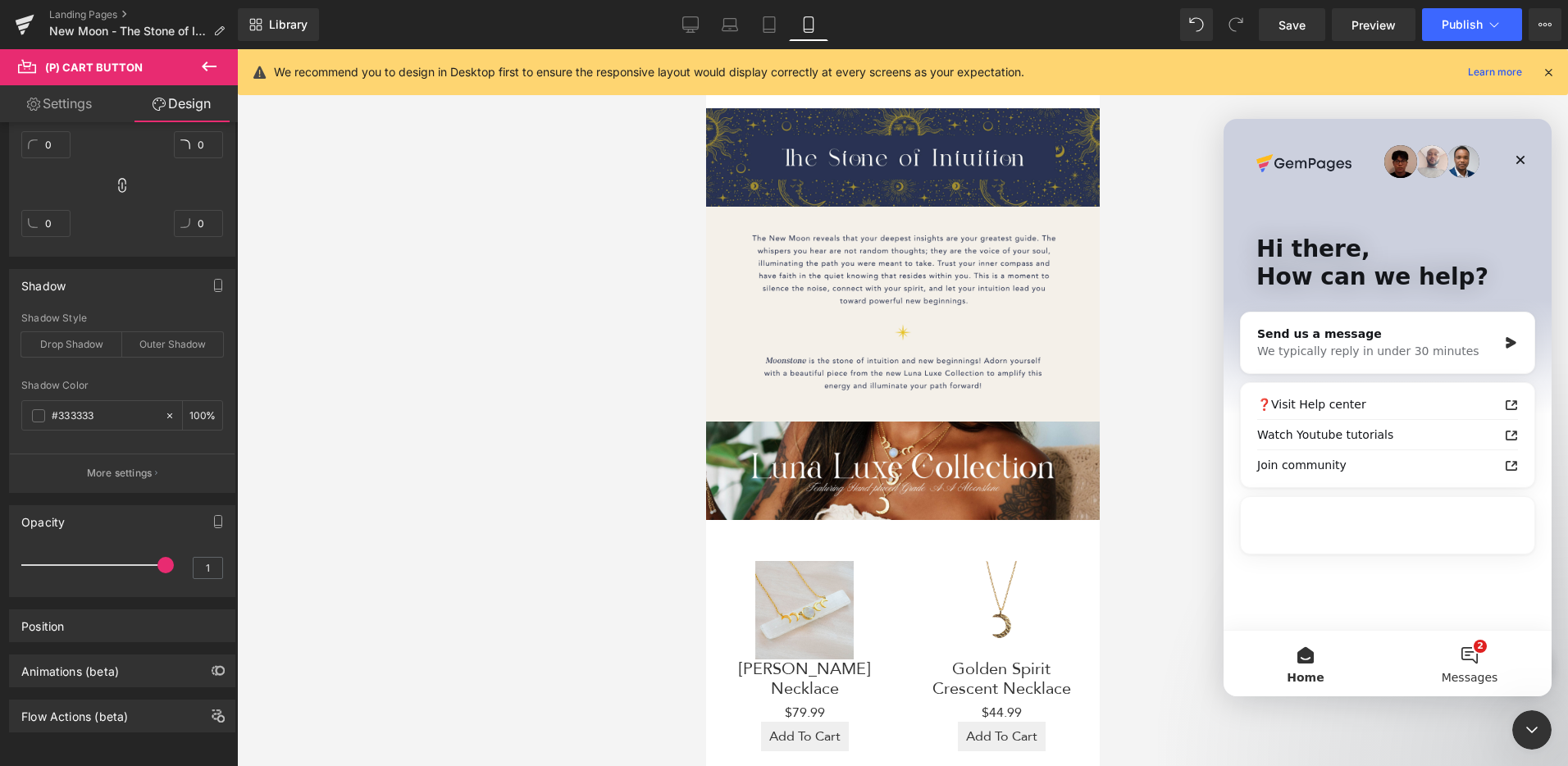
click at [1490, 659] on button "2 Messages" at bounding box center [1469, 663] width 164 height 66
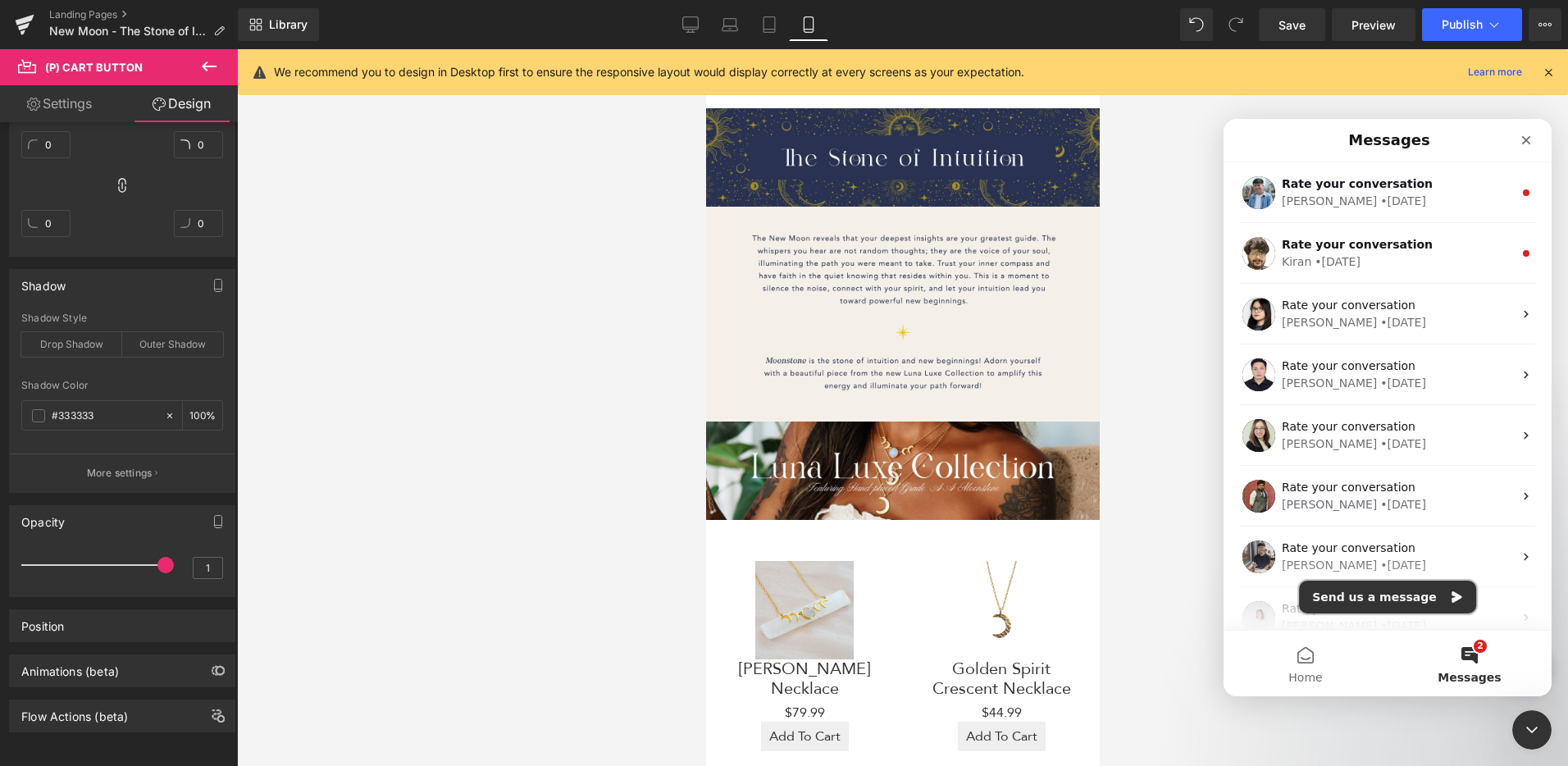
click at [1381, 590] on button "Send us a message" at bounding box center [1387, 597] width 177 height 33
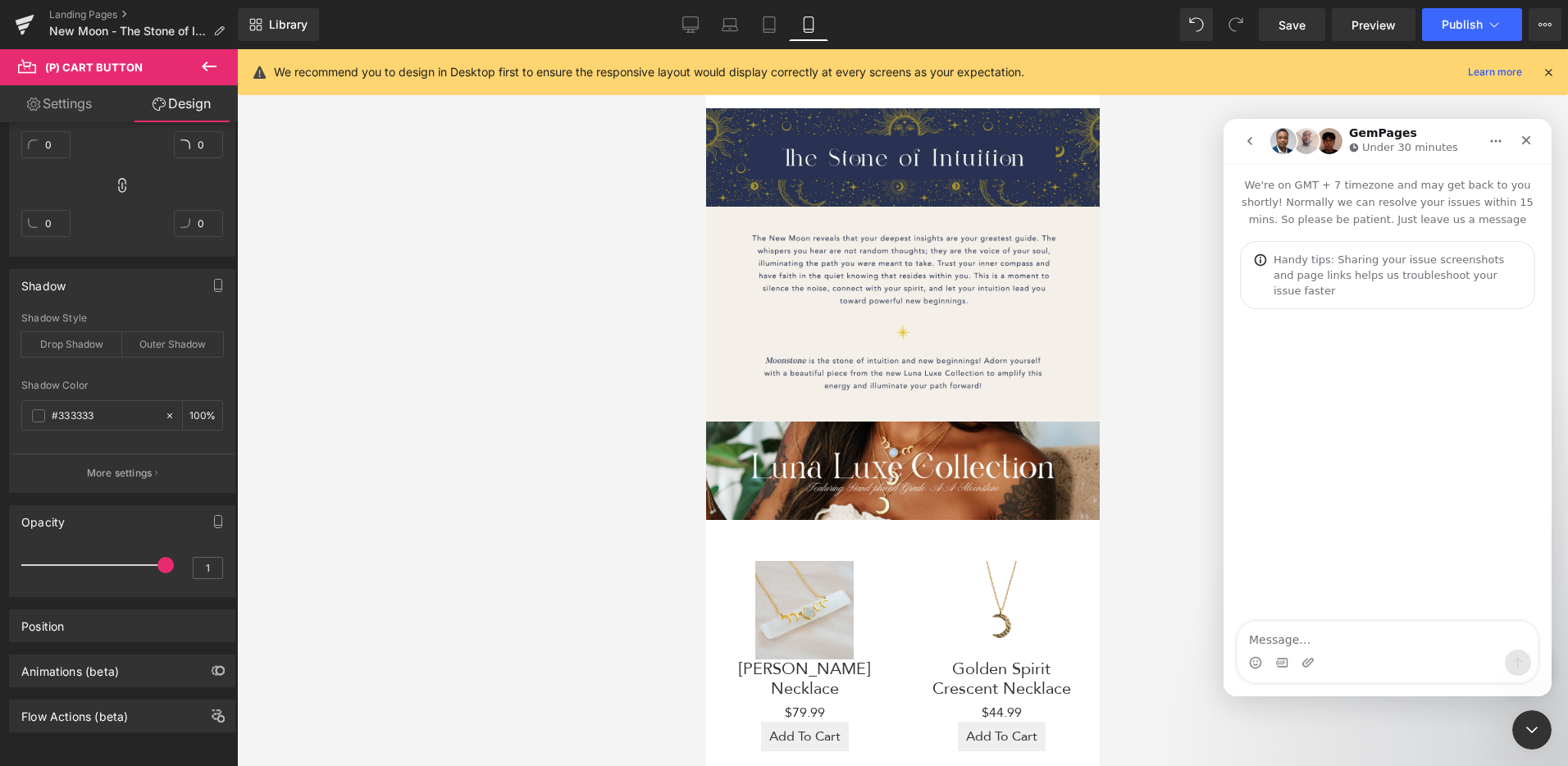
click at [1395, 637] on textarea "Message…" at bounding box center [1387, 636] width 300 height 28
click at [1380, 639] on textarea "Hello! I created 3 new landing pages [DATE]" at bounding box center [1387, 636] width 300 height 28
click at [1383, 639] on textarea "Hello! I created 3 new lading pages [DATE]" at bounding box center [1387, 636] width 300 height 28
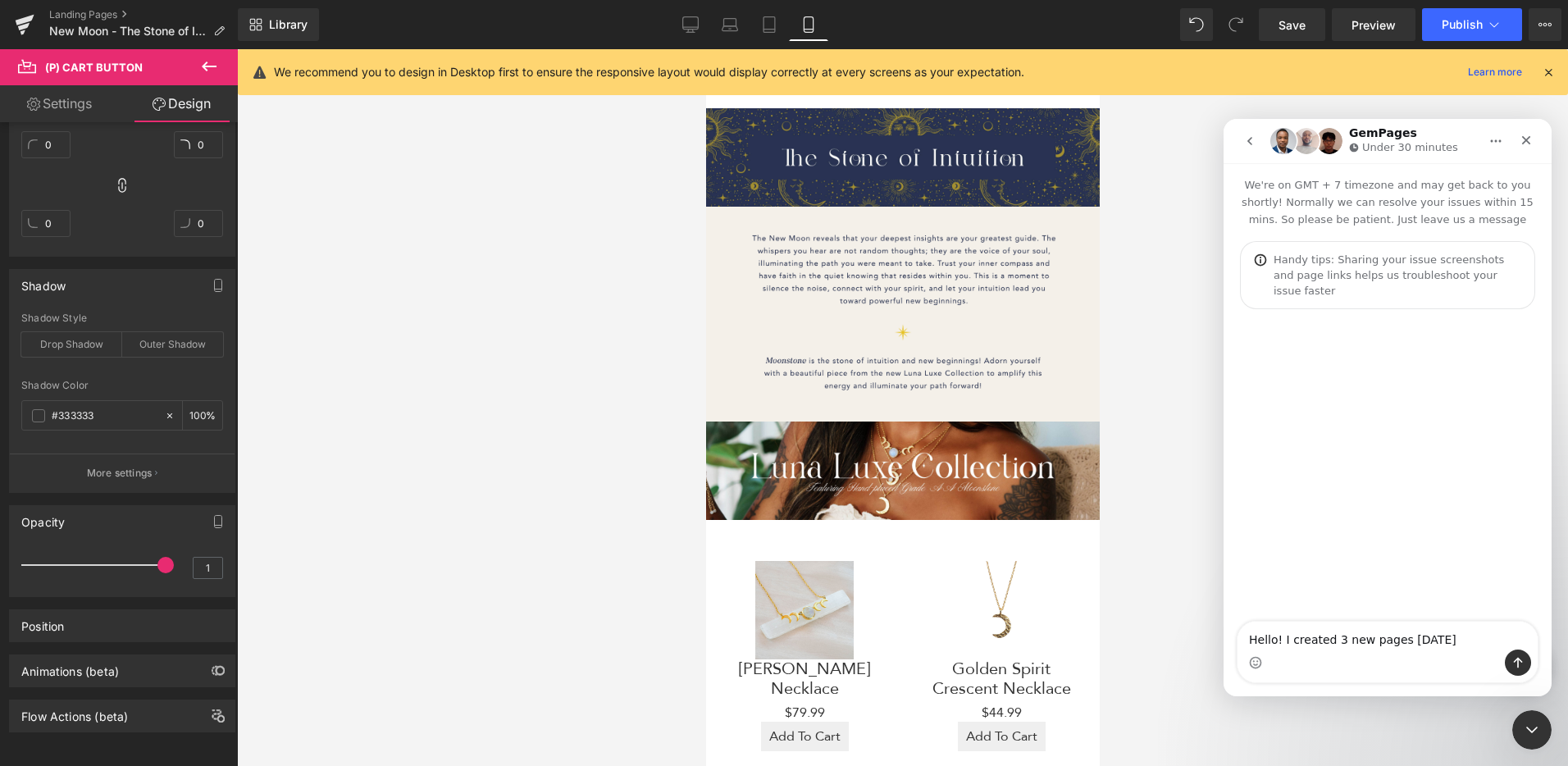
click at [1444, 644] on textarea "Hello! I created 3 new pages [DATE]" at bounding box center [1387, 636] width 300 height 28
click at [1453, 643] on textarea "Hello! I created 3 new pages [DATE]. On the backend, both directly in Gem Pages…" at bounding box center [1387, 619] width 300 height 60
click at [1405, 642] on textarea "Hello! I created 3 new pages [DATE]. On the backend, both directly in Gem Pages…" at bounding box center [1387, 619] width 300 height 60
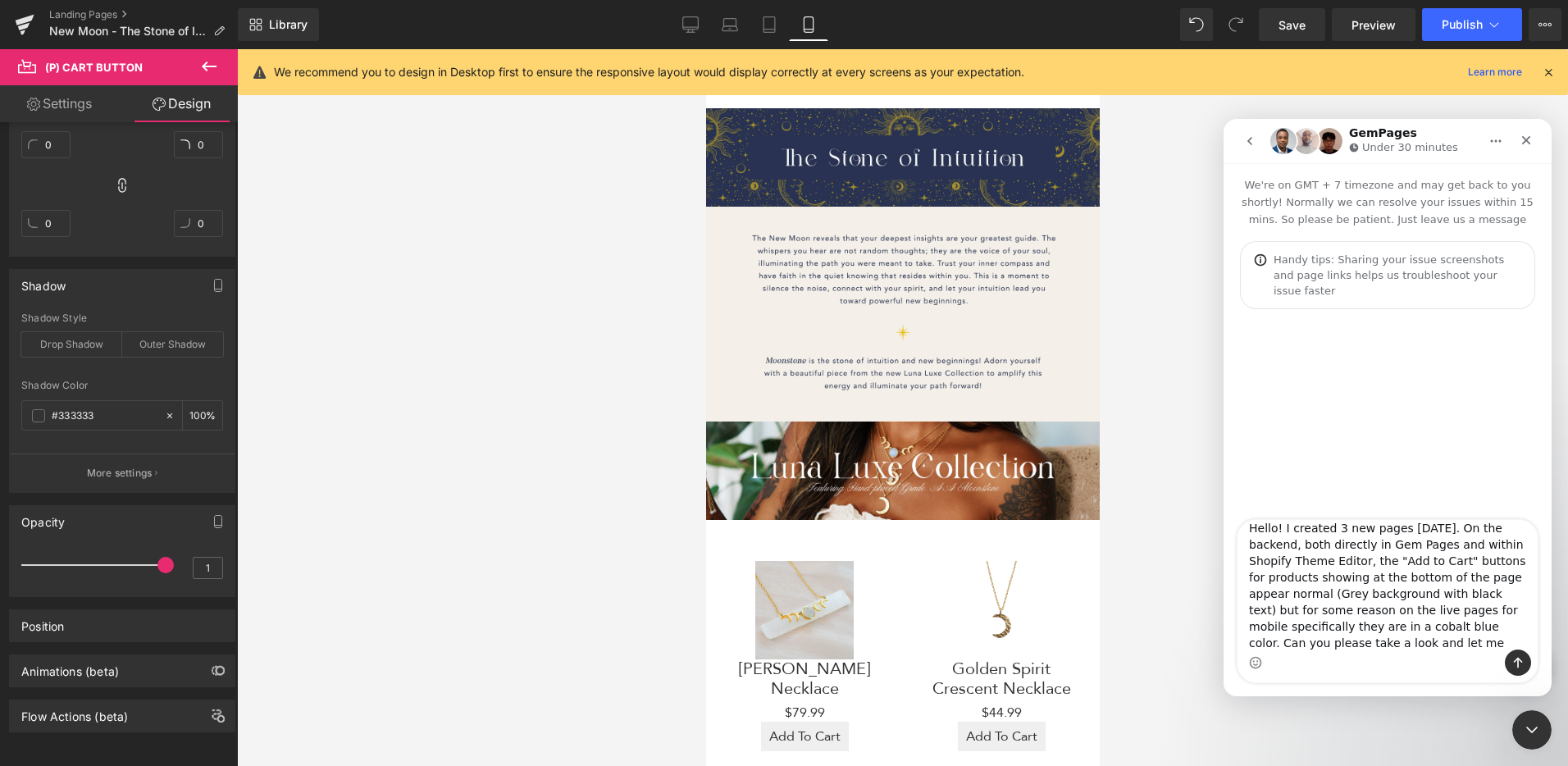
scroll to position [26, 0]
type textarea "Hello! I created 3 new pages [DATE]. On the backend, both directly in Gem Pages…"
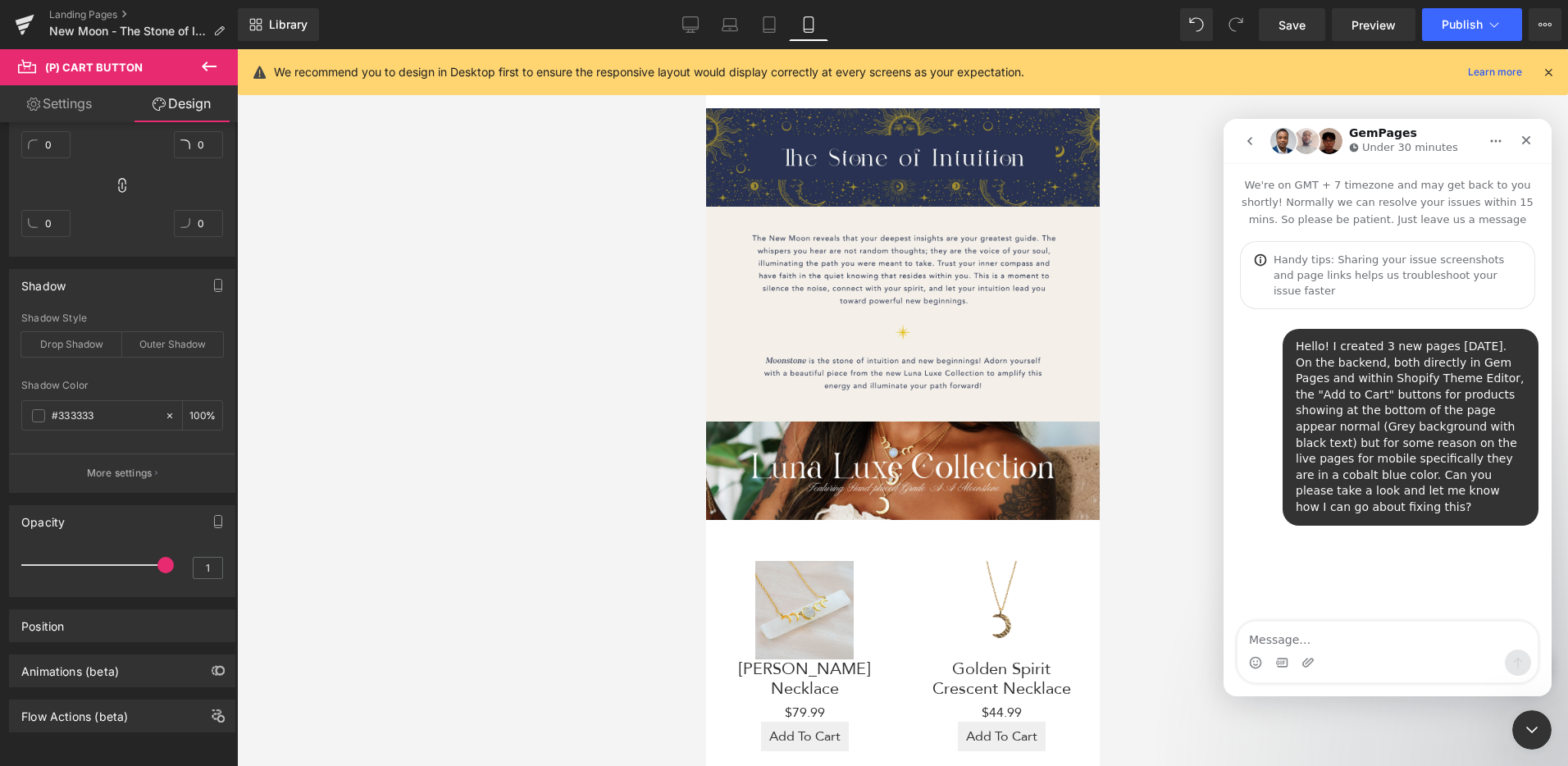
scroll to position [0, 0]
click at [1313, 665] on icon "Upload attachment" at bounding box center [1307, 662] width 13 height 13
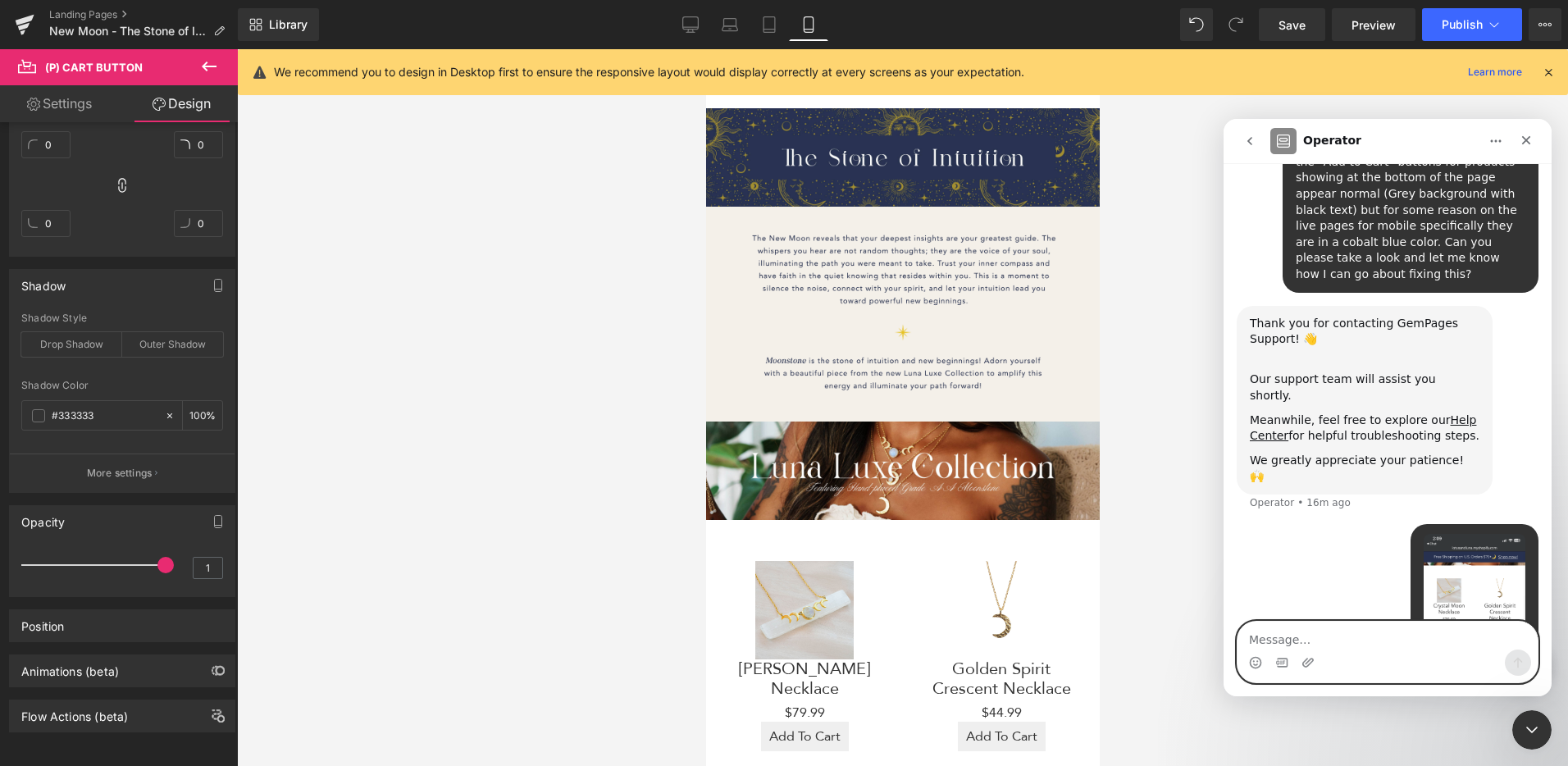
scroll to position [344, 0]
